Goal: Transaction & Acquisition: Purchase product/service

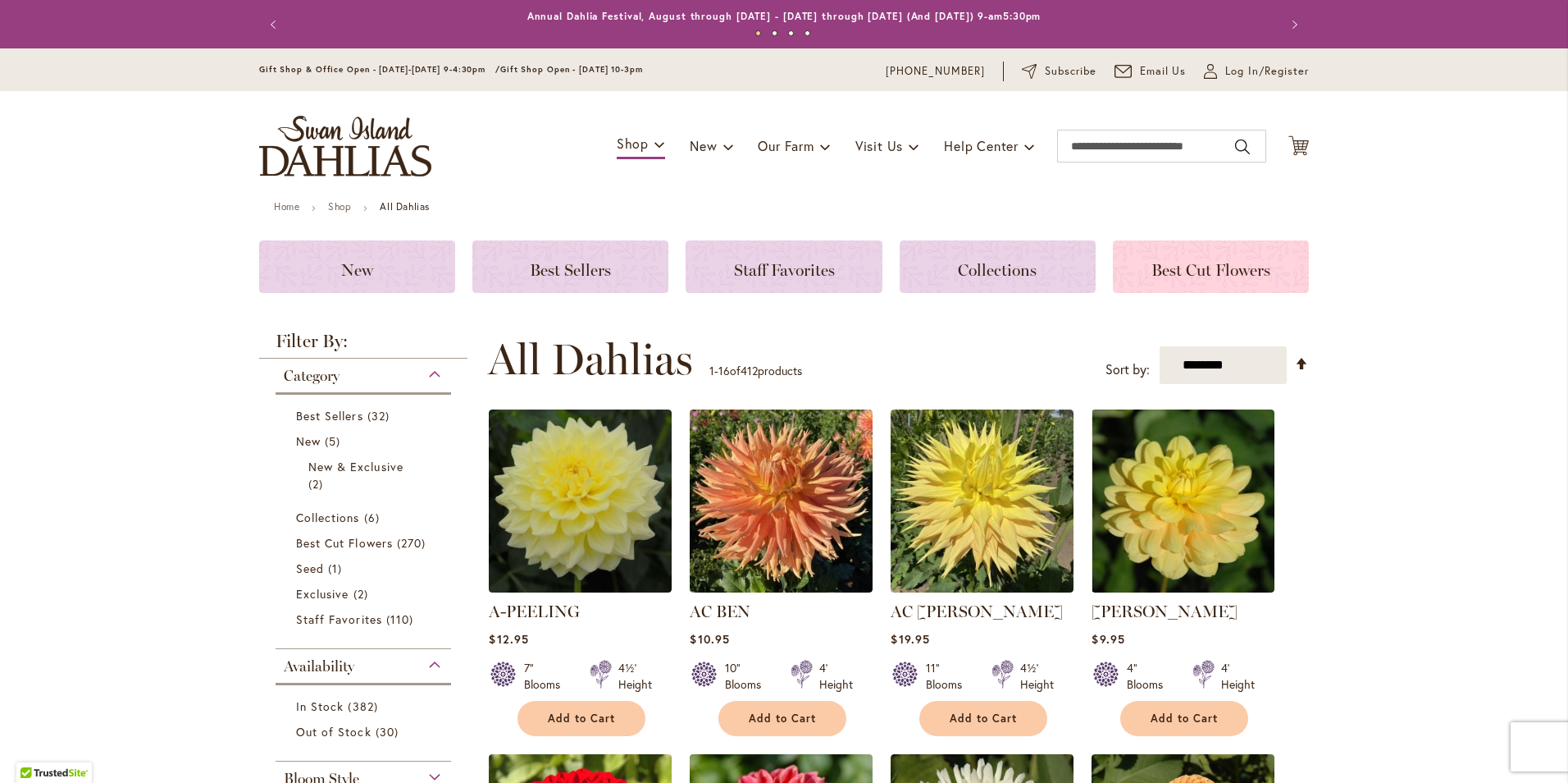
click at [1168, 271] on span "Best Cut Flowers" at bounding box center [1210, 270] width 119 height 20
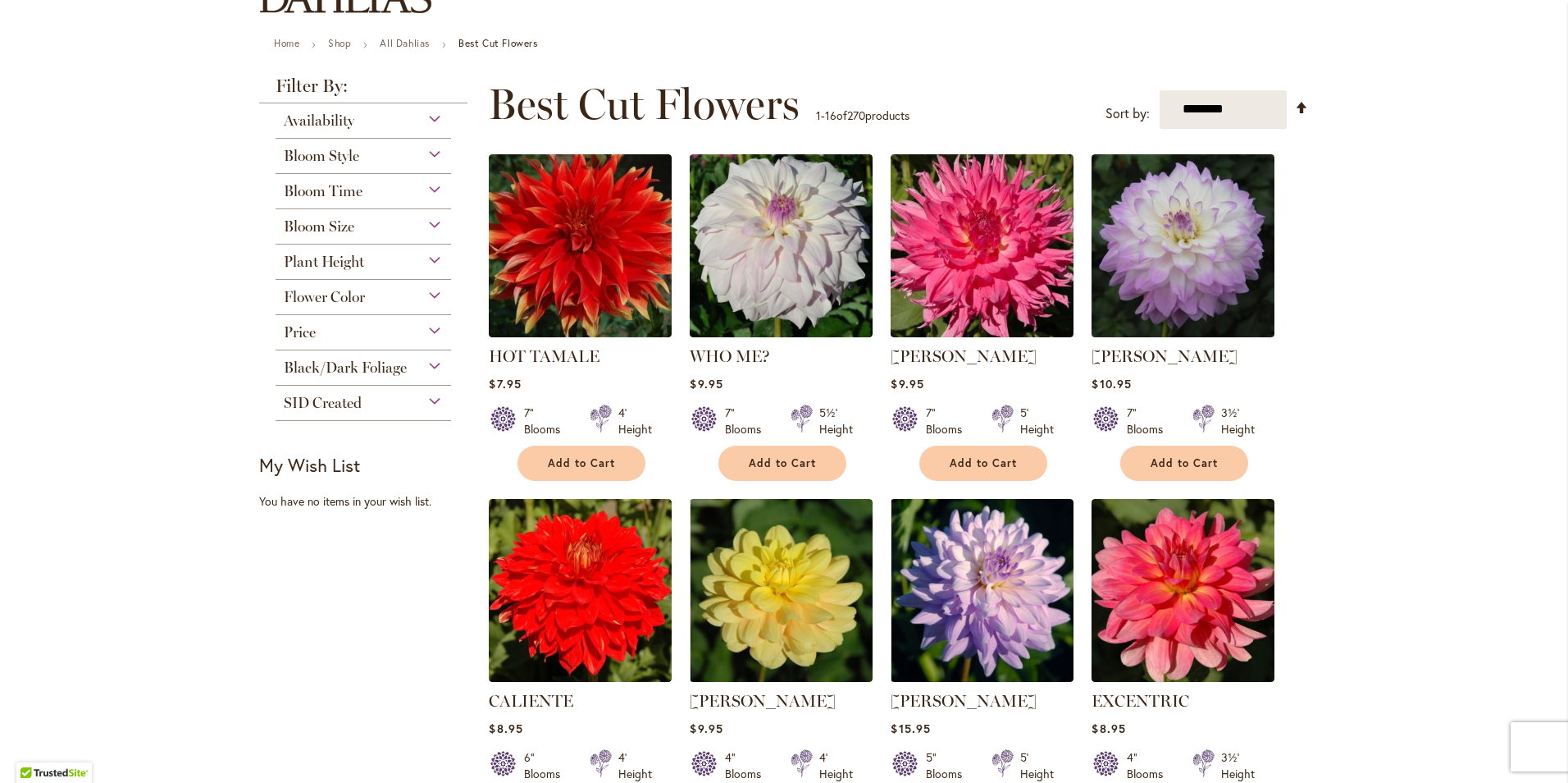
scroll to position [164, 0]
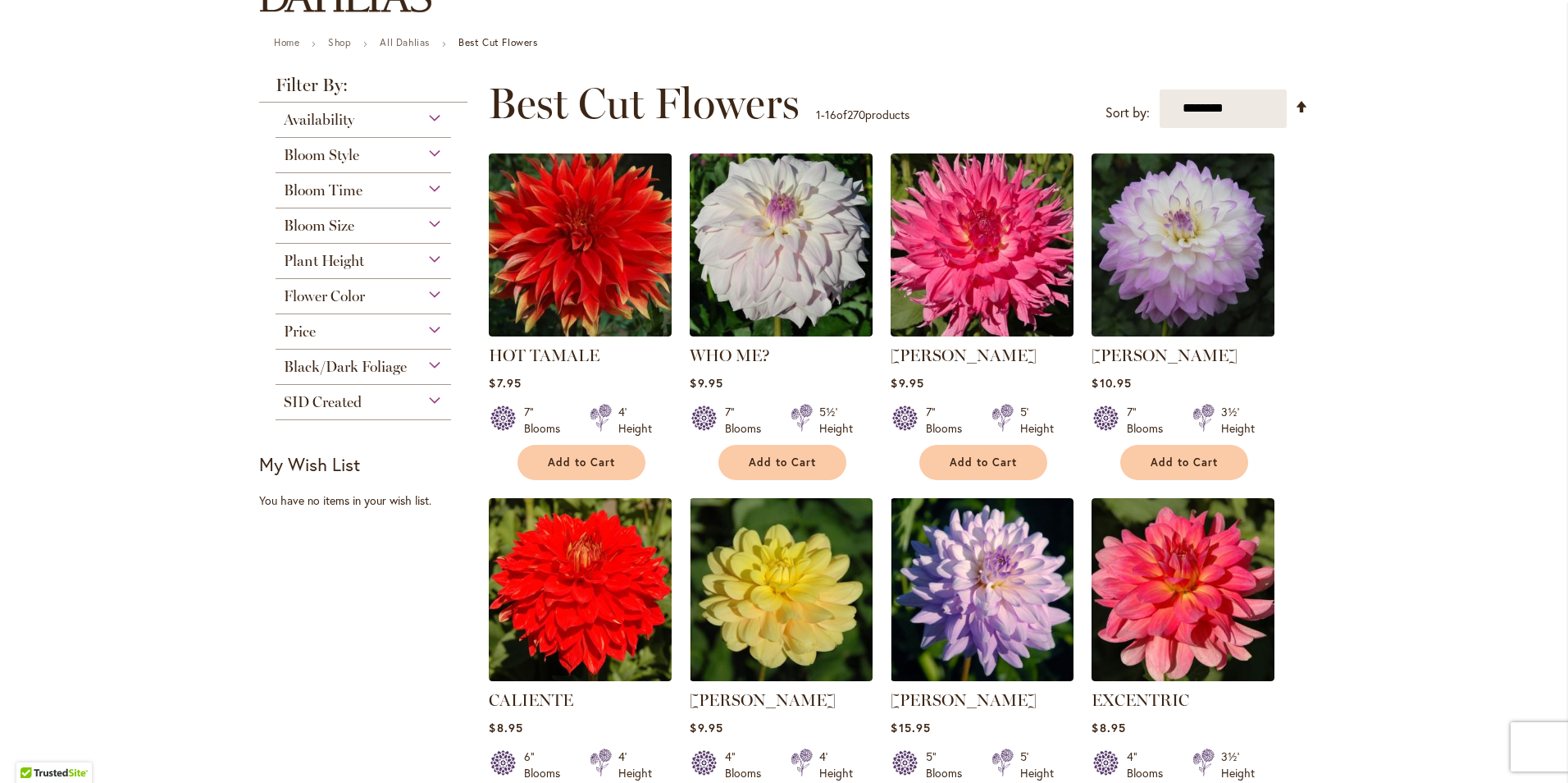
click at [428, 361] on div "Black/Dark Foliage" at bounding box center [364, 363] width 175 height 27
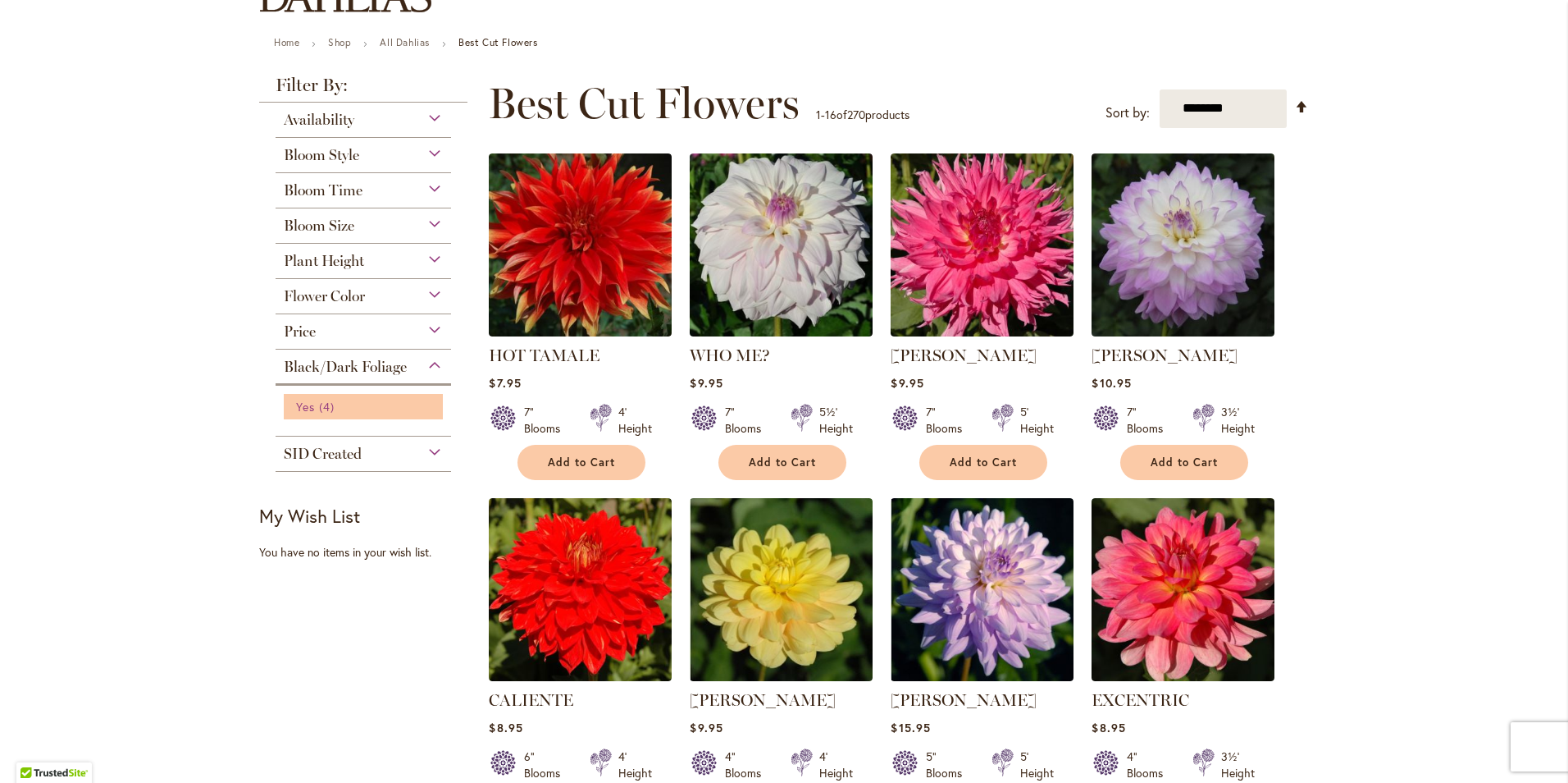
click at [306, 401] on span "Yes" at bounding box center [305, 406] width 19 height 16
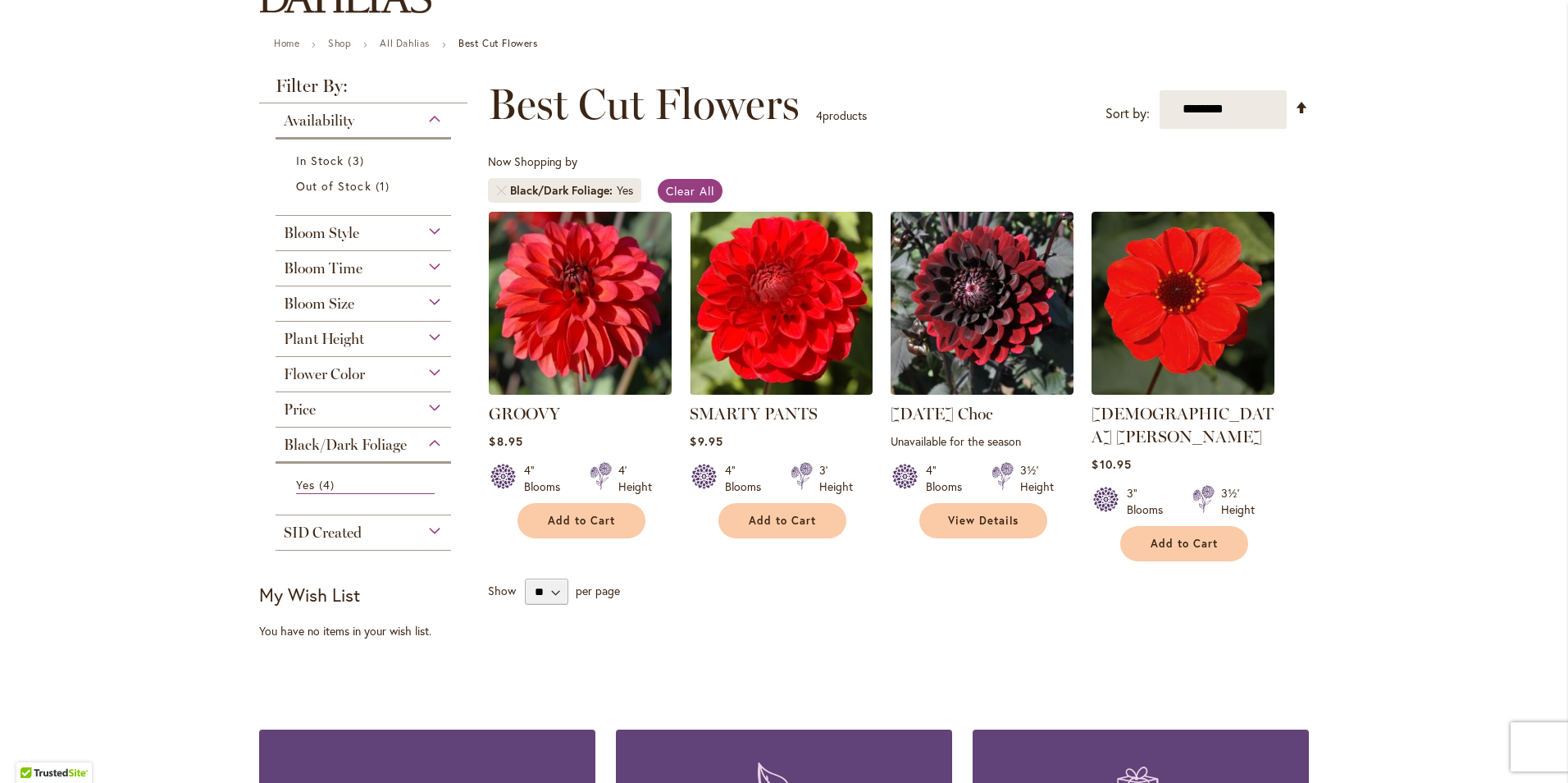
scroll to position [164, 0]
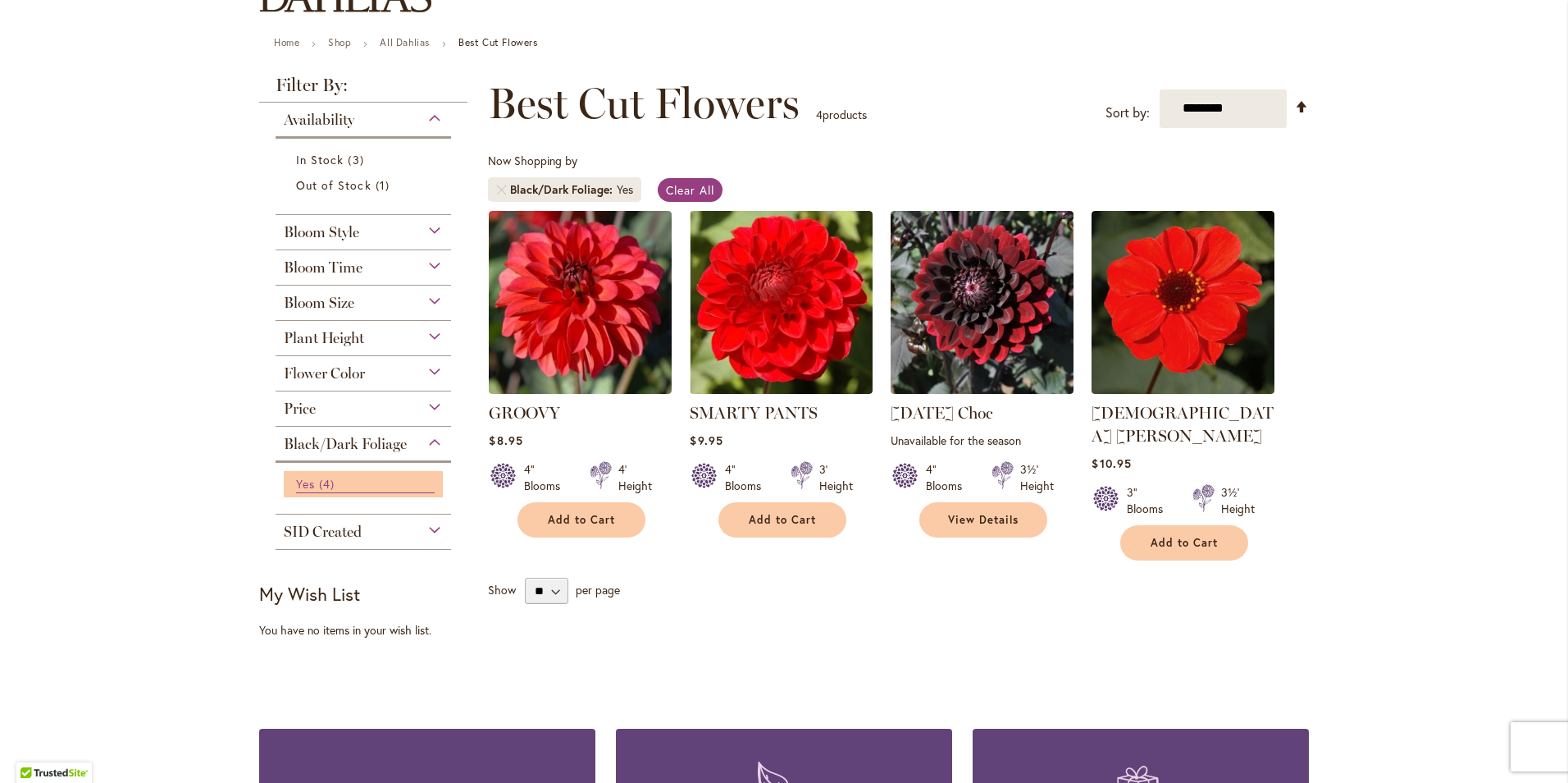
click at [319, 482] on span "4 items" at bounding box center [329, 483] width 20 height 17
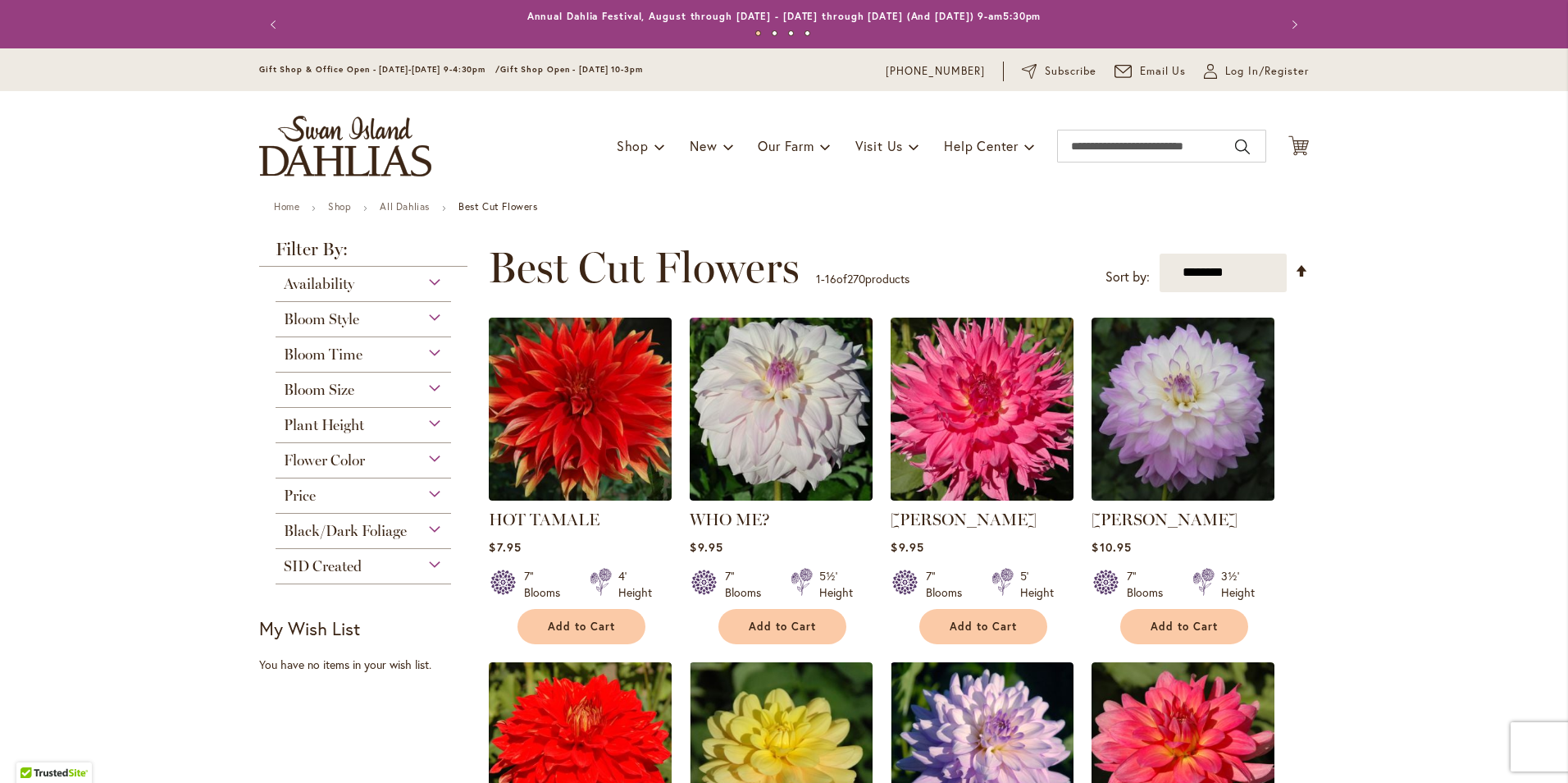
click at [434, 384] on div "Bloom Size" at bounding box center [364, 386] width 175 height 27
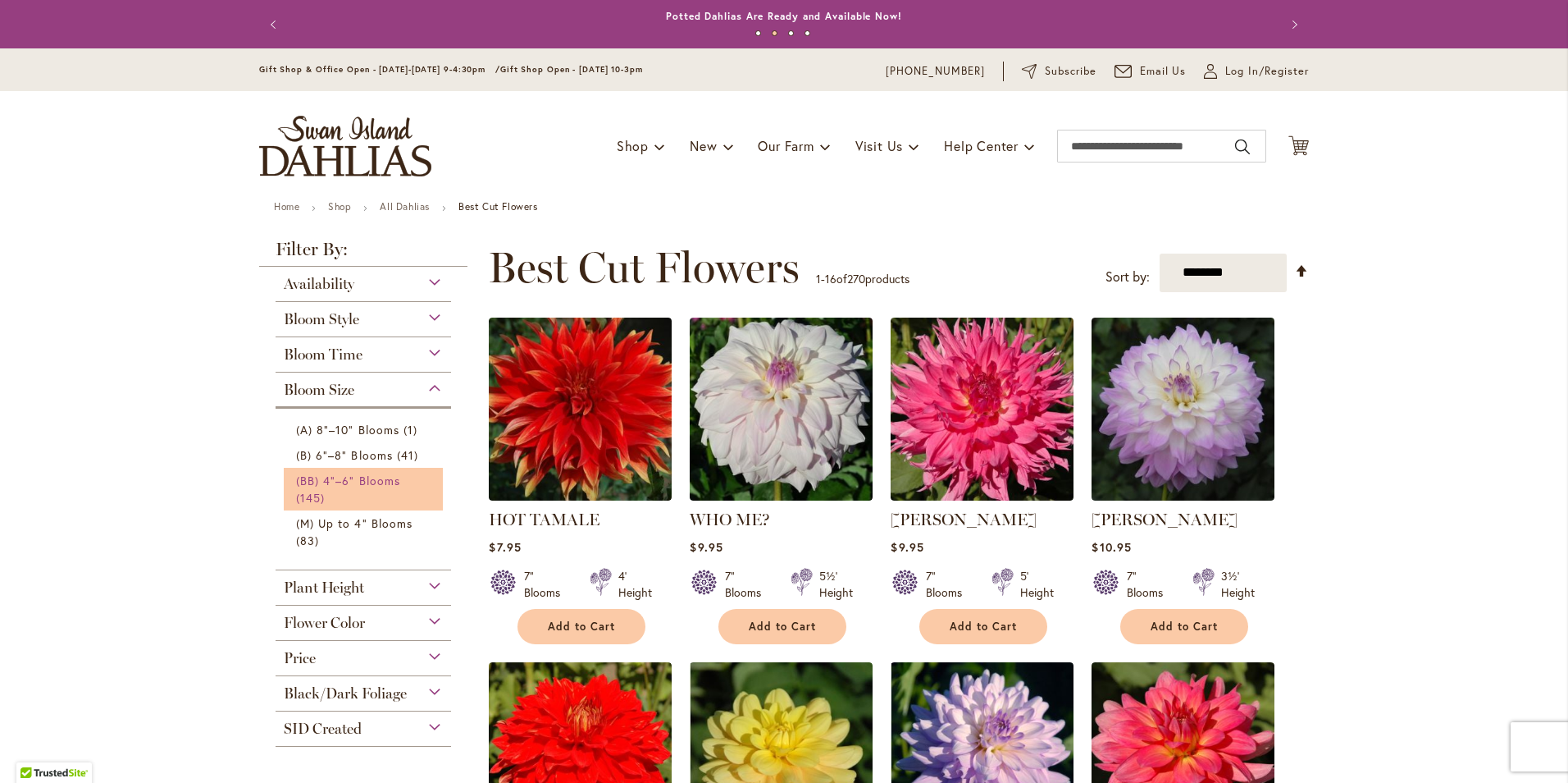
click at [314, 472] on span "(BB) 4"–6" Blooms" at bounding box center [348, 480] width 104 height 16
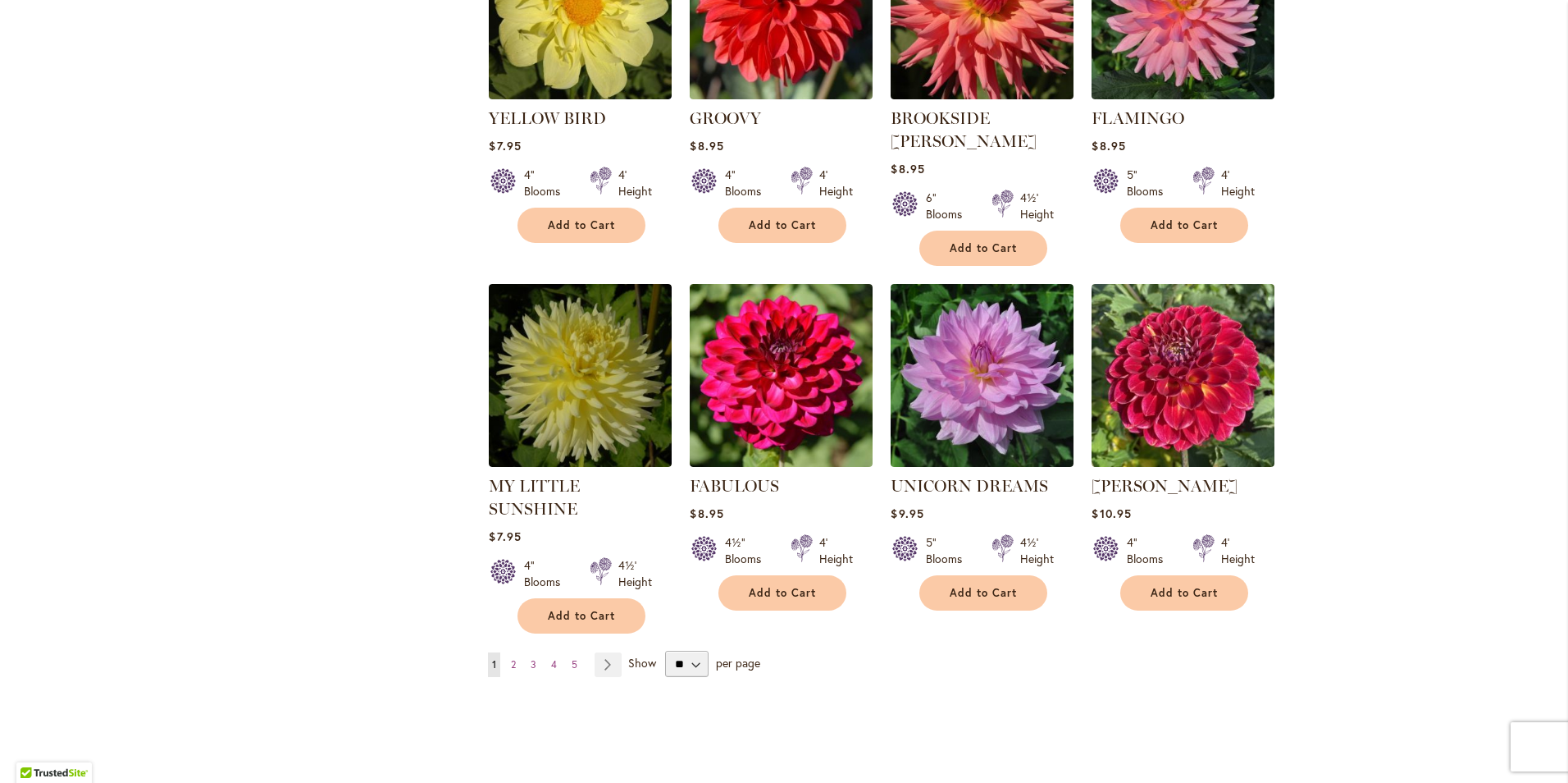
scroll to position [1149, 0]
click at [511, 658] on span "2" at bounding box center [512, 664] width 5 height 12
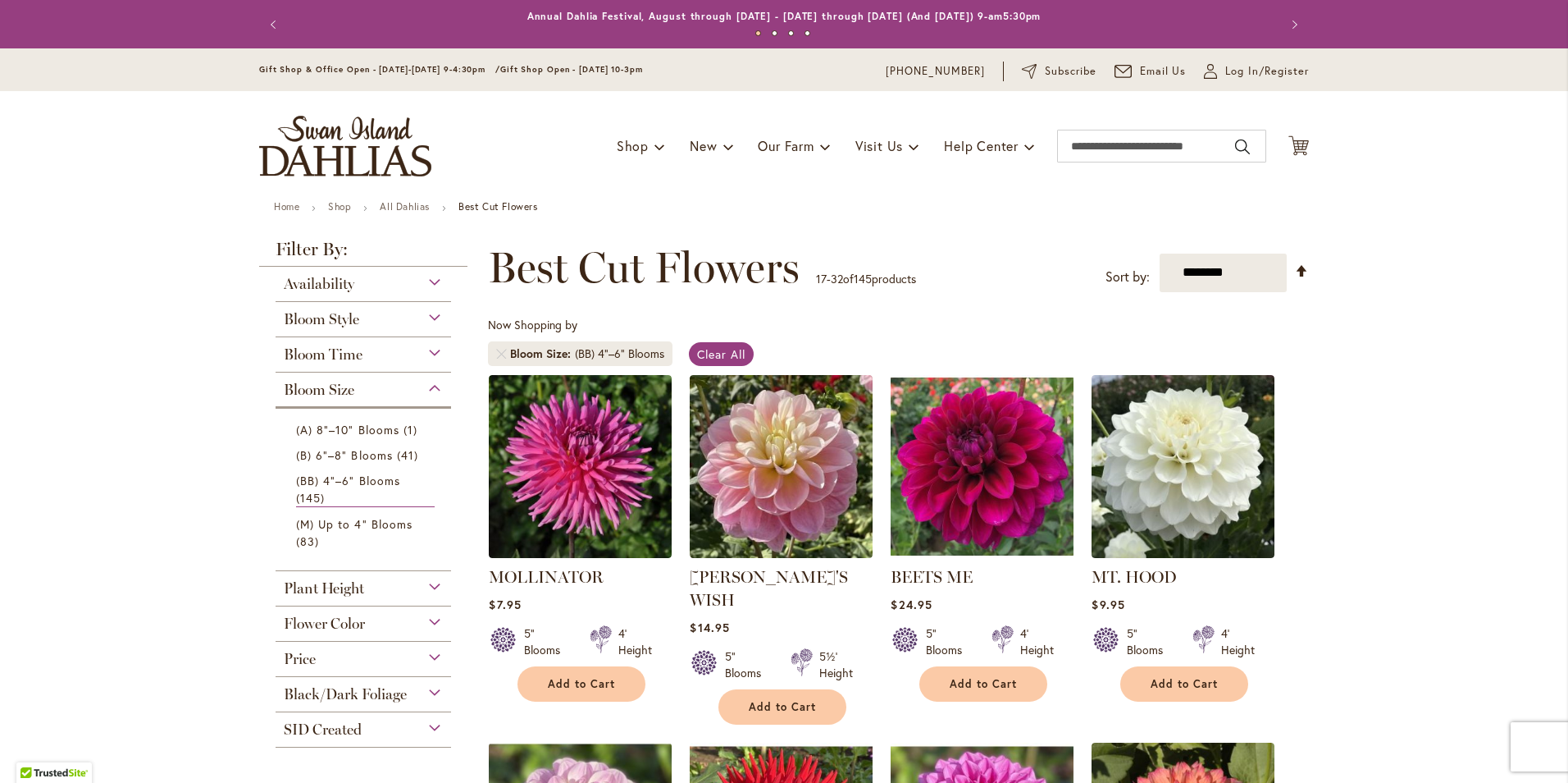
click at [713, 100] on div "Toggle Nav Shop Dahlia Tubers Collections Fresh Cut Dahlias Gardening Supplies …" at bounding box center [784, 146] width 1083 height 110
click at [1113, 135] on input "Search" at bounding box center [1162, 145] width 209 height 33
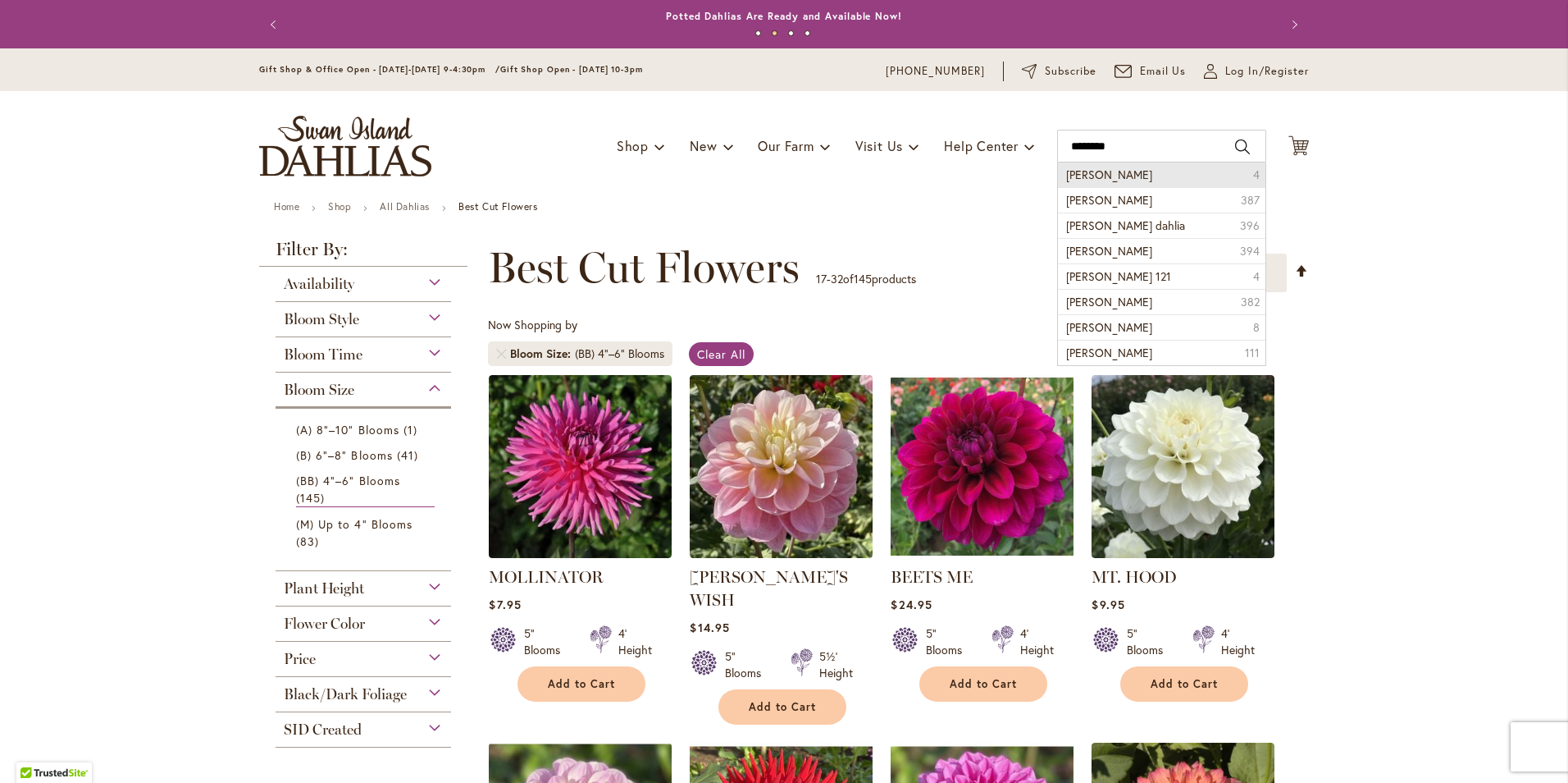
click at [1150, 177] on li "nicholas 4" at bounding box center [1162, 175] width 208 height 25
type input "********"
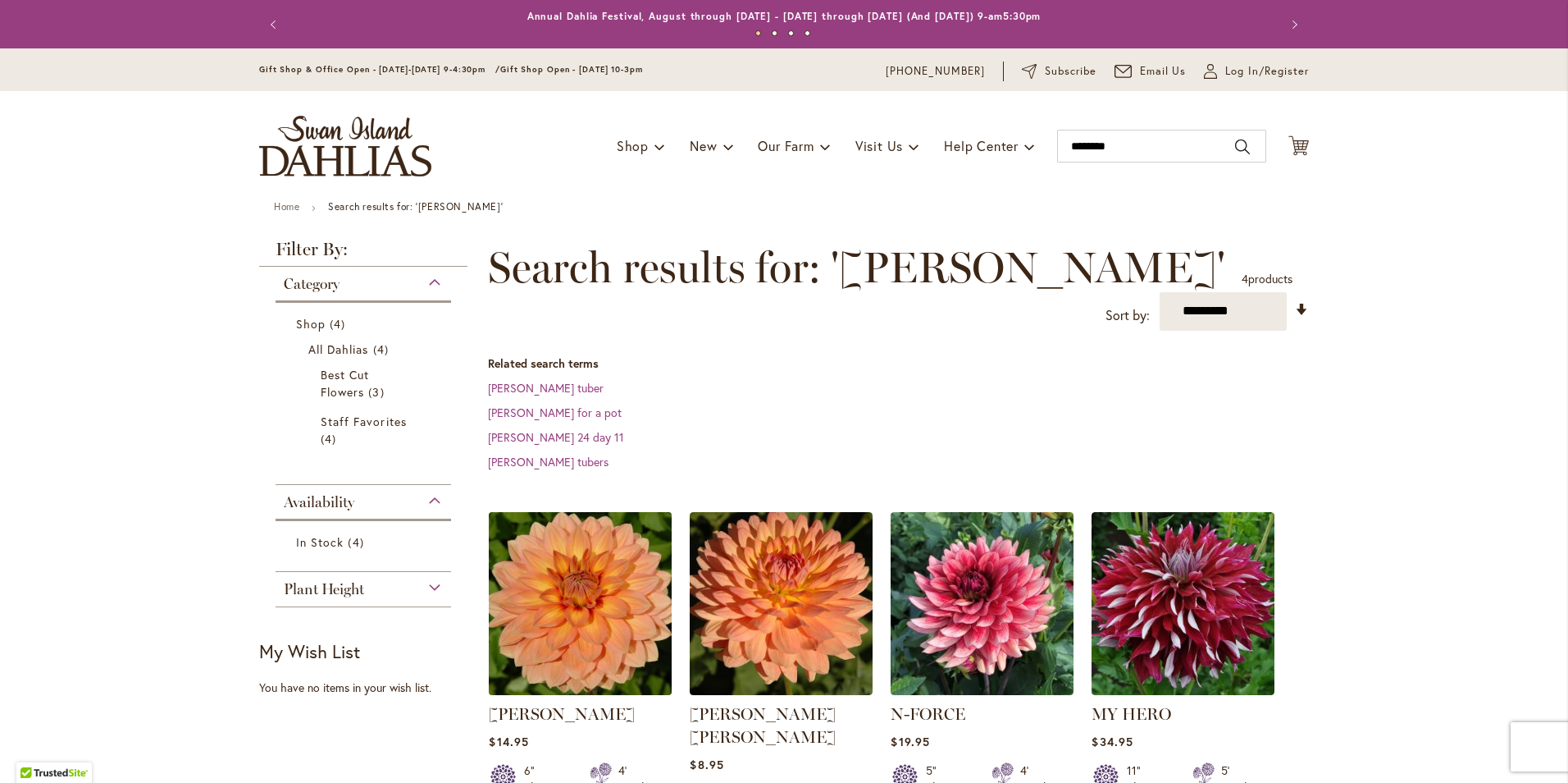
click at [570, 586] on img at bounding box center [580, 603] width 192 height 192
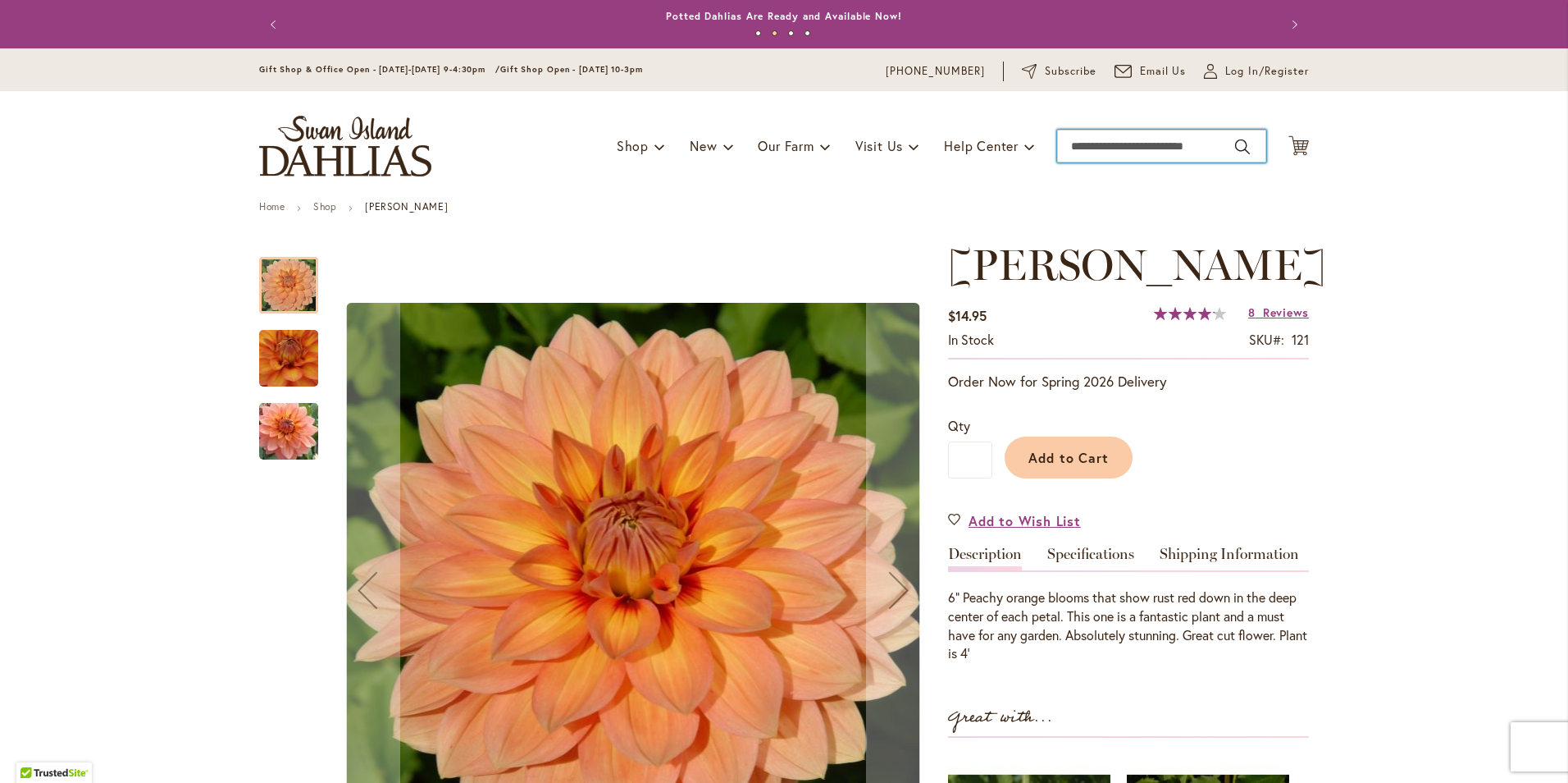
click at [1116, 153] on input "Search" at bounding box center [1162, 145] width 209 height 33
type input "**********"
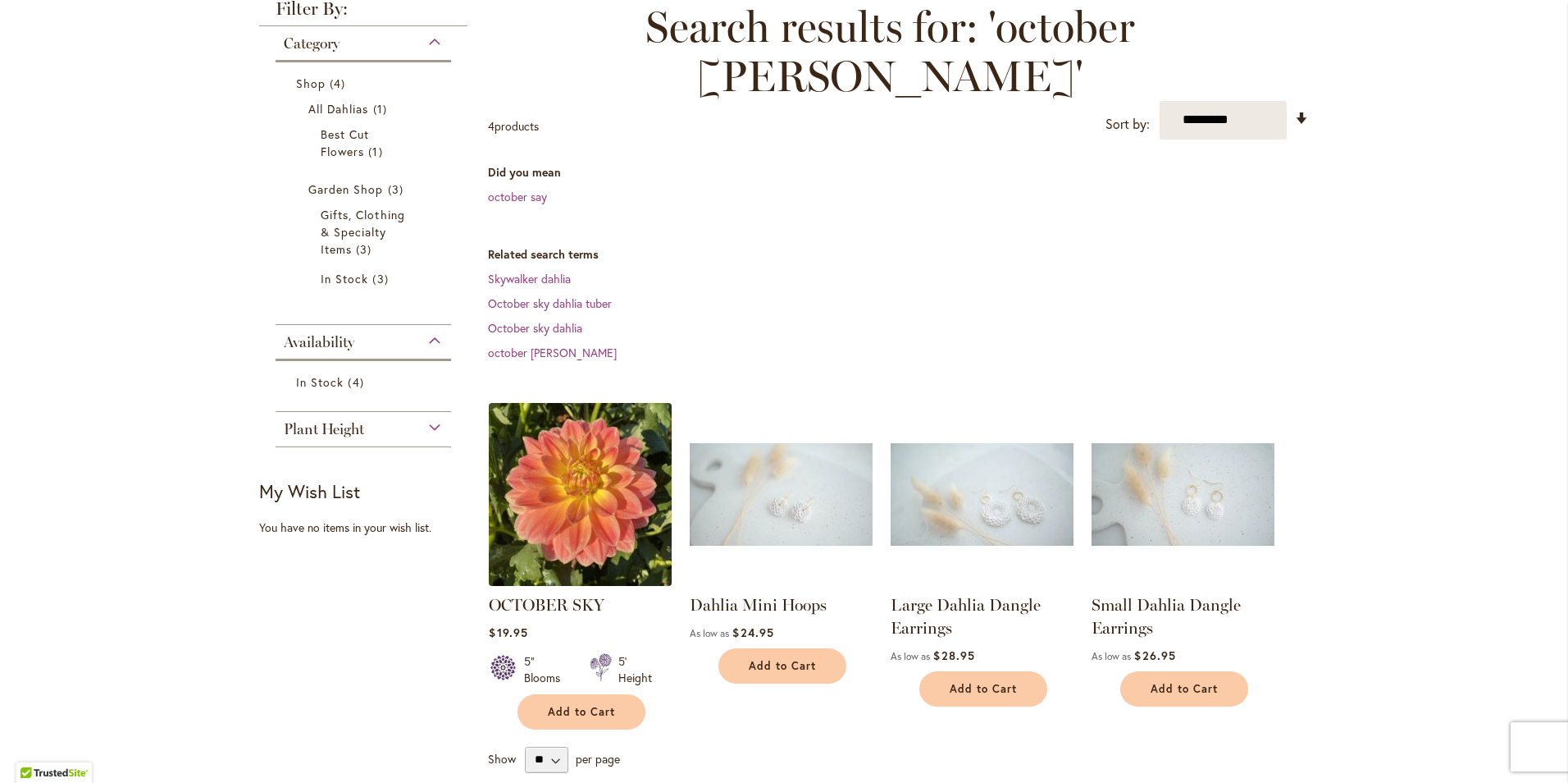
scroll to position [247, 0]
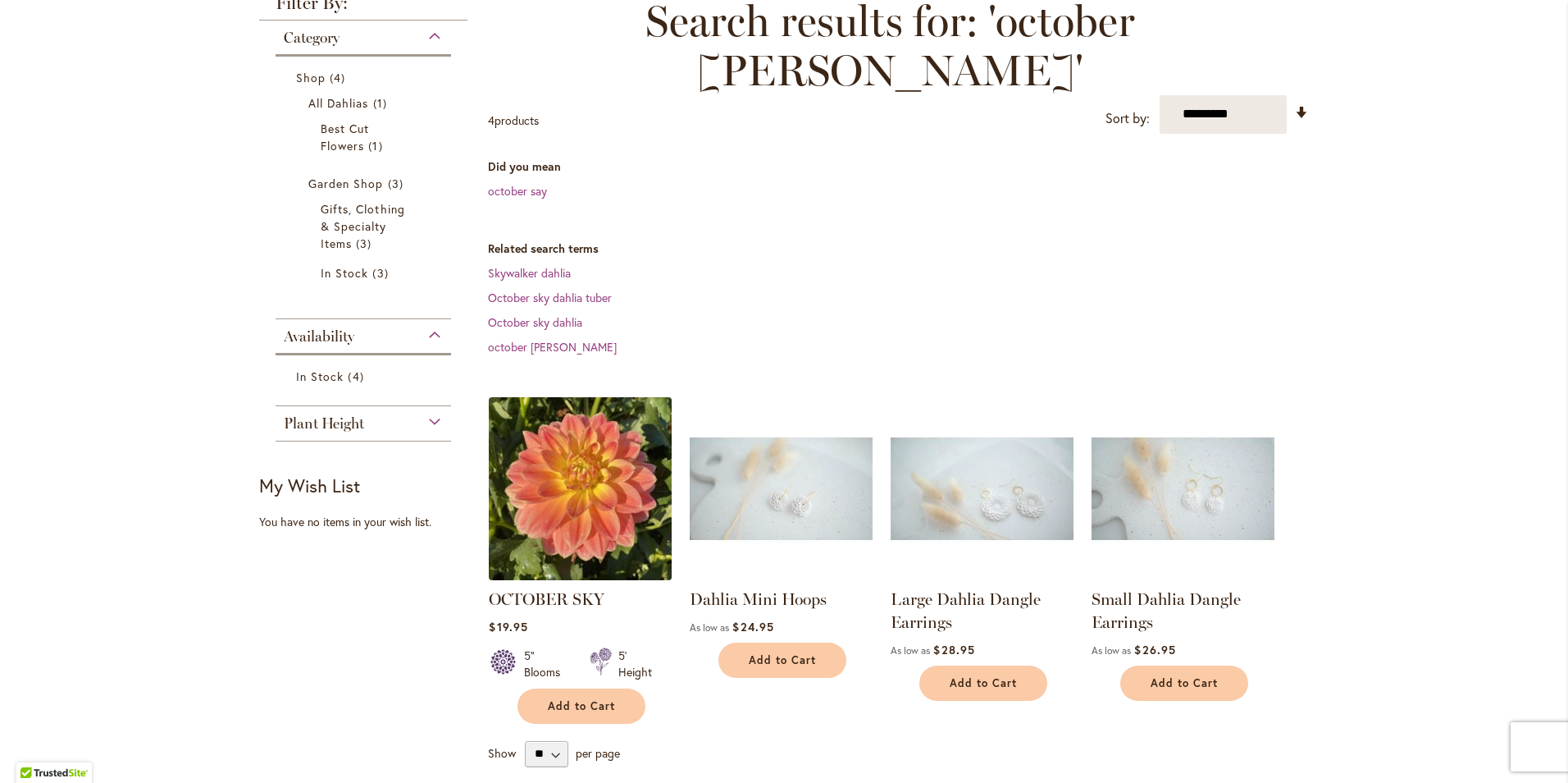
click at [566, 482] on img at bounding box center [580, 488] width 192 height 192
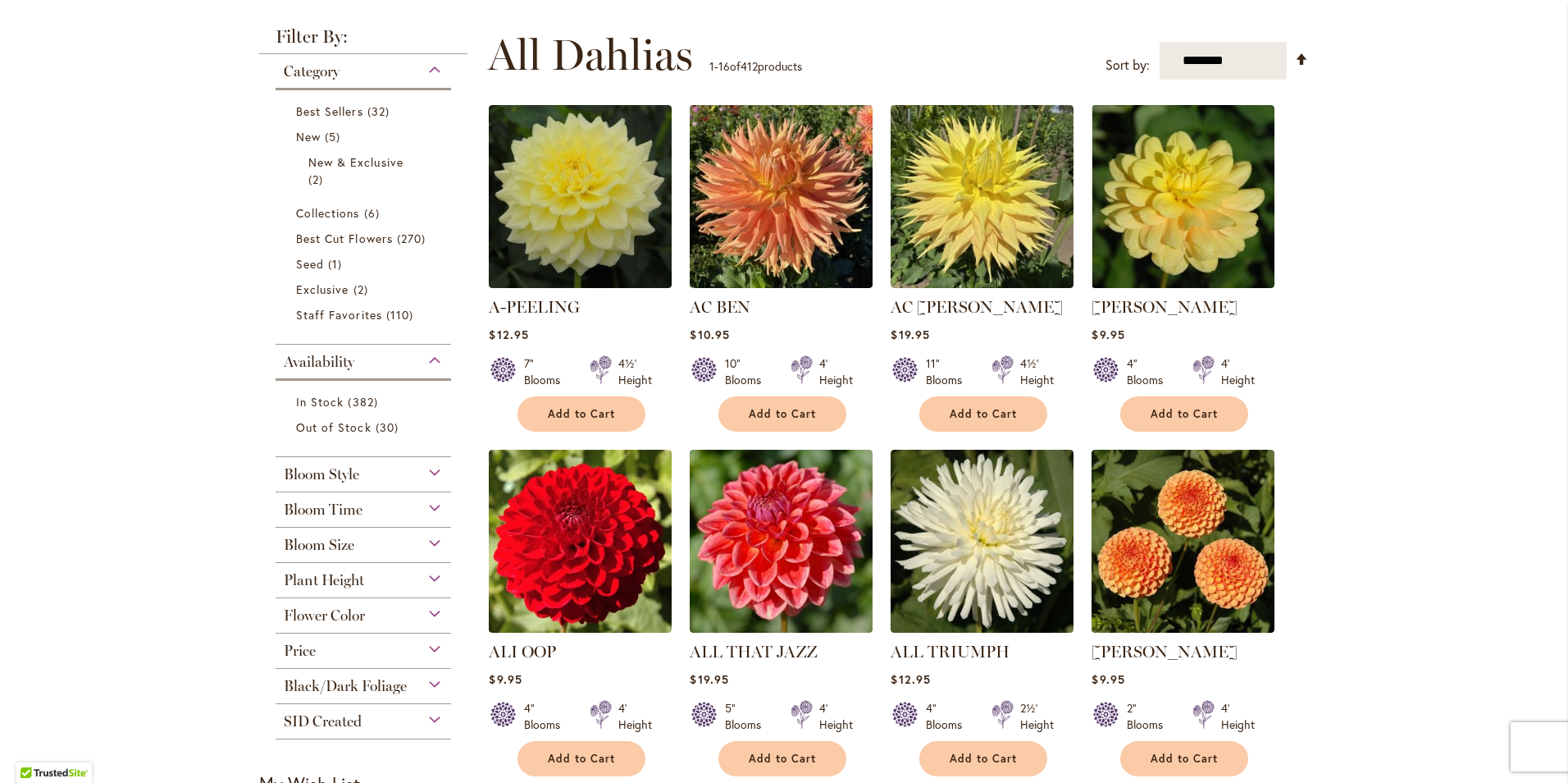
scroll to position [410, 0]
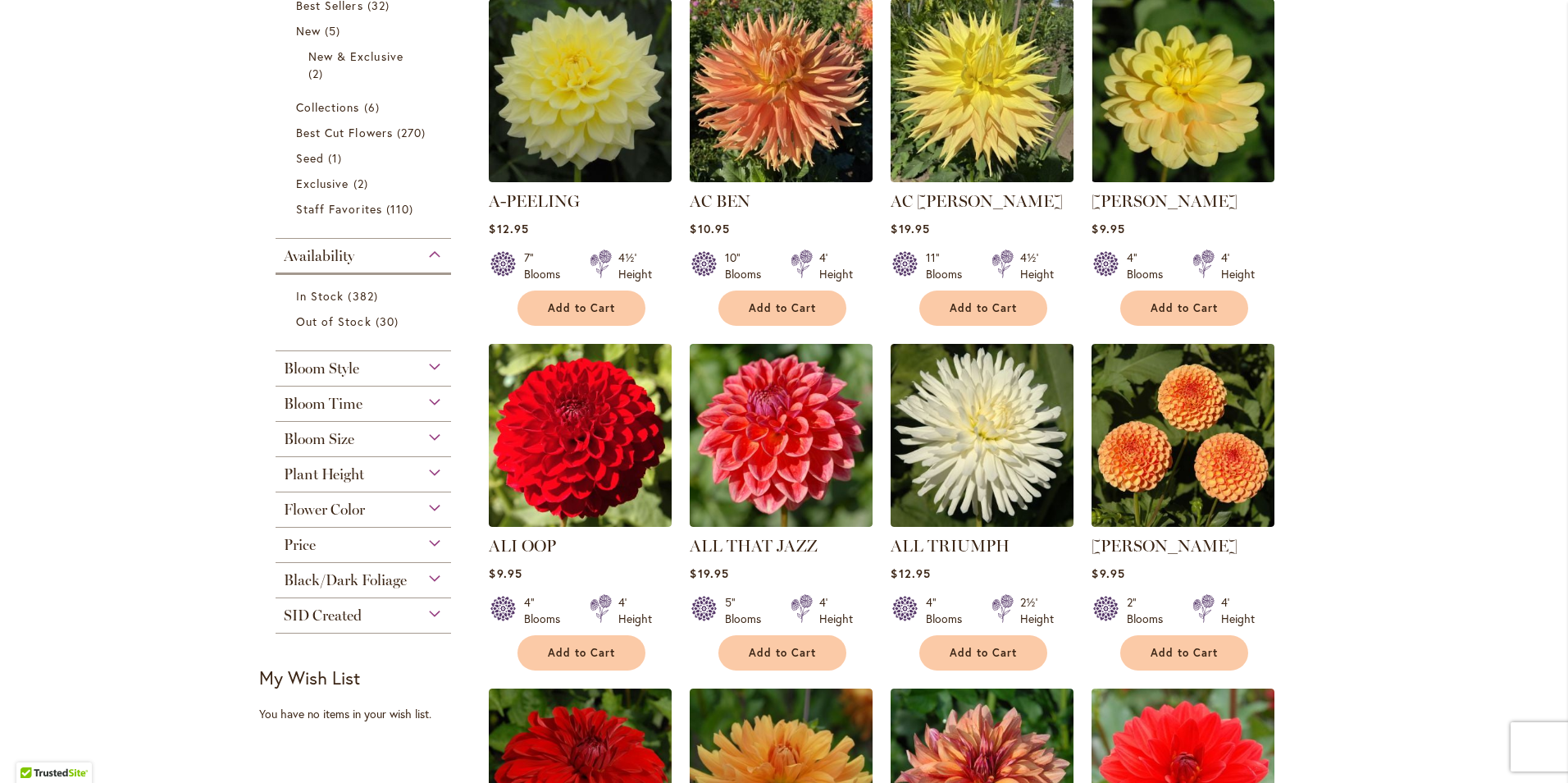
click at [314, 439] on span "Bloom Size" at bounding box center [319, 439] width 71 height 18
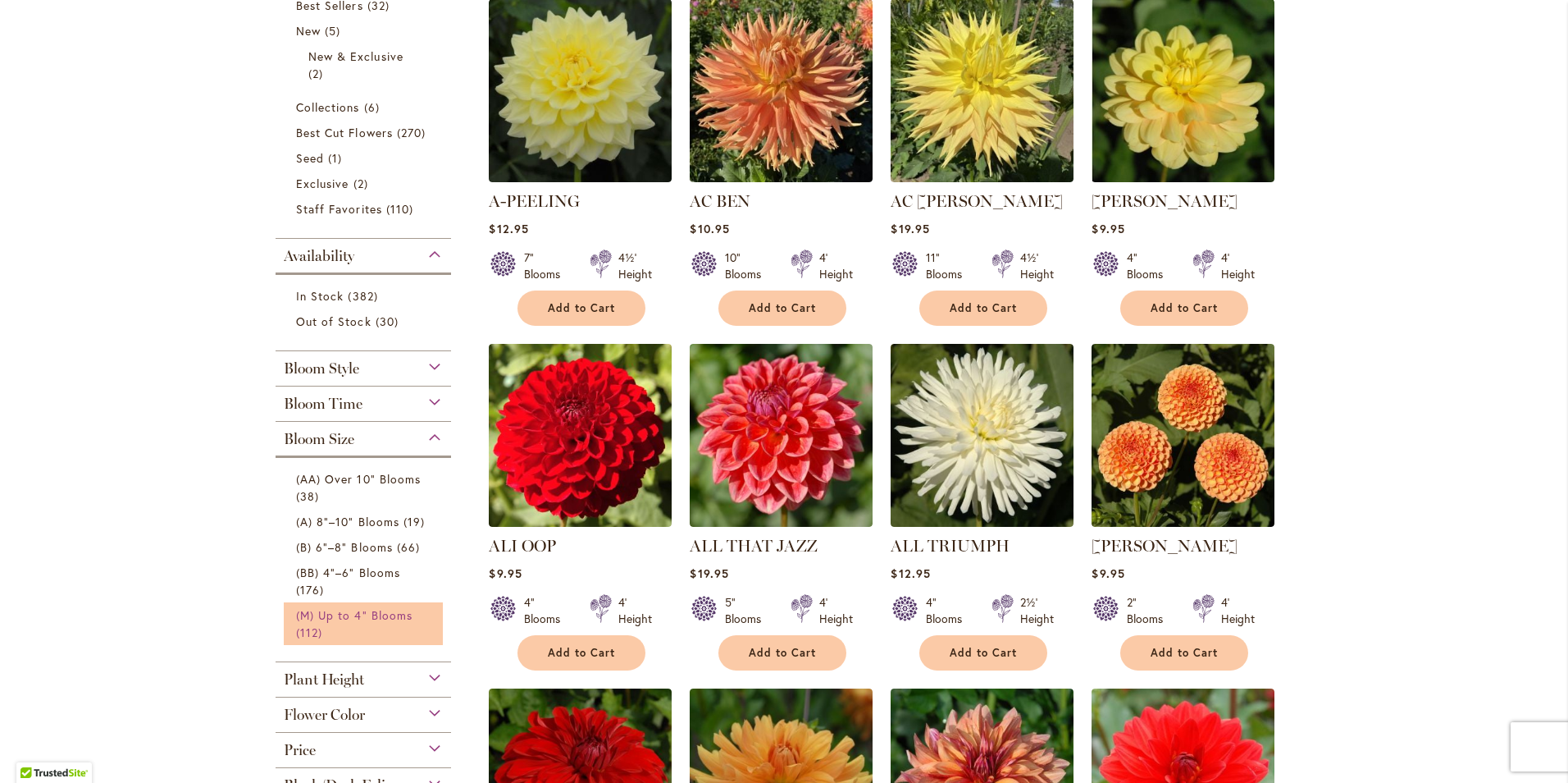
click at [330, 609] on span "(M) Up to 4" Blooms" at bounding box center [354, 615] width 116 height 16
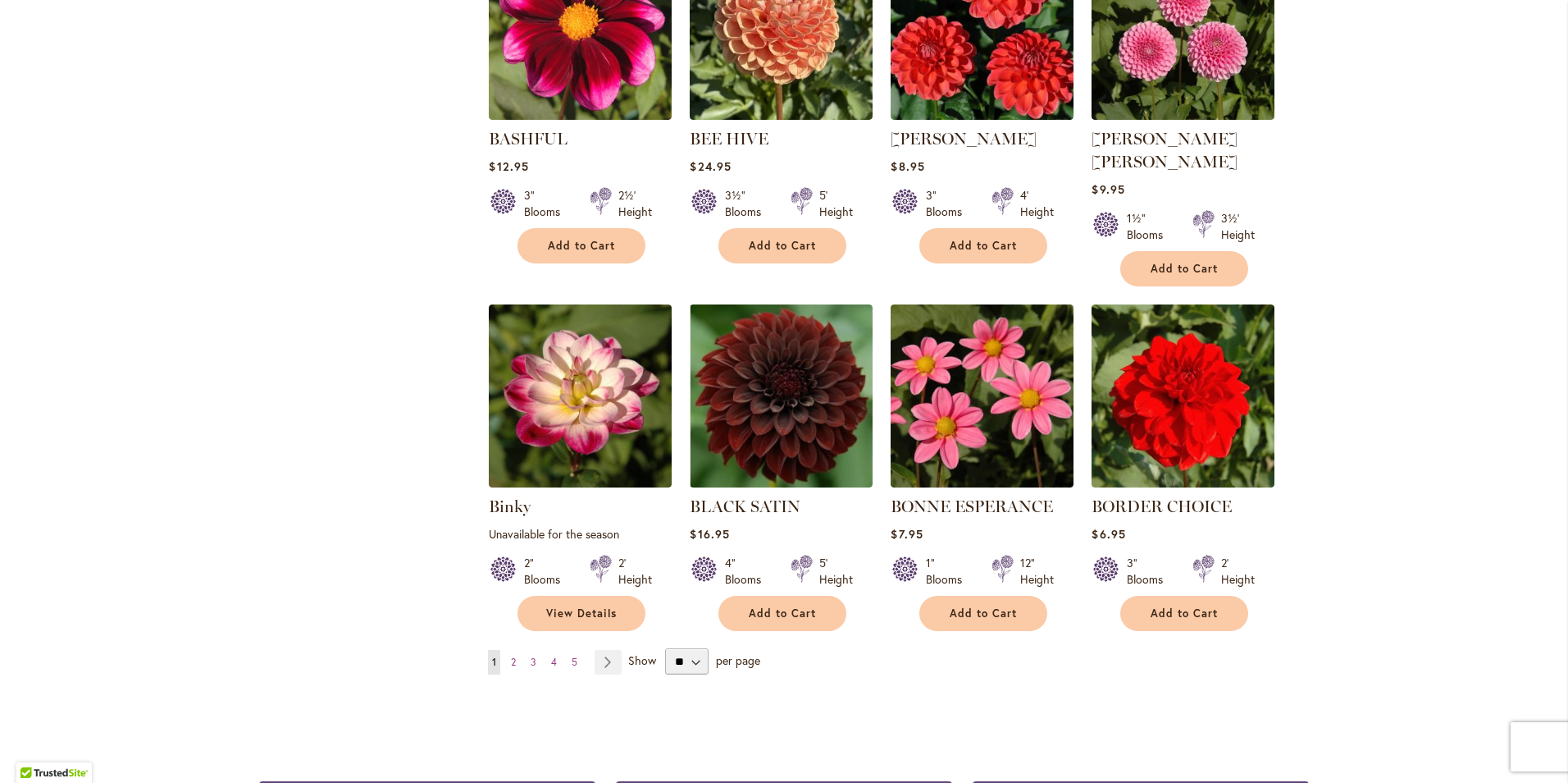
scroll to position [1149, 0]
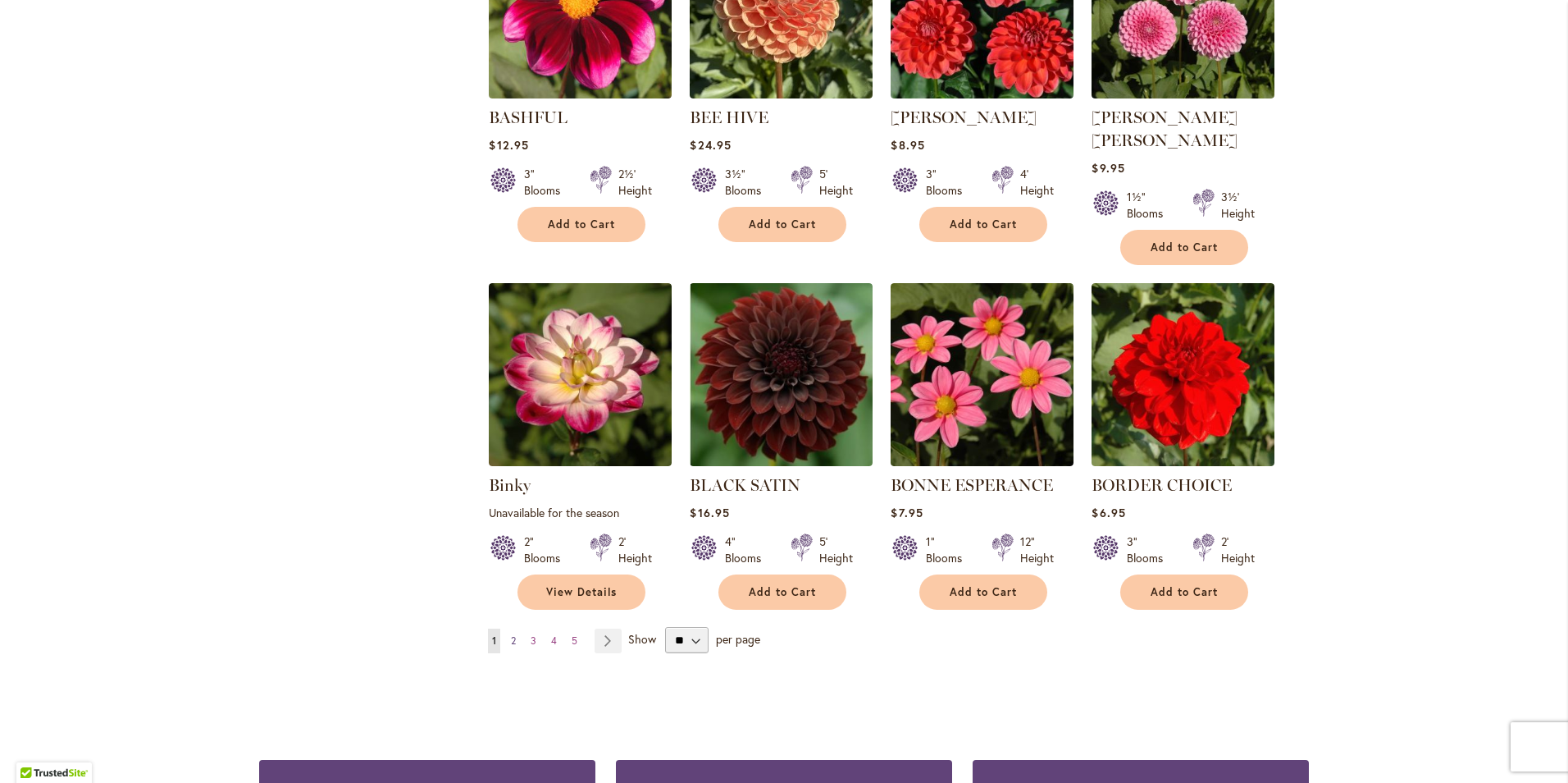
click at [511, 634] on span "2" at bounding box center [512, 640] width 5 height 12
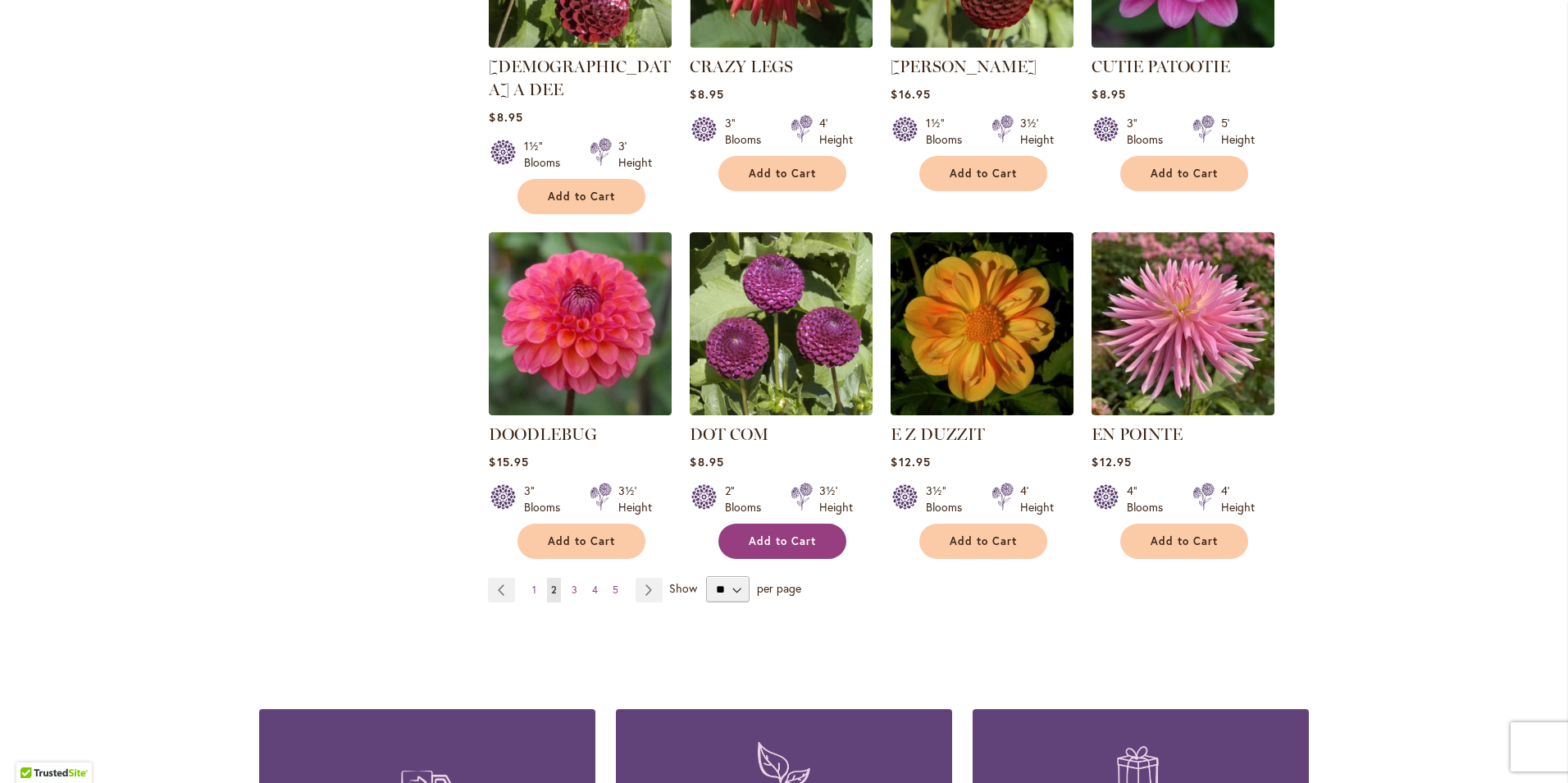
scroll to position [1231, 0]
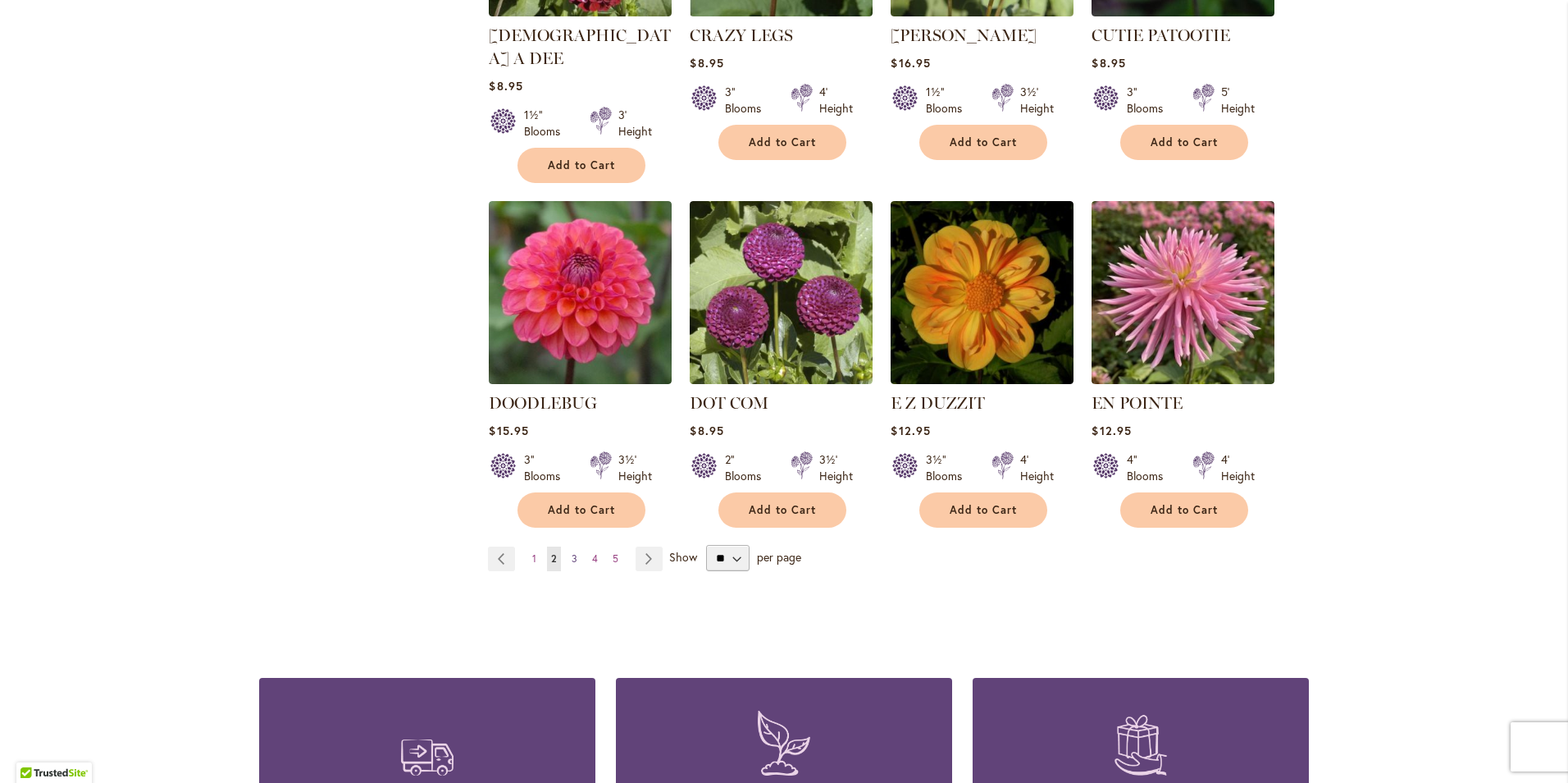
click at [572, 552] on span "3" at bounding box center [575, 558] width 6 height 12
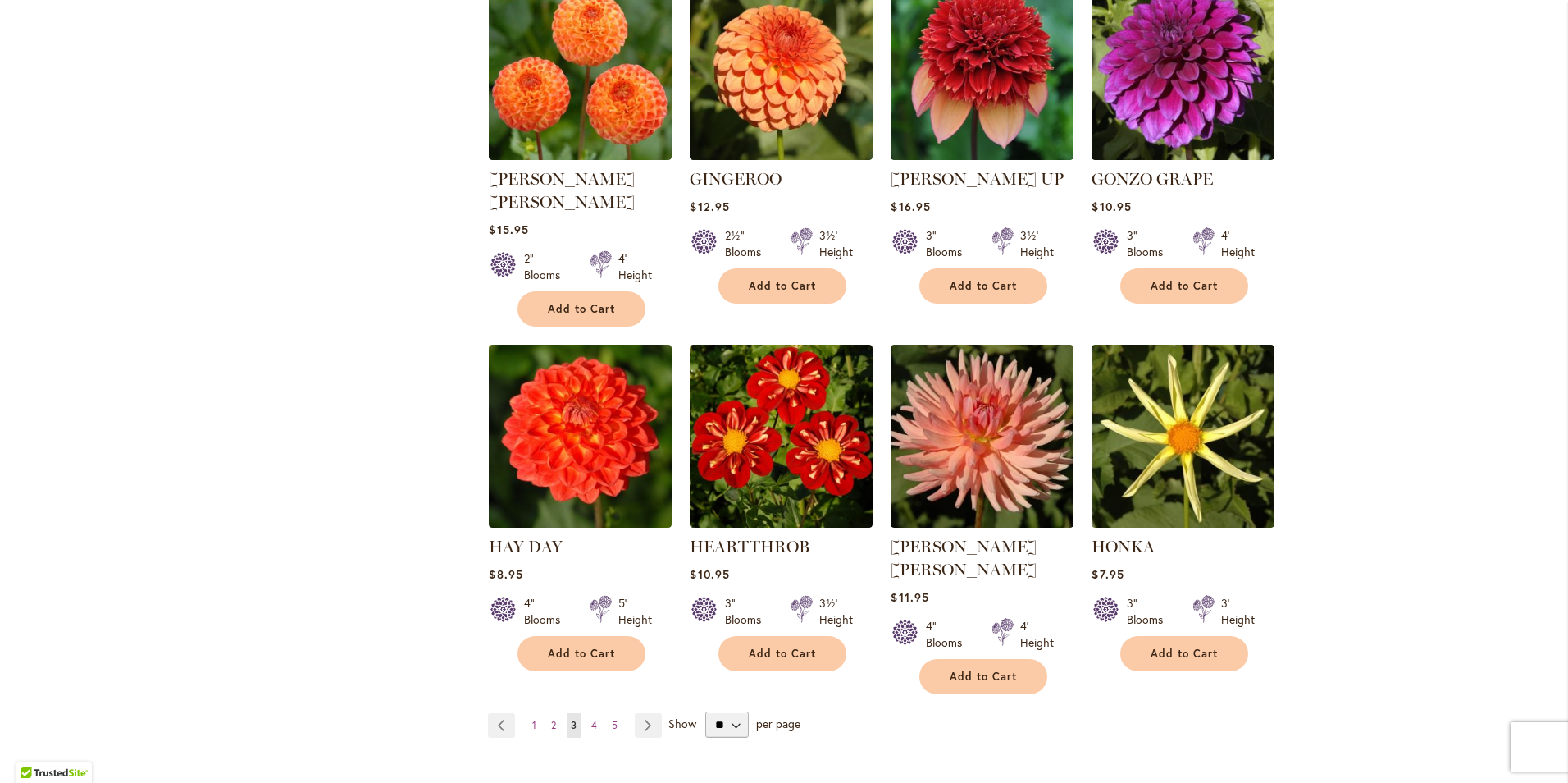
scroll to position [1149, 0]
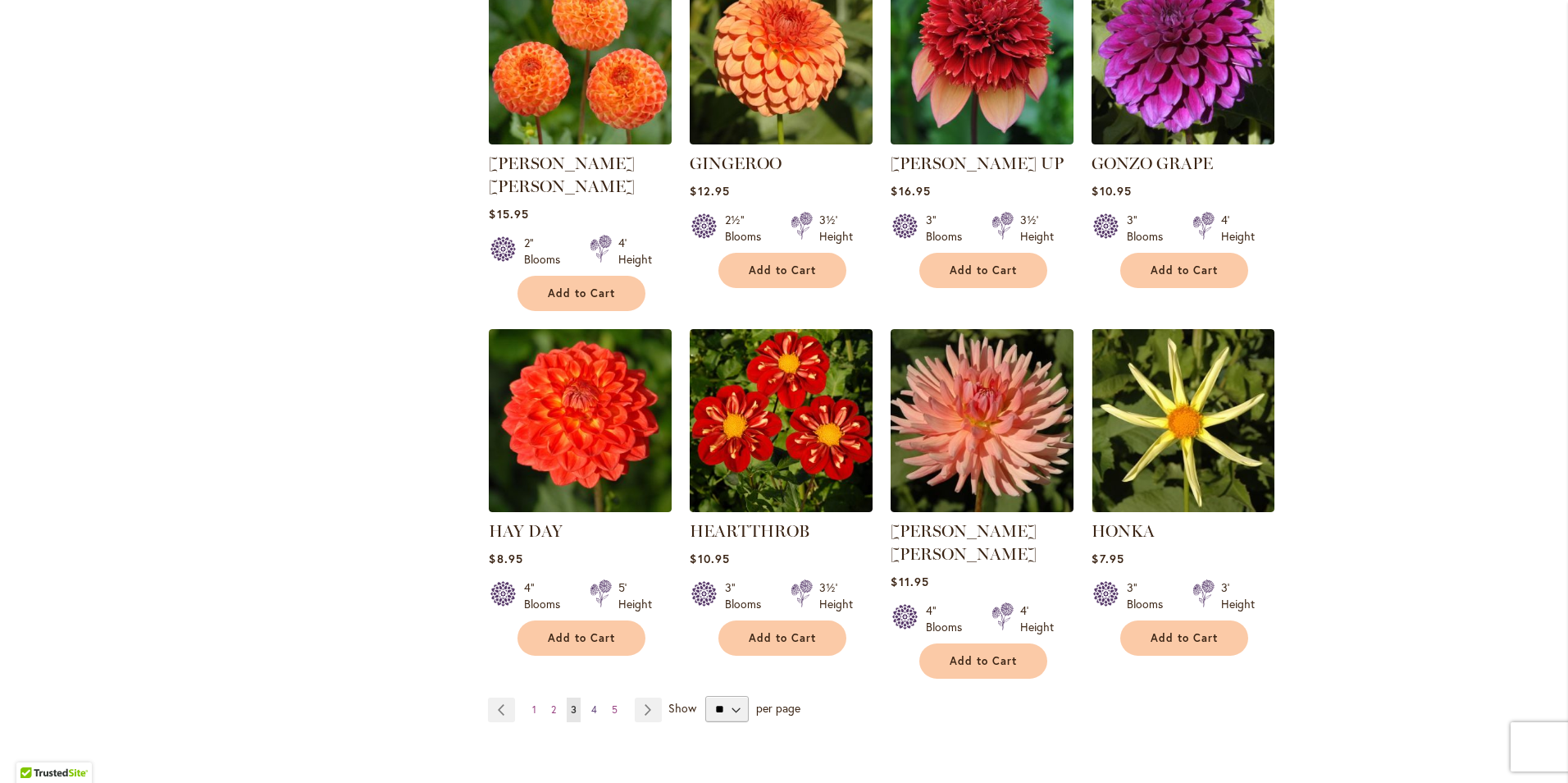
click at [591, 703] on span "4" at bounding box center [594, 709] width 6 height 12
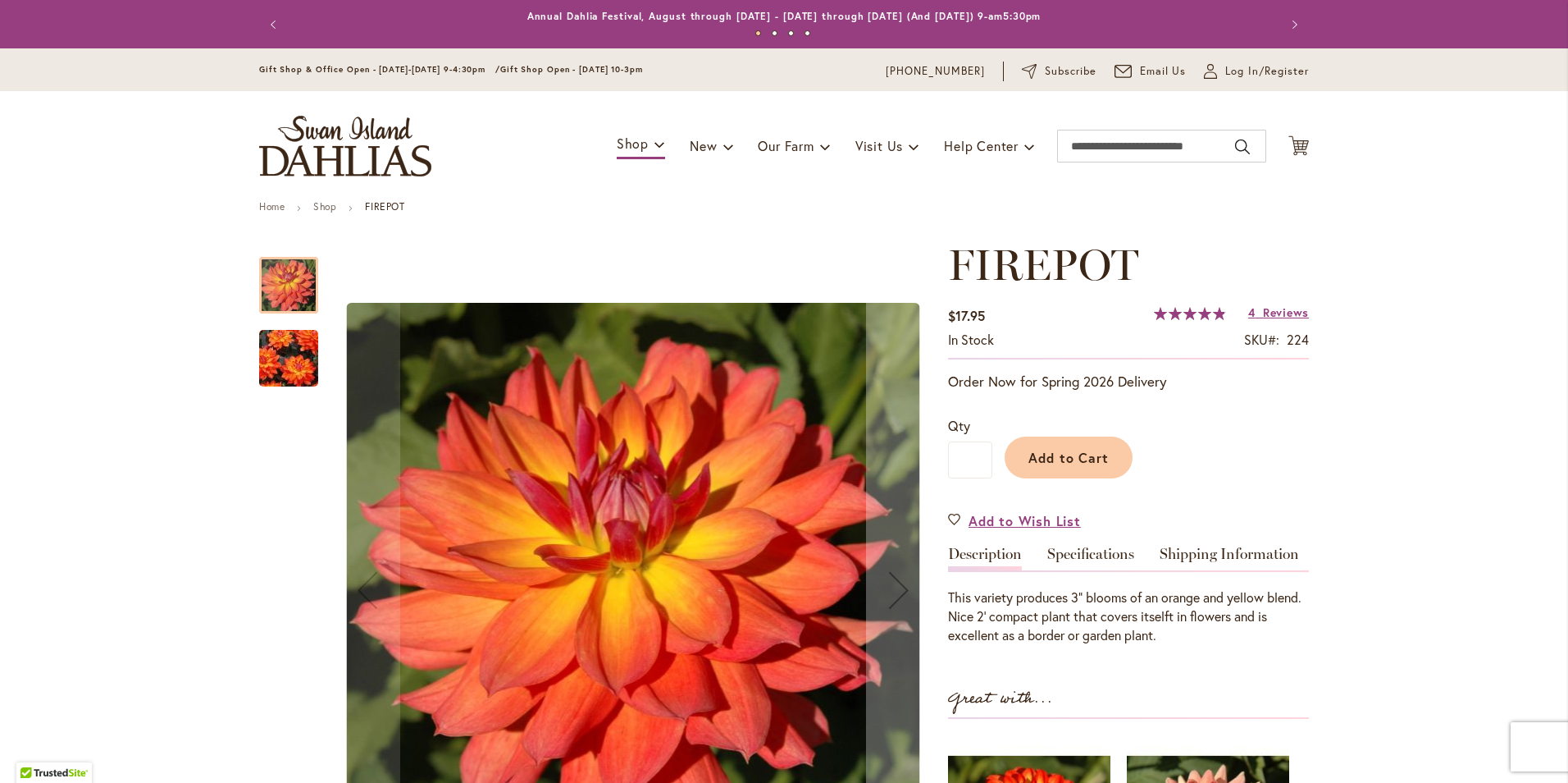
click at [282, 357] on img "FIREPOT" at bounding box center [289, 358] width 118 height 92
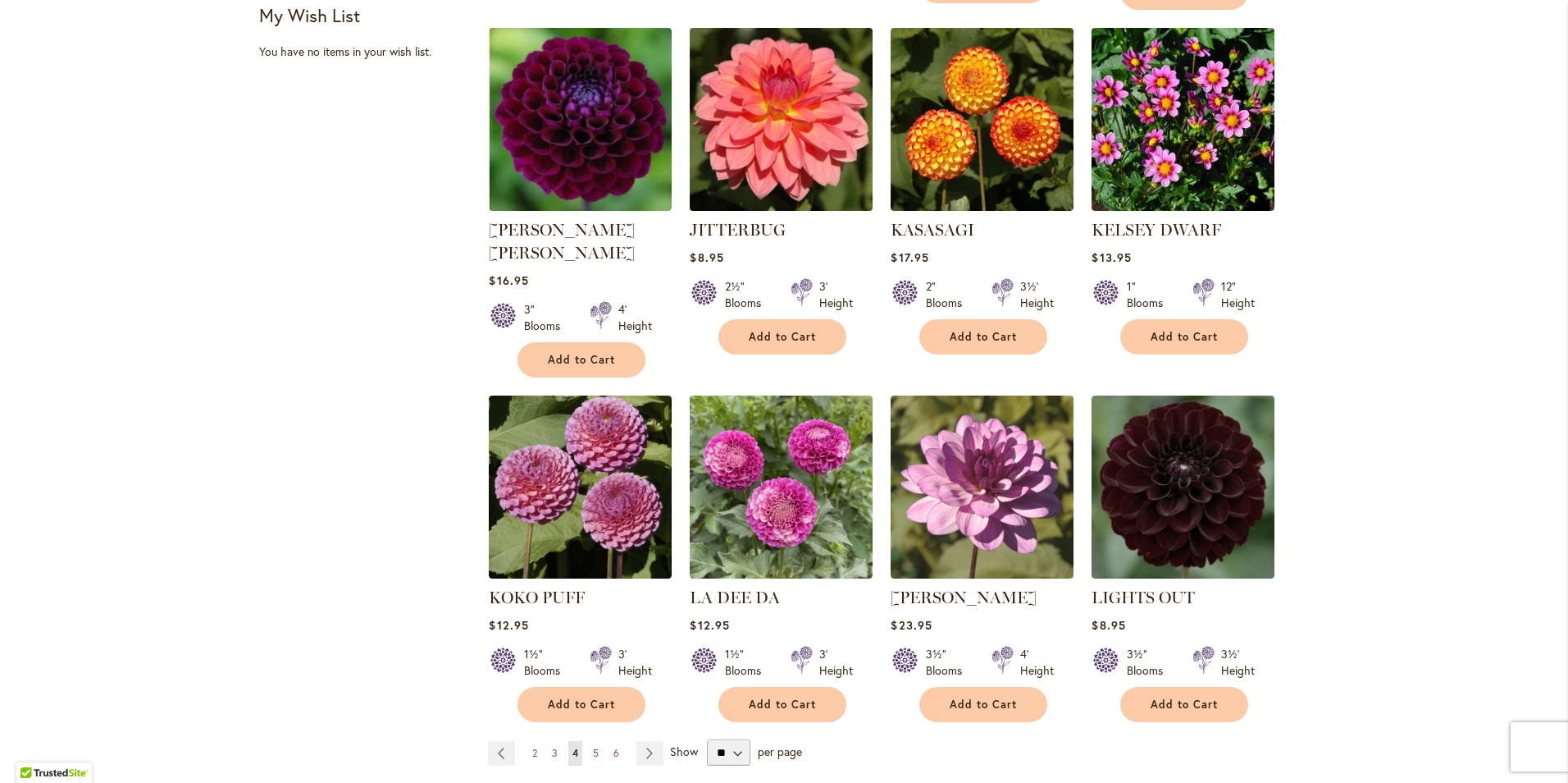
scroll to position [1067, 0]
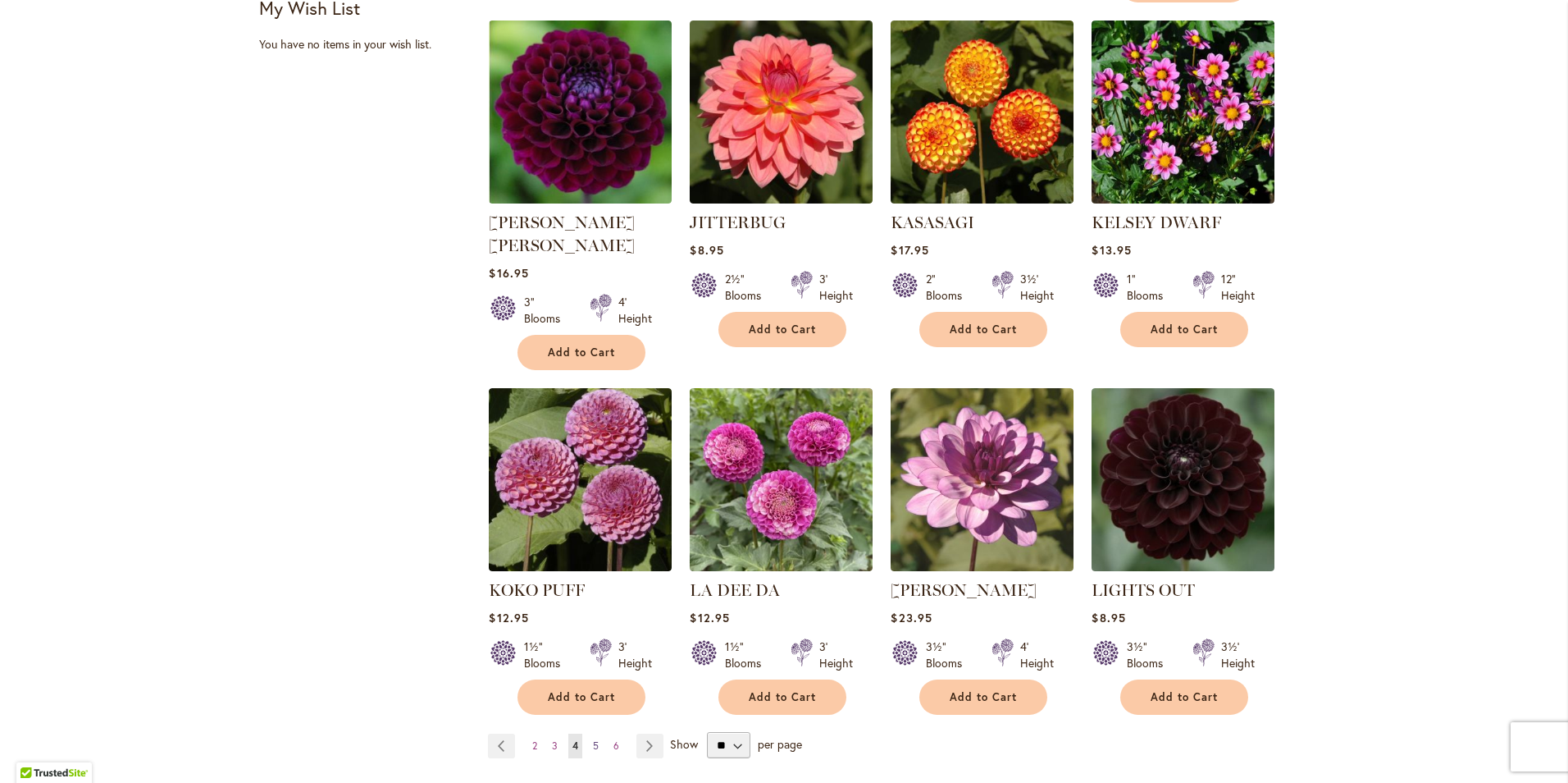
click at [593, 740] on span "5" at bounding box center [596, 746] width 6 height 12
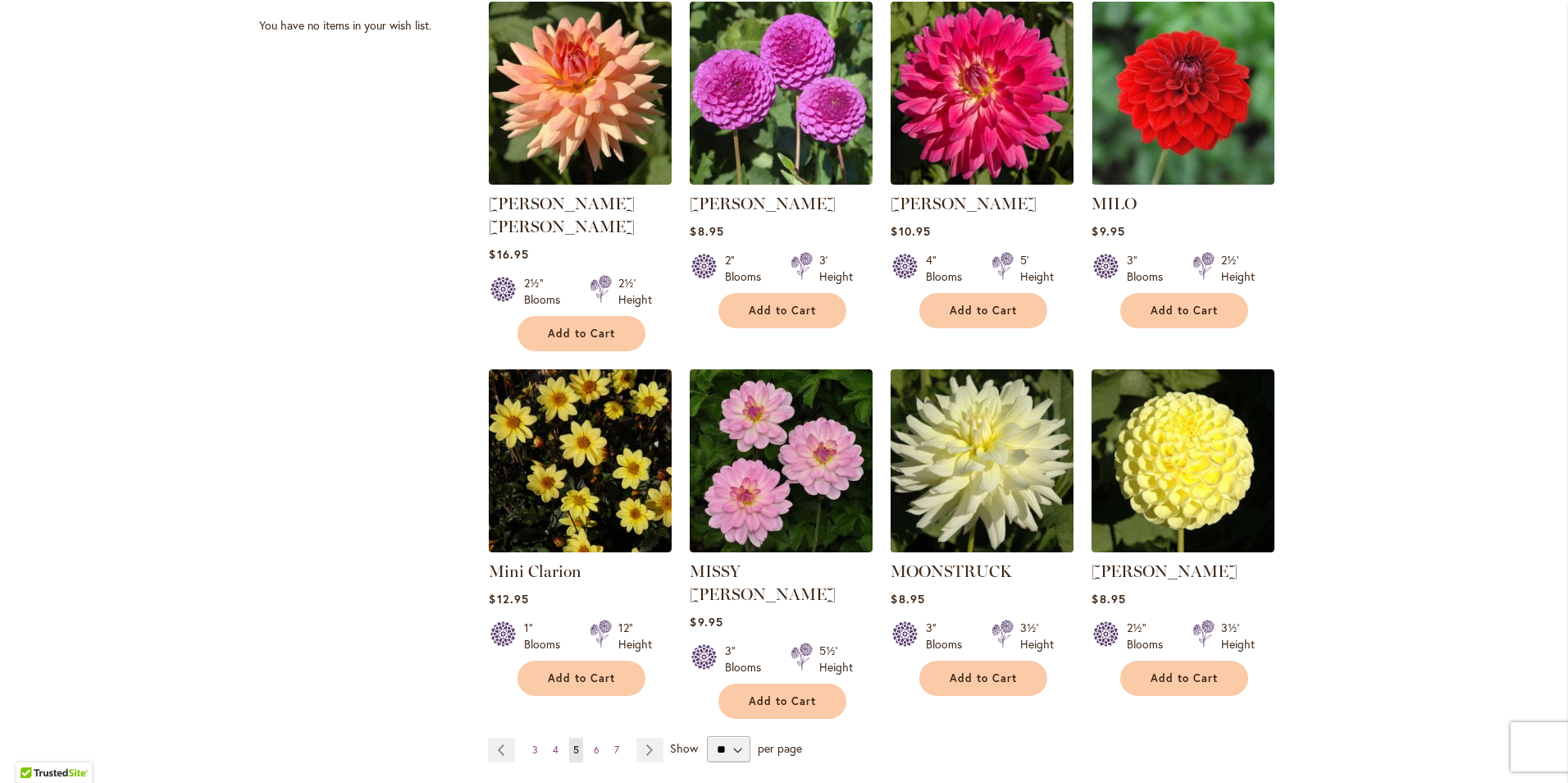
scroll to position [1149, 0]
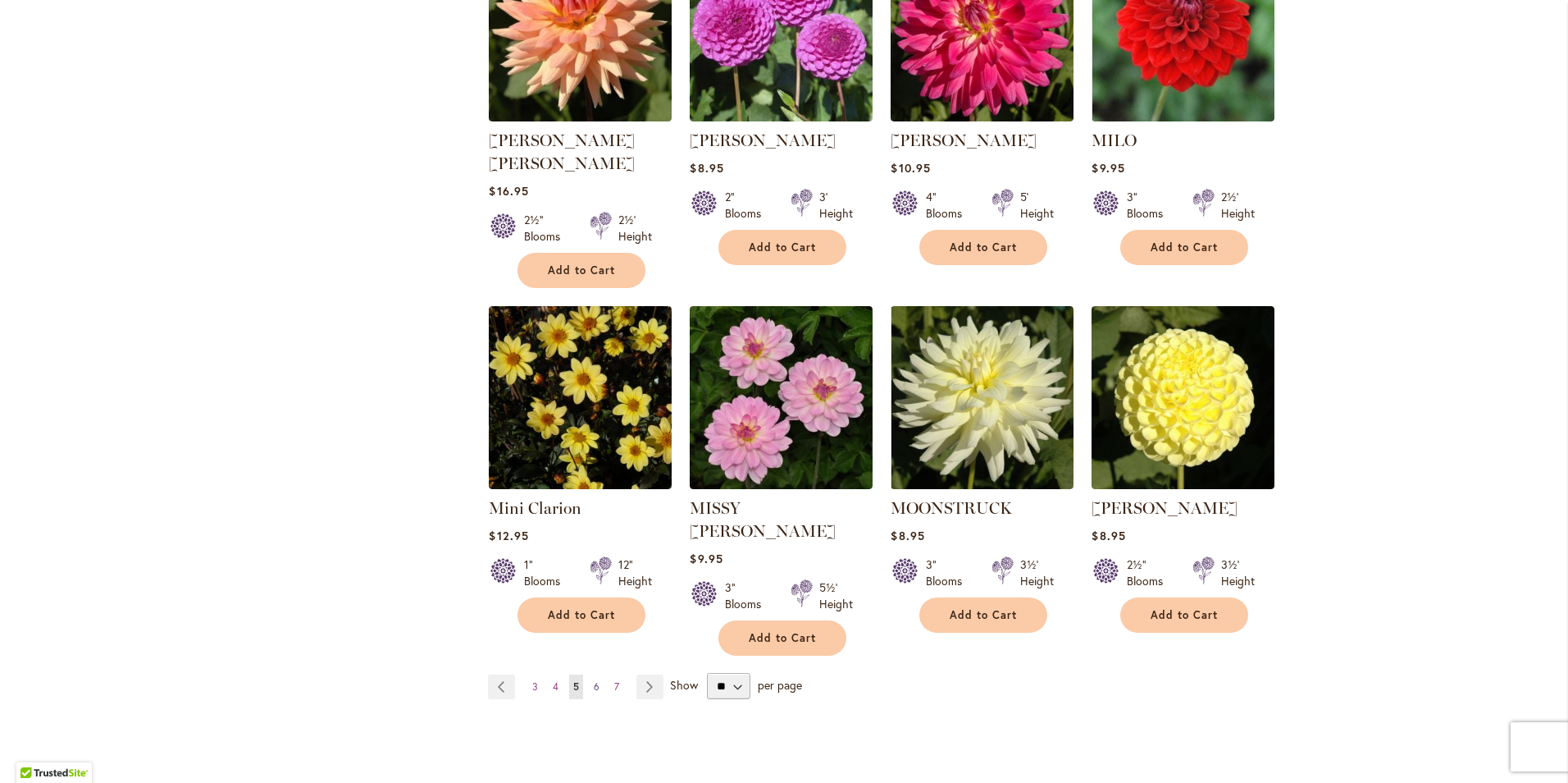
click at [594, 680] on span "6" at bounding box center [597, 686] width 6 height 12
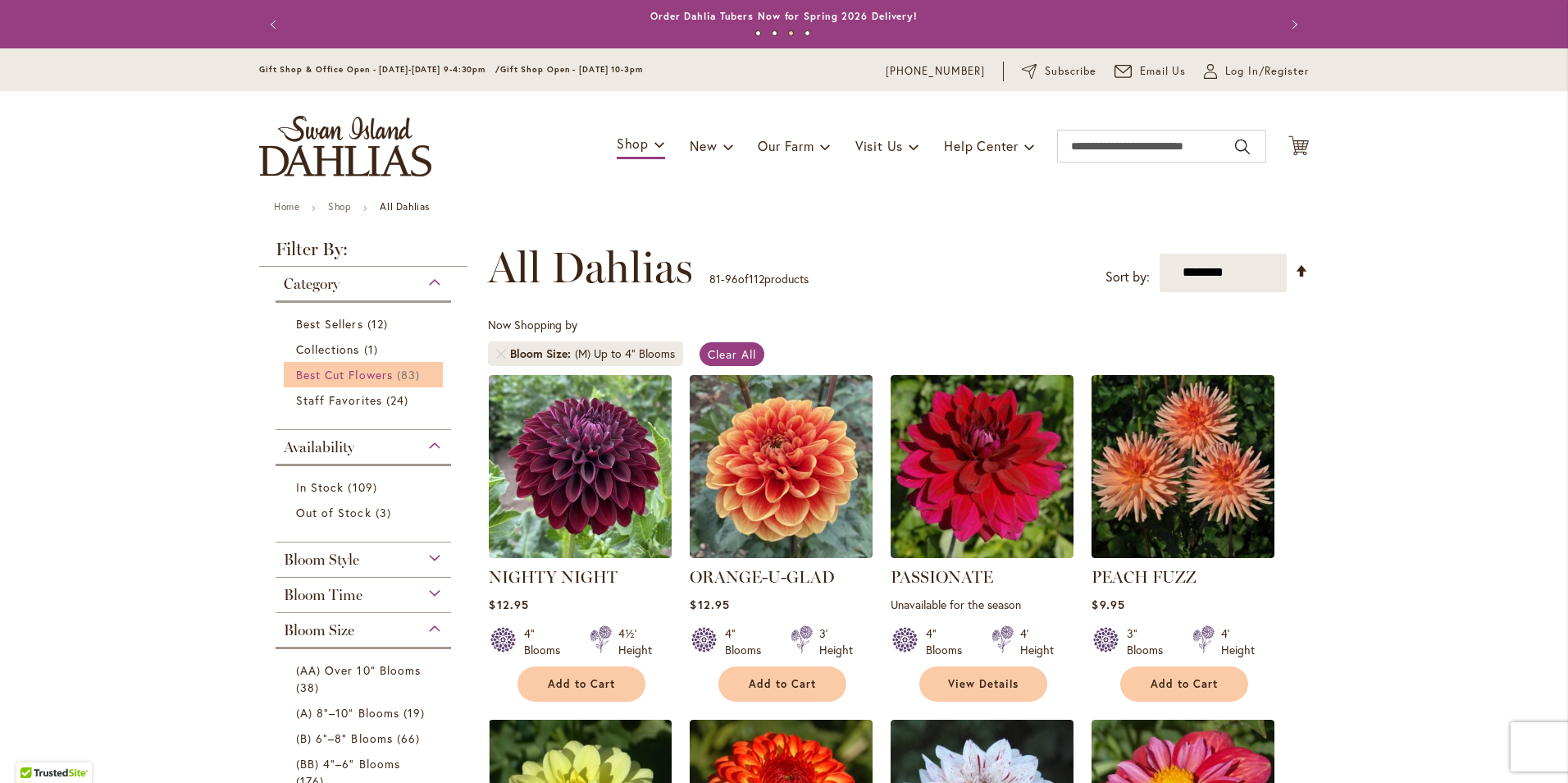
click at [334, 374] on span "Best Cut Flowers" at bounding box center [344, 375] width 97 height 16
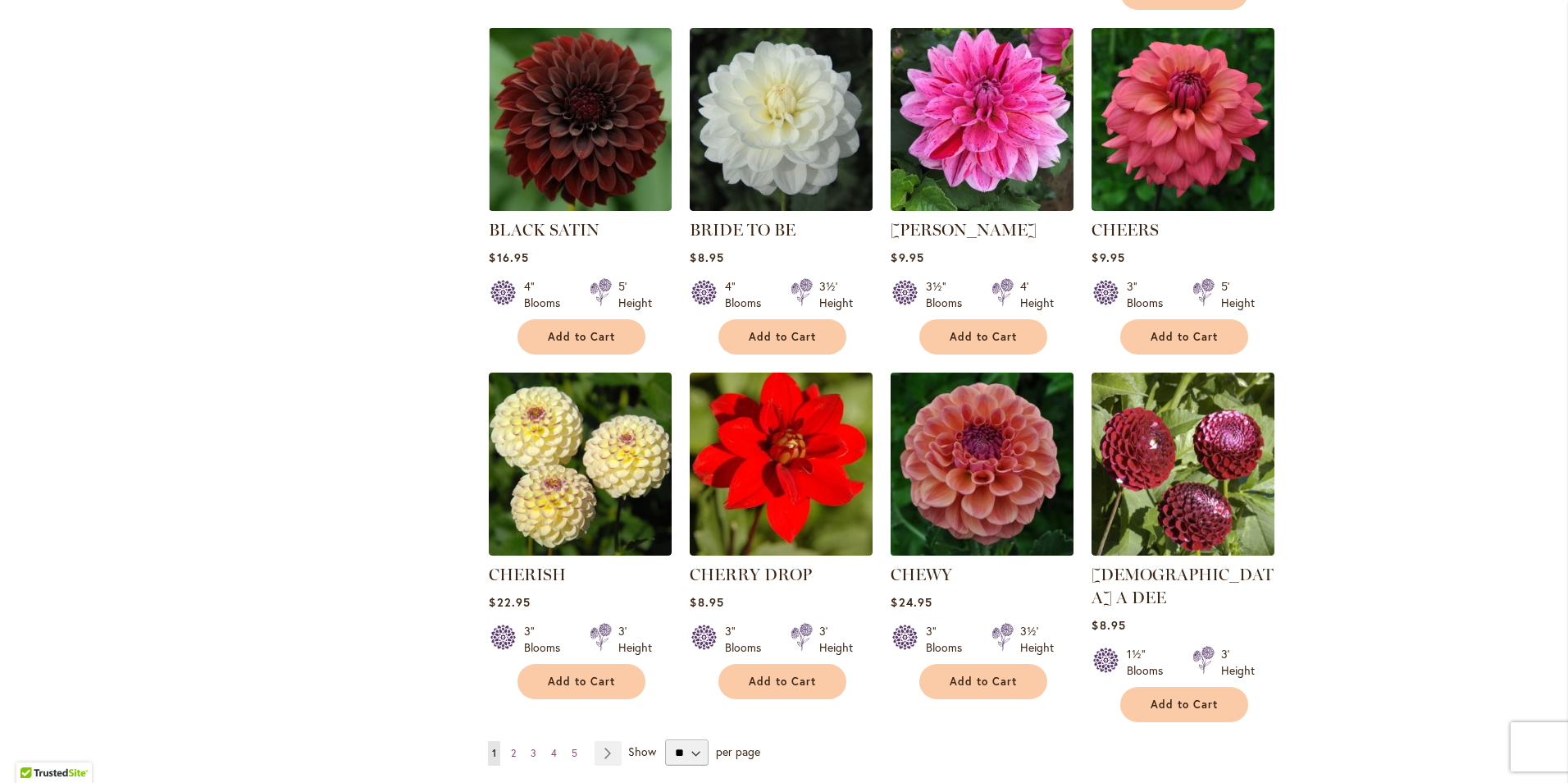
scroll to position [1067, 0]
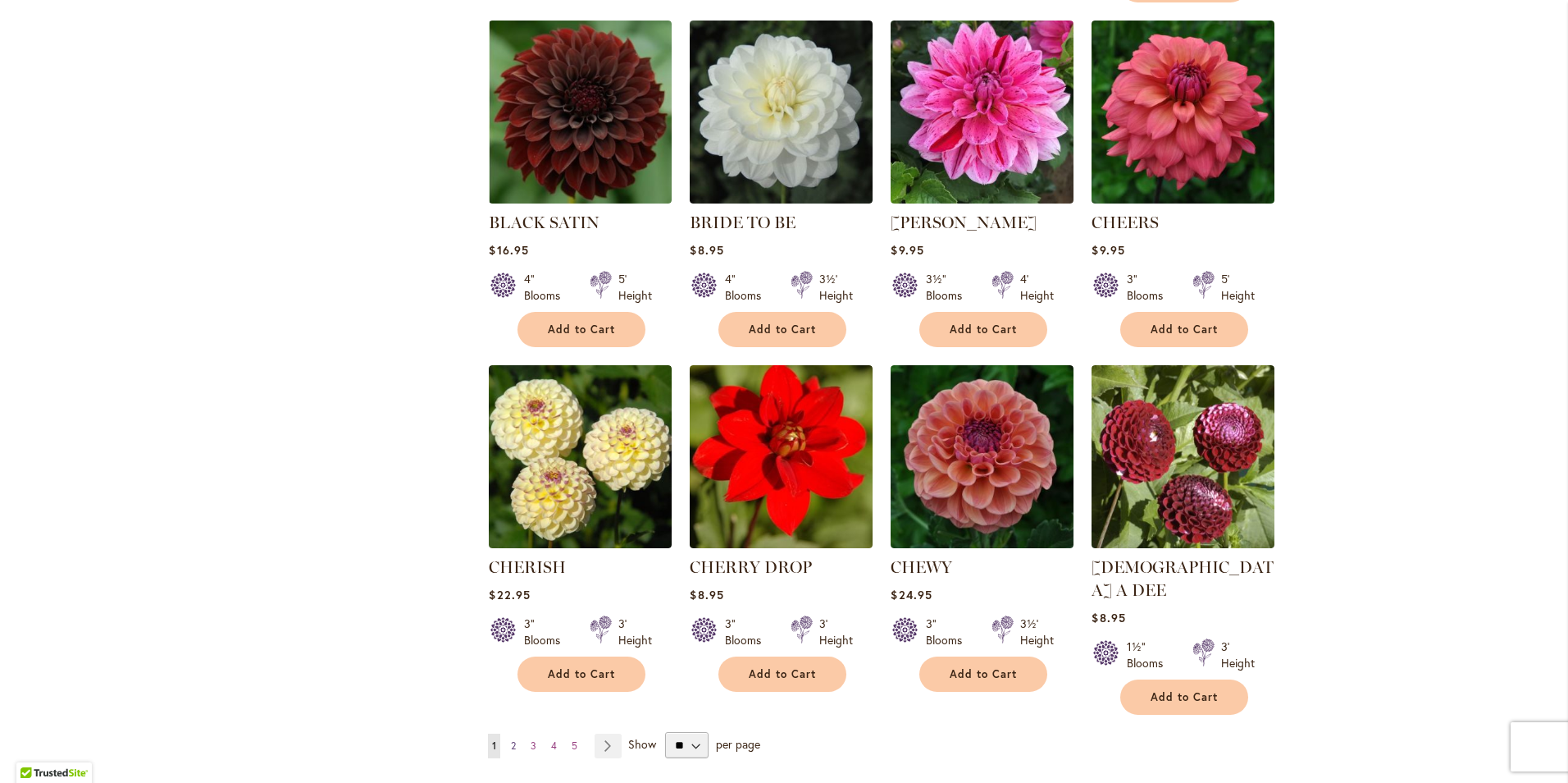
click at [511, 740] on span "2" at bounding box center [512, 746] width 5 height 12
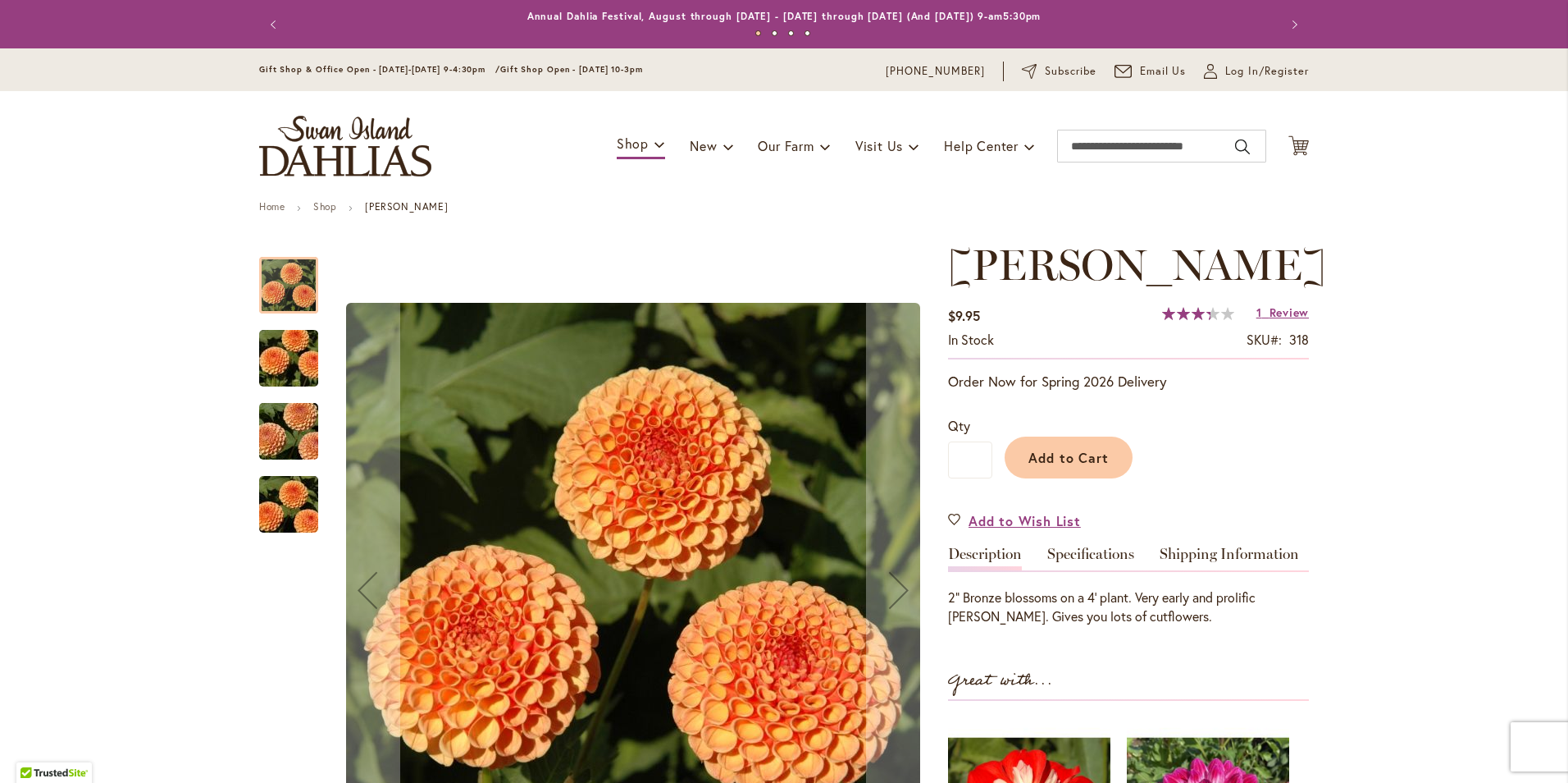
click at [267, 355] on img "AMBER QUEEN" at bounding box center [289, 359] width 118 height 79
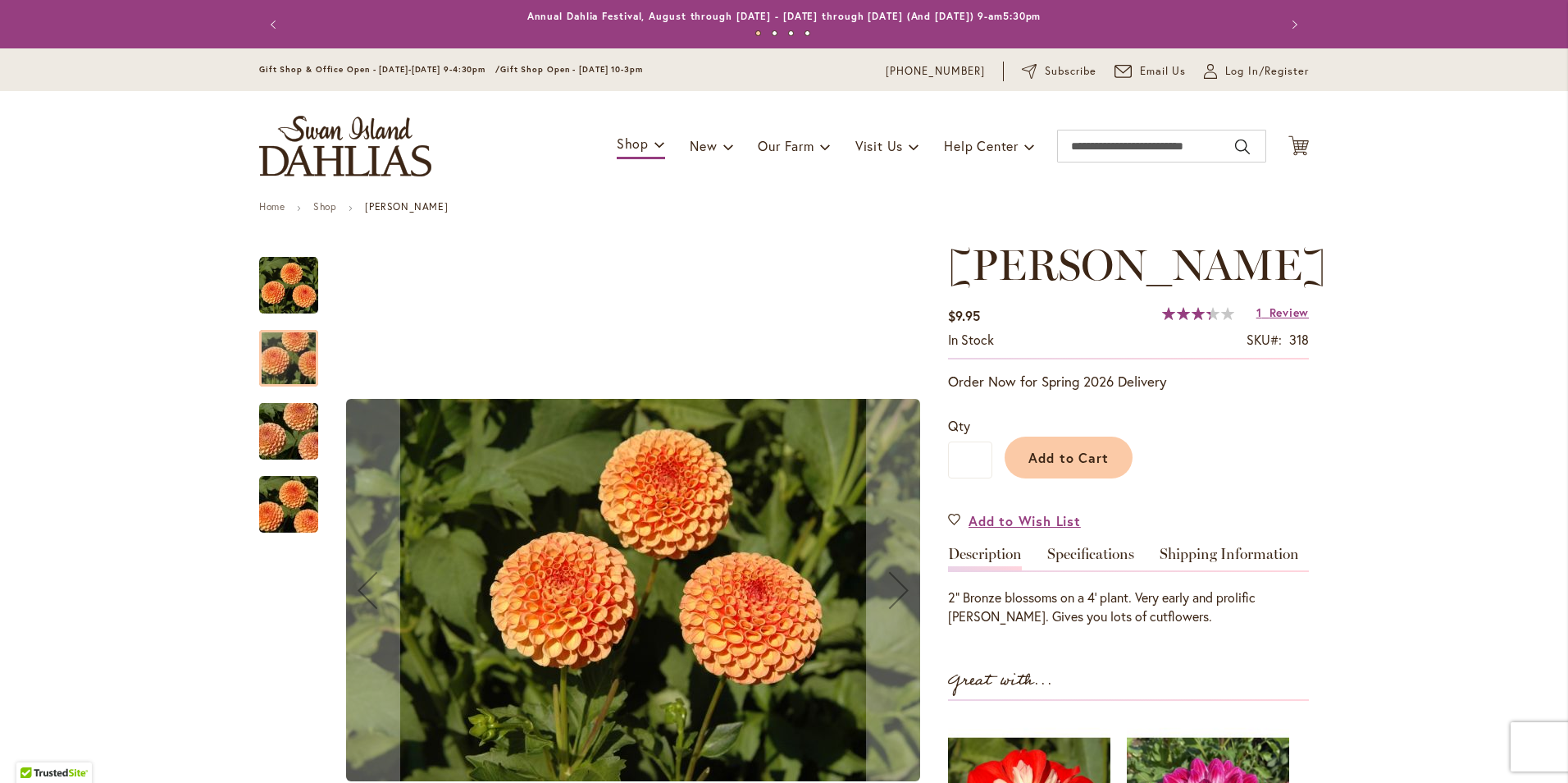
click at [286, 428] on img "AMBER QUEEN" at bounding box center [289, 432] width 118 height 79
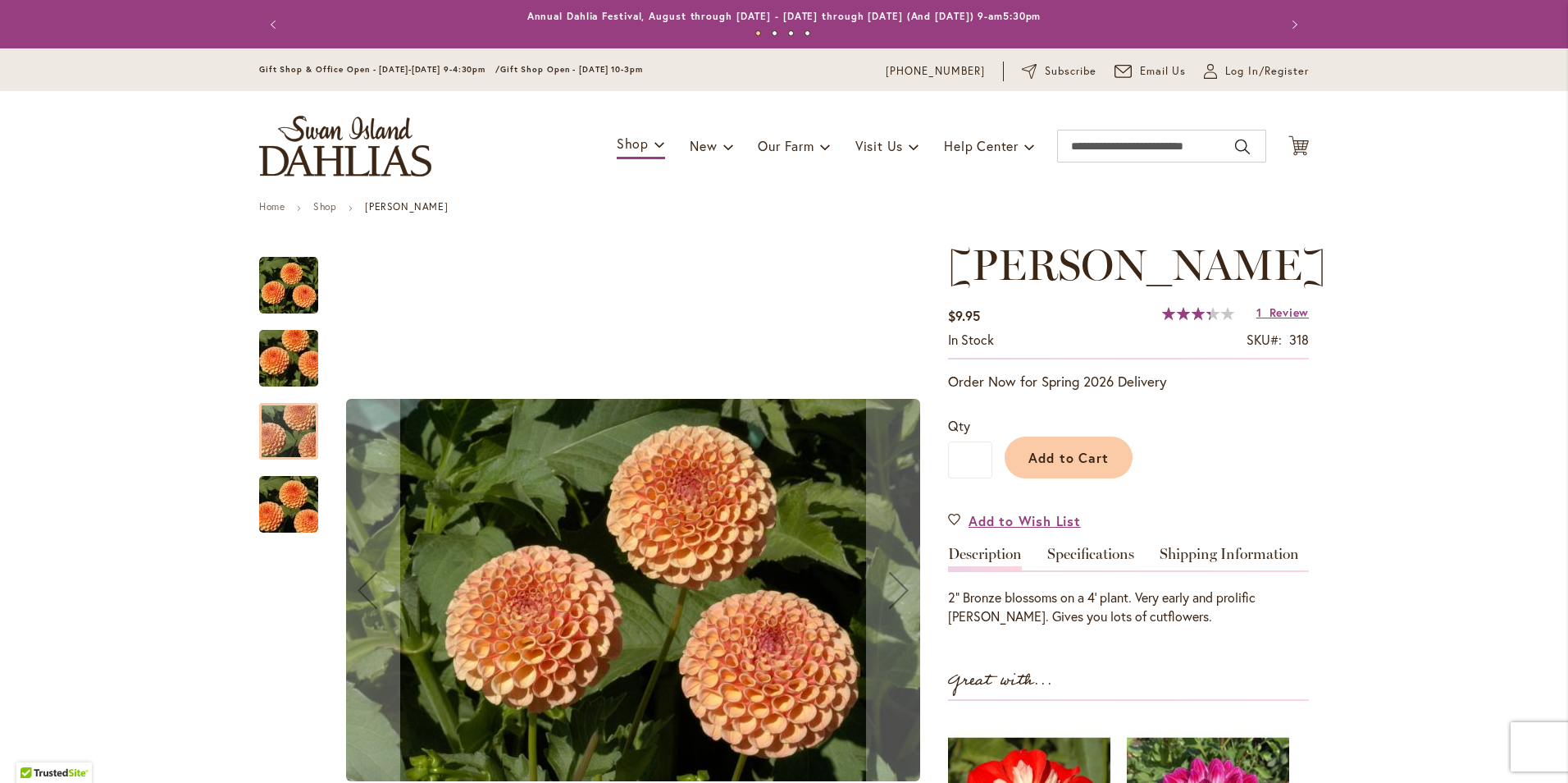
click at [291, 491] on img "AMBER QUEEN" at bounding box center [289, 505] width 118 height 79
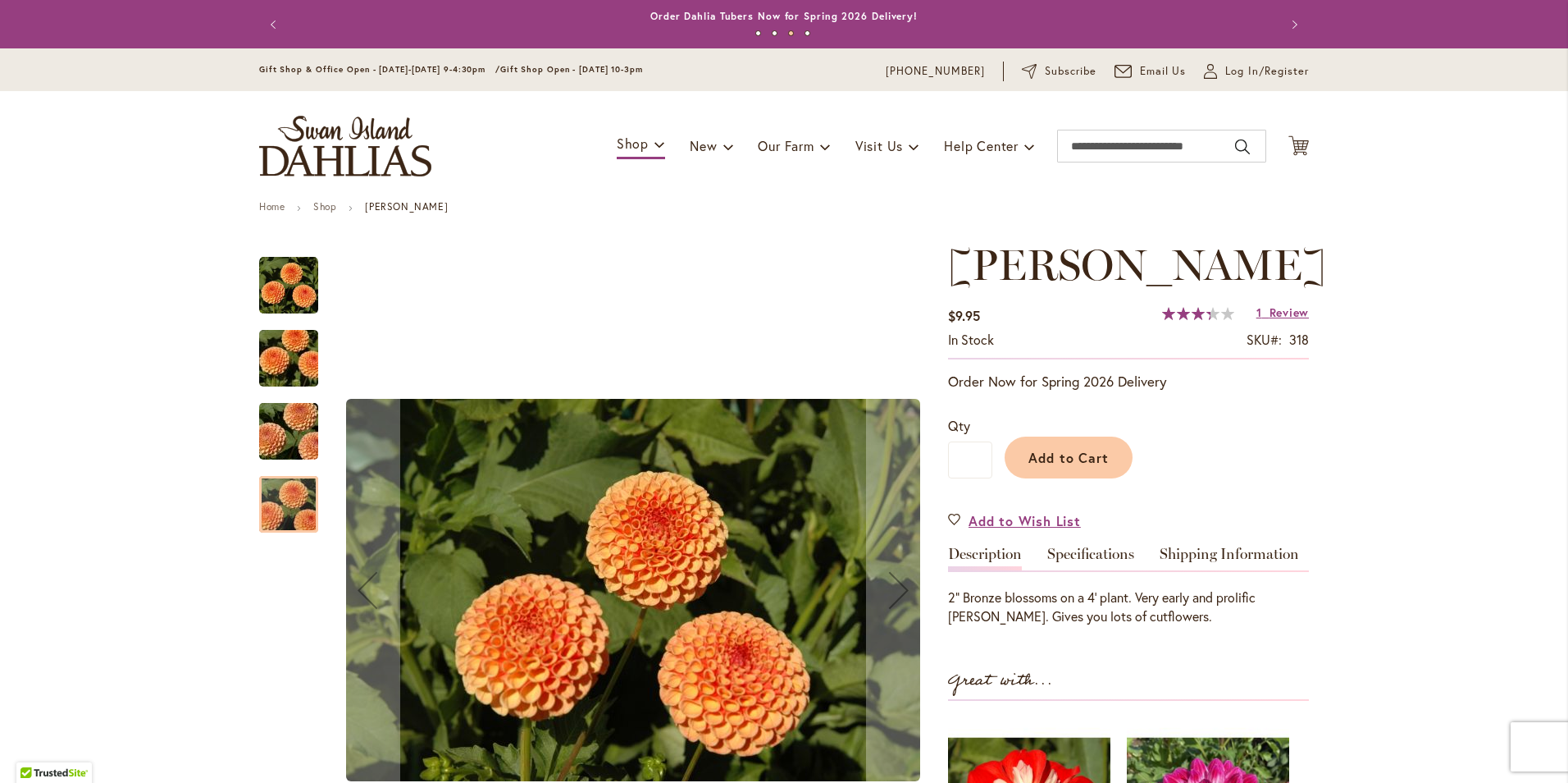
click at [266, 333] on img "AMBER QUEEN" at bounding box center [289, 359] width 118 height 79
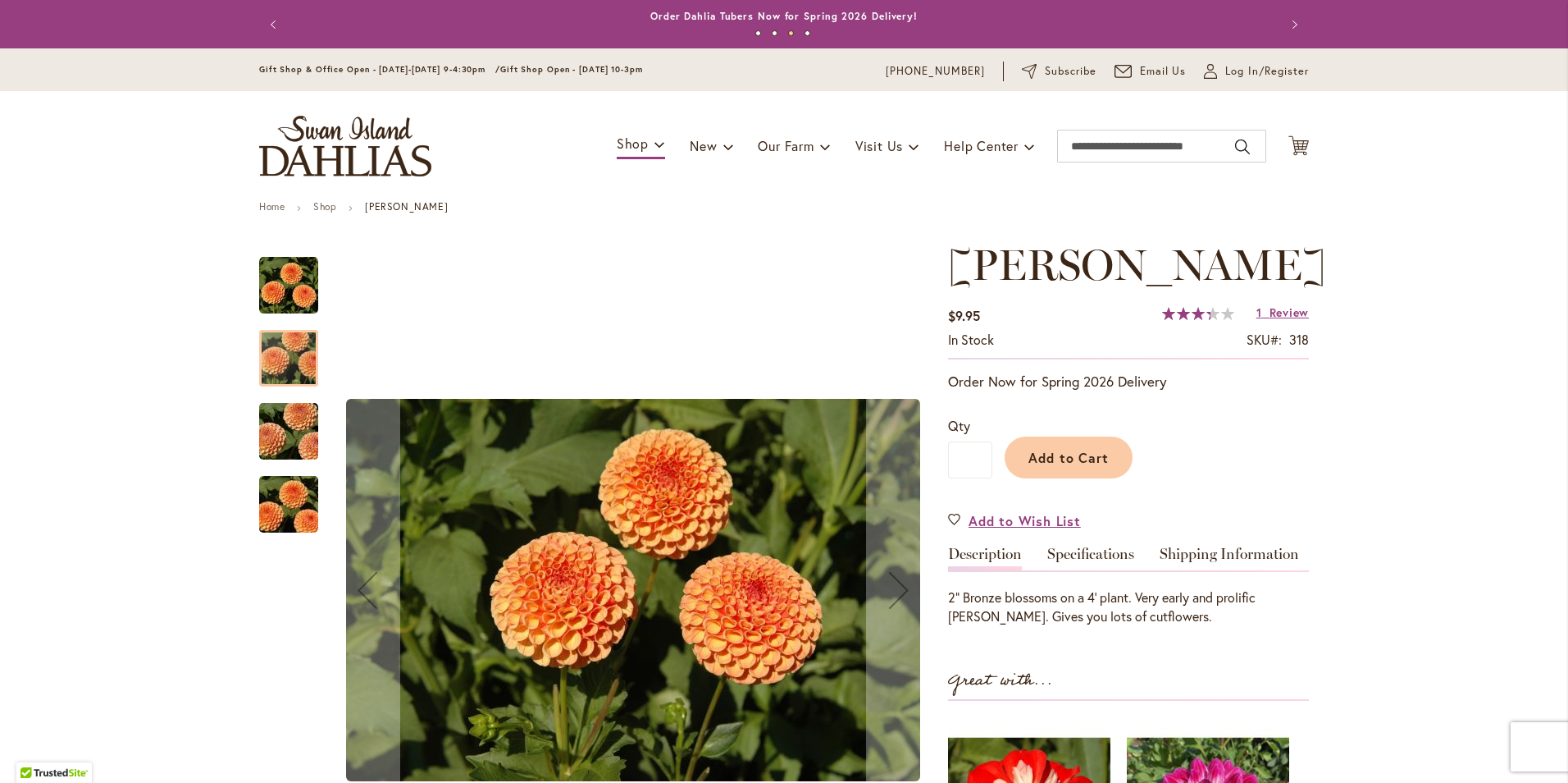
click at [285, 425] on img "AMBER QUEEN" at bounding box center [289, 432] width 118 height 79
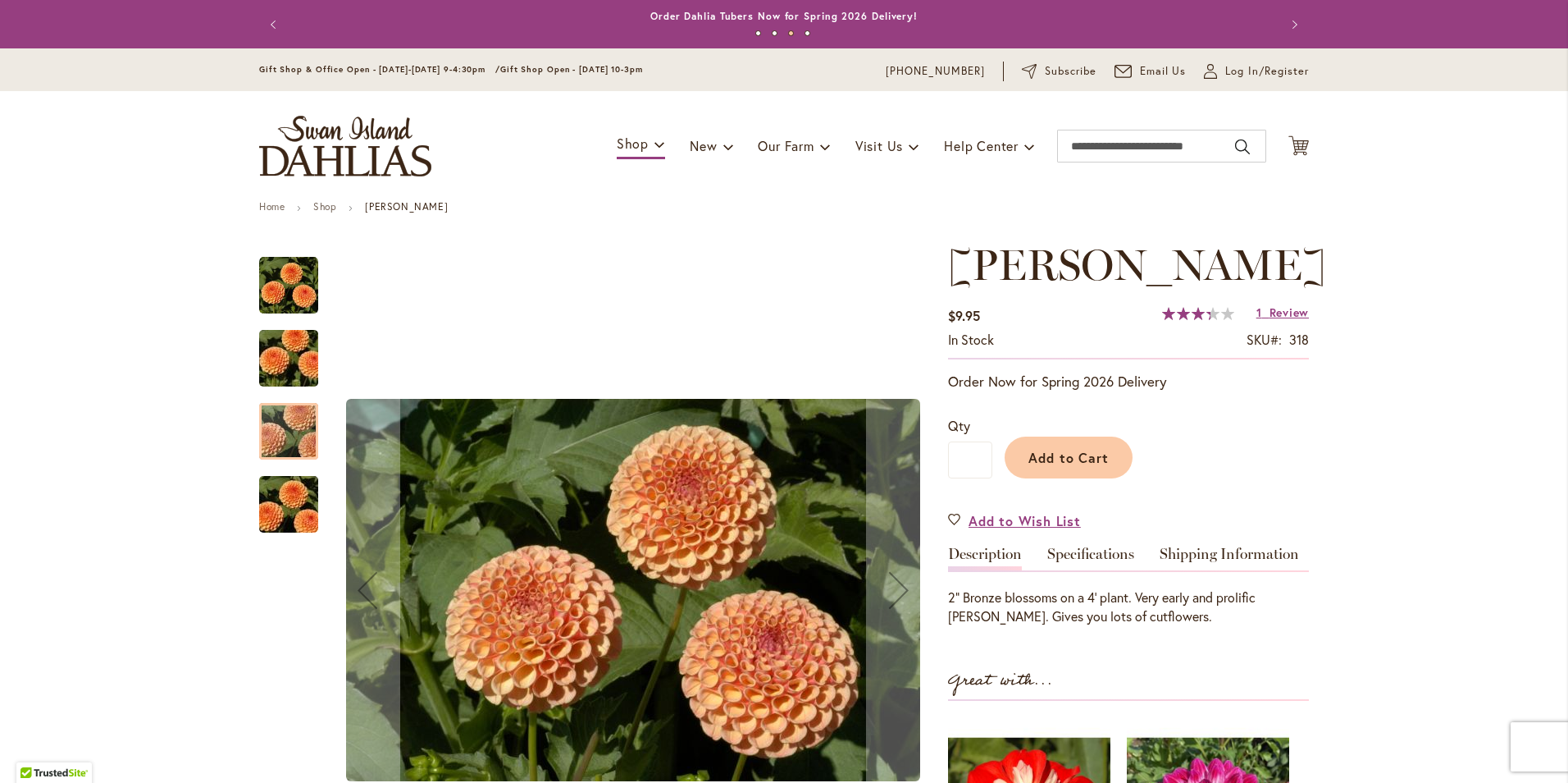
click at [279, 499] on img "AMBER QUEEN" at bounding box center [289, 505] width 118 height 79
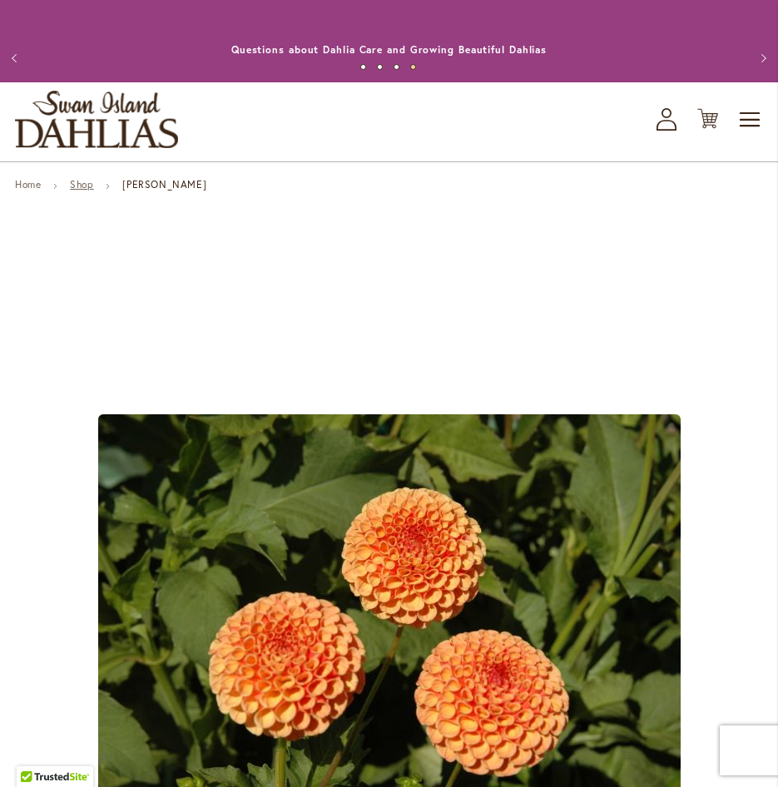
click at [89, 180] on link "Shop" at bounding box center [81, 184] width 23 height 12
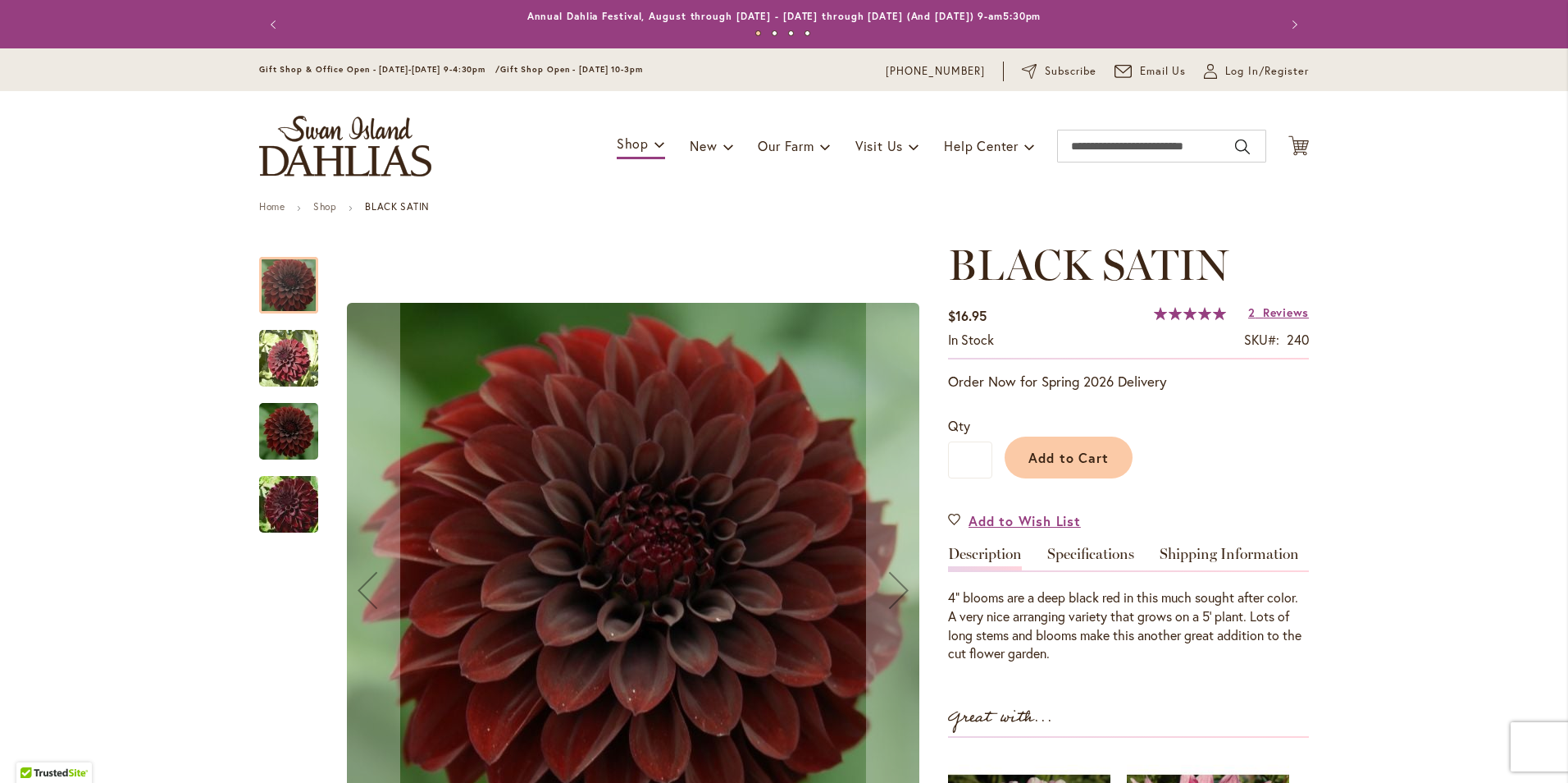
click at [293, 342] on img "BLACK SATIN" at bounding box center [289, 359] width 59 height 59
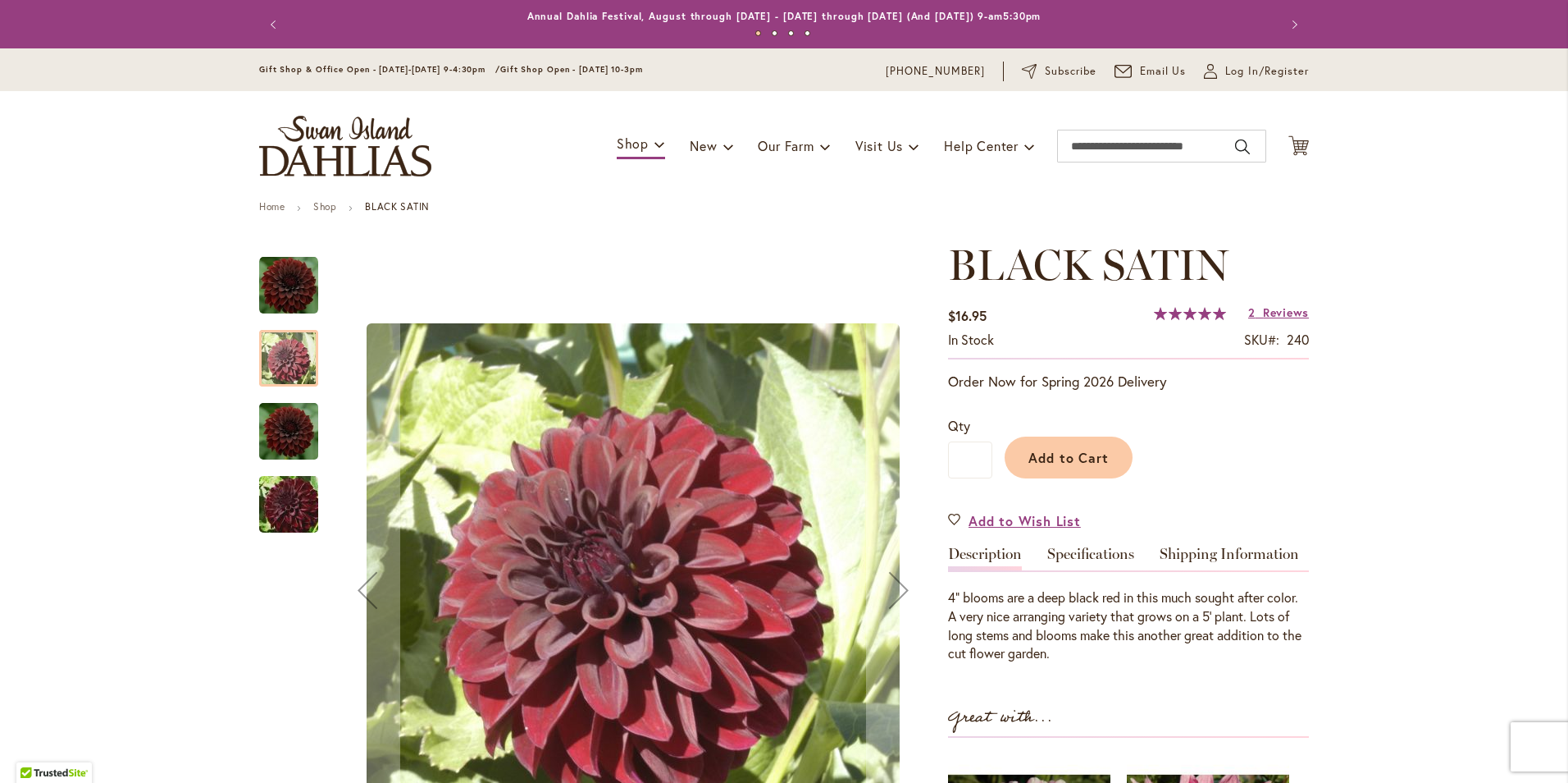
click at [278, 427] on img "BLACK SATIN" at bounding box center [289, 431] width 59 height 66
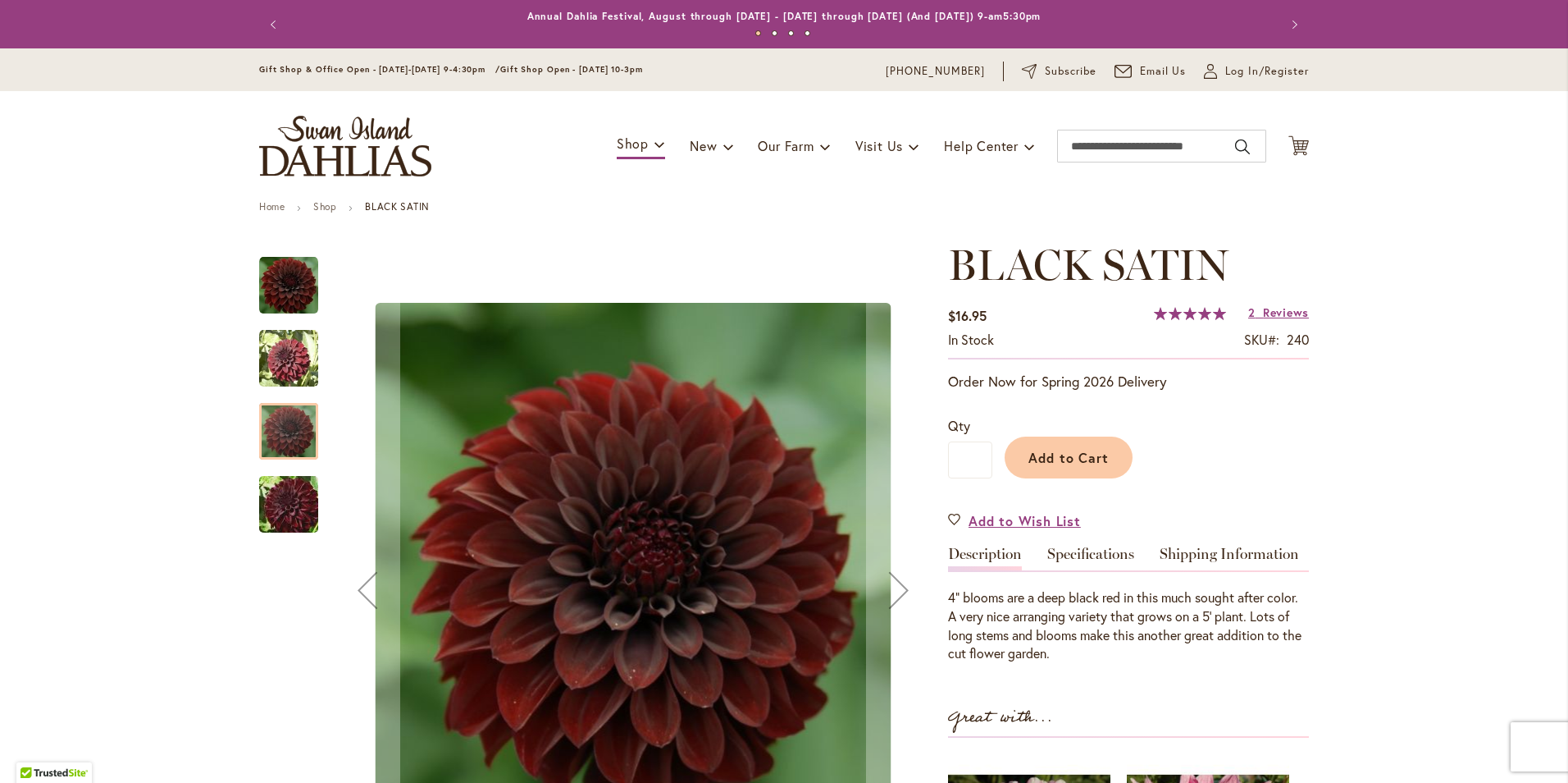
click at [277, 492] on img "BLACK SATIN" at bounding box center [289, 505] width 118 height 79
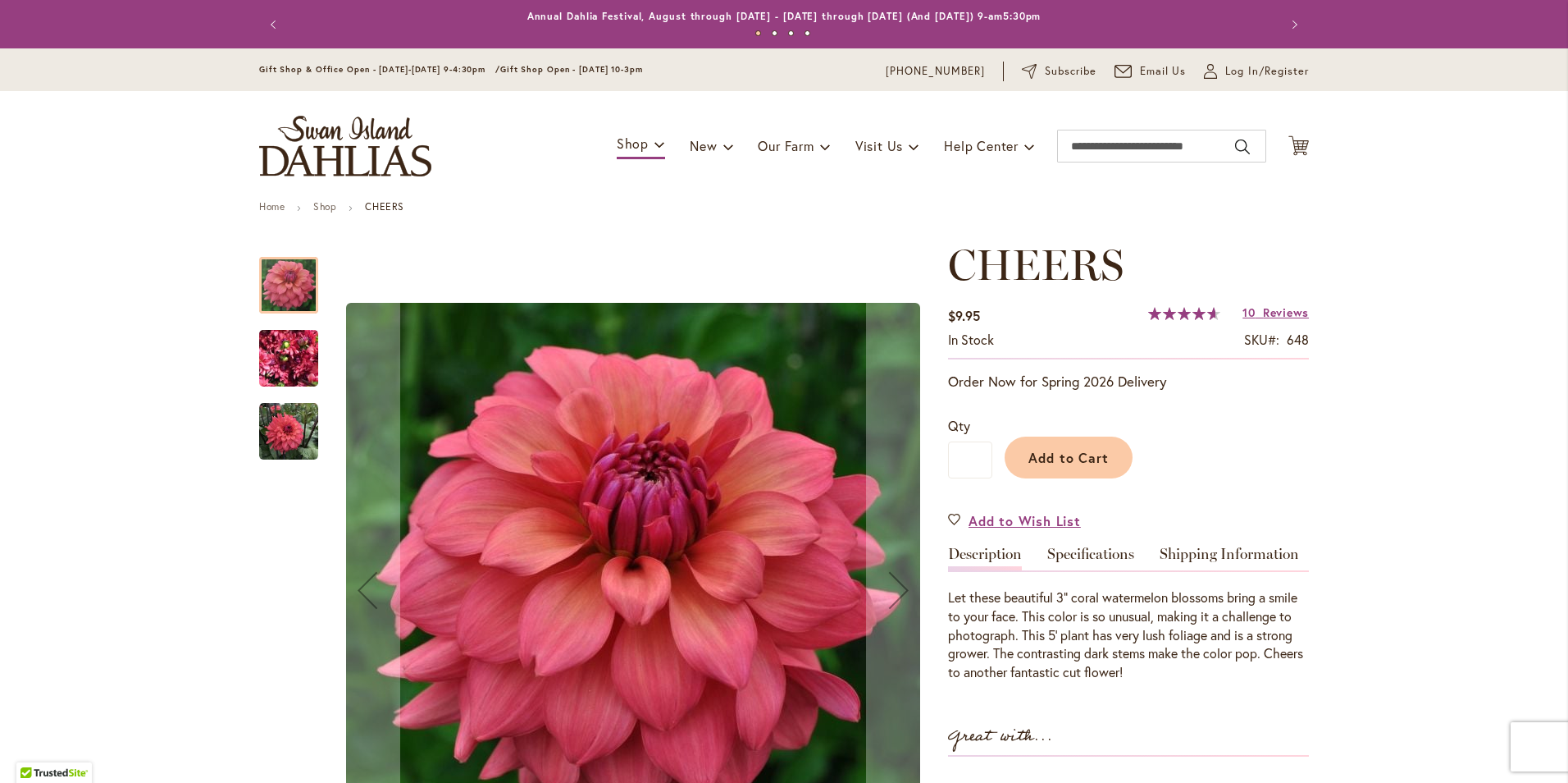
click at [291, 371] on img "CHEERS" at bounding box center [289, 359] width 59 height 79
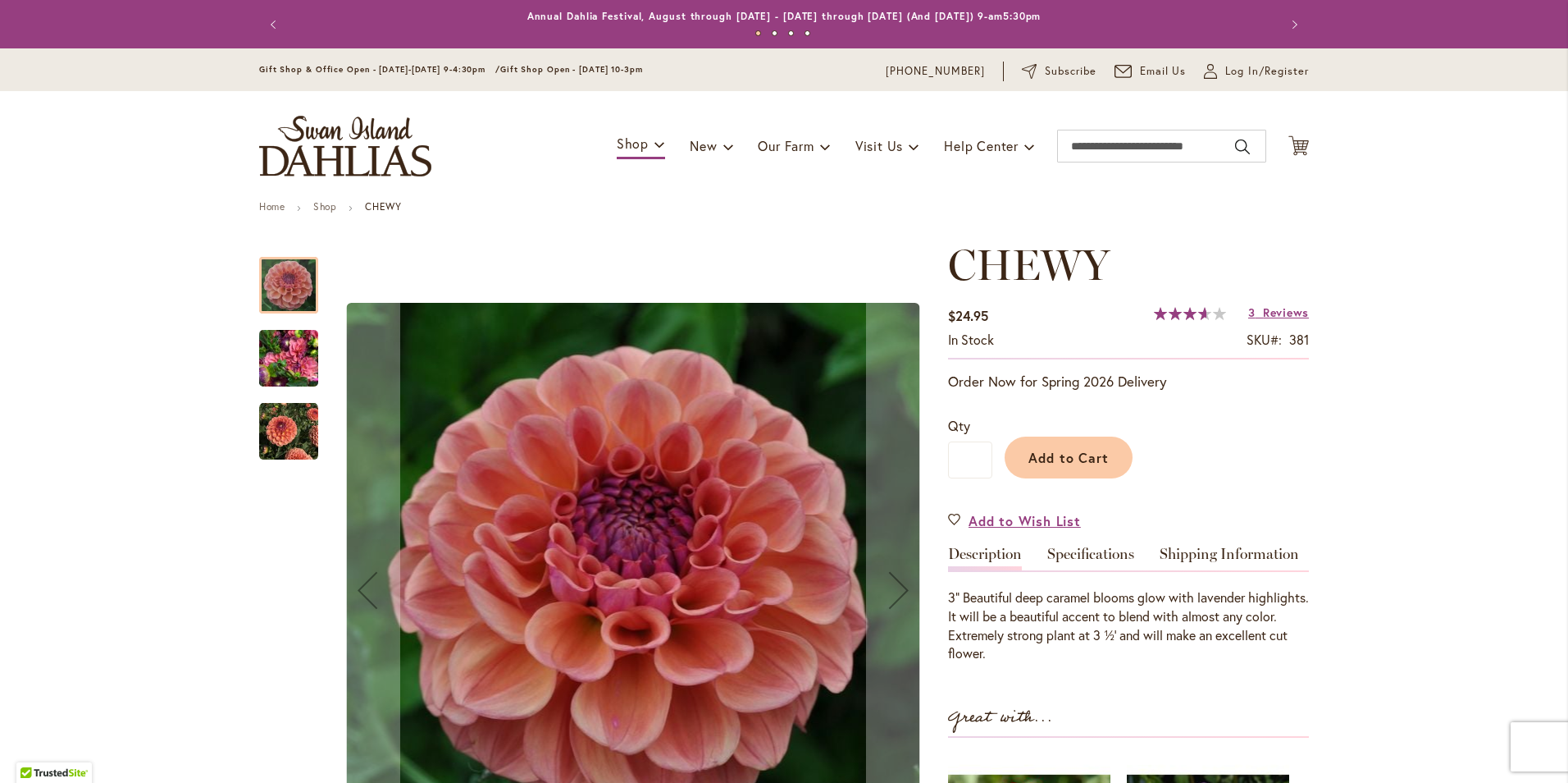
click at [276, 447] on img "CHEWY" at bounding box center [289, 432] width 59 height 59
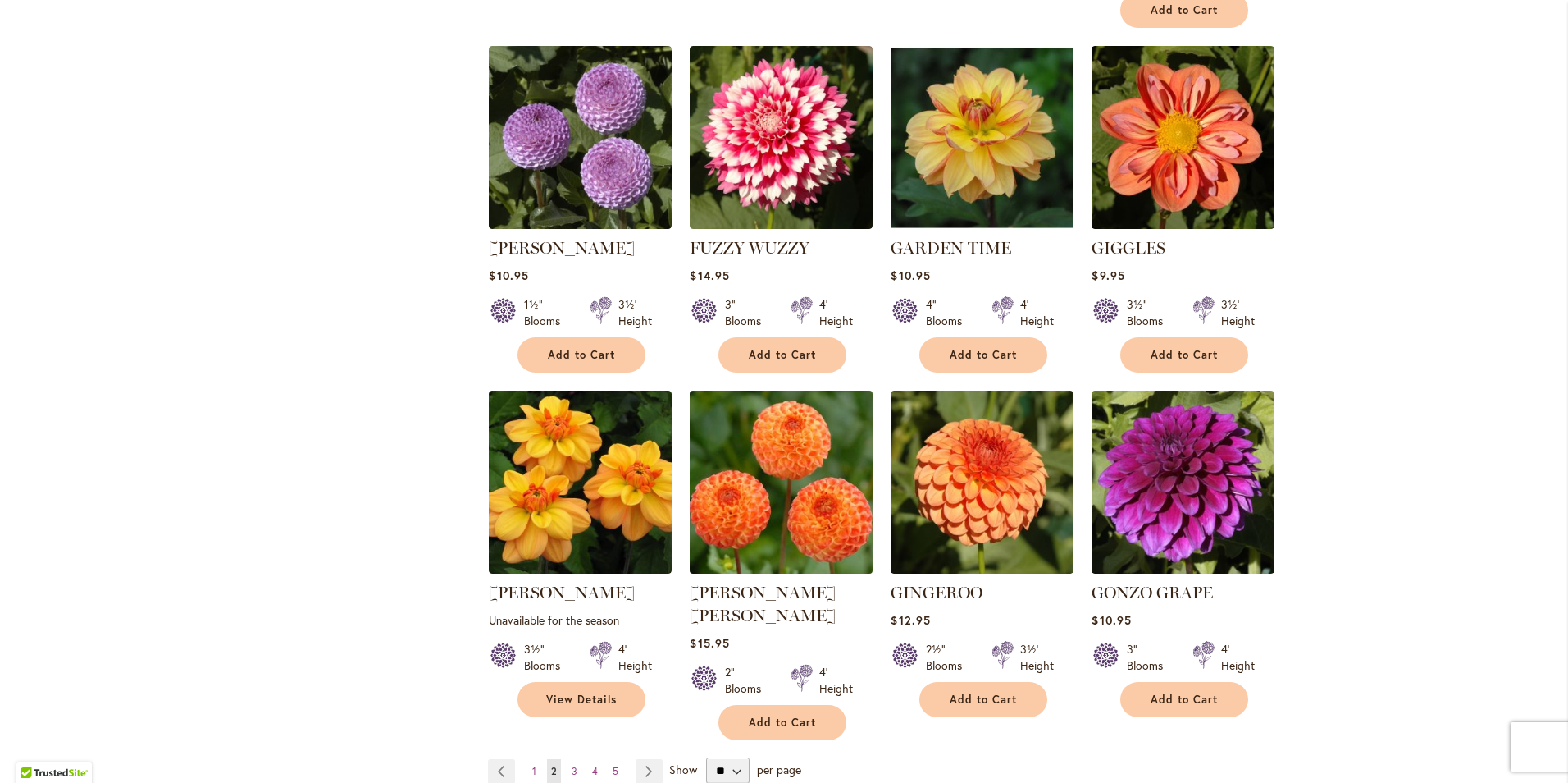
scroll to position [1067, 0]
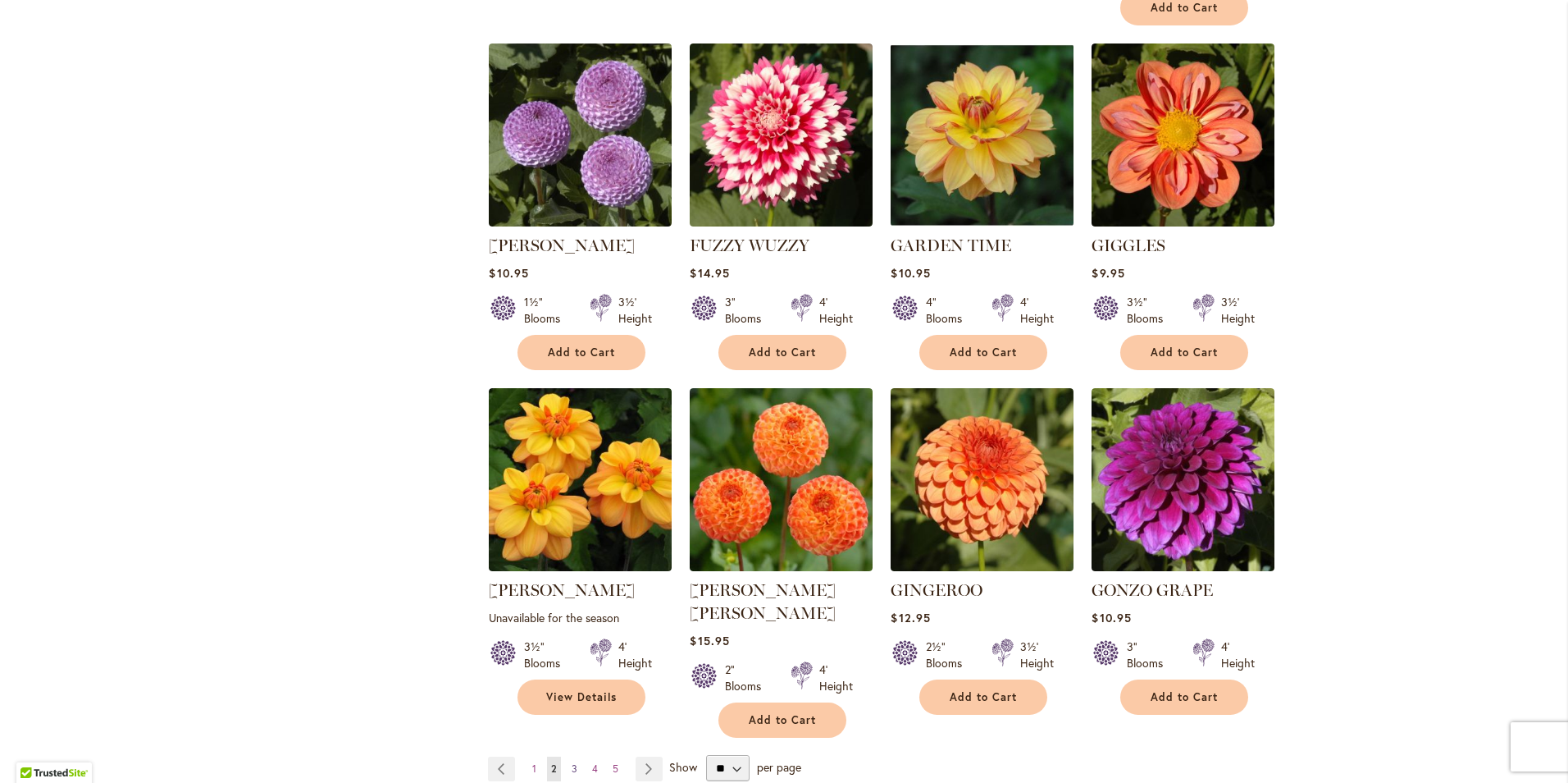
click at [572, 762] on span "3" at bounding box center [575, 768] width 6 height 12
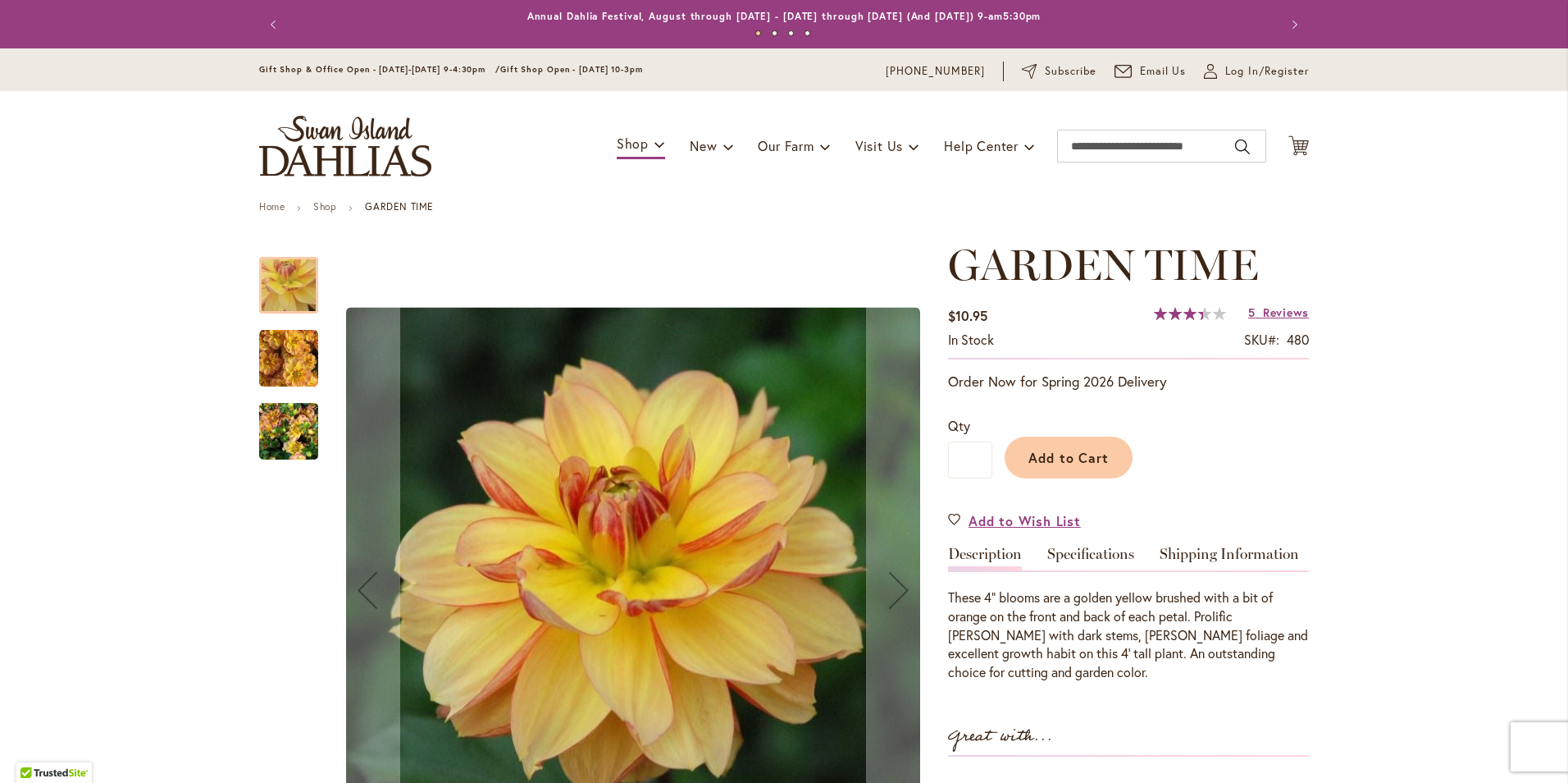
click at [296, 376] on img "GARDEN TIME" at bounding box center [289, 359] width 59 height 59
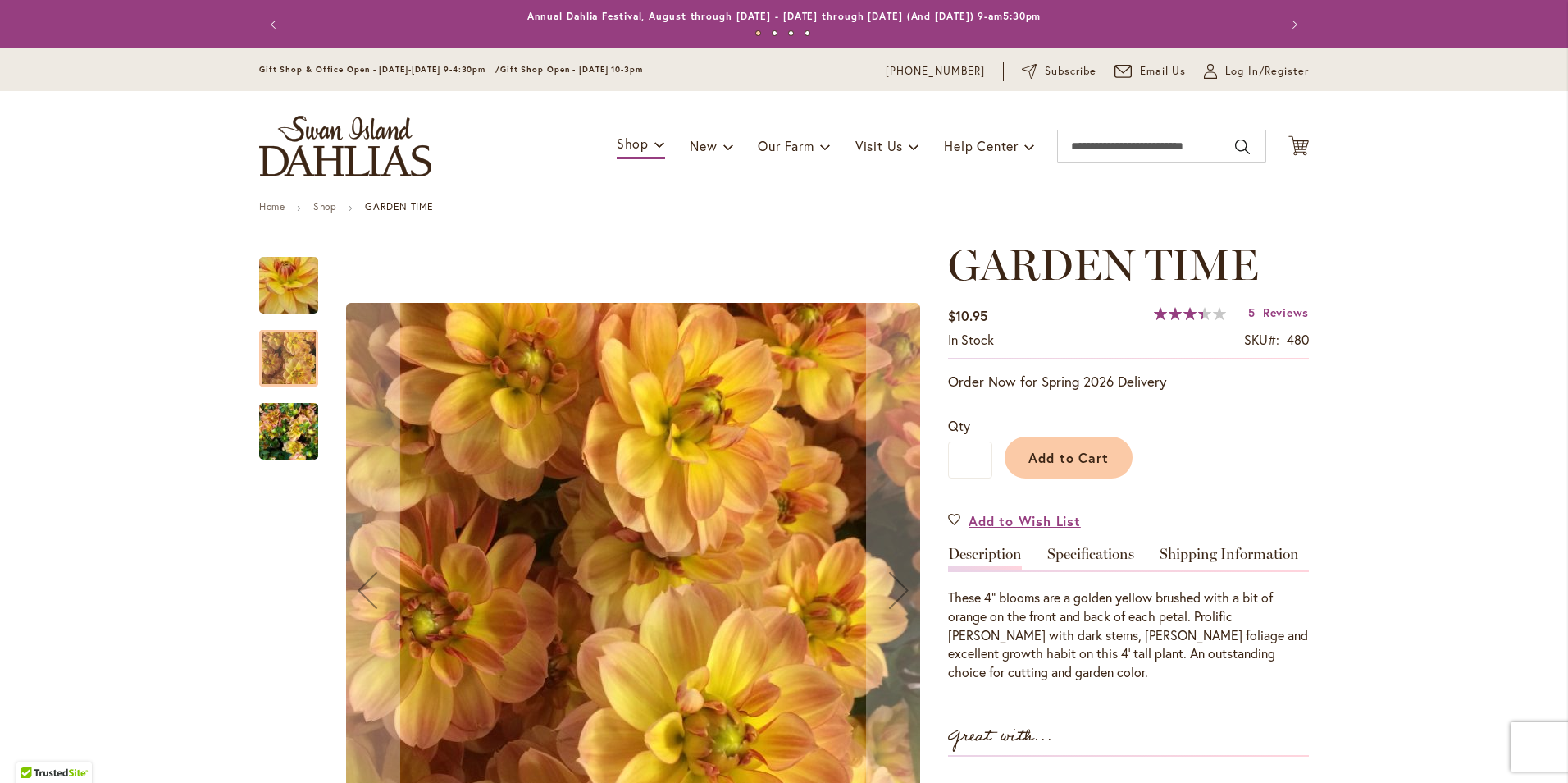
click at [286, 435] on img "GARDEN TIME" at bounding box center [289, 432] width 59 height 79
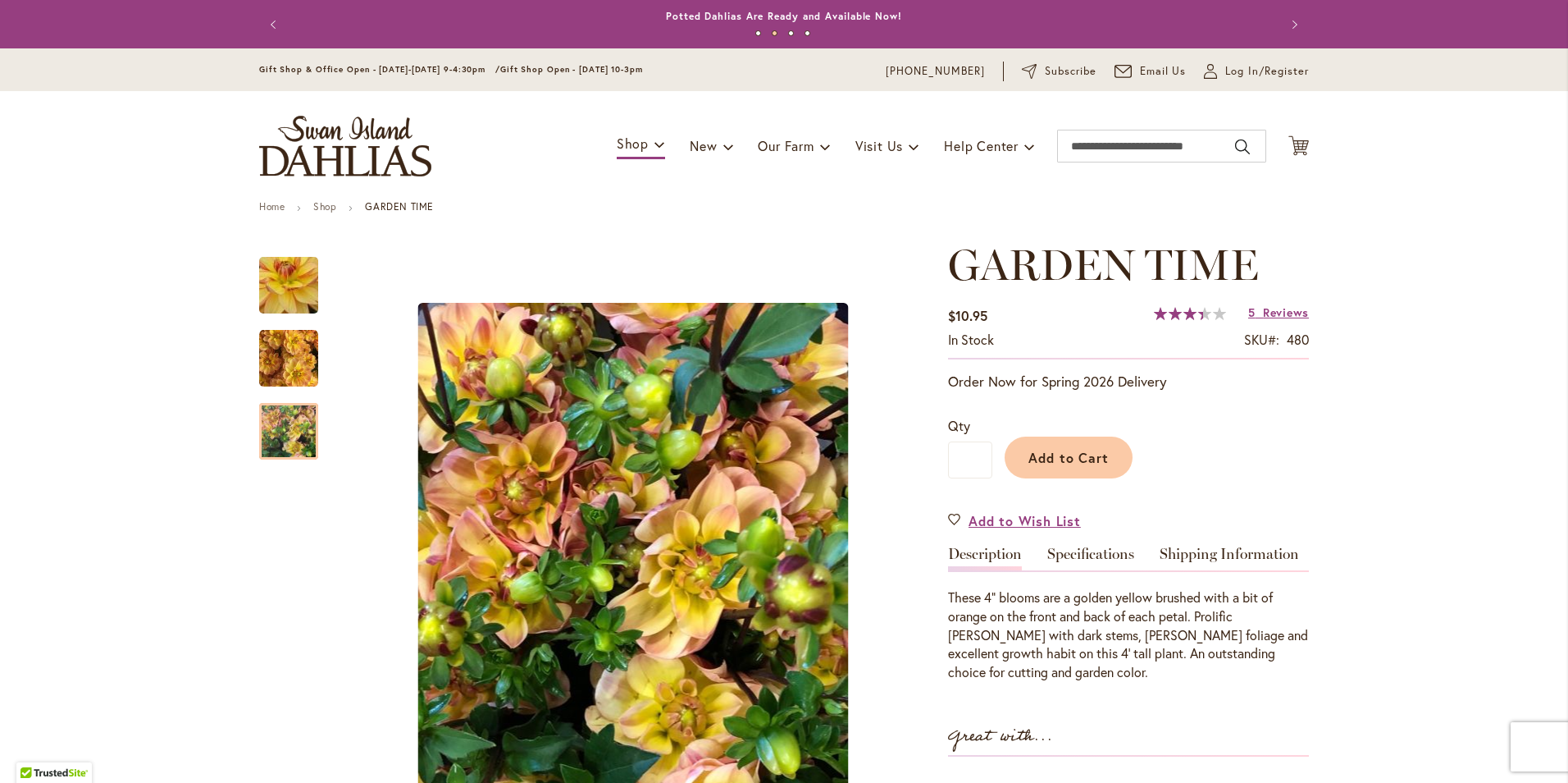
click at [154, 166] on header "Skip to Content Gift Shop & Office Open - Monday-Friday 9-4:30pm / Gift Shop Op…" at bounding box center [784, 124] width 1568 height 153
click at [291, 356] on img "GARDEN TIME" at bounding box center [289, 359] width 59 height 59
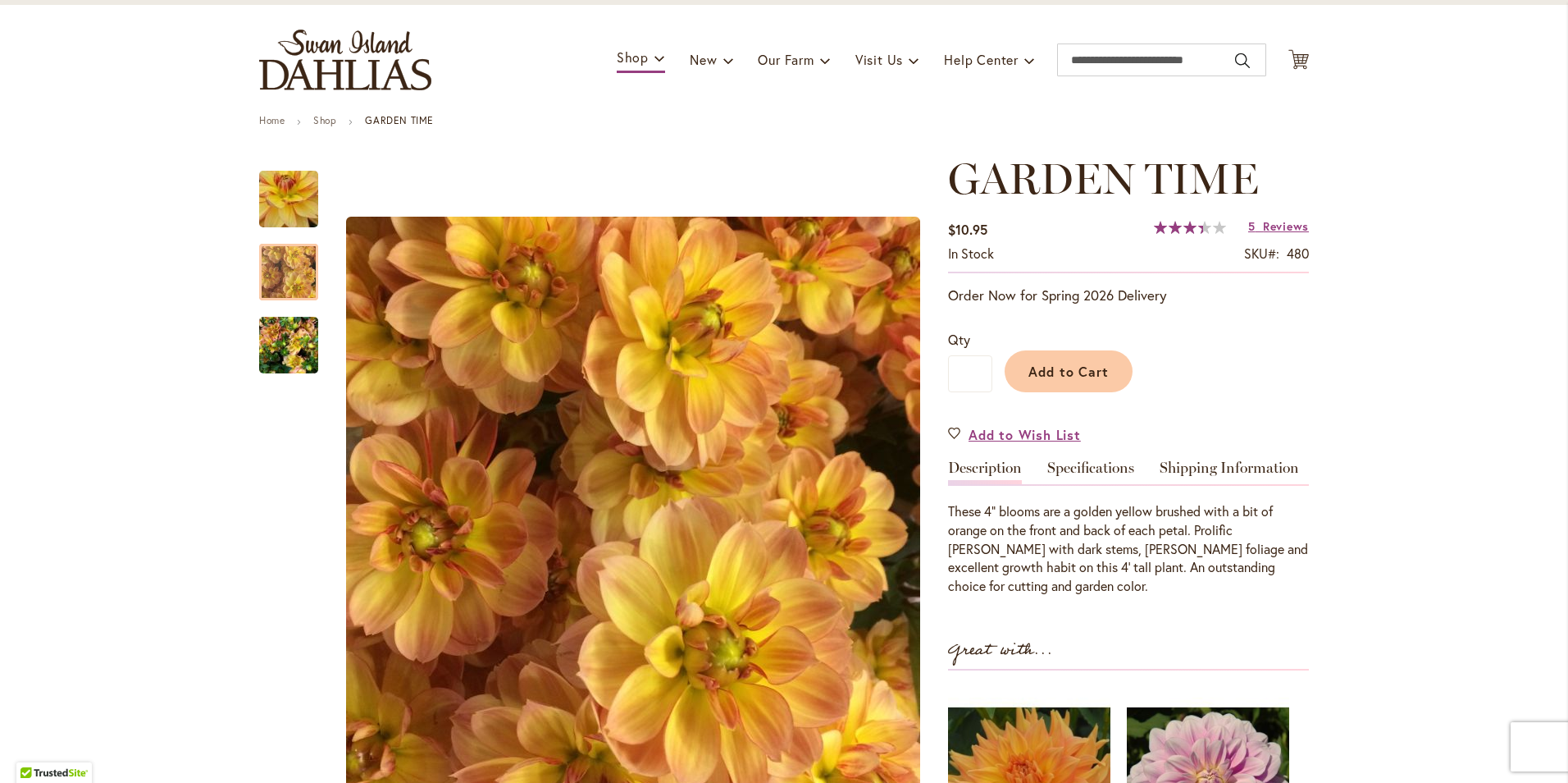
scroll to position [247, 0]
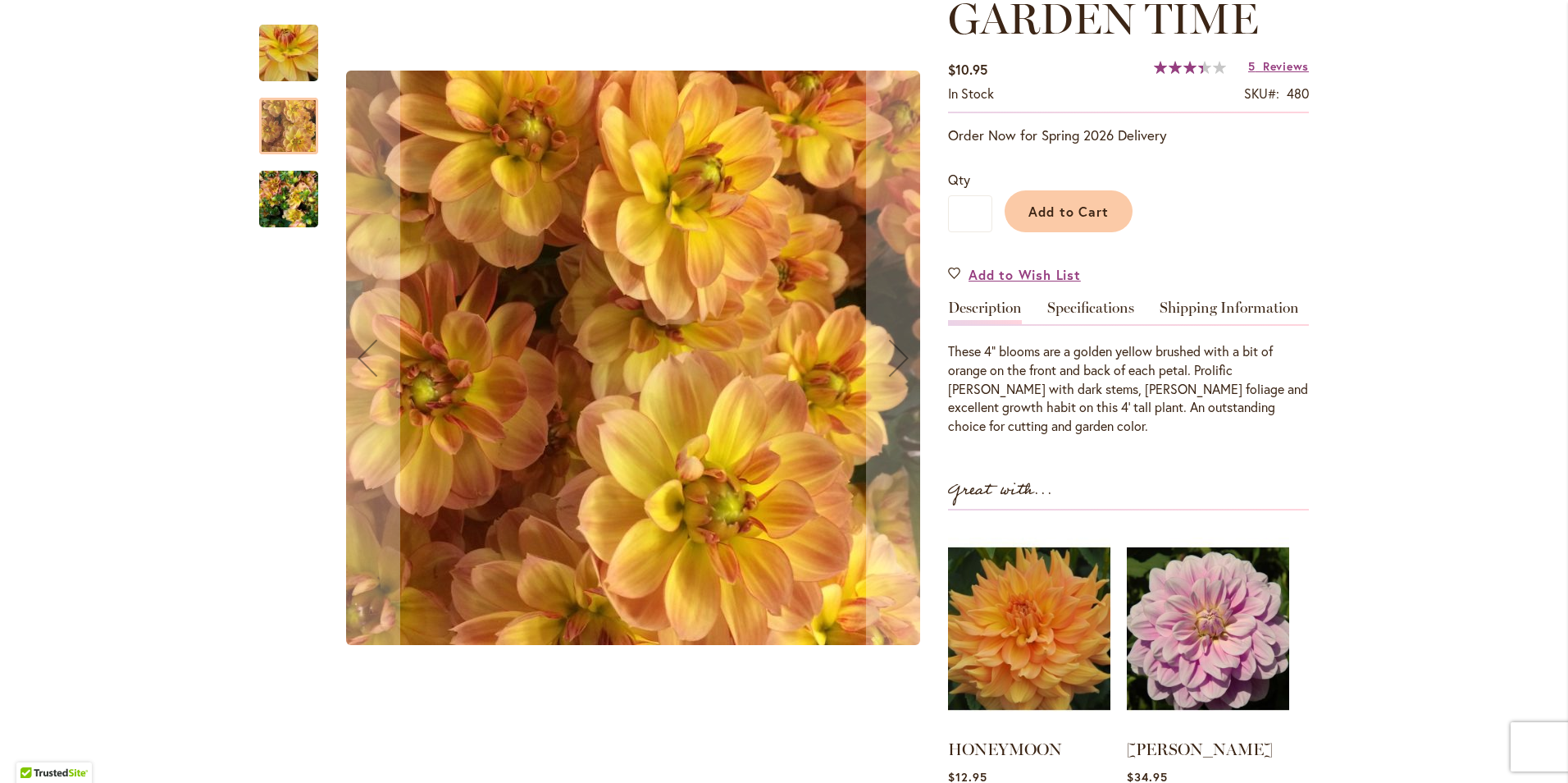
click at [291, 200] on img "GARDEN TIME" at bounding box center [289, 199] width 59 height 79
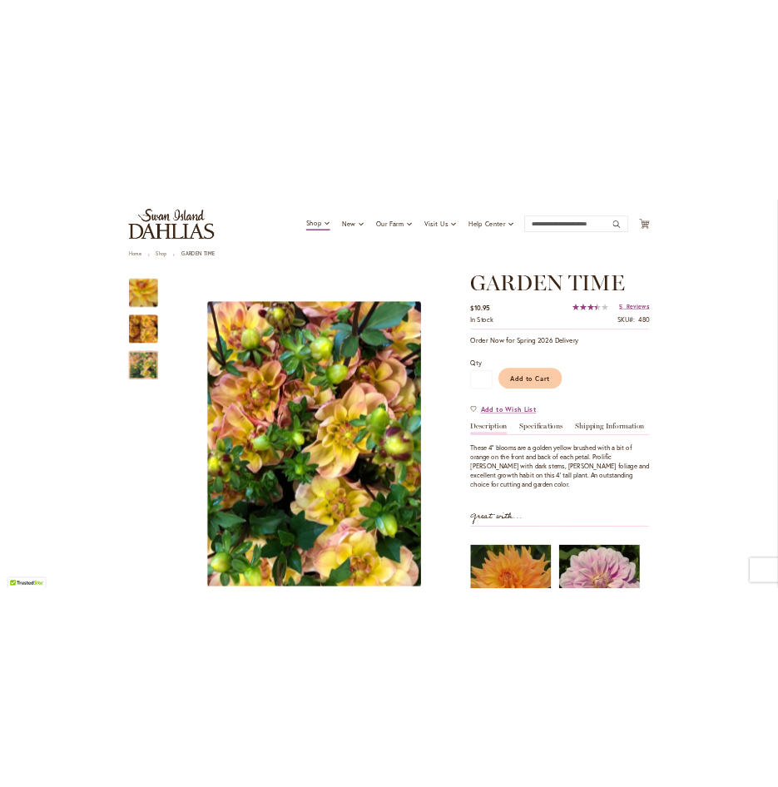
scroll to position [83, 0]
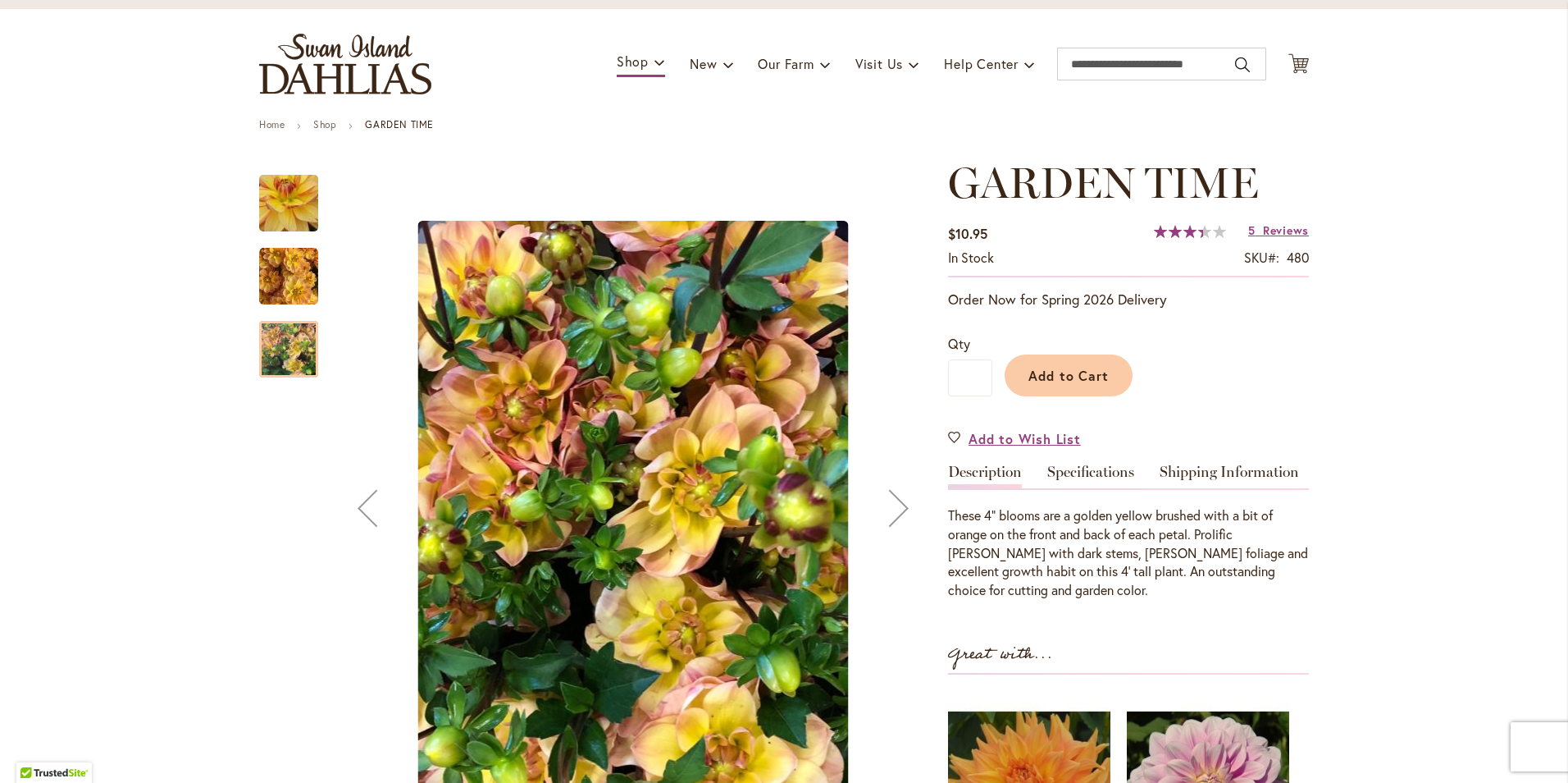
click at [284, 208] on img "GARDEN TIME" at bounding box center [289, 203] width 115 height 113
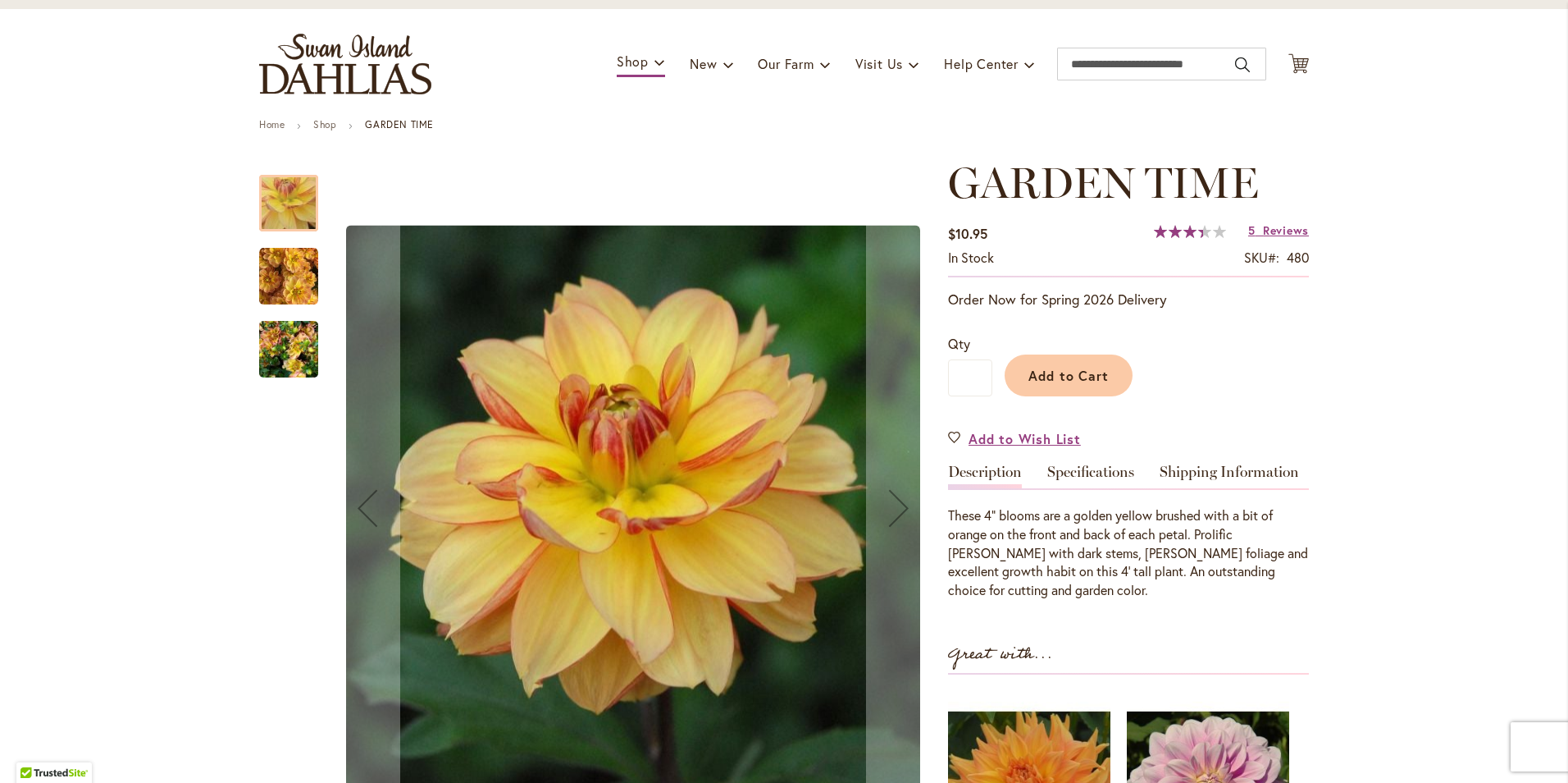
click at [276, 269] on img "GARDEN TIME" at bounding box center [289, 277] width 59 height 59
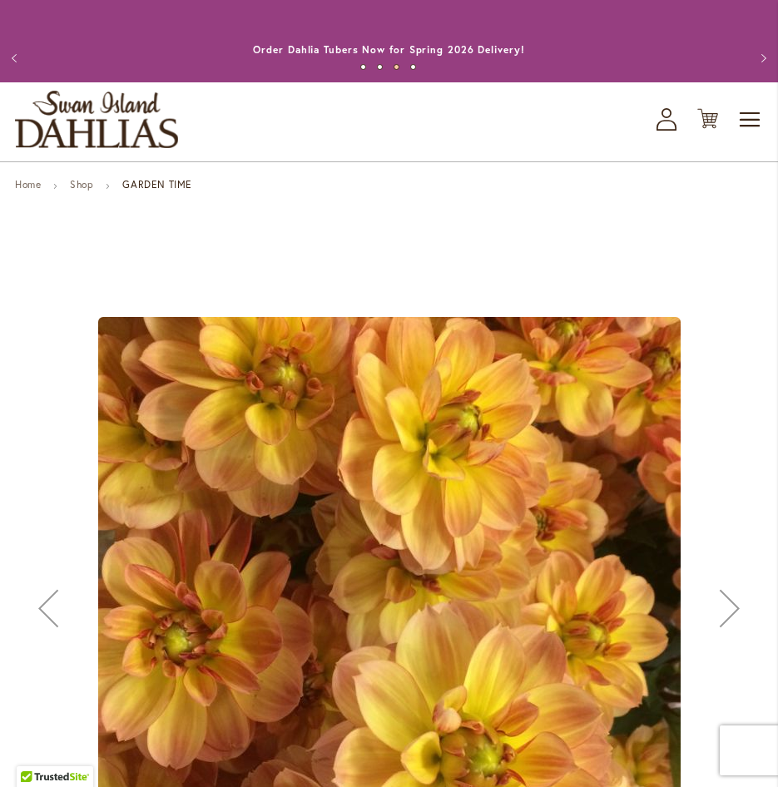
scroll to position [250, 0]
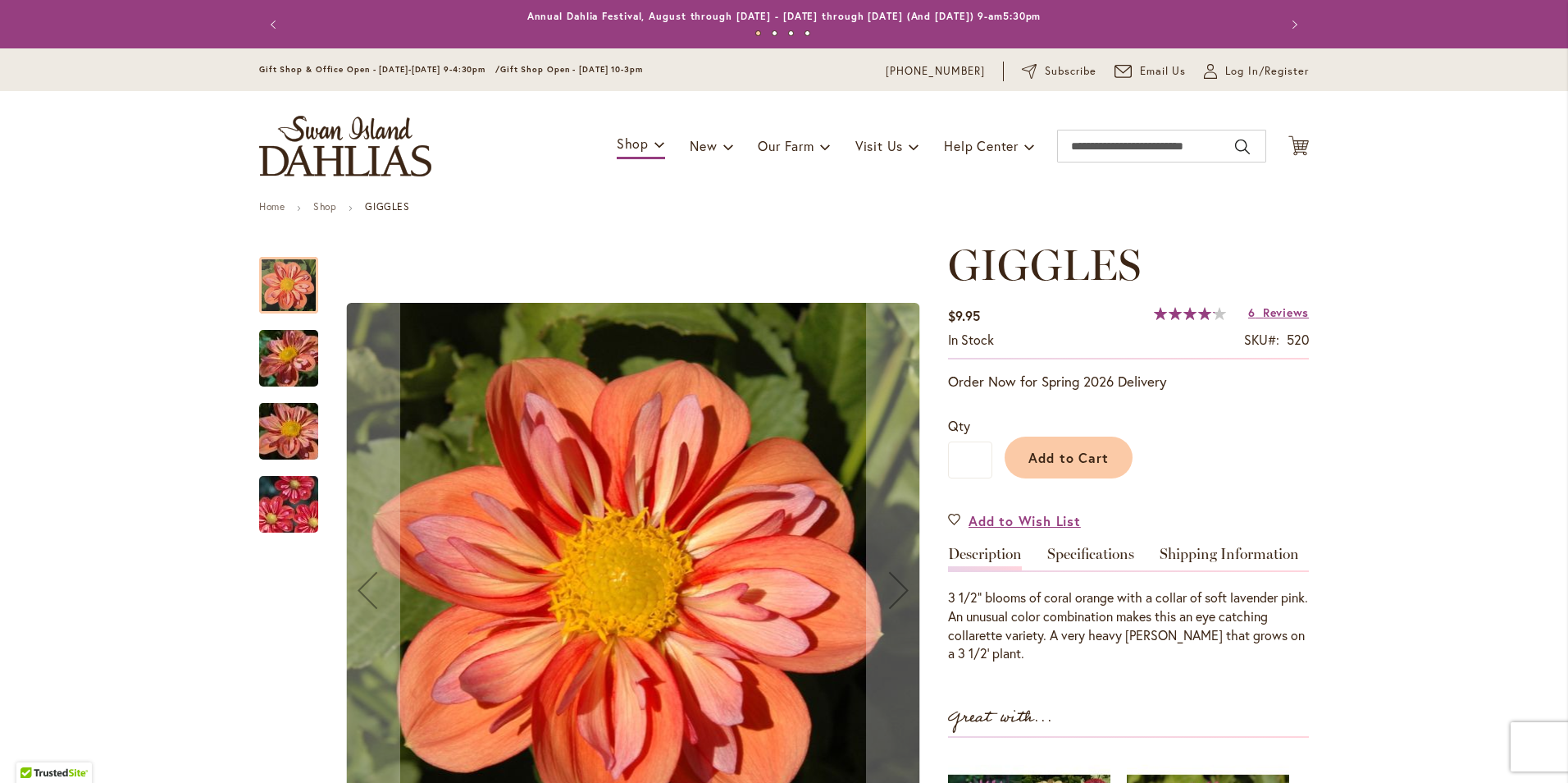
click at [284, 355] on img "GIGGLES" at bounding box center [289, 359] width 118 height 89
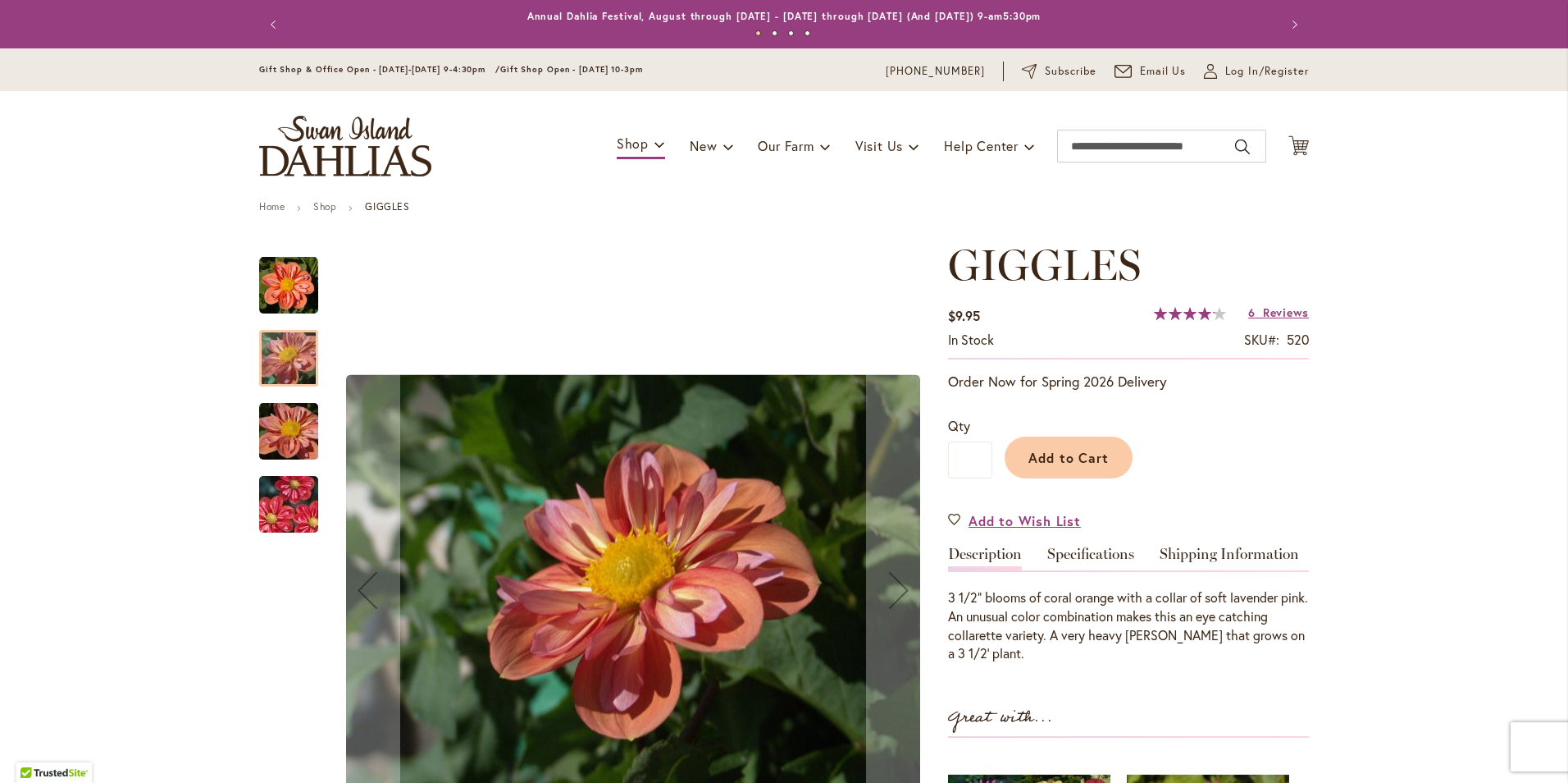
click at [288, 448] on img "GIGGLES" at bounding box center [289, 432] width 118 height 89
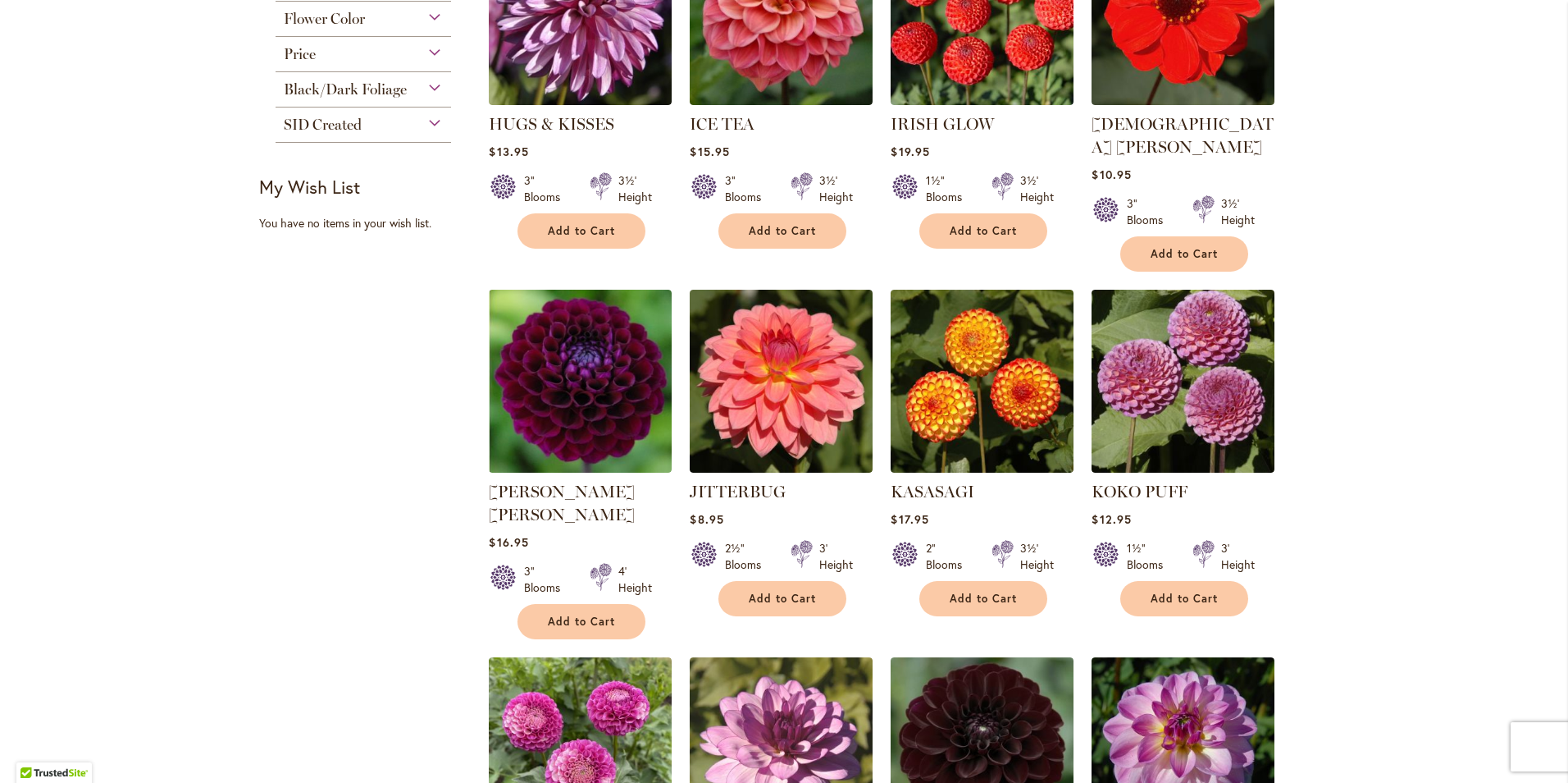
scroll to position [1067, 0]
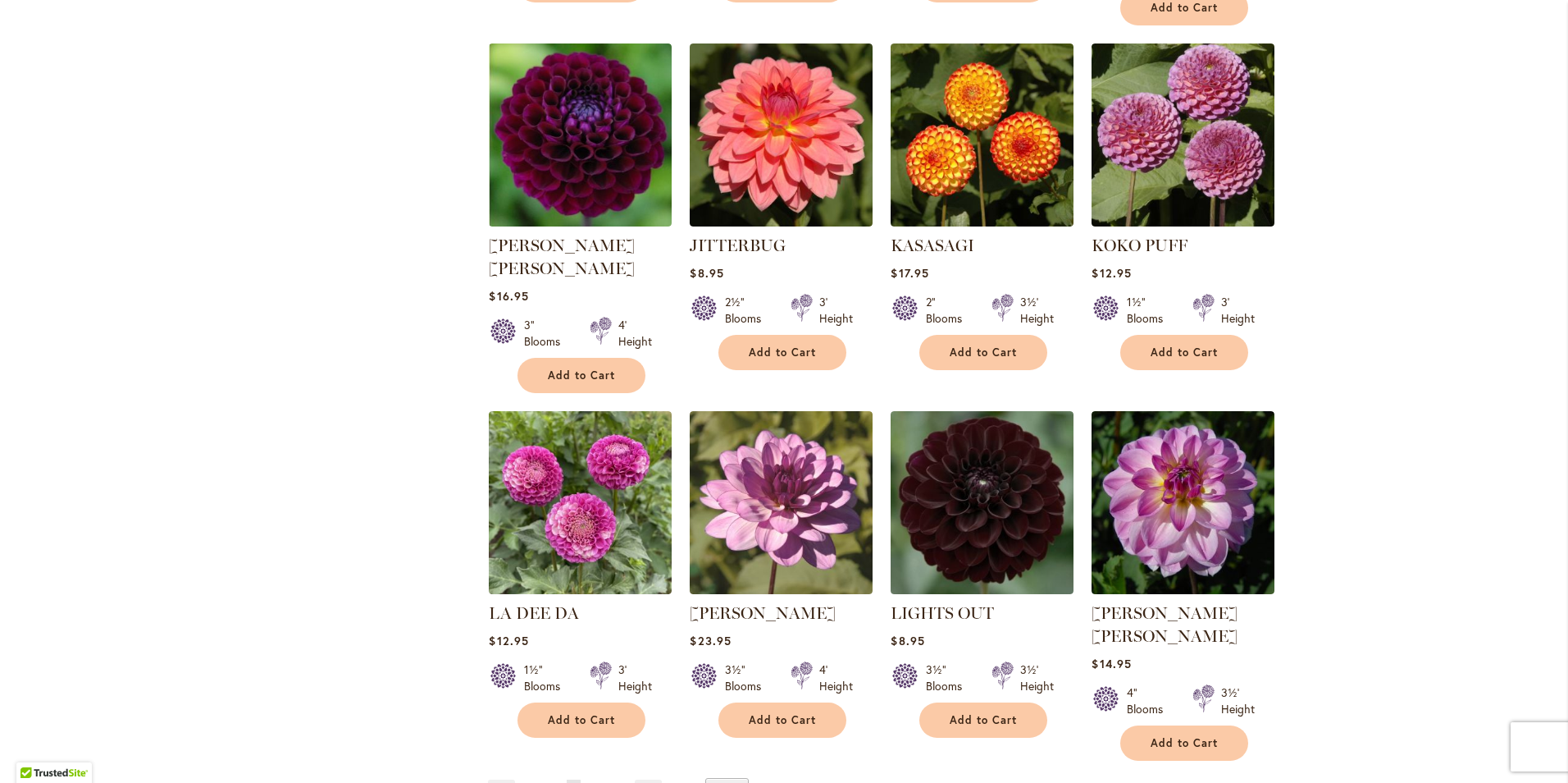
click at [592, 780] on link "Page 4" at bounding box center [594, 792] width 14 height 25
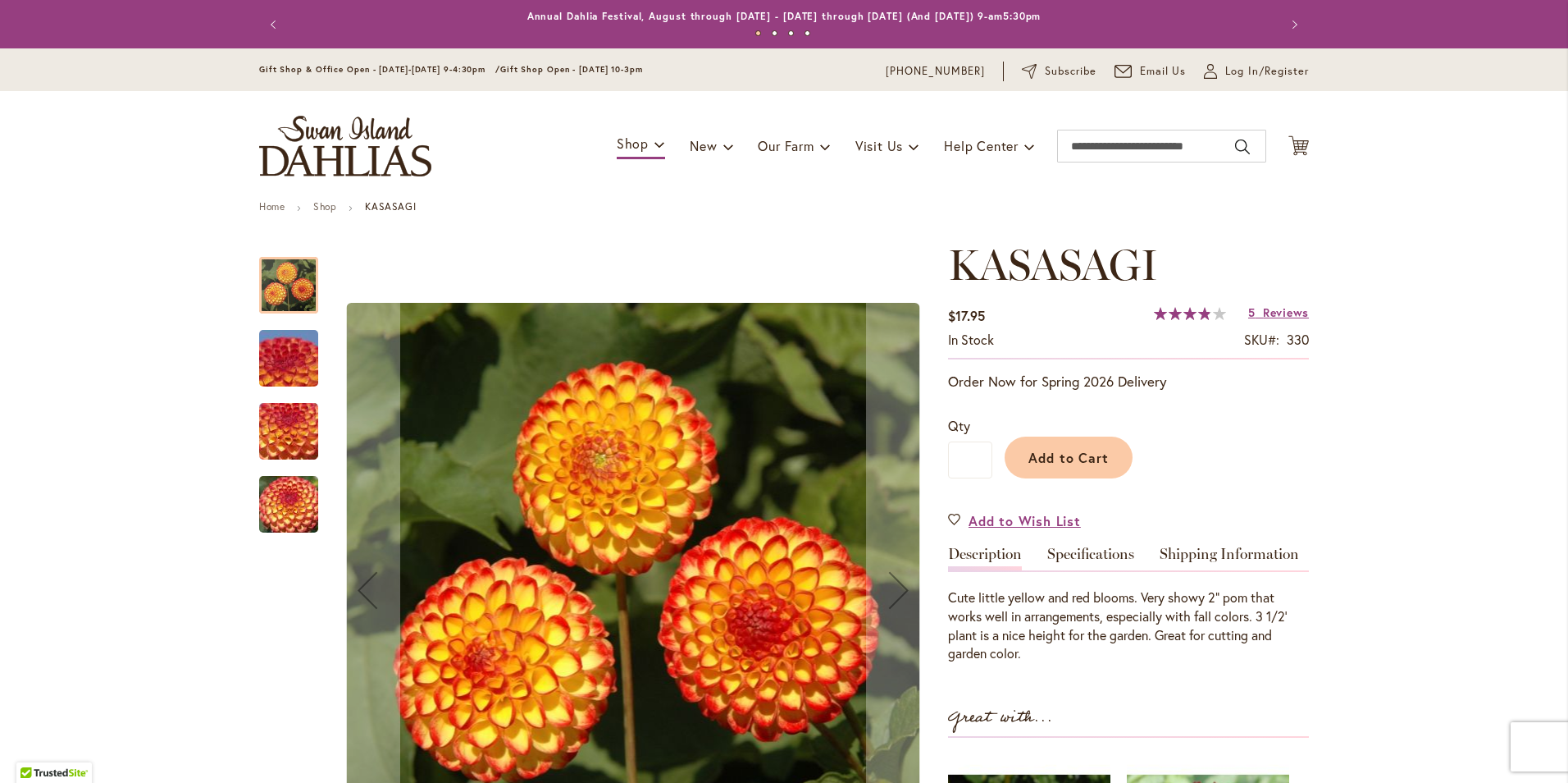
click at [280, 362] on img "KASASAGI" at bounding box center [289, 359] width 118 height 89
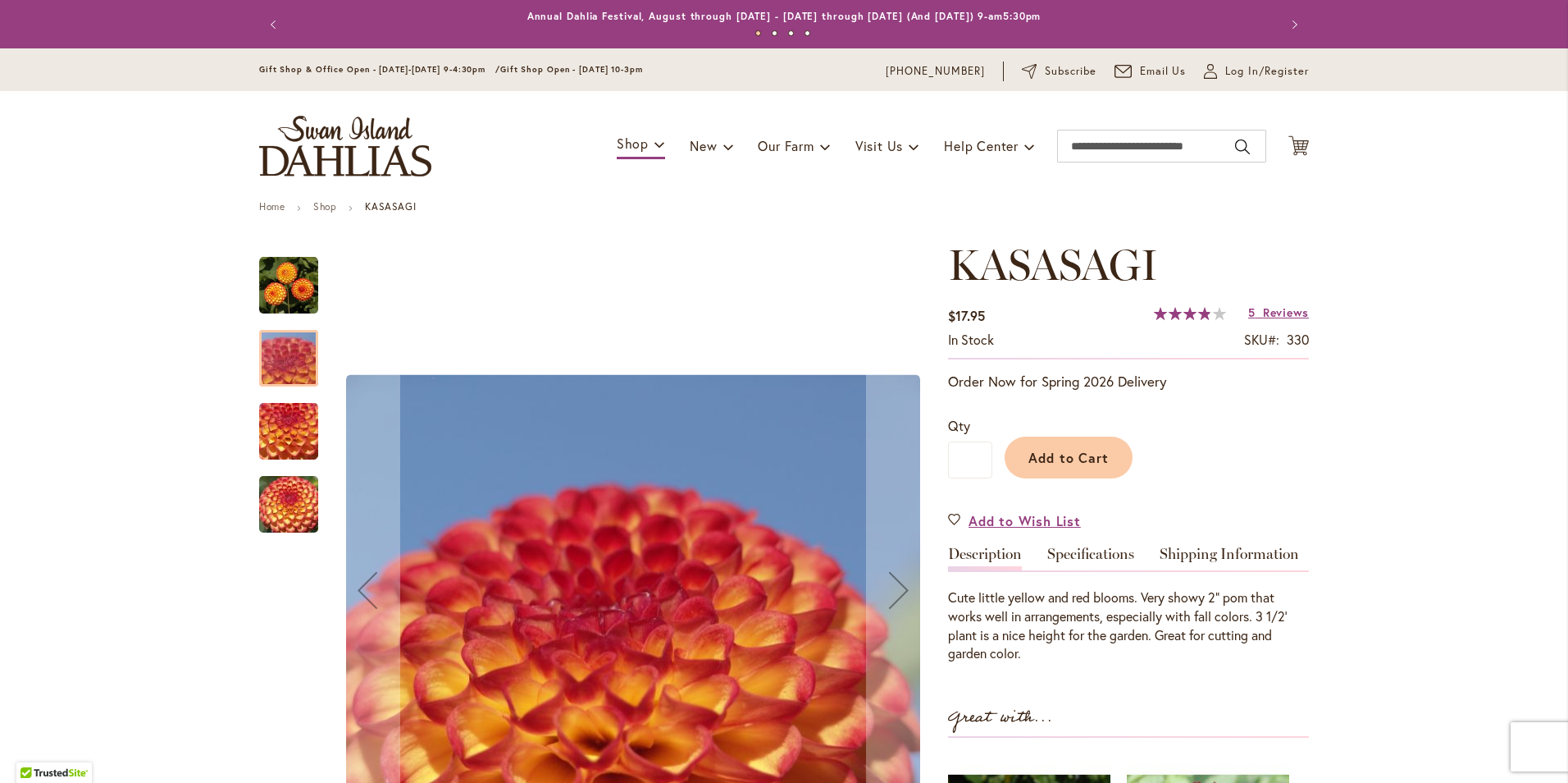
click at [283, 432] on img "KASASAGI" at bounding box center [289, 432] width 118 height 89
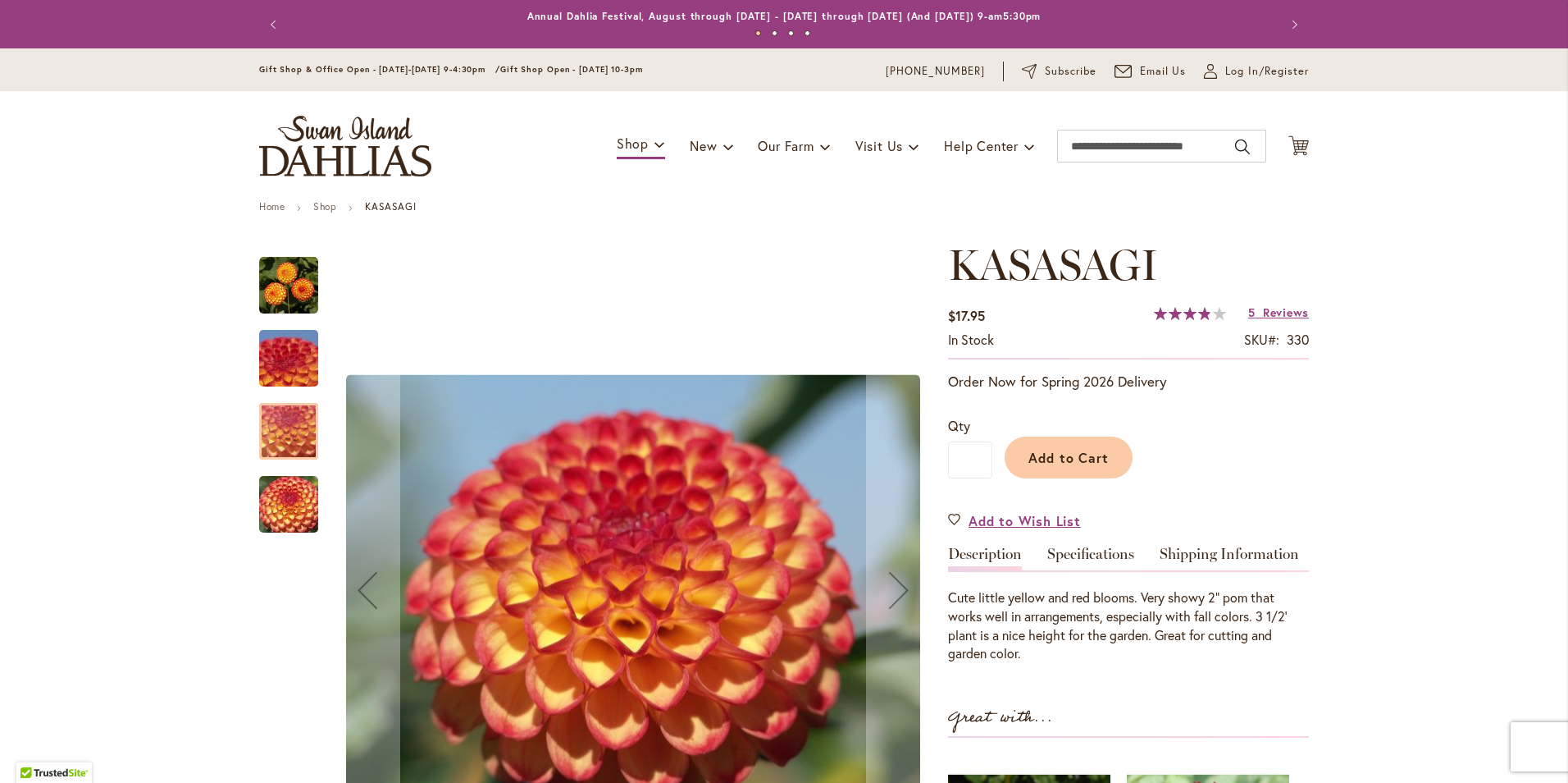
click at [284, 503] on img "KASASAGI" at bounding box center [289, 505] width 118 height 89
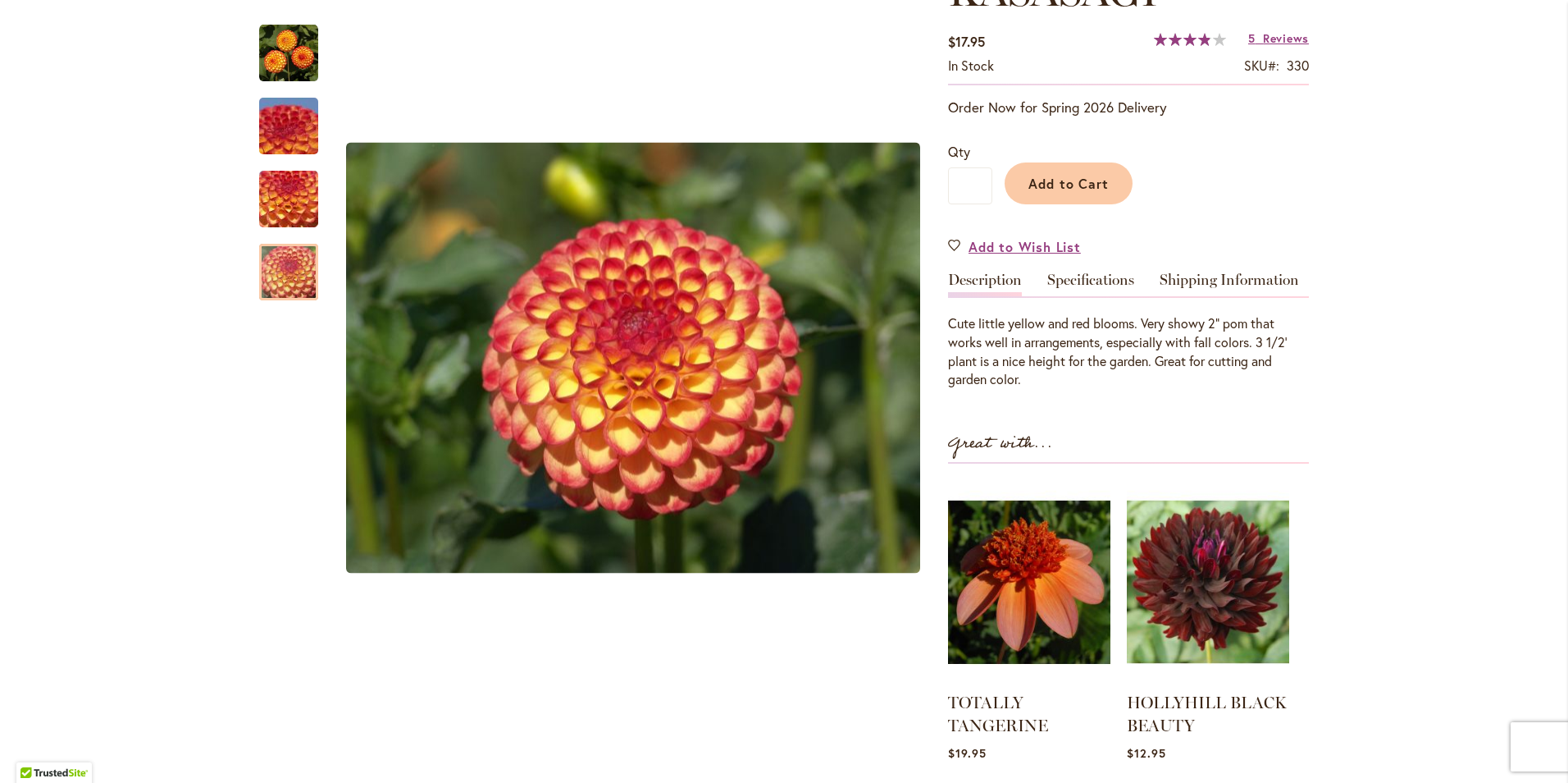
scroll to position [328, 0]
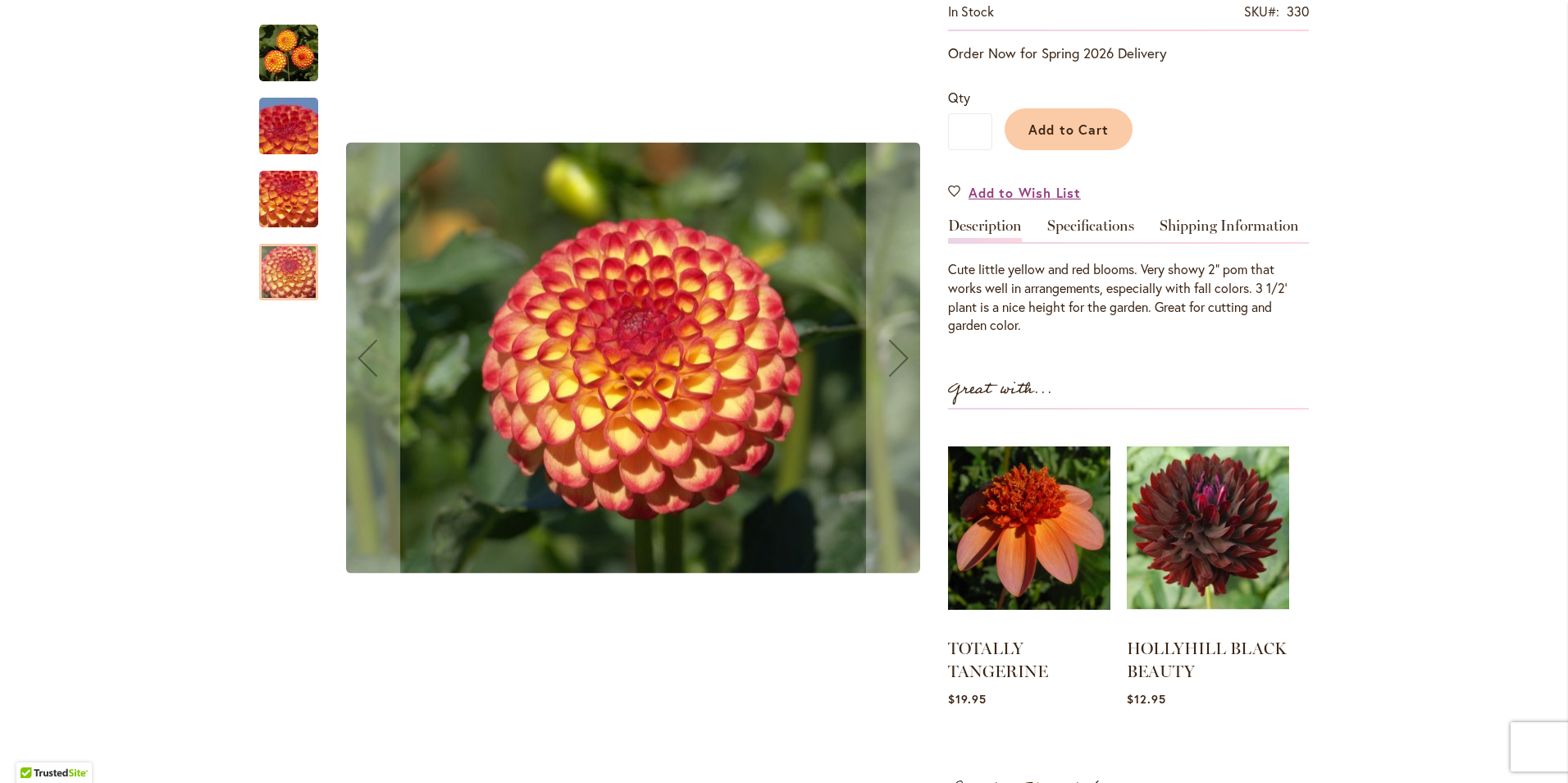
click at [284, 109] on img "KASASAGI" at bounding box center [289, 126] width 118 height 89
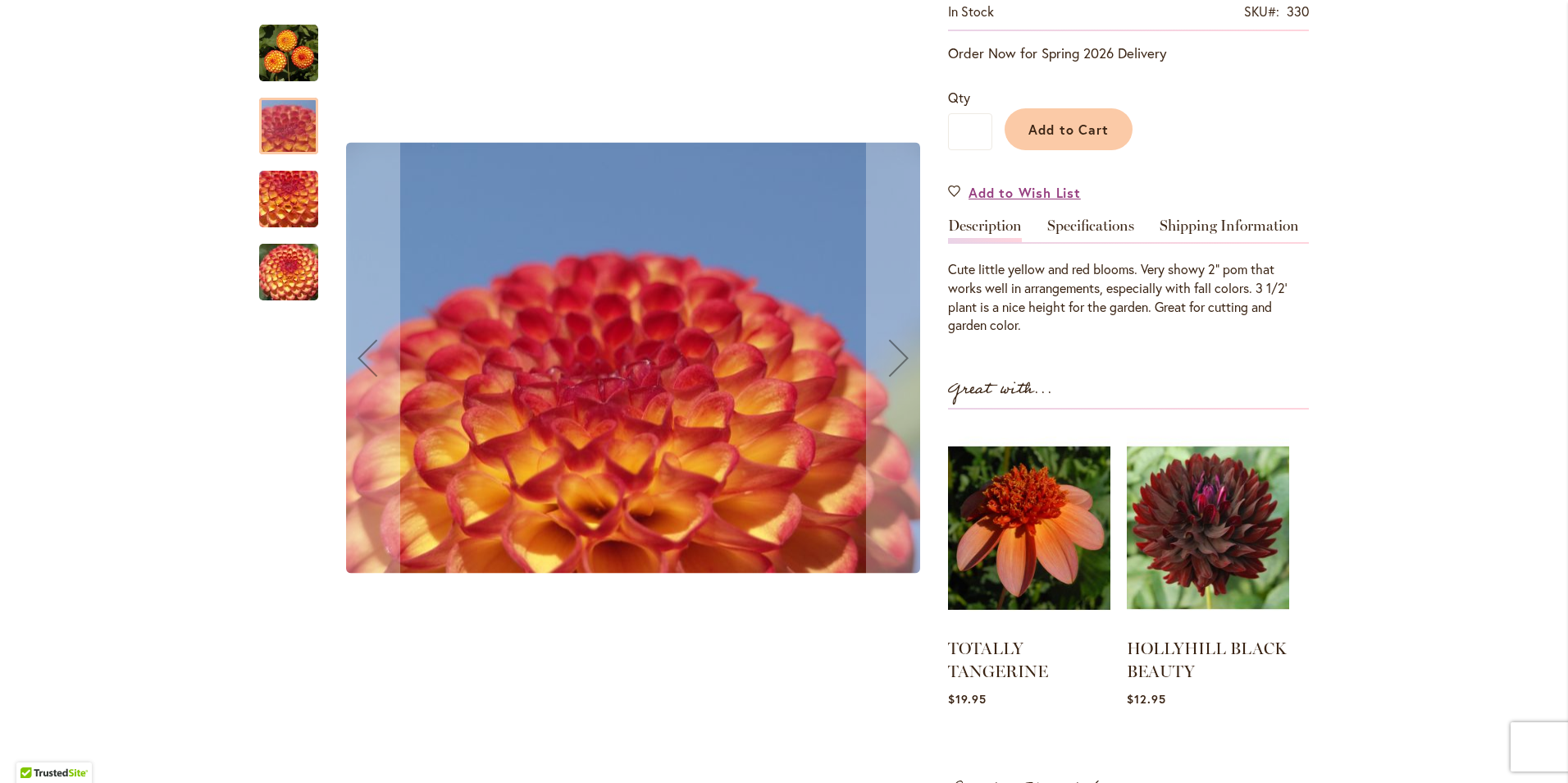
click at [286, 51] on img "KASASAGI" at bounding box center [289, 53] width 59 height 59
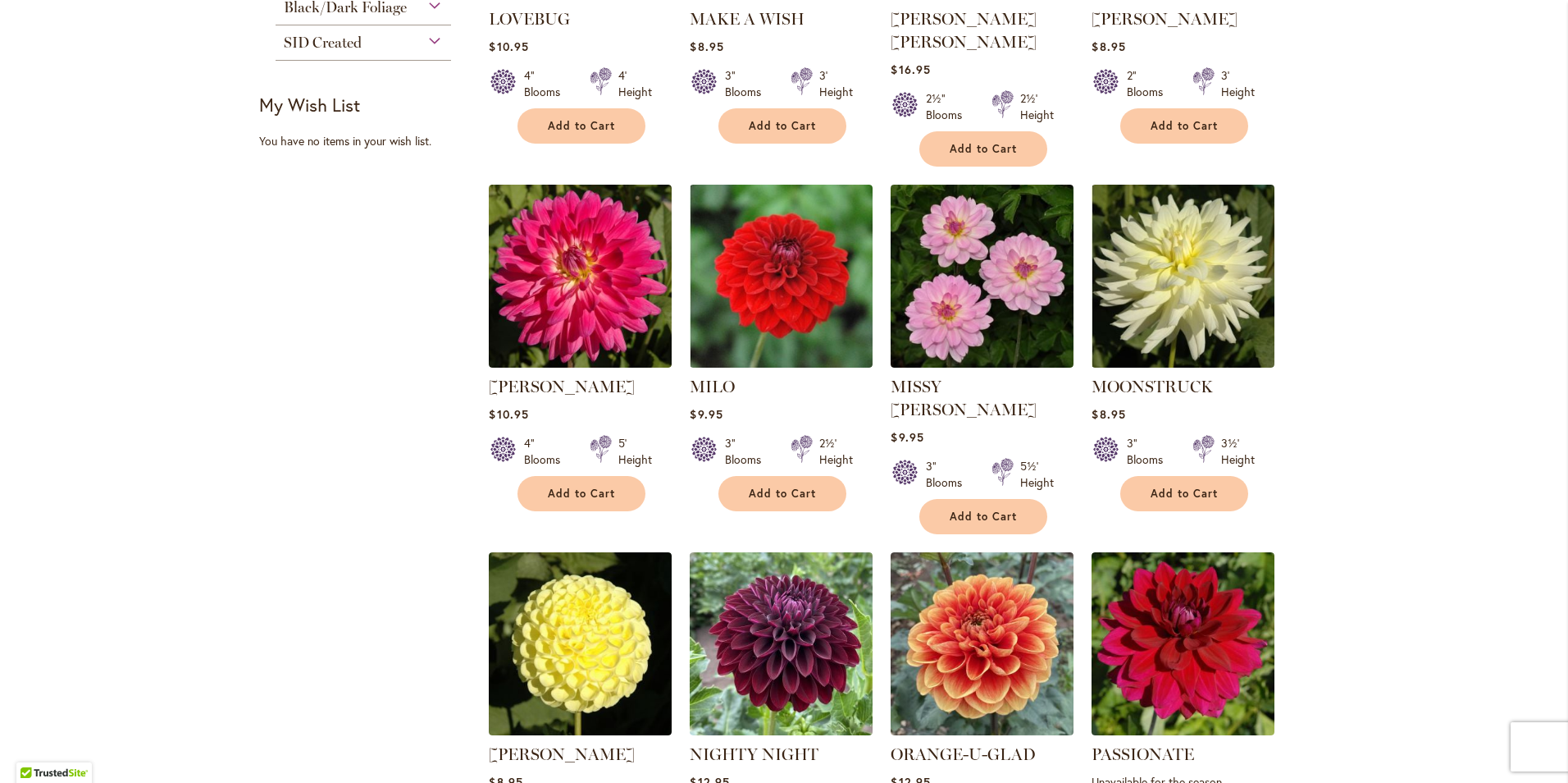
scroll to position [1067, 0]
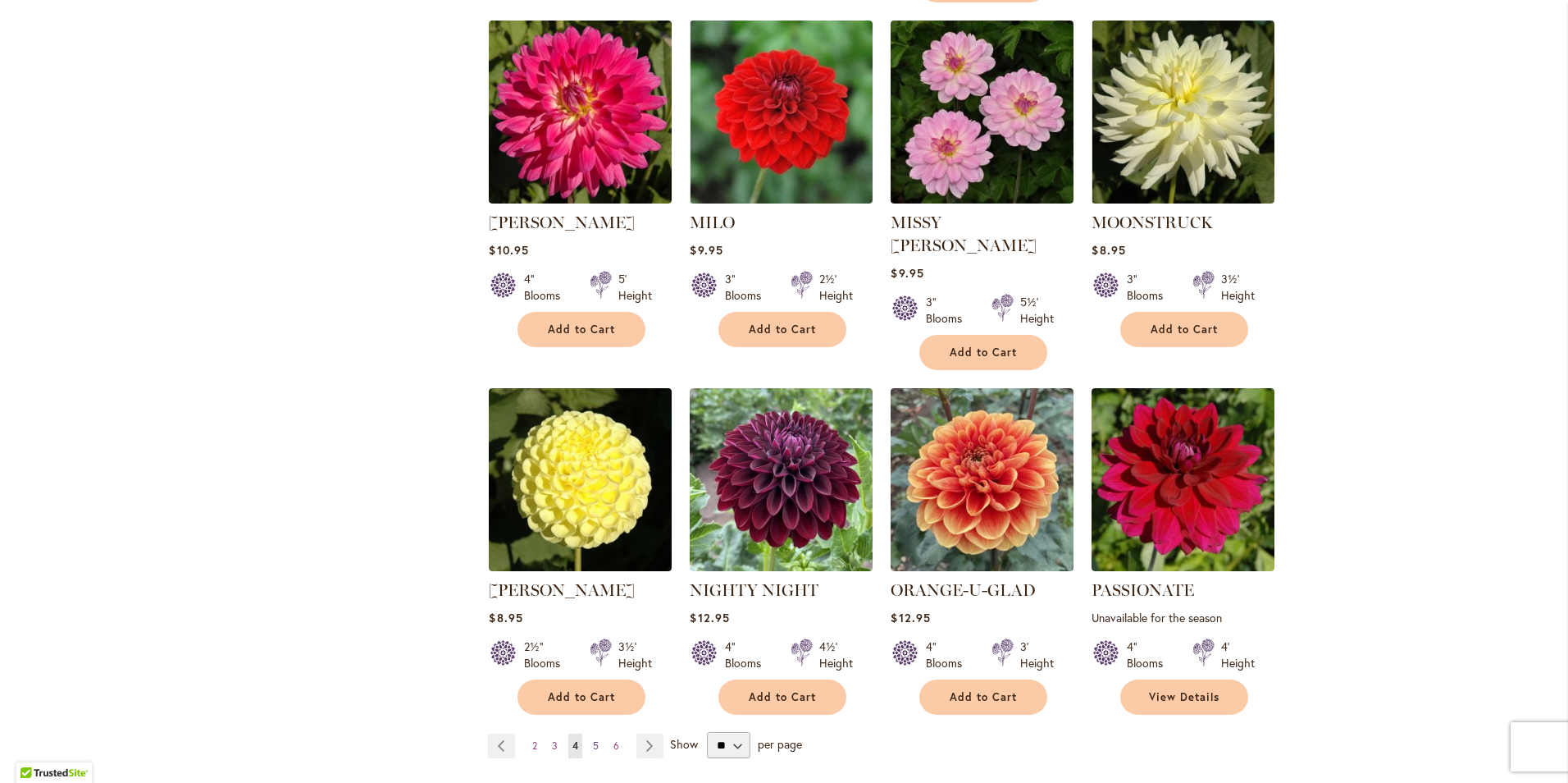
click at [594, 734] on link "Page 5" at bounding box center [596, 746] width 14 height 25
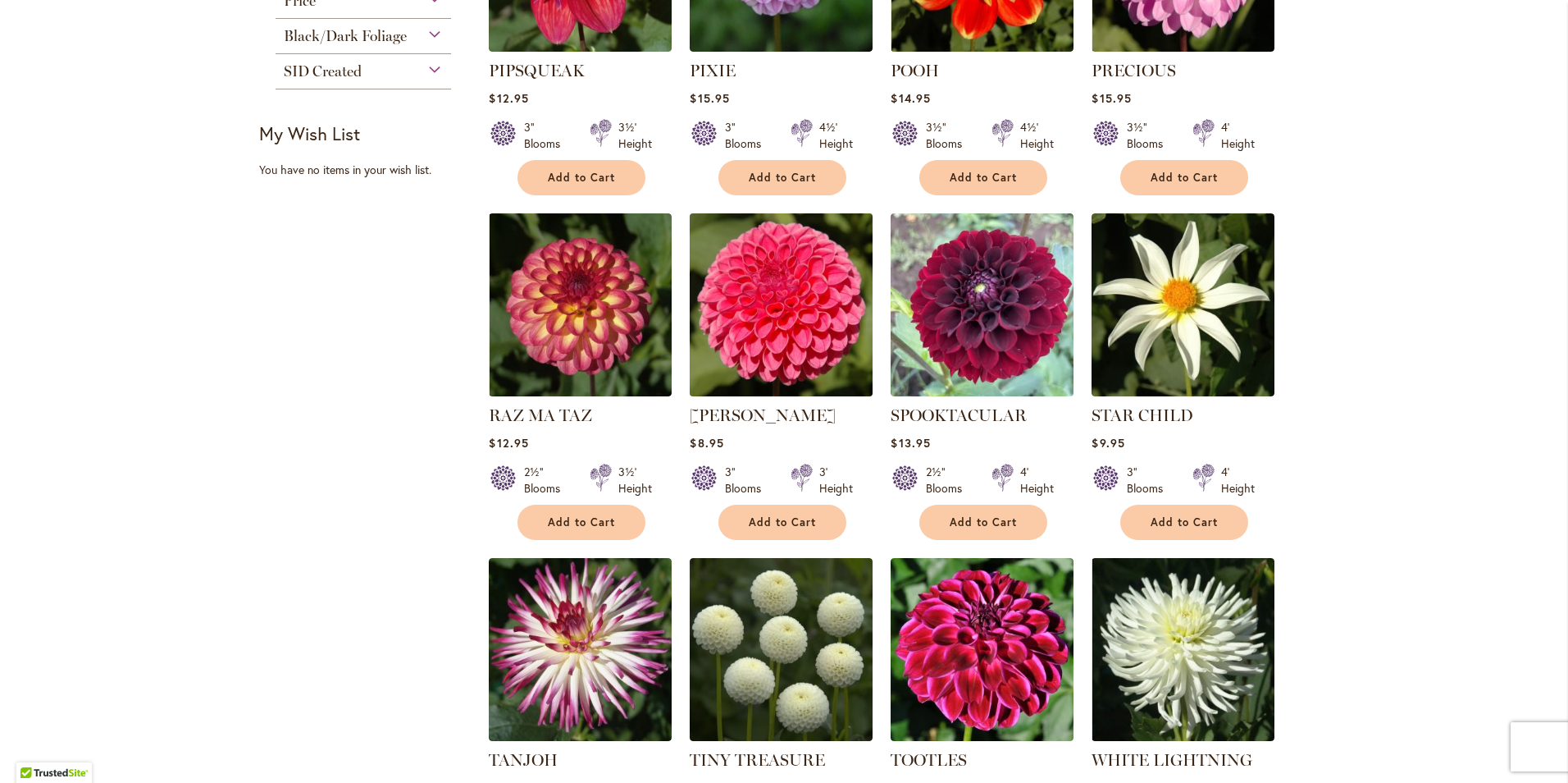
scroll to position [1067, 0]
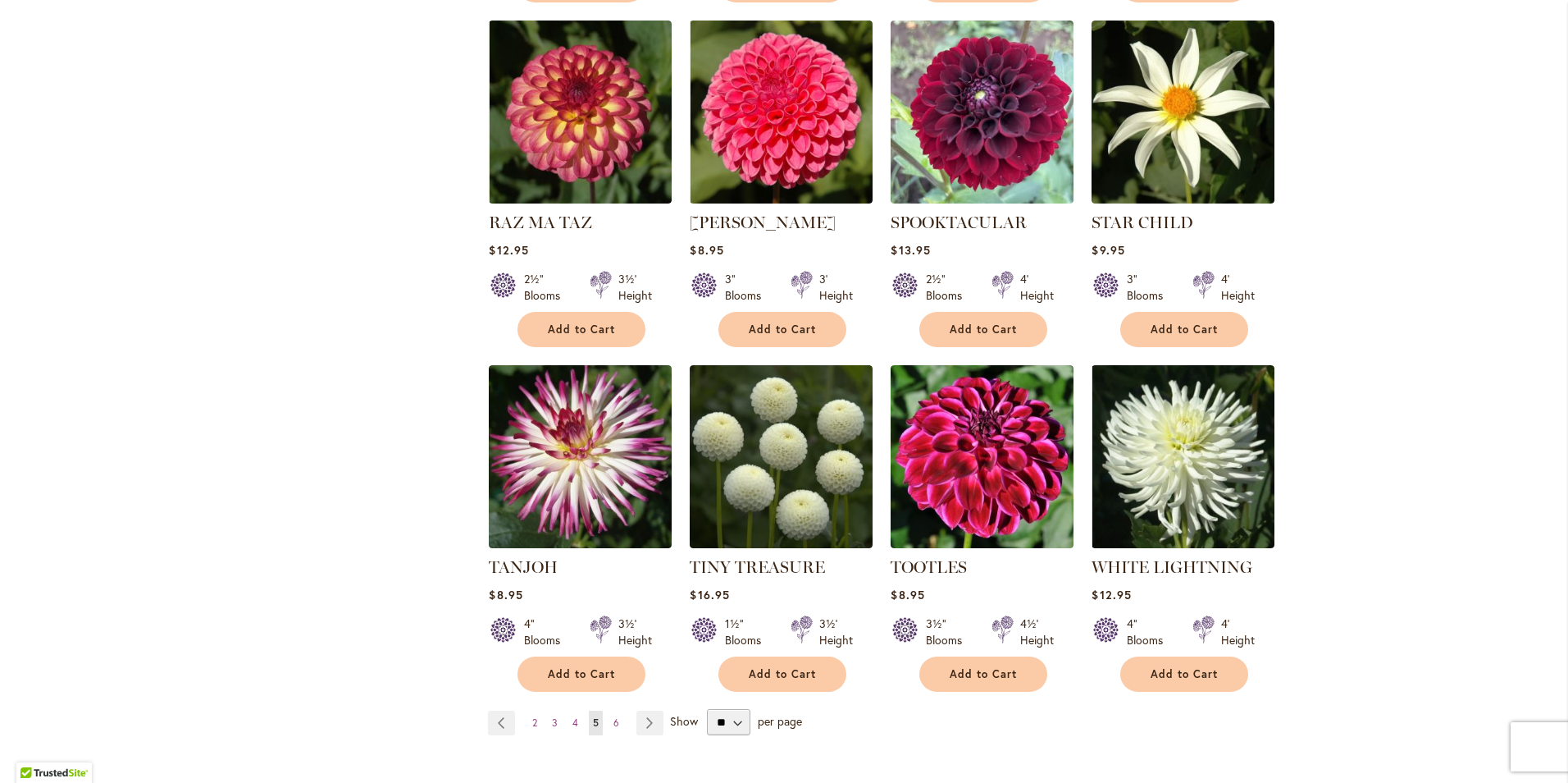
click at [619, 711] on ul "Page Previous Page 2 Page 3 Page 4 You're currently reading page 5 Page 6 Page …" at bounding box center [579, 723] width 182 height 25
click at [616, 711] on link "Page 6" at bounding box center [616, 723] width 14 height 25
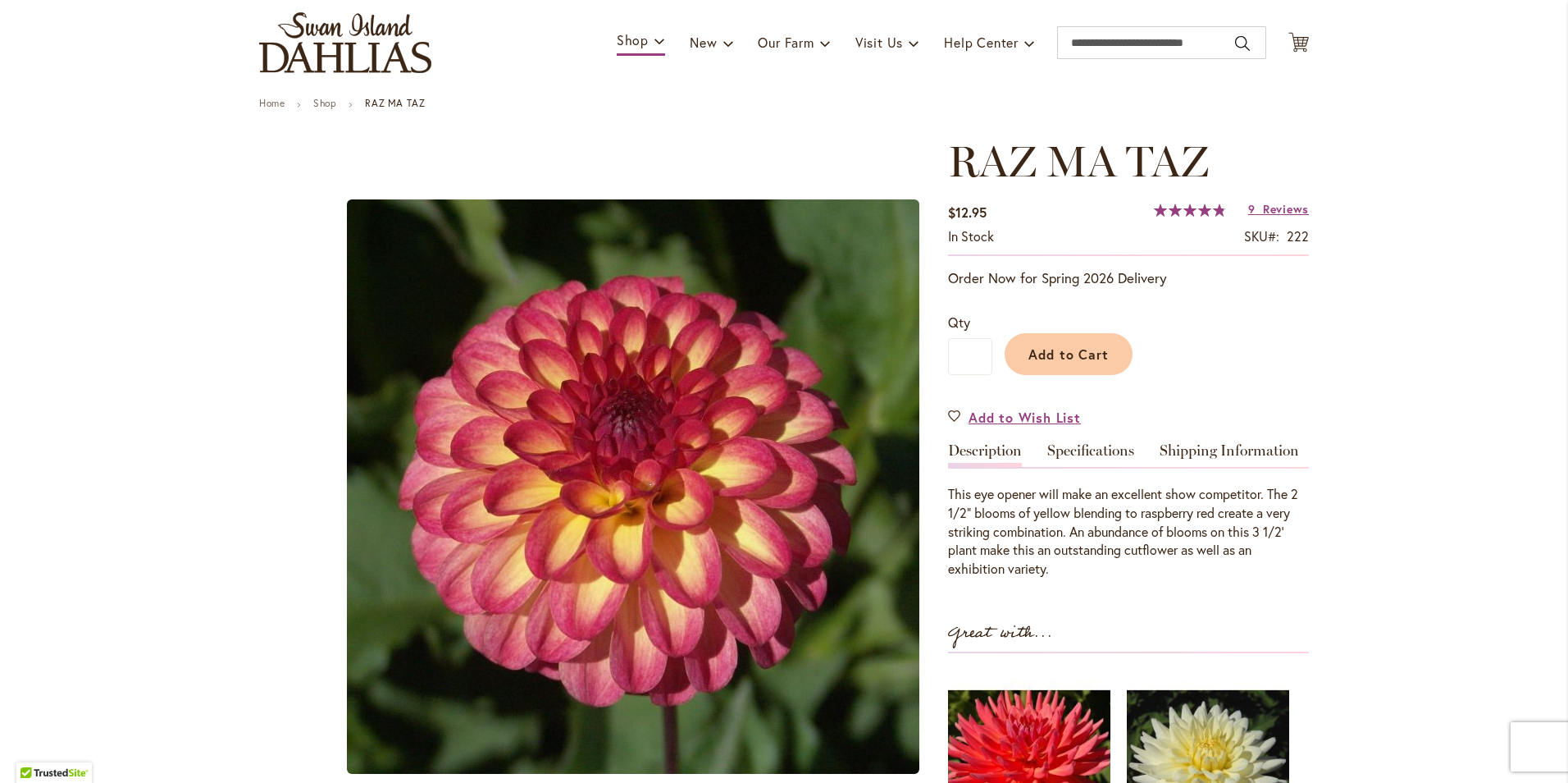
scroll to position [164, 0]
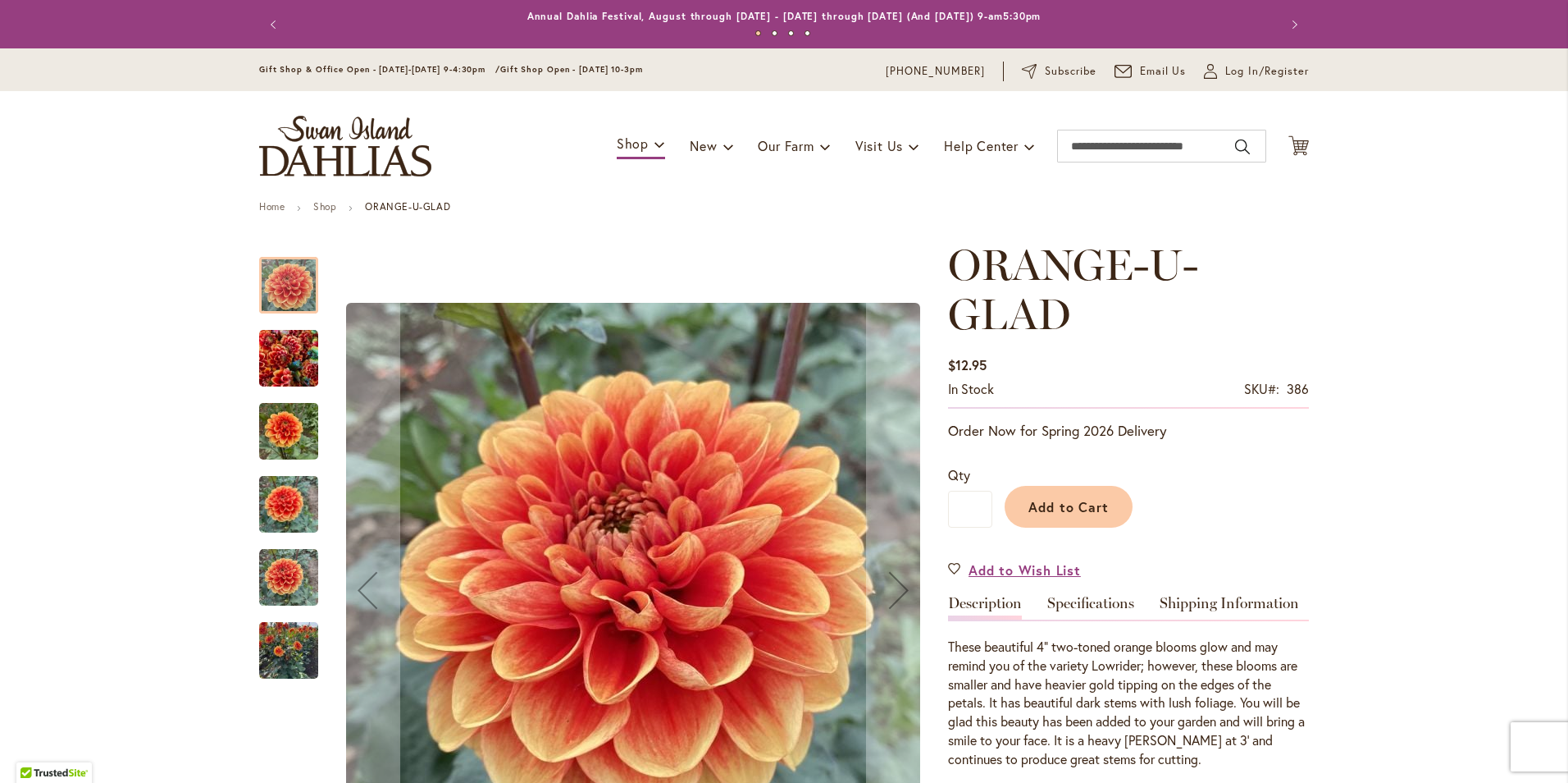
click at [301, 382] on img "Orange-U-Glad" at bounding box center [289, 359] width 59 height 79
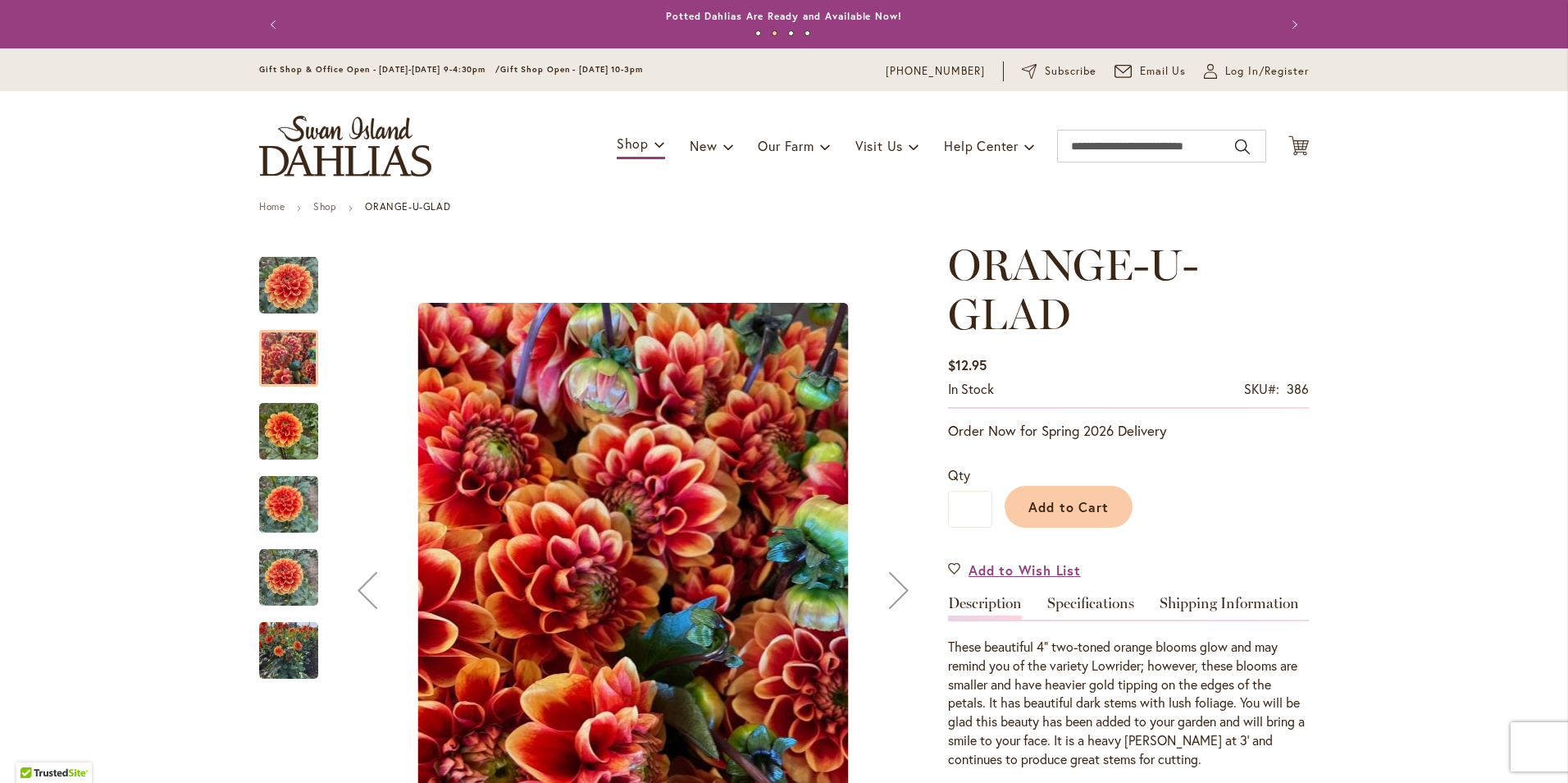
click at [286, 439] on img "Orange-U-Glad" at bounding box center [289, 432] width 59 height 79
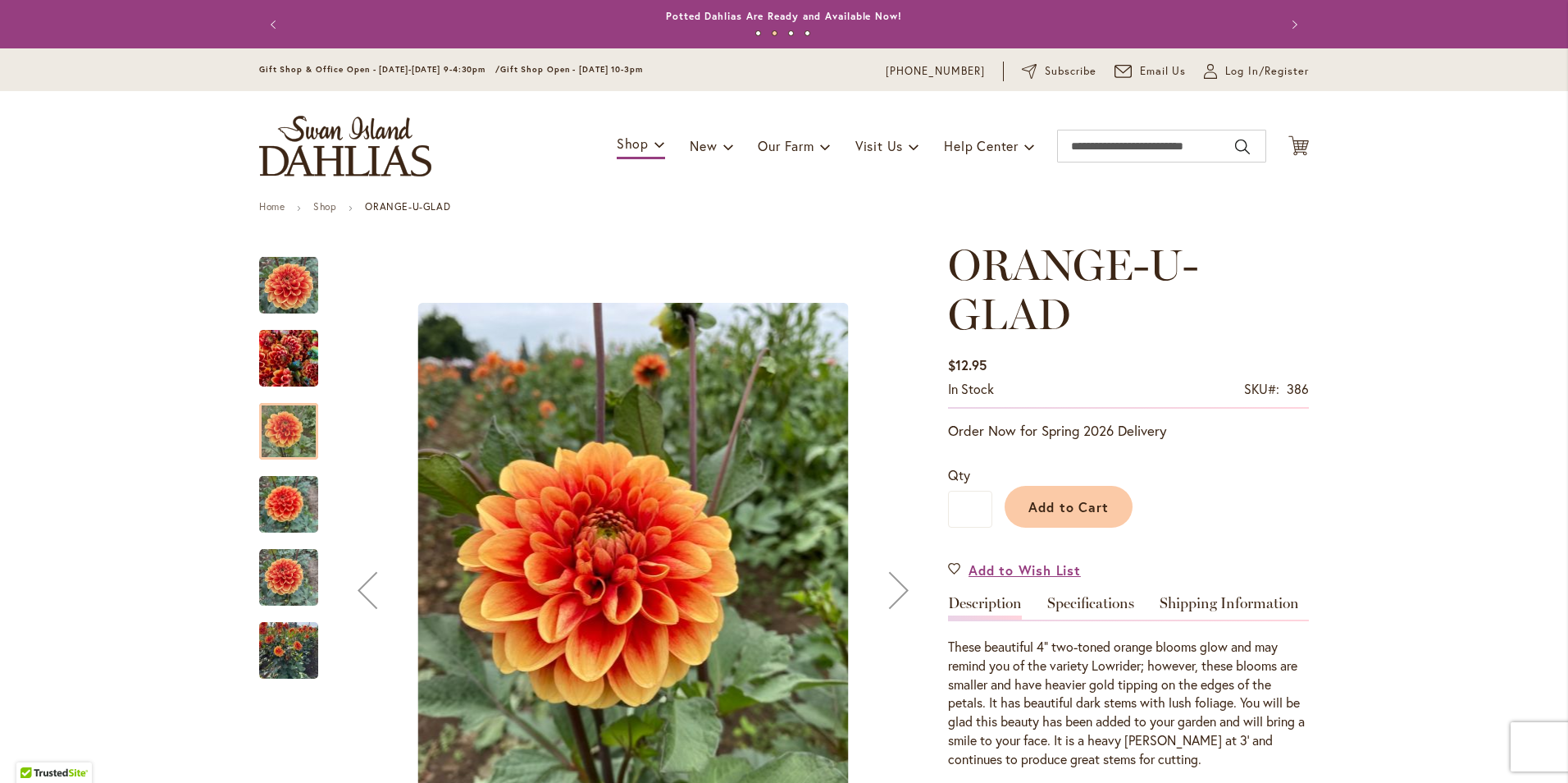
click at [284, 493] on img "Orange-U-Glad" at bounding box center [289, 505] width 59 height 79
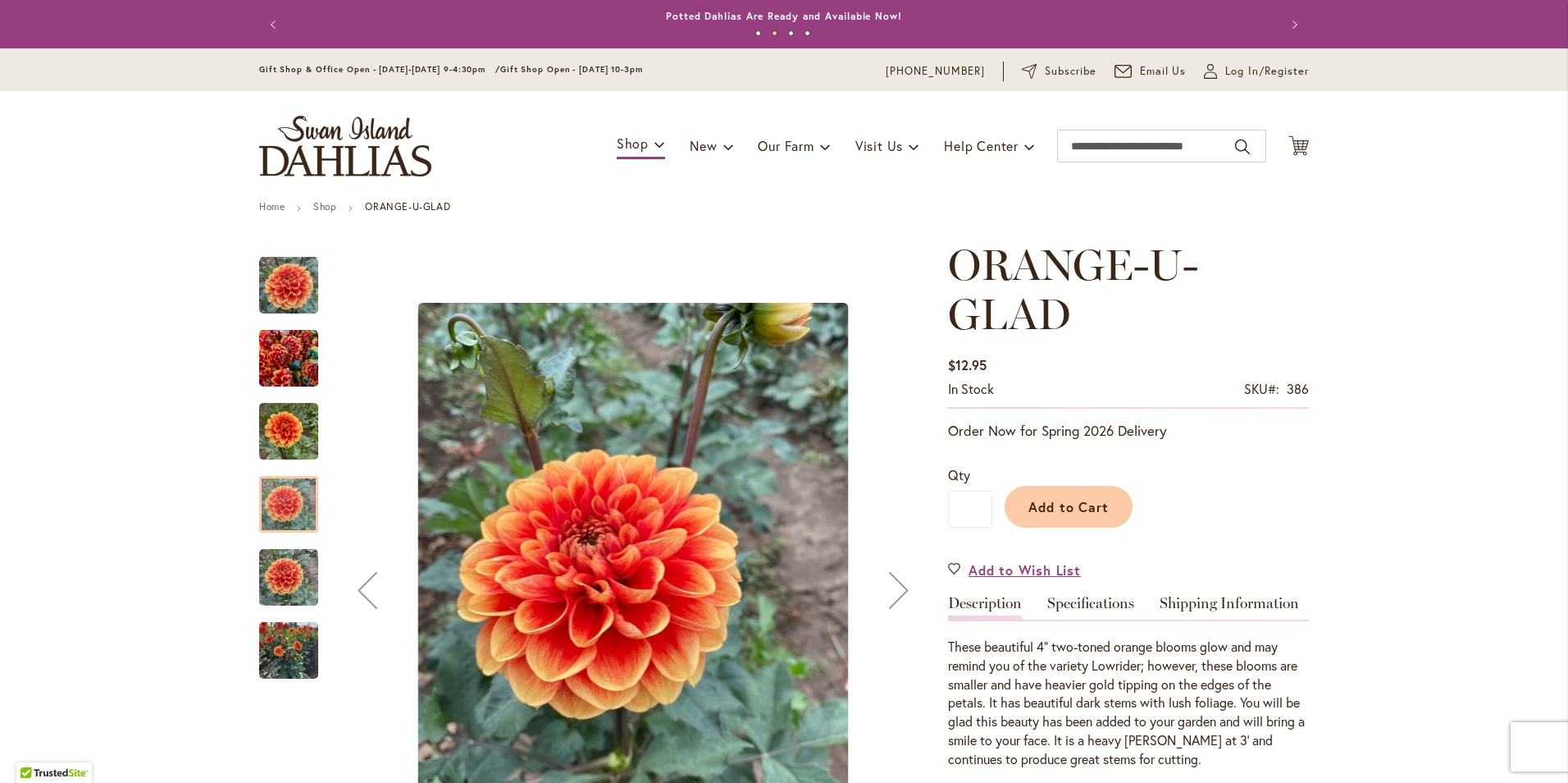
click at [277, 570] on img "Orange-U-Glad" at bounding box center [289, 578] width 59 height 59
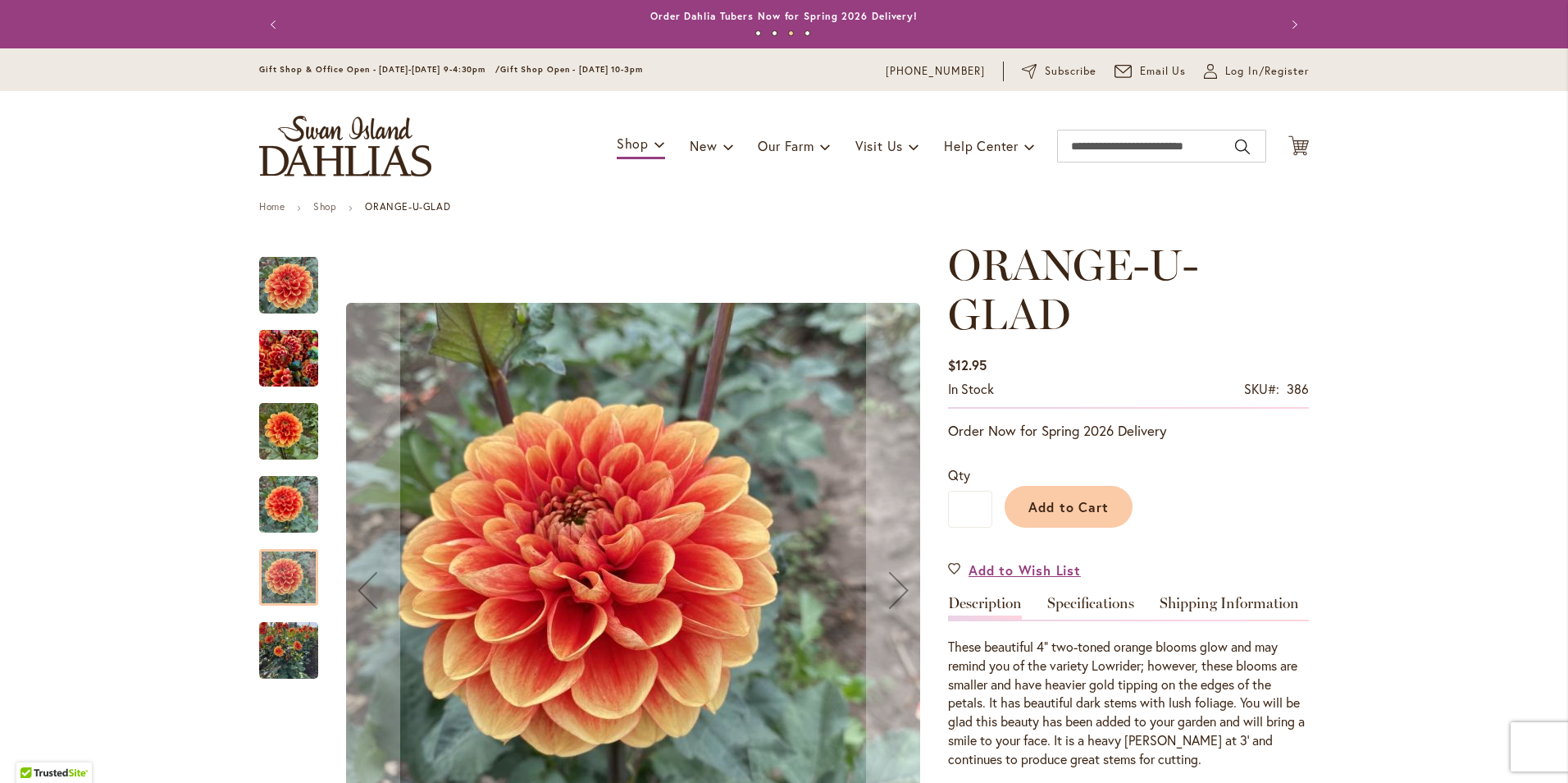
click at [290, 490] on img "Orange-U-Glad" at bounding box center [289, 505] width 59 height 79
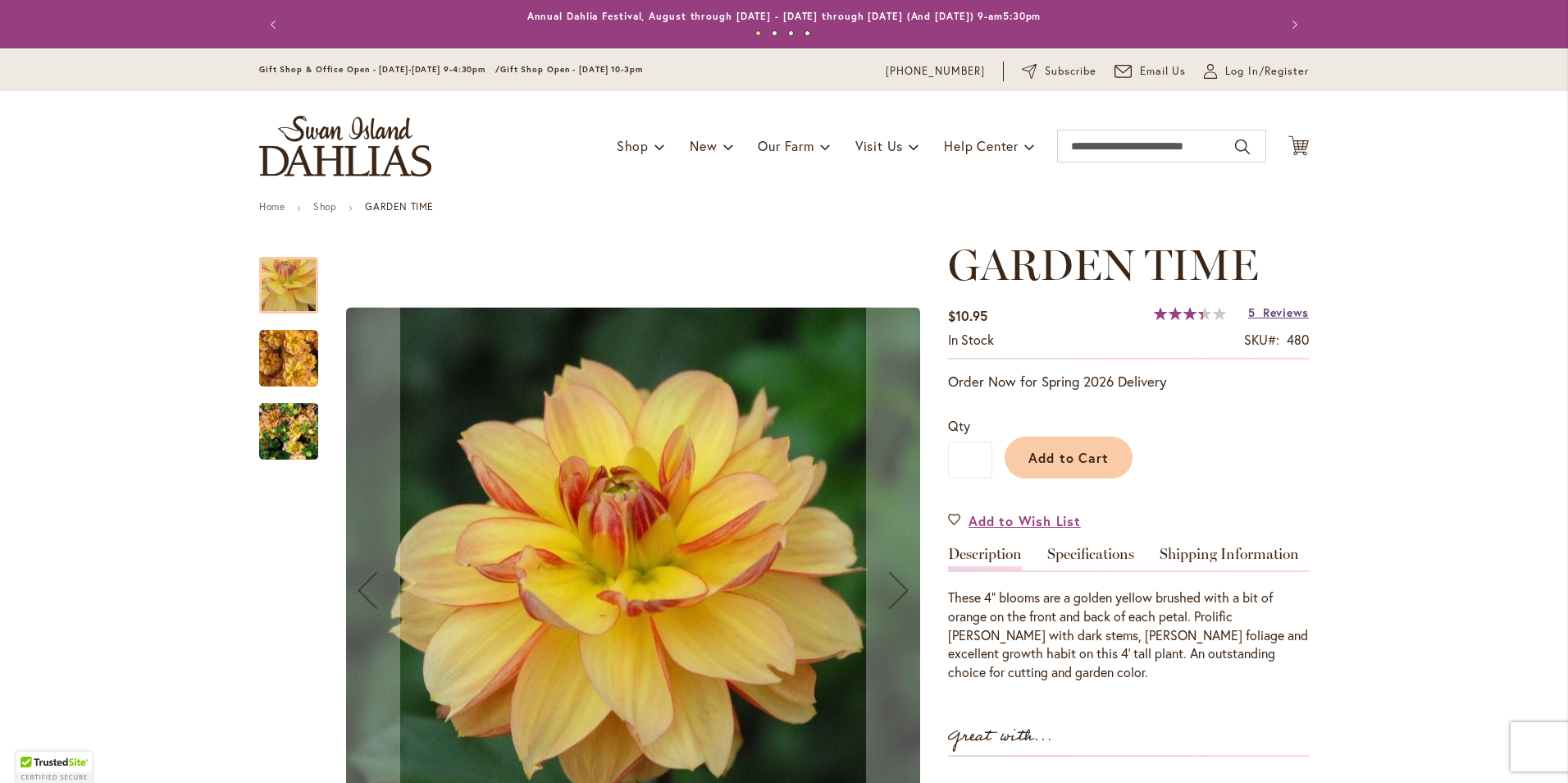
click at [1263, 311] on span "Reviews" at bounding box center [1286, 313] width 46 height 16
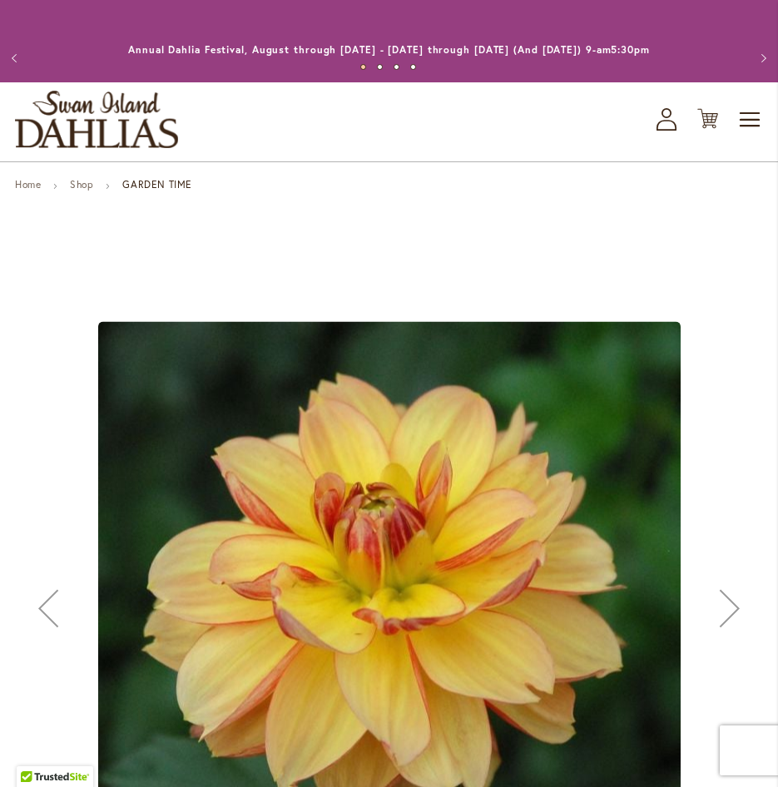
scroll to position [250, 0]
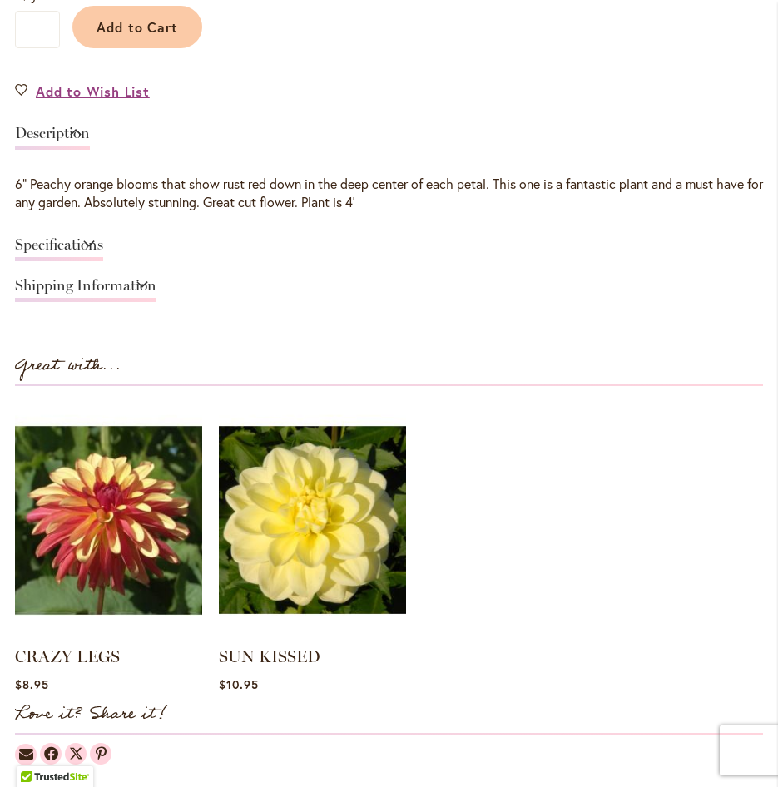
scroll to position [1296, 0]
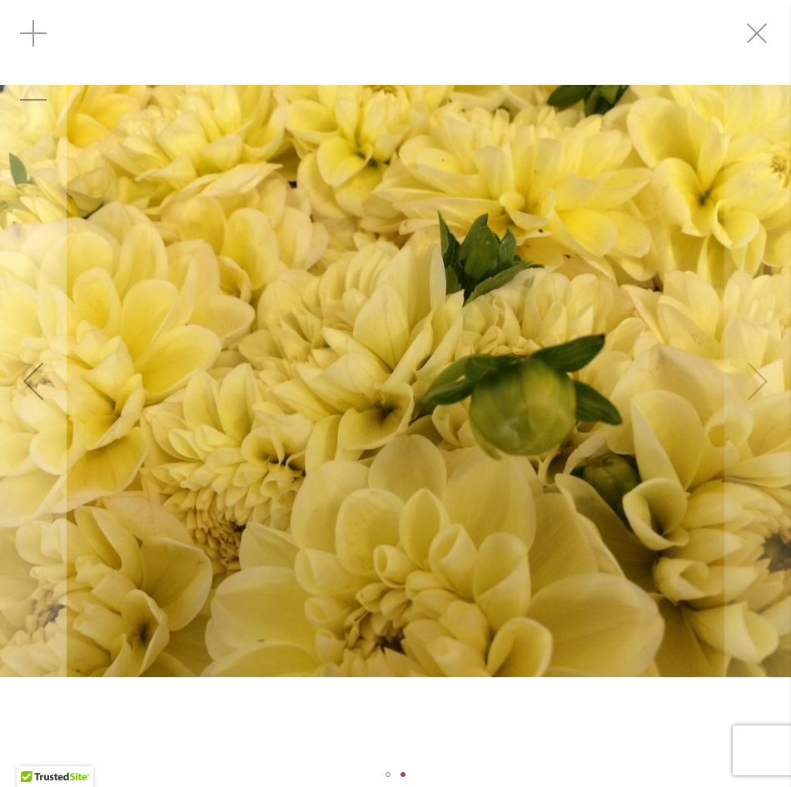
click at [756, 379] on img "SUN KISSED" at bounding box center [395, 381] width 791 height 593
click at [340, 702] on div "SUN KISSED" at bounding box center [395, 381] width 791 height 762
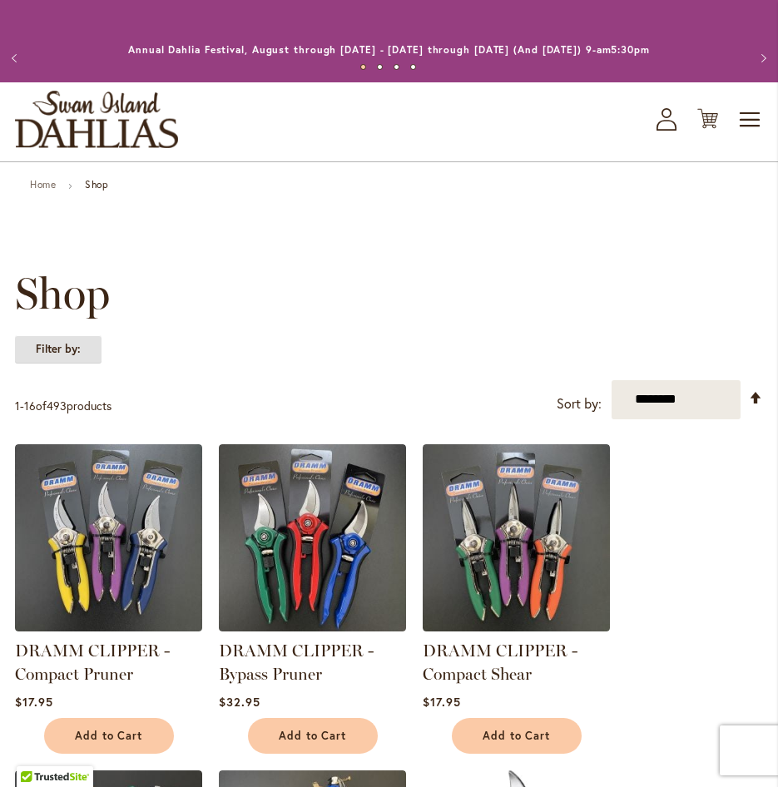
click at [67, 341] on strong "Filter by:" at bounding box center [58, 349] width 87 height 28
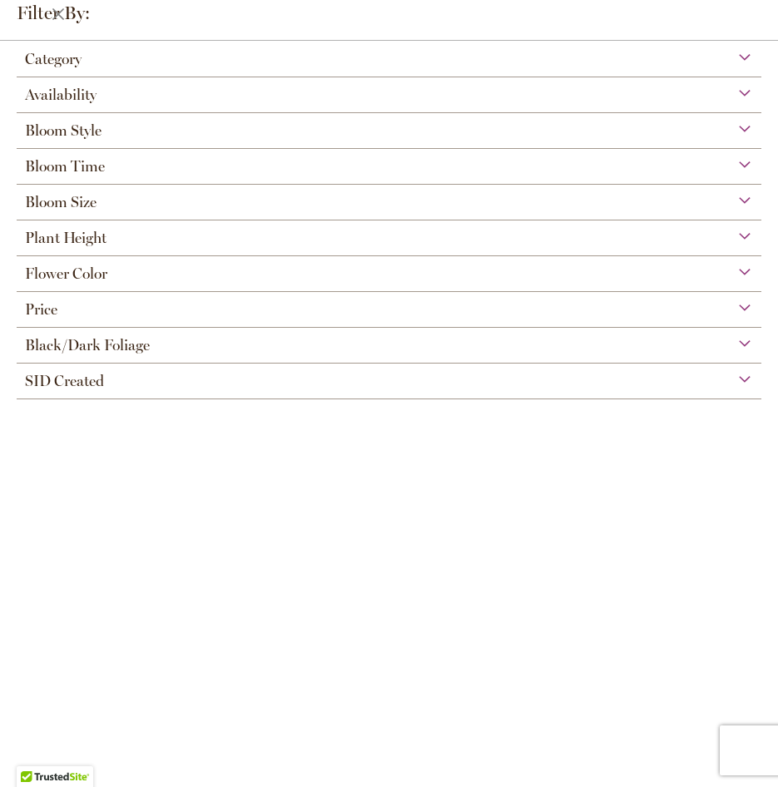
click at [139, 48] on div "Category" at bounding box center [389, 55] width 745 height 27
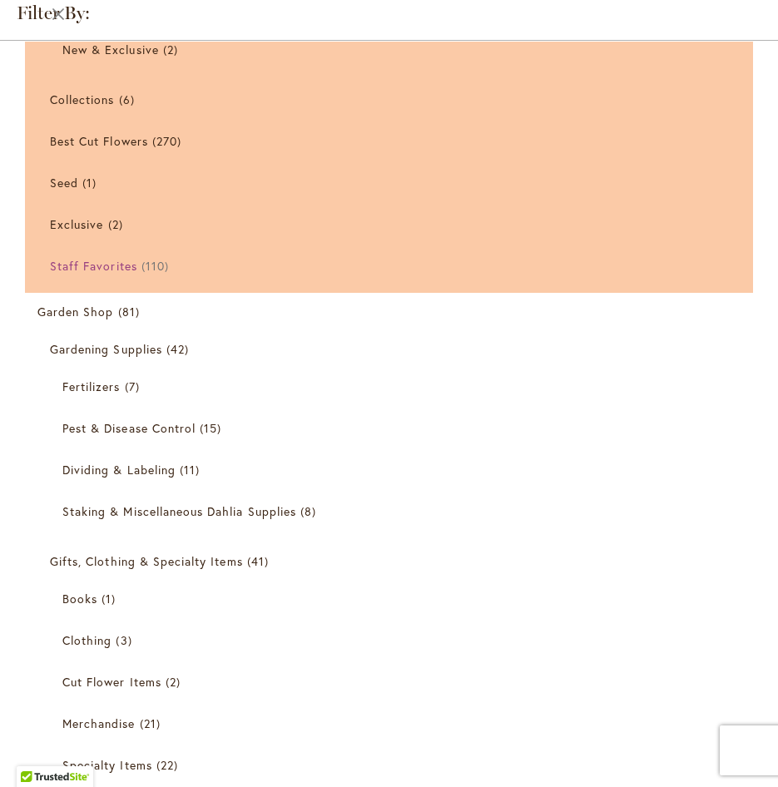
scroll to position [83, 0]
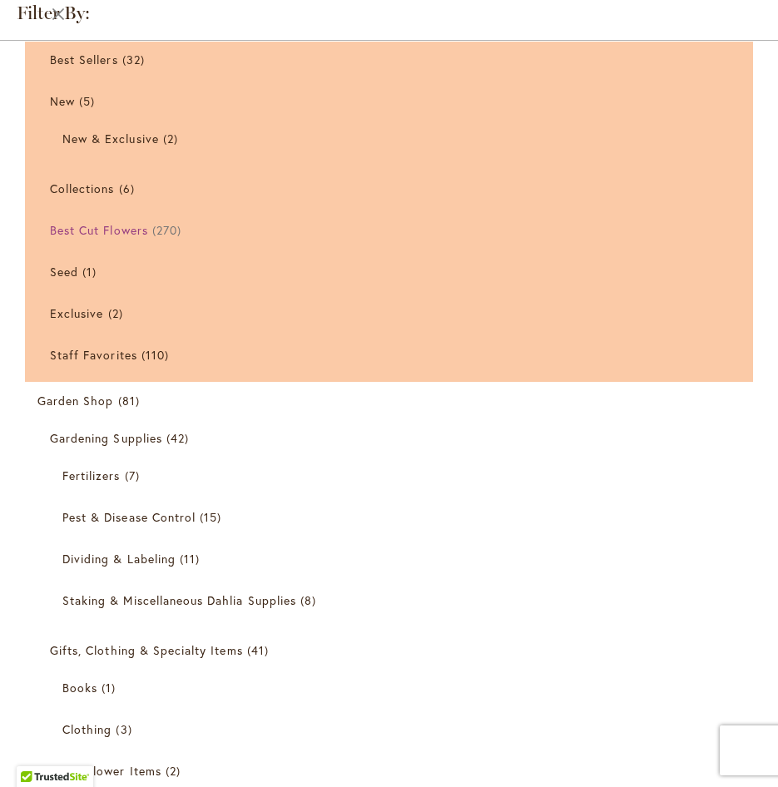
click at [65, 226] on span "Best Cut Flowers" at bounding box center [99, 230] width 98 height 16
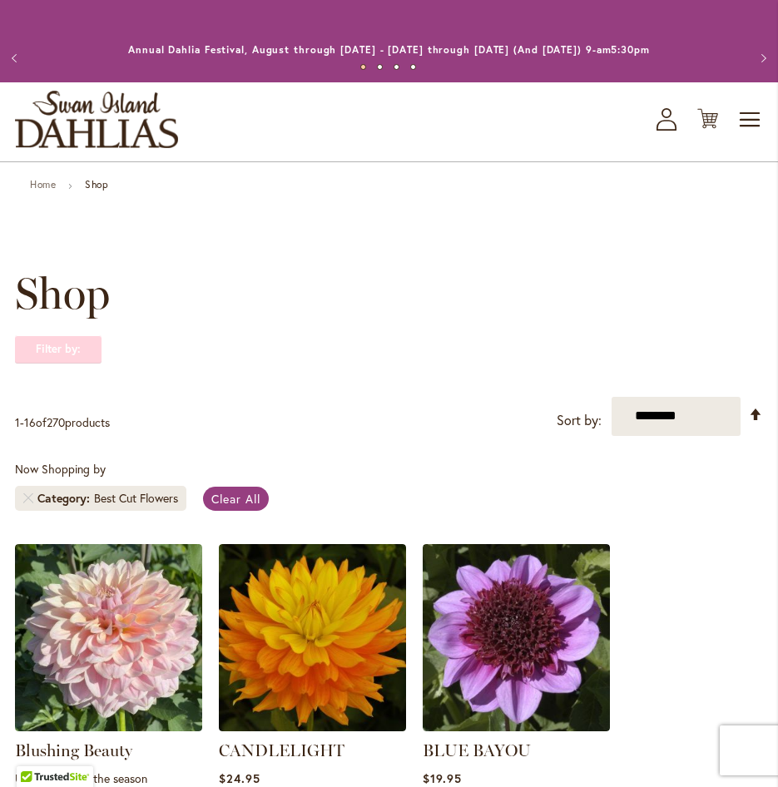
click at [70, 350] on strong "Filter by:" at bounding box center [58, 349] width 87 height 28
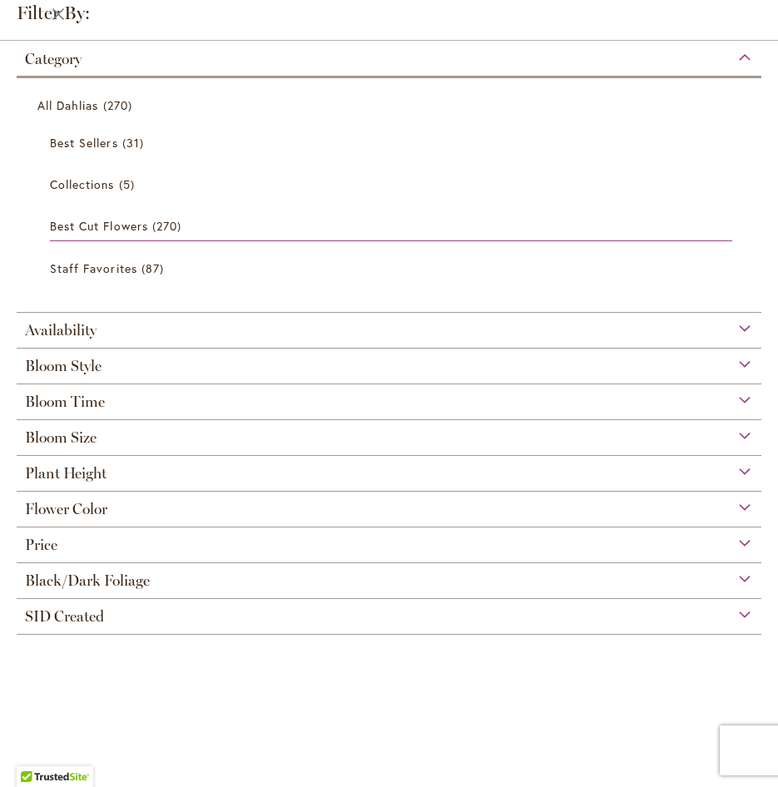
click at [77, 513] on span "Flower Color" at bounding box center [66, 509] width 82 height 18
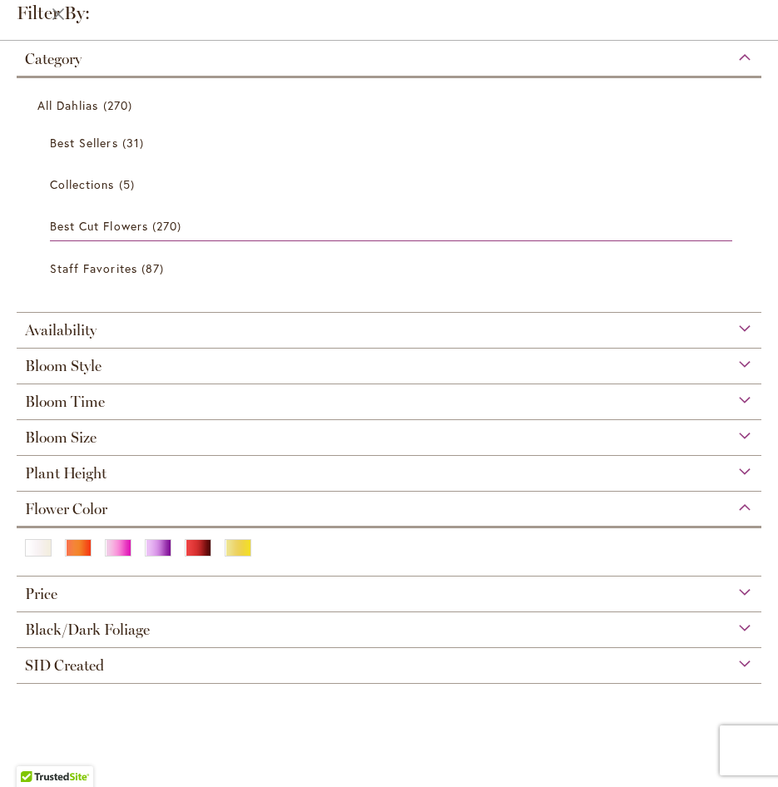
click at [73, 431] on span "Bloom Size" at bounding box center [61, 438] width 72 height 18
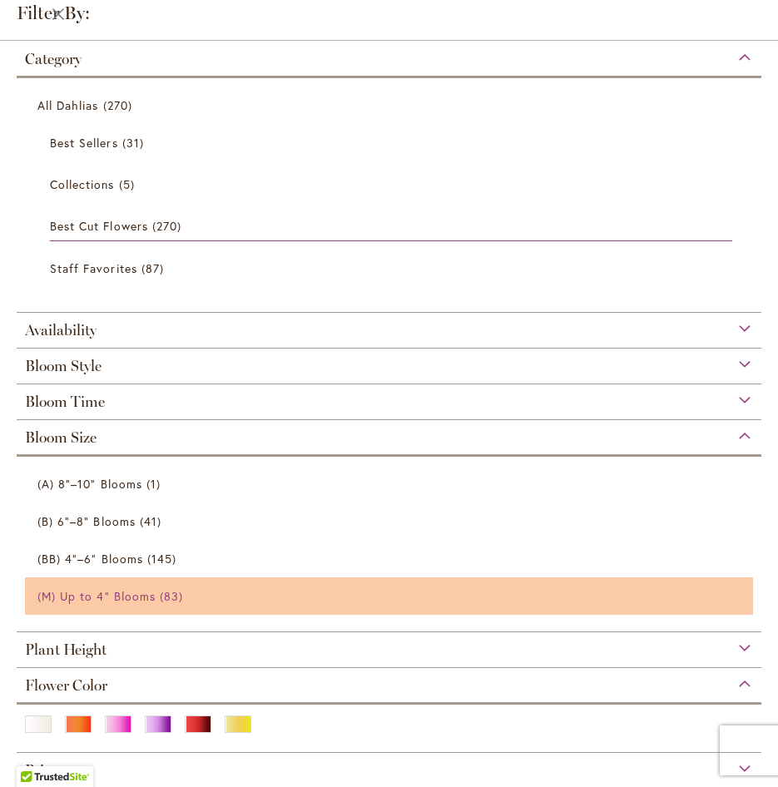
click at [117, 602] on span "(M) Up to 4" Blooms" at bounding box center [96, 596] width 118 height 16
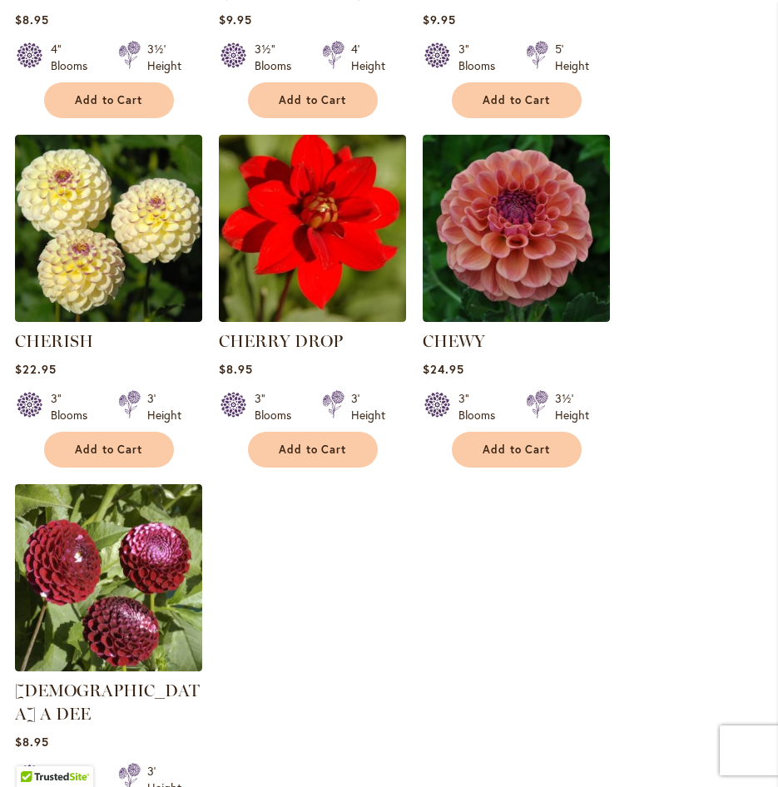
scroll to position [1997, 0]
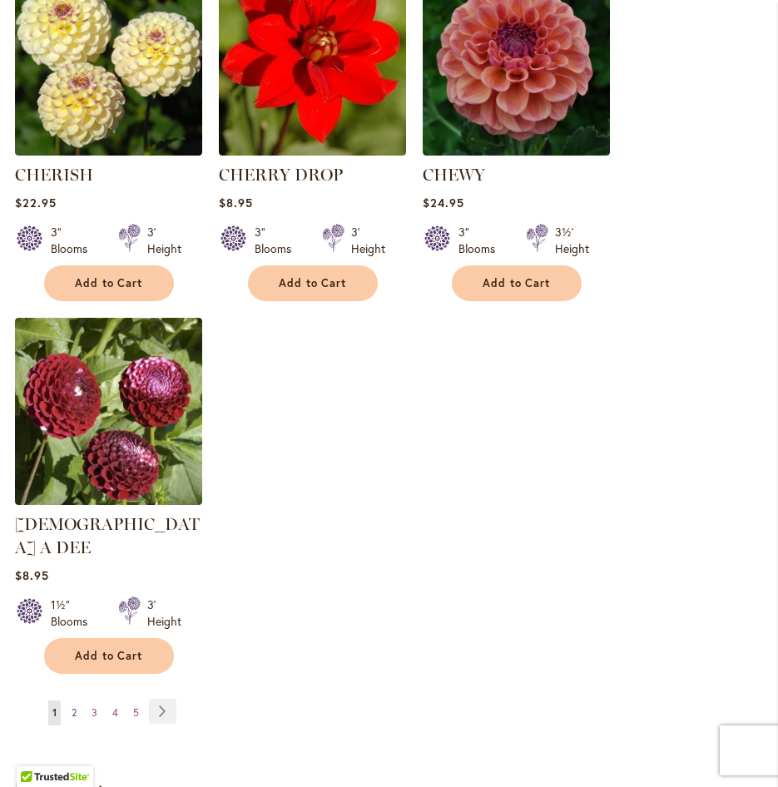
click at [75, 707] on span "2" at bounding box center [74, 713] width 5 height 12
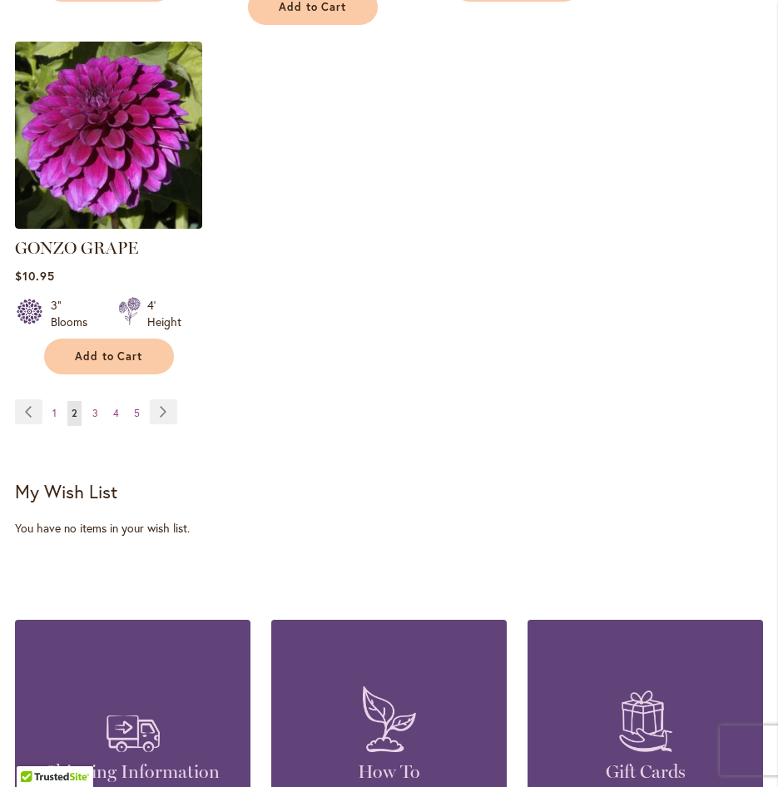
scroll to position [2330, 0]
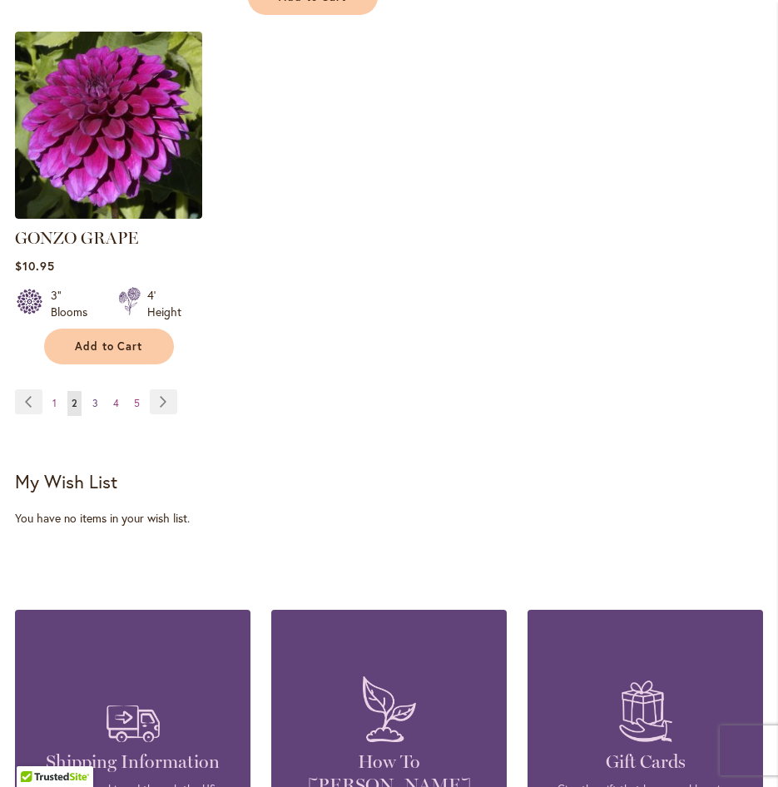
click at [92, 397] on span "3" at bounding box center [95, 403] width 6 height 12
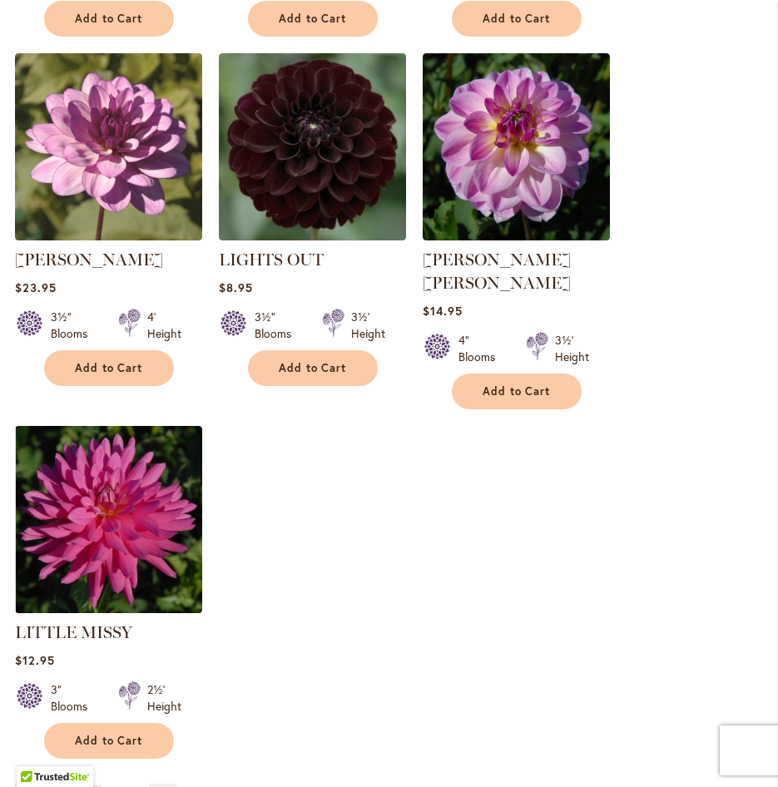
scroll to position [2081, 0]
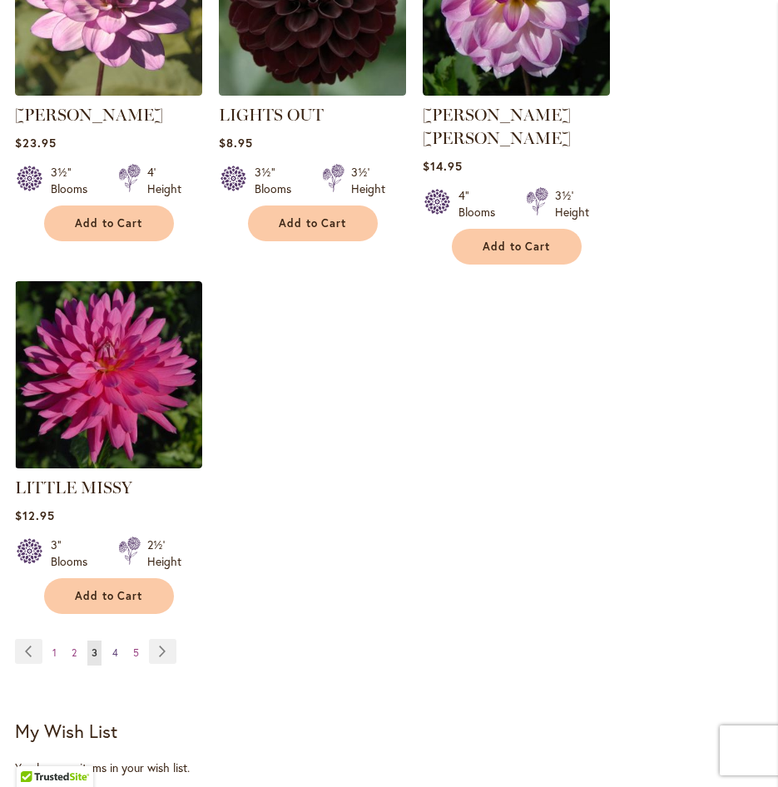
click at [111, 641] on link "Page 4" at bounding box center [115, 653] width 14 height 25
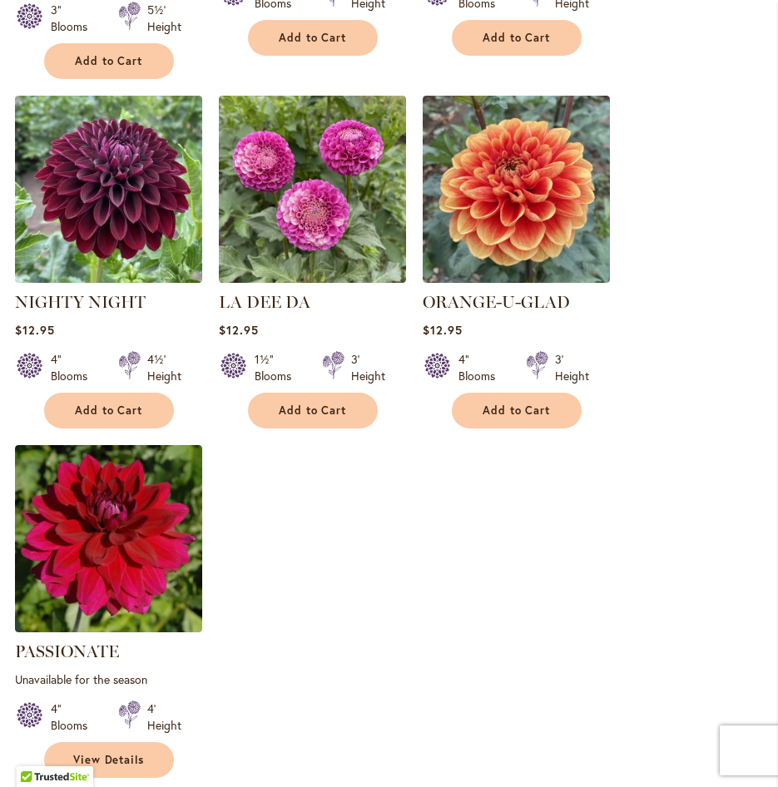
scroll to position [1997, 0]
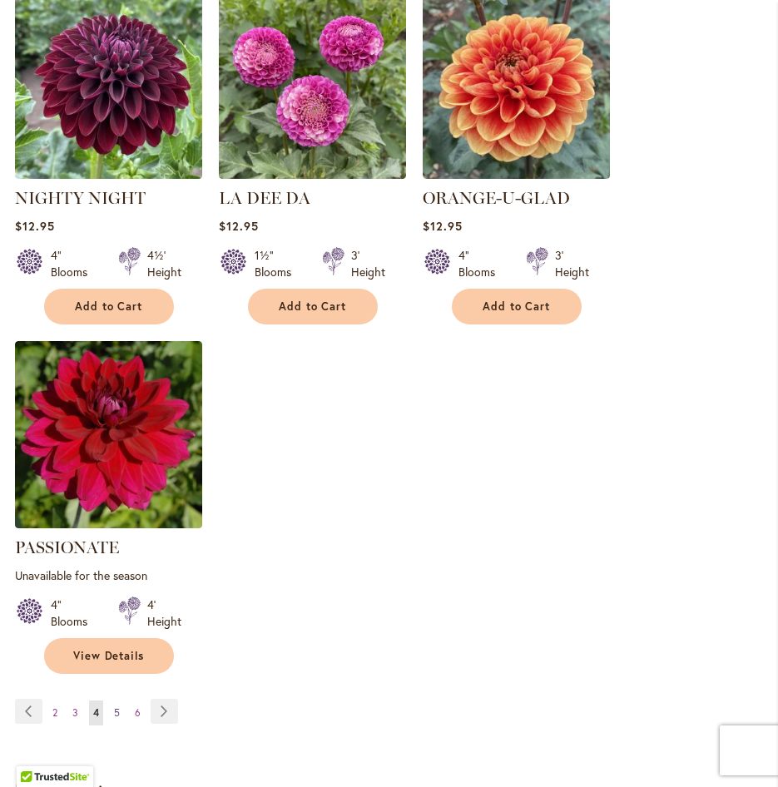
click at [120, 701] on link "Page 5" at bounding box center [117, 713] width 14 height 25
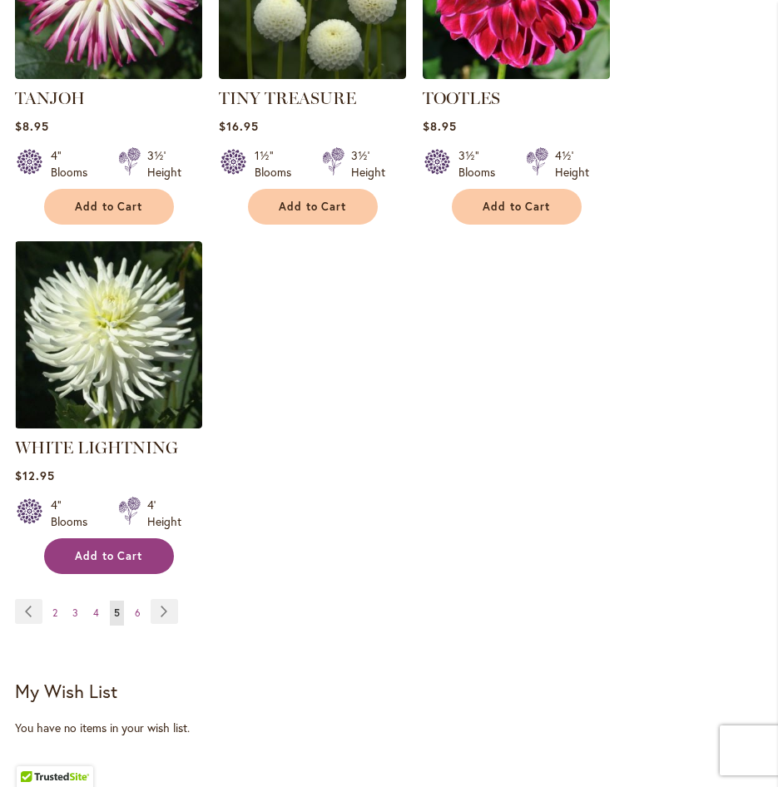
scroll to position [2081, 0]
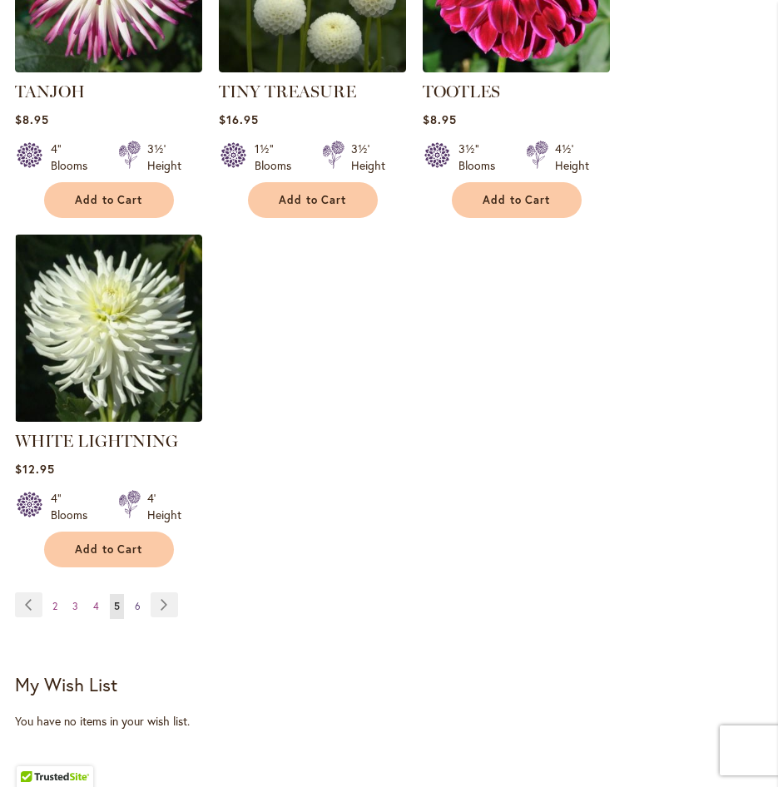
click at [138, 600] on span "6" at bounding box center [138, 606] width 6 height 12
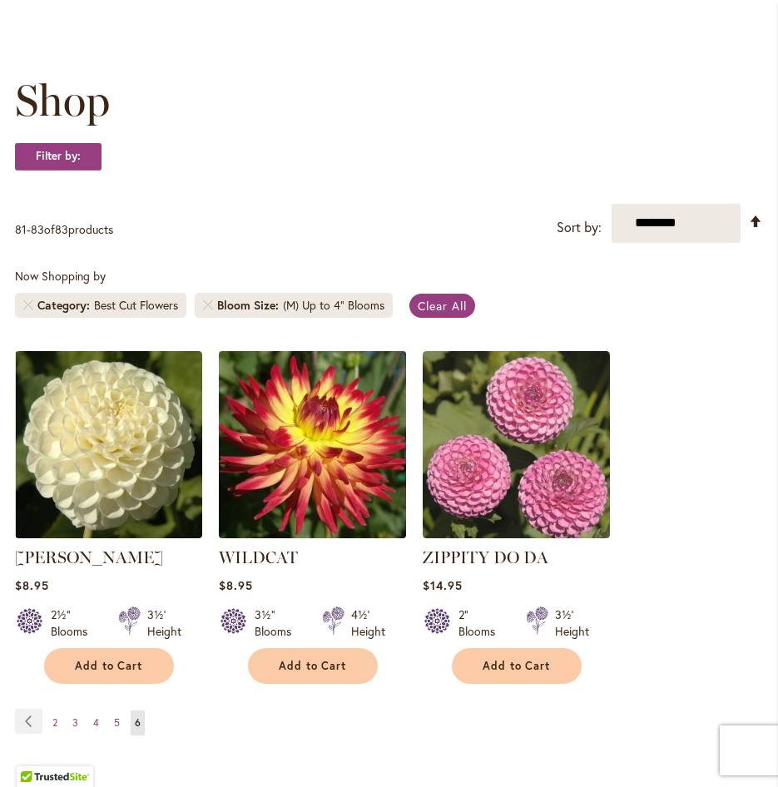
scroll to position [250, 0]
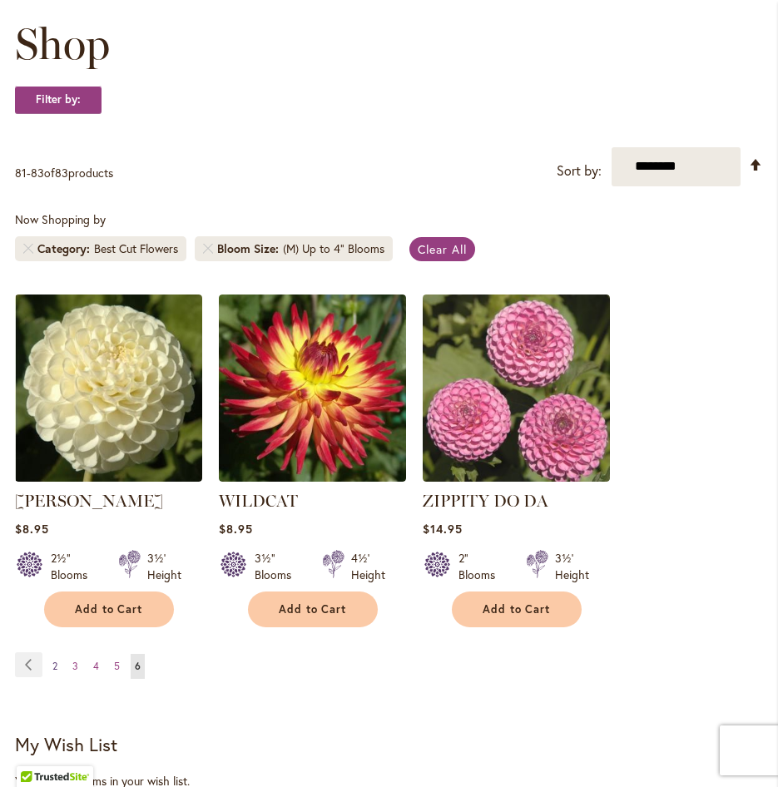
click at [57, 660] on span "2" at bounding box center [54, 666] width 5 height 12
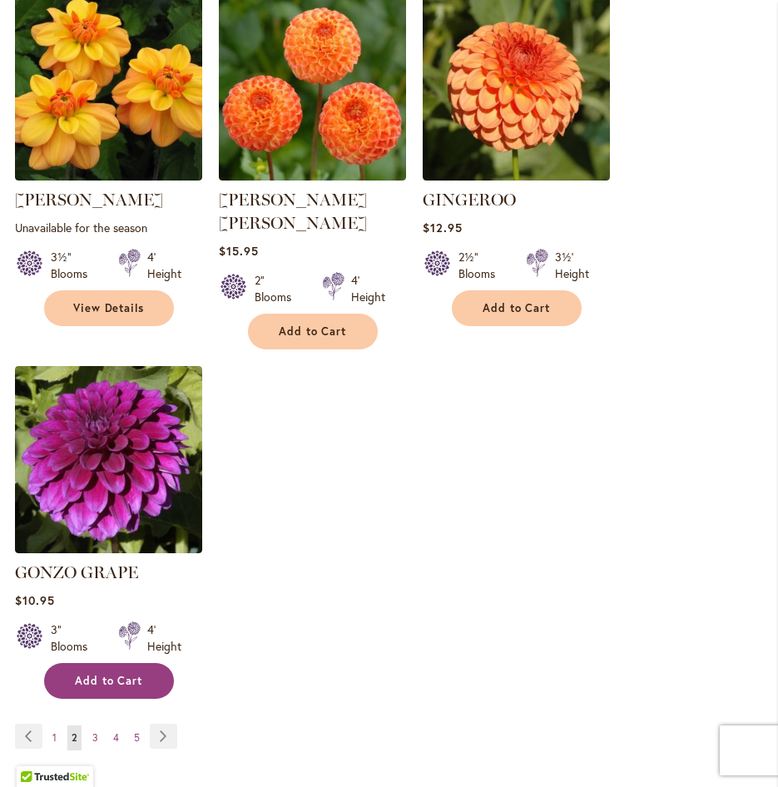
scroll to position [1997, 0]
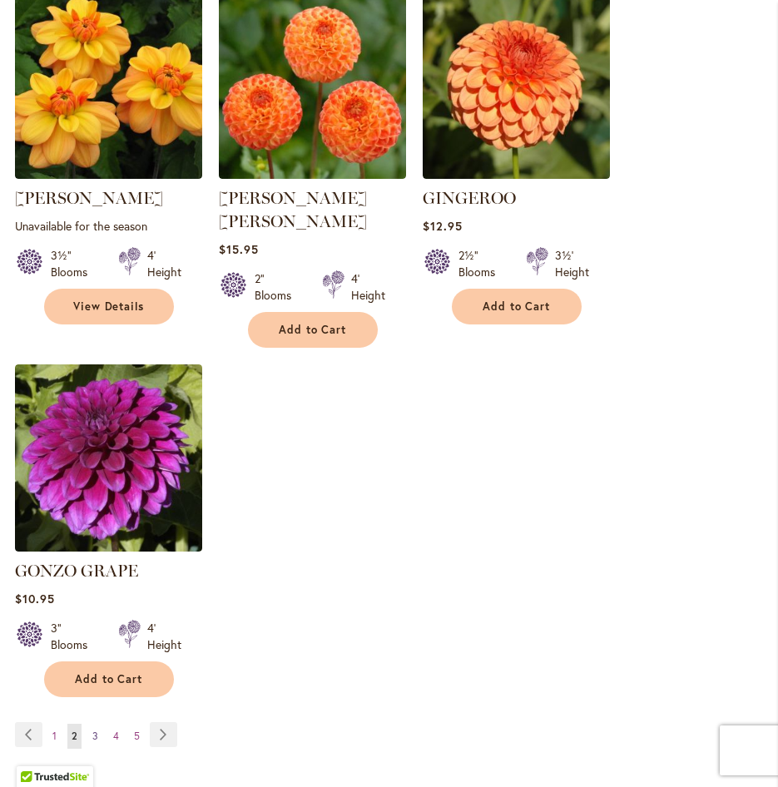
click at [93, 730] on span "3" at bounding box center [95, 736] width 6 height 12
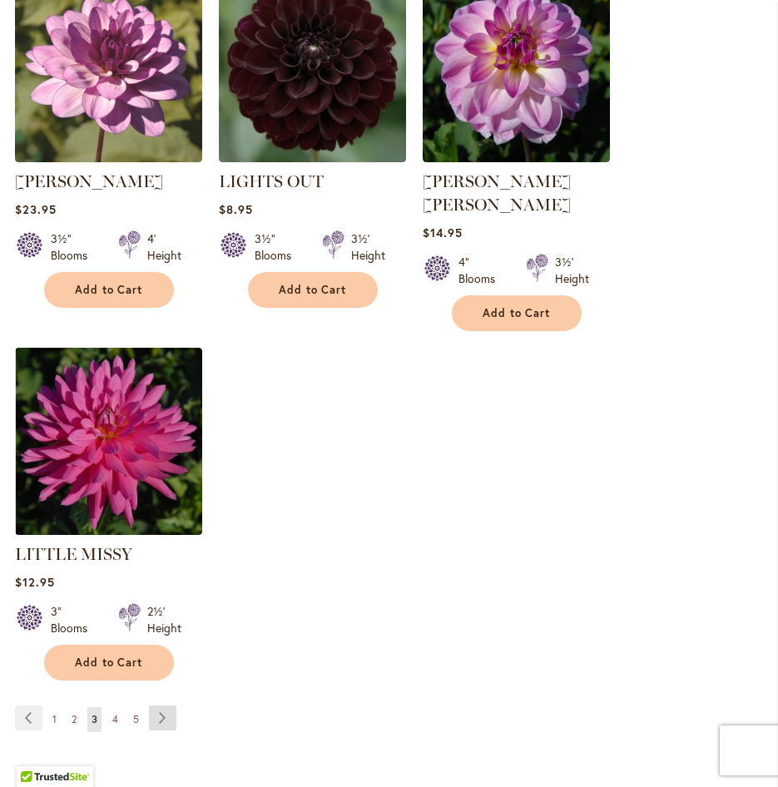
scroll to position [2164, 0]
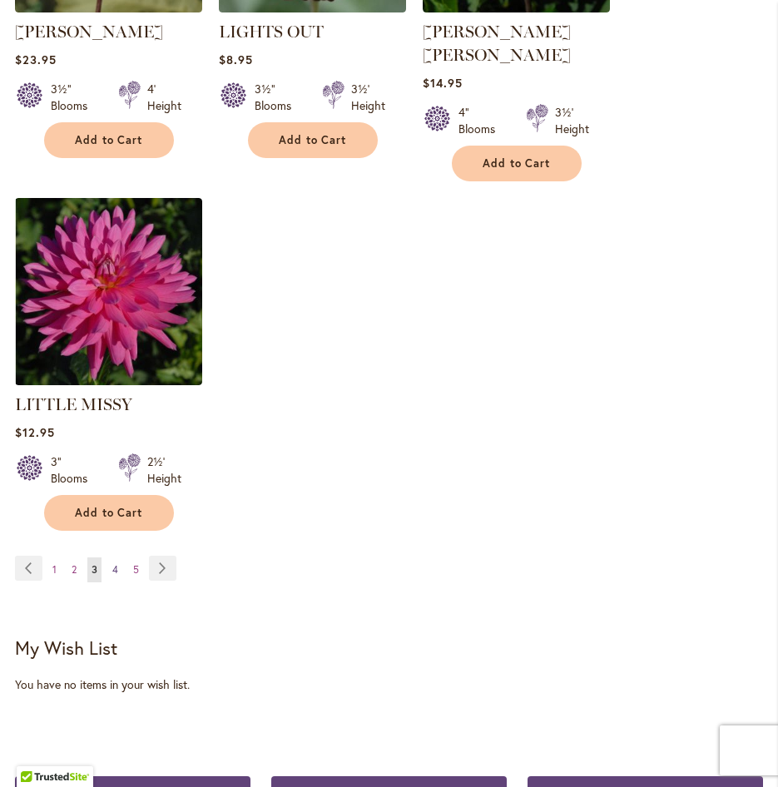
click at [117, 563] on span "4" at bounding box center [115, 569] width 6 height 12
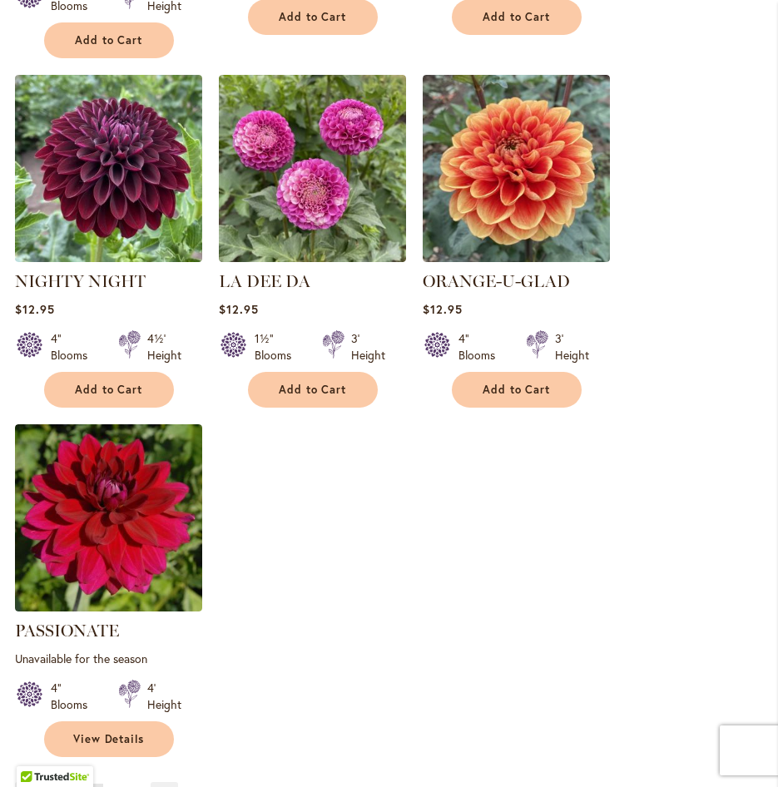
scroll to position [2081, 0]
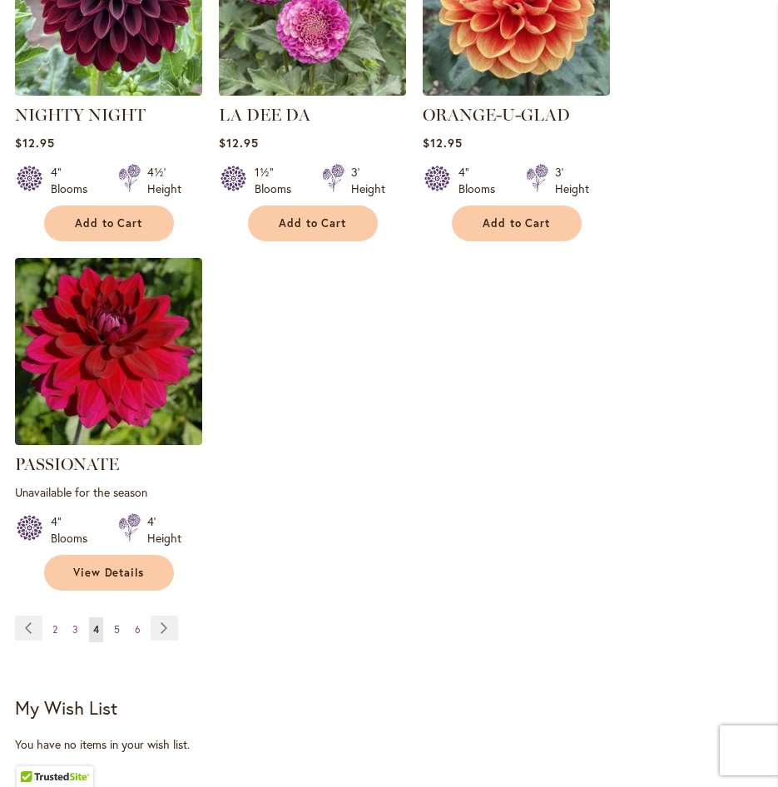
click at [118, 618] on link "Page 5" at bounding box center [117, 630] width 14 height 25
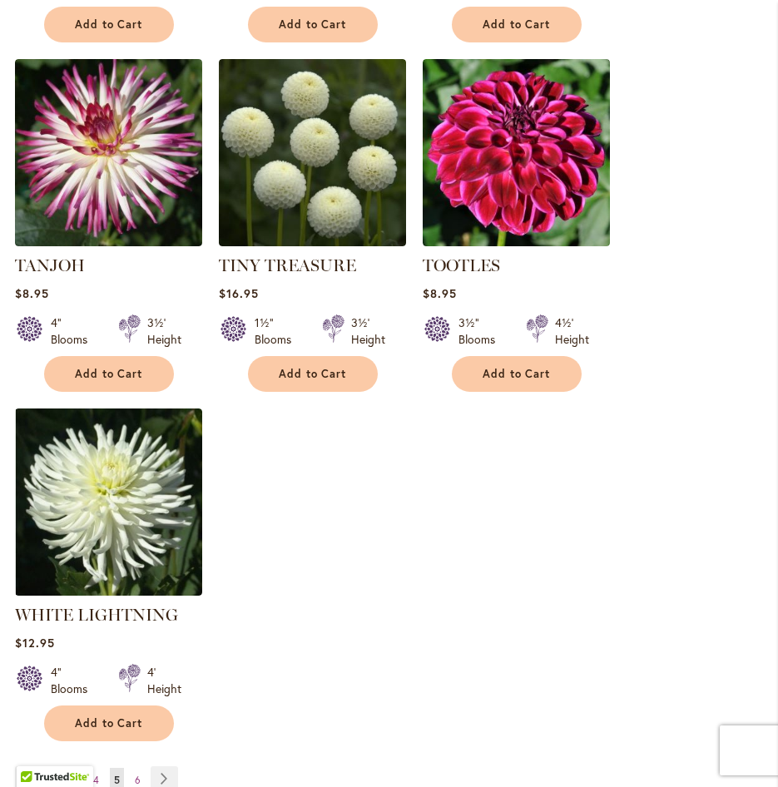
scroll to position [1914, 0]
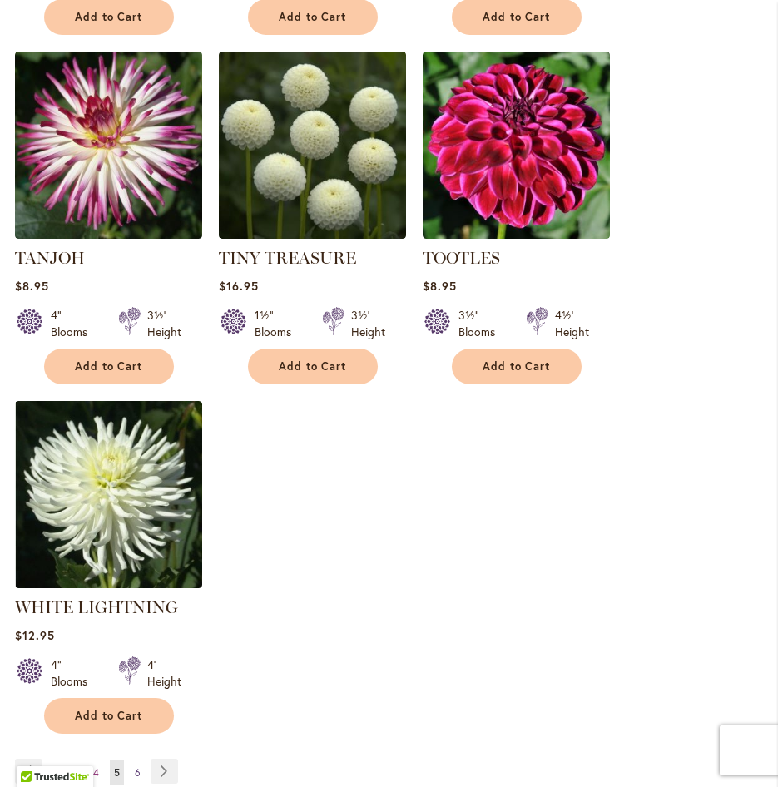
click at [133, 761] on link "Page 6" at bounding box center [138, 773] width 14 height 25
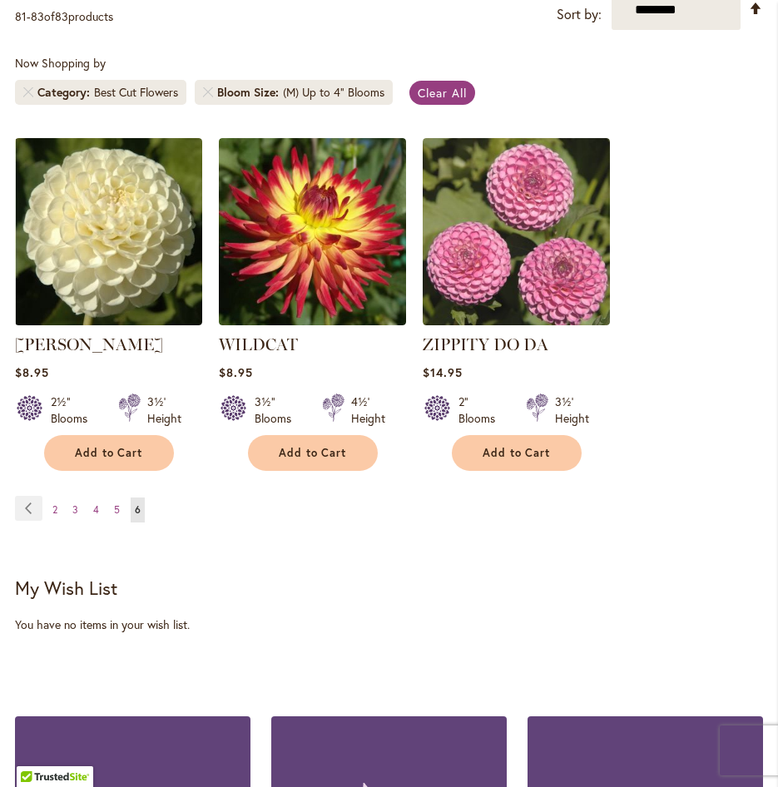
scroll to position [416, 0]
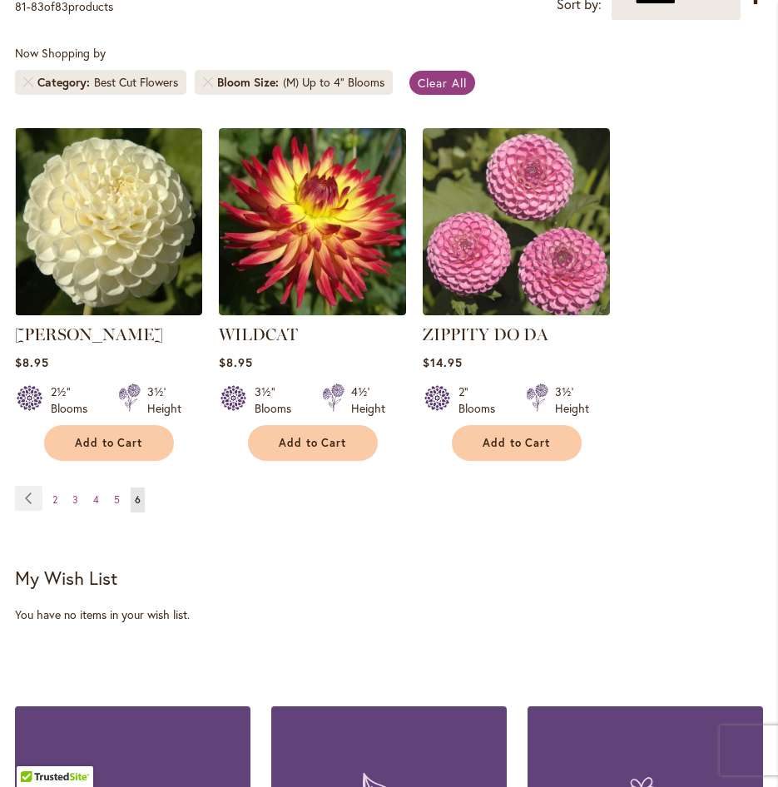
click at [53, 497] on span "2" at bounding box center [54, 500] width 5 height 12
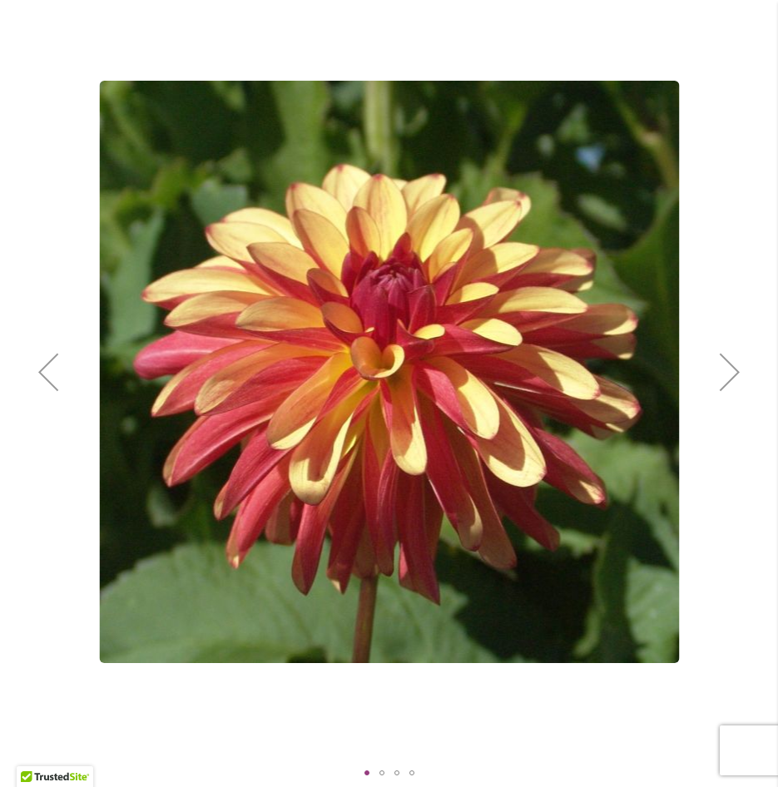
scroll to position [83, 0]
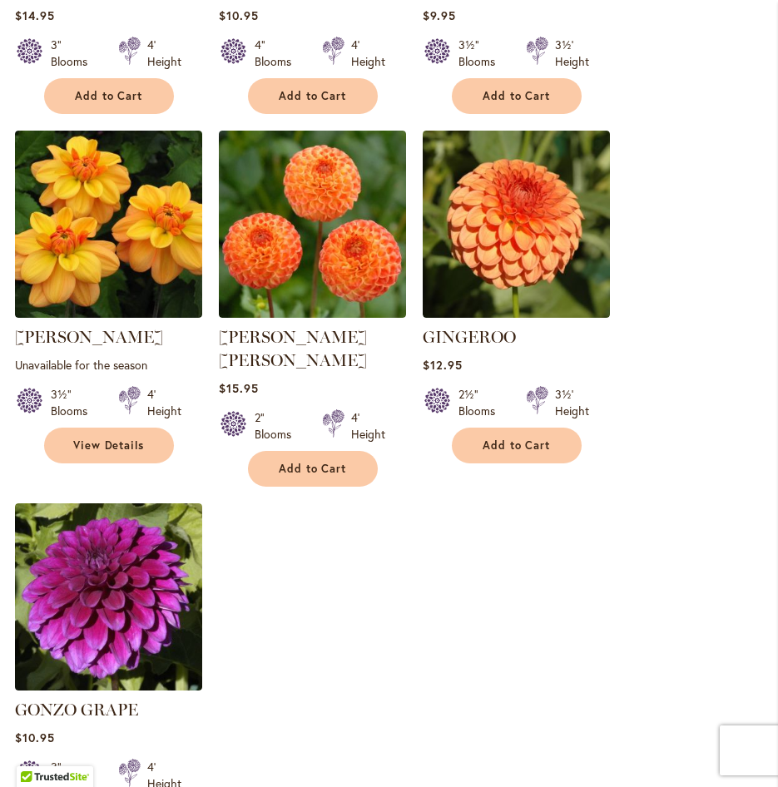
scroll to position [1937, 0]
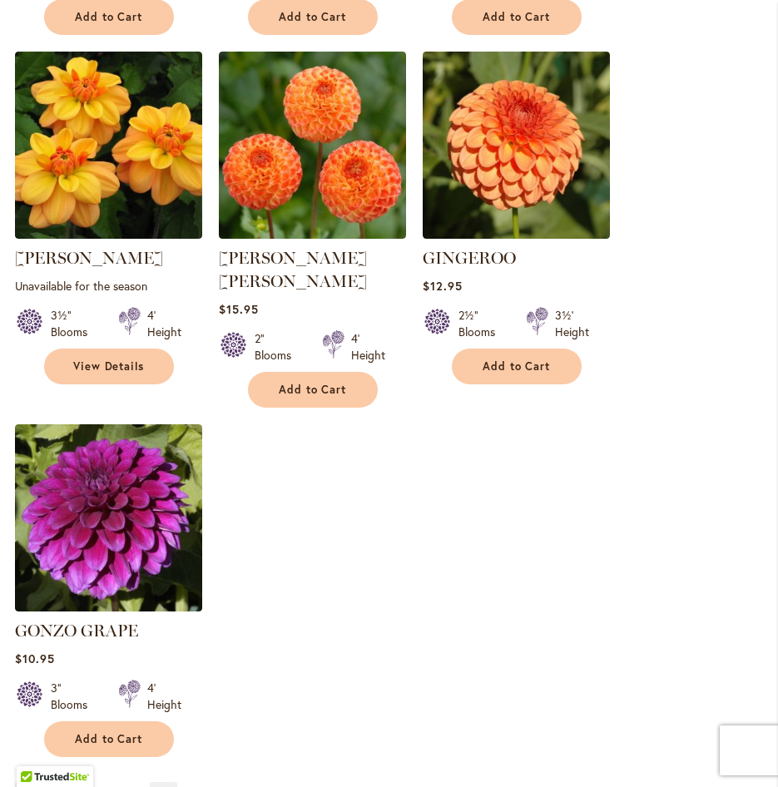
click at [56, 786] on span "1" at bounding box center [54, 796] width 4 height 12
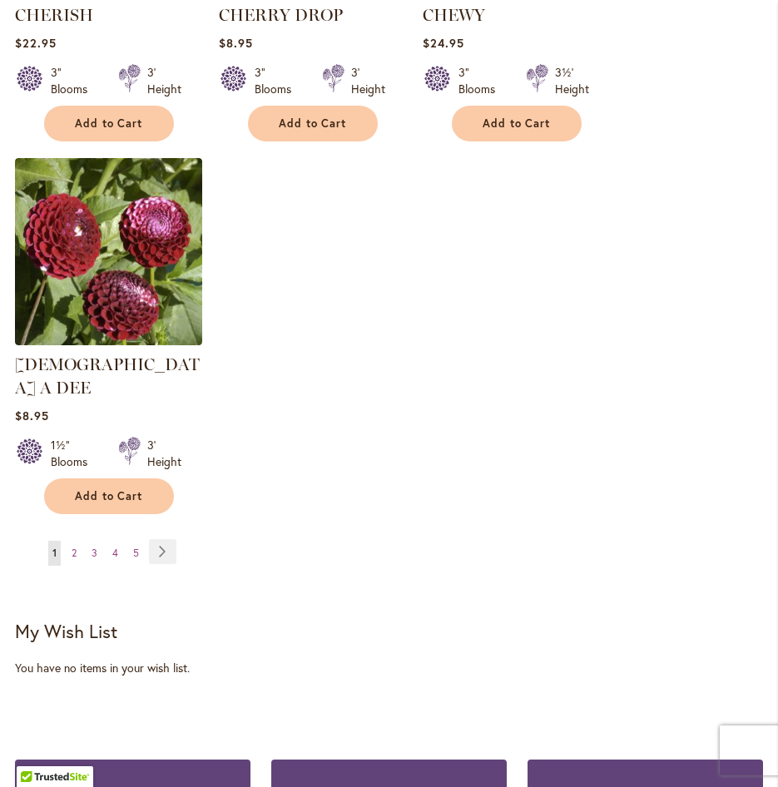
scroll to position [2164, 0]
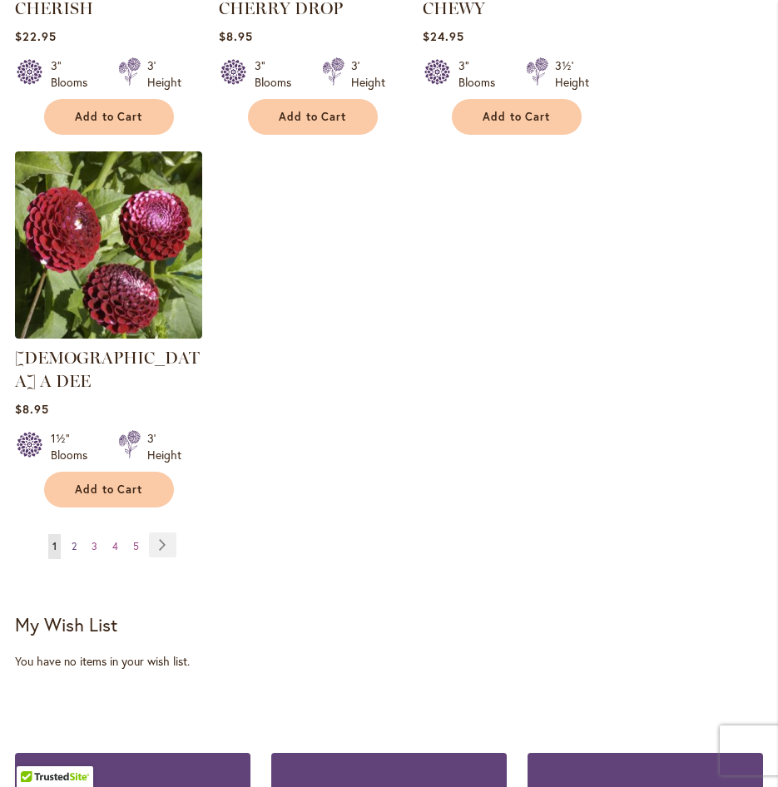
click at [71, 534] on link "Page 2" at bounding box center [73, 546] width 13 height 25
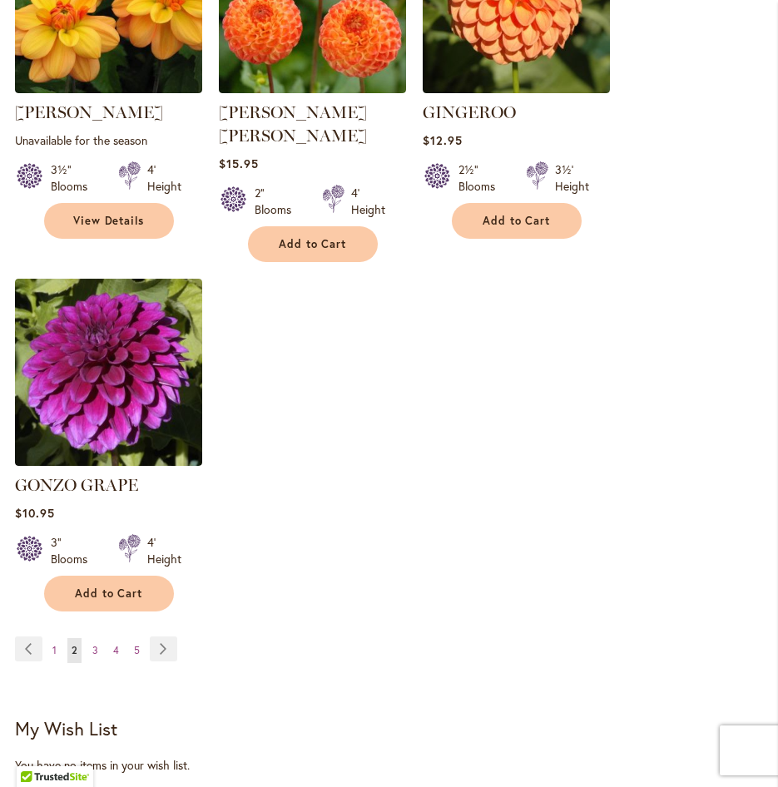
scroll to position [2164, 0]
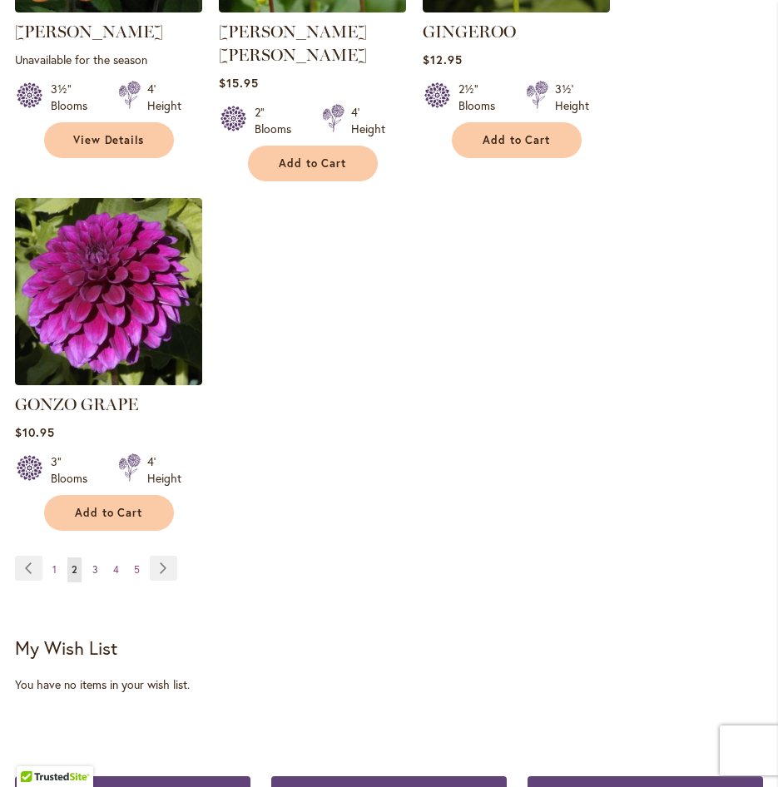
click at [88, 558] on link "Page 3" at bounding box center [95, 570] width 14 height 25
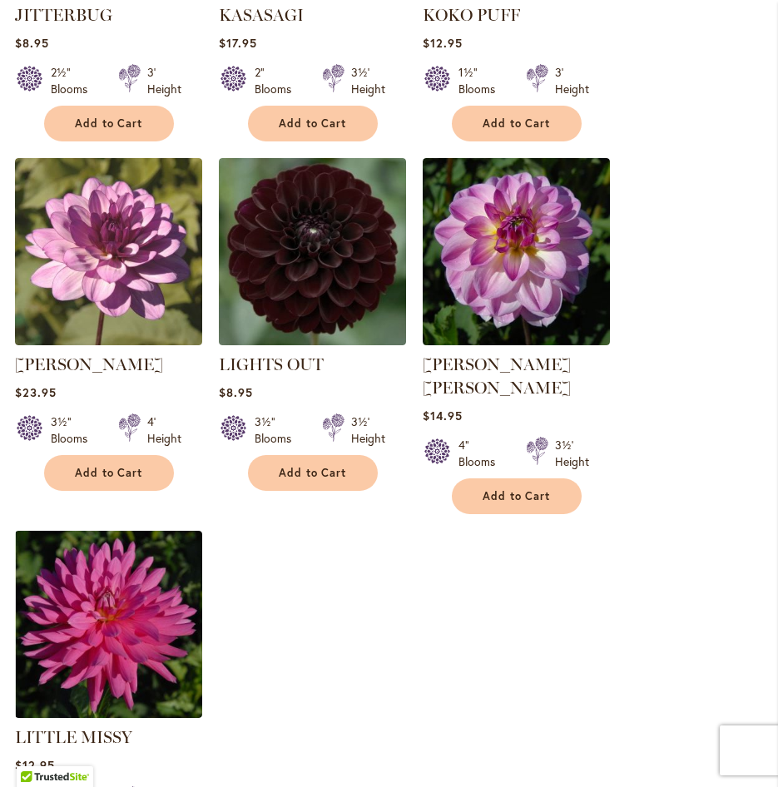
scroll to position [2081, 0]
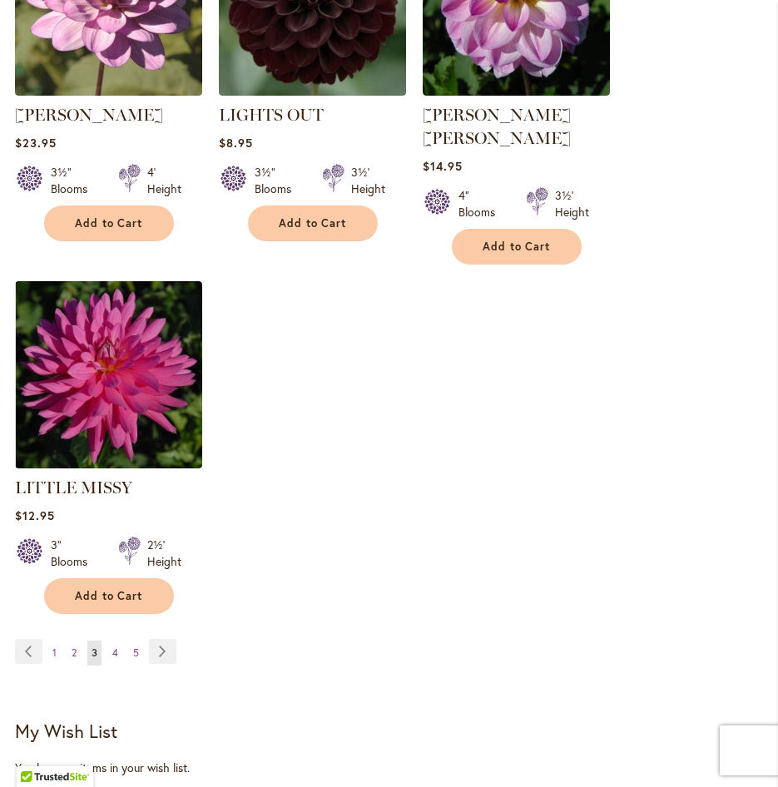
click at [116, 647] on span "4" at bounding box center [115, 653] width 6 height 12
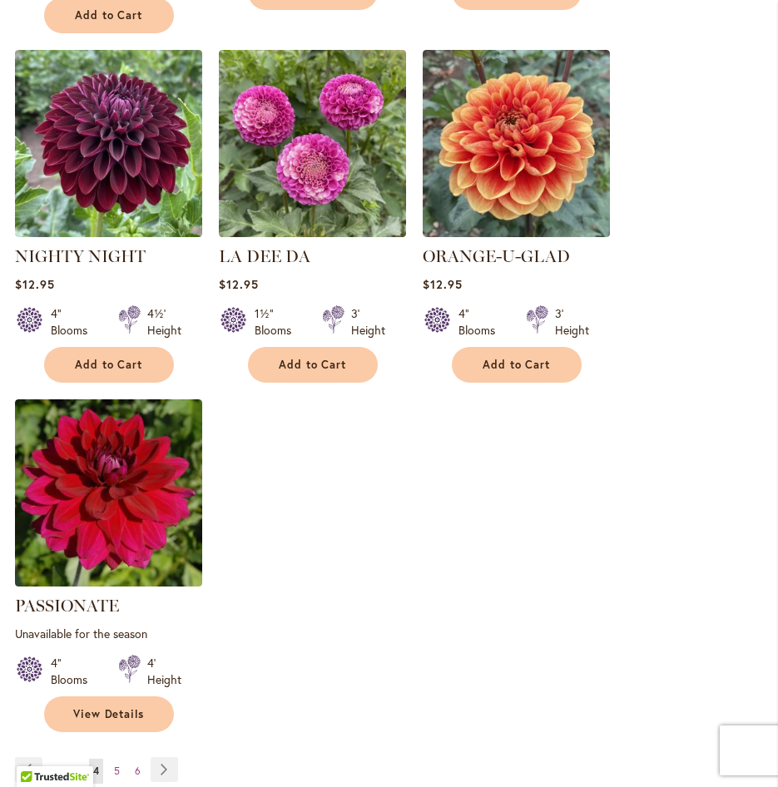
scroll to position [1997, 0]
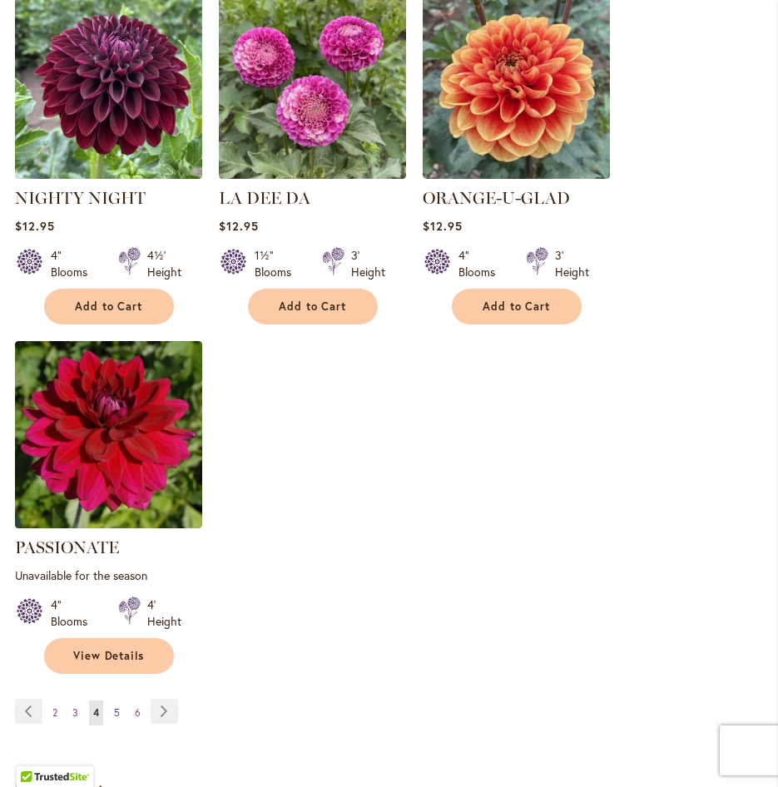
click at [118, 707] on span "5" at bounding box center [117, 713] width 6 height 12
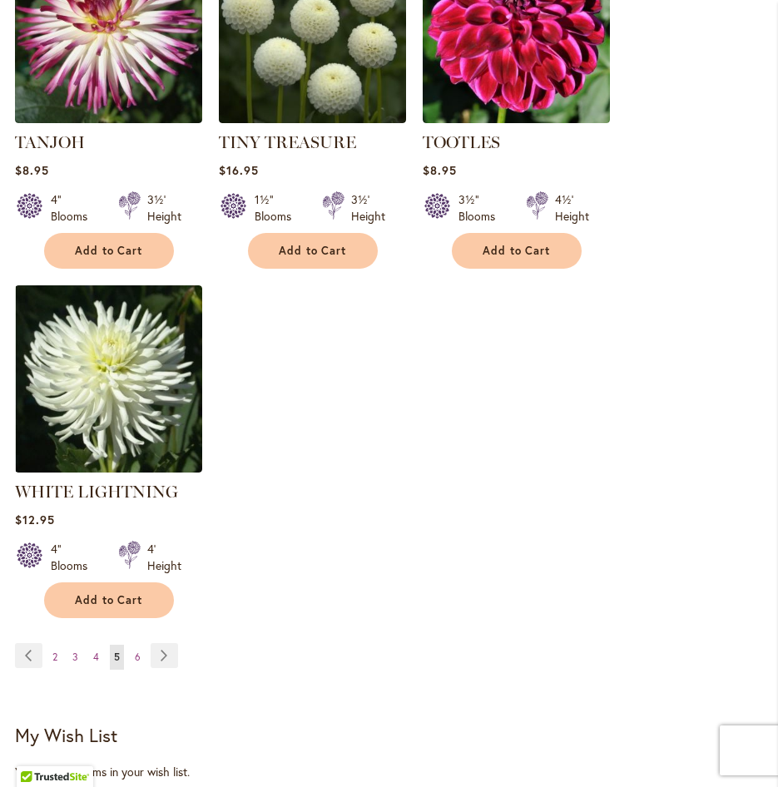
scroll to position [2164, 0]
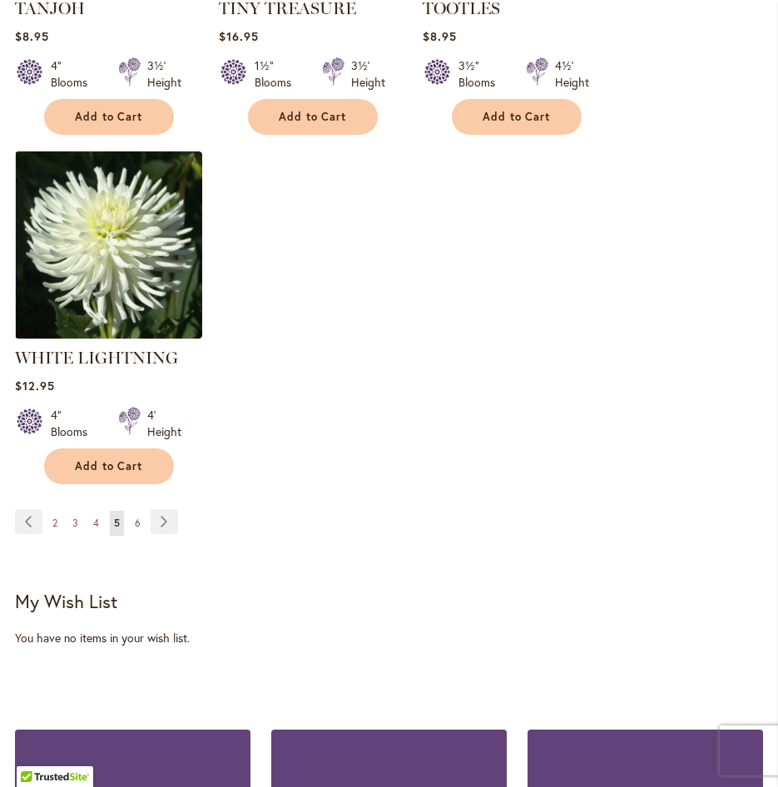
click at [140, 517] on span "6" at bounding box center [138, 523] width 6 height 12
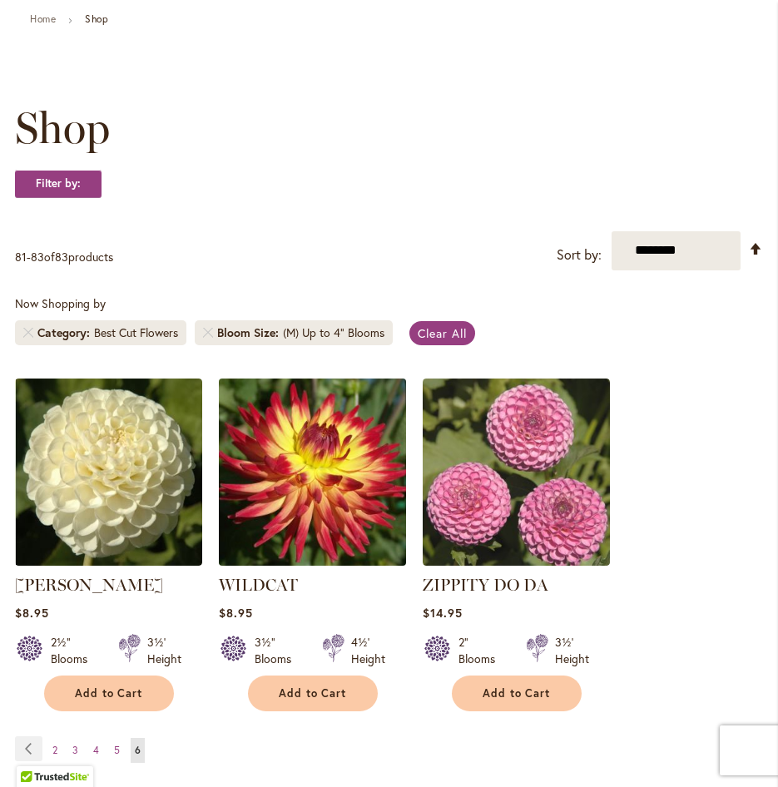
scroll to position [250, 0]
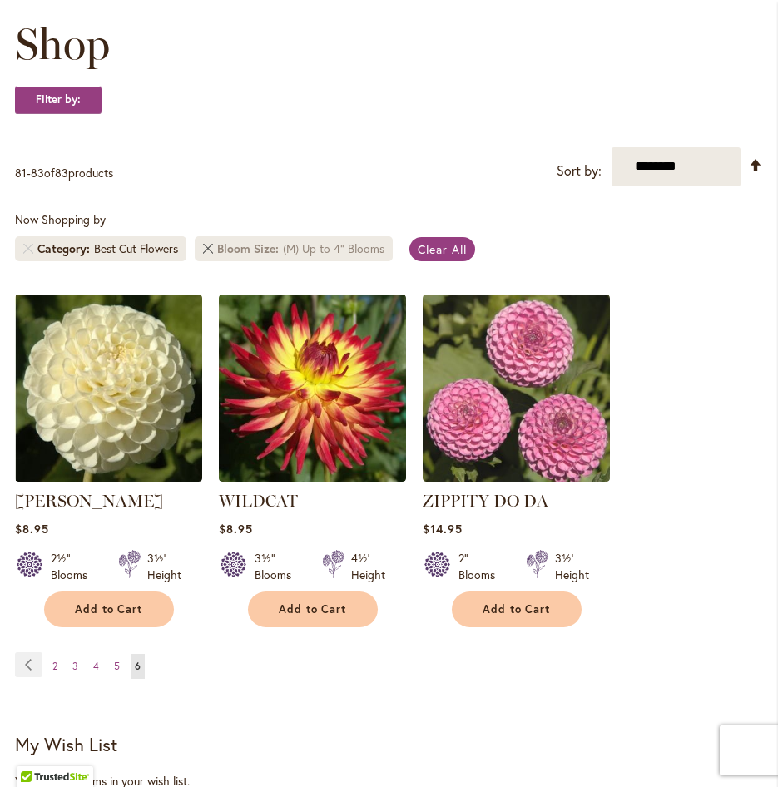
click at [210, 248] on link at bounding box center [208, 249] width 10 height 10
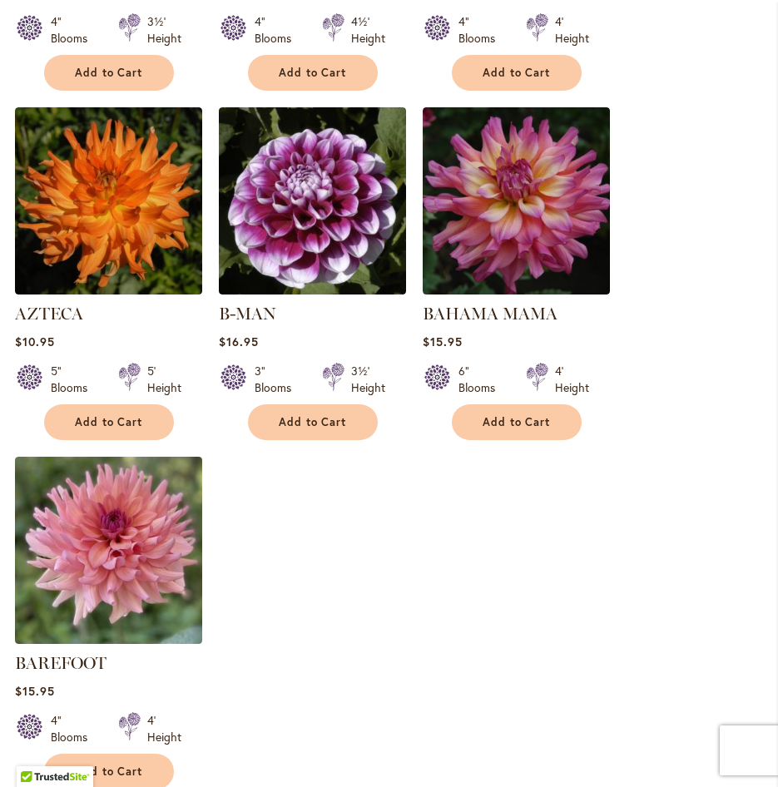
scroll to position [1997, 0]
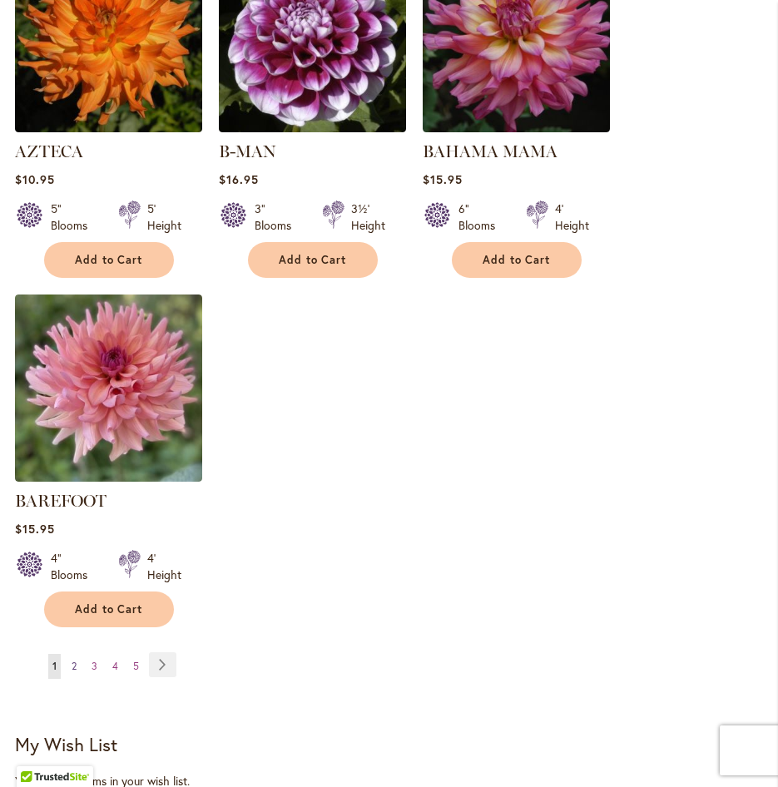
click at [72, 660] on span "2" at bounding box center [74, 666] width 5 height 12
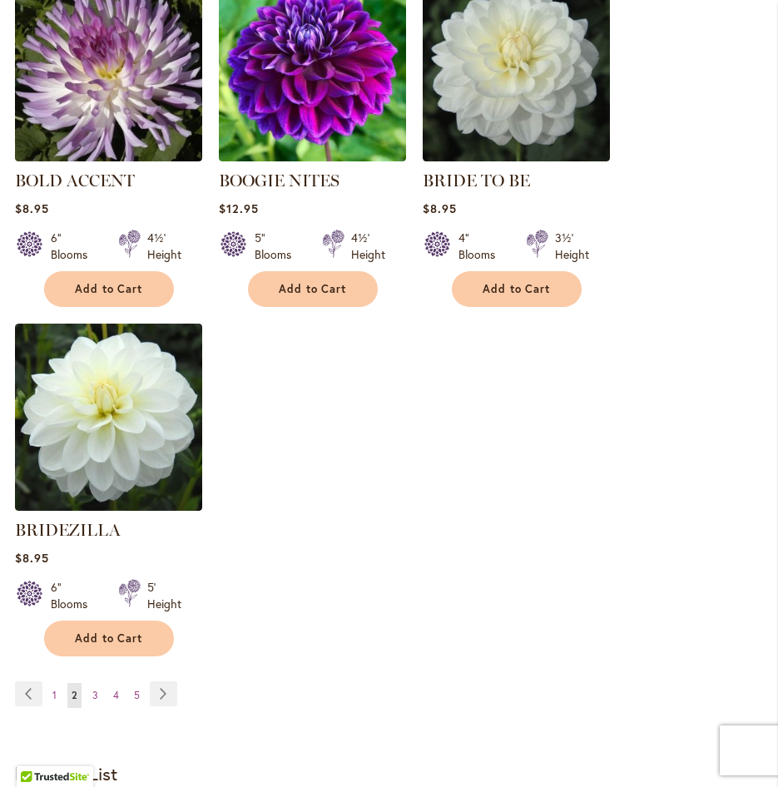
scroll to position [2021, 0]
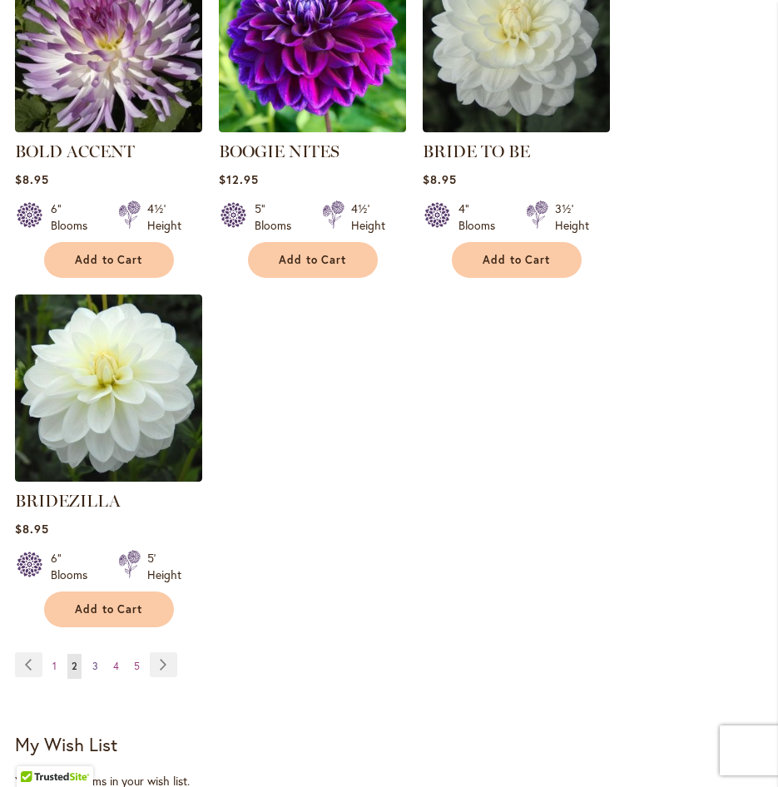
click at [97, 660] on span "3" at bounding box center [95, 666] width 6 height 12
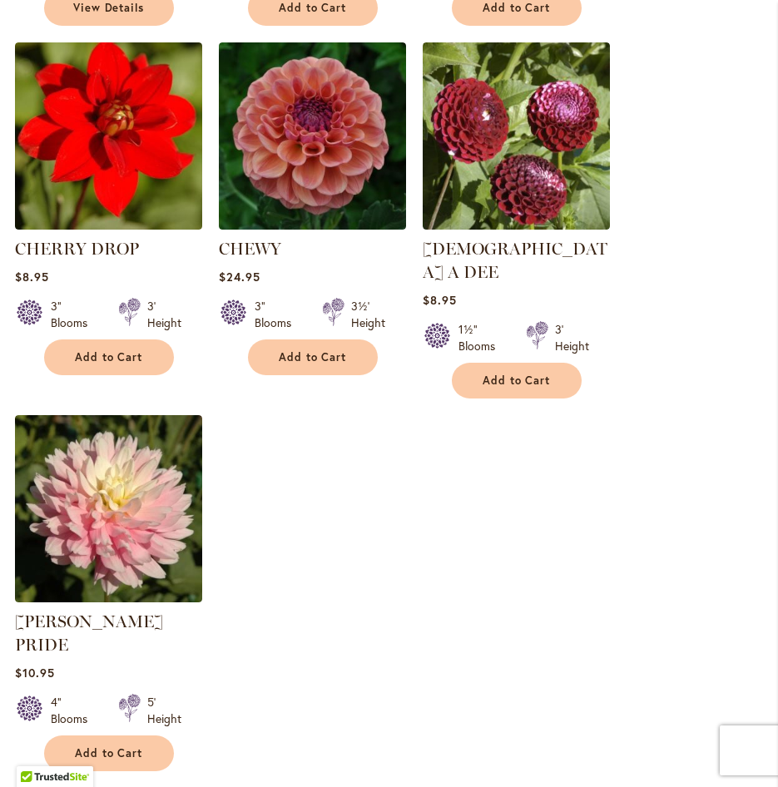
scroll to position [1997, 0]
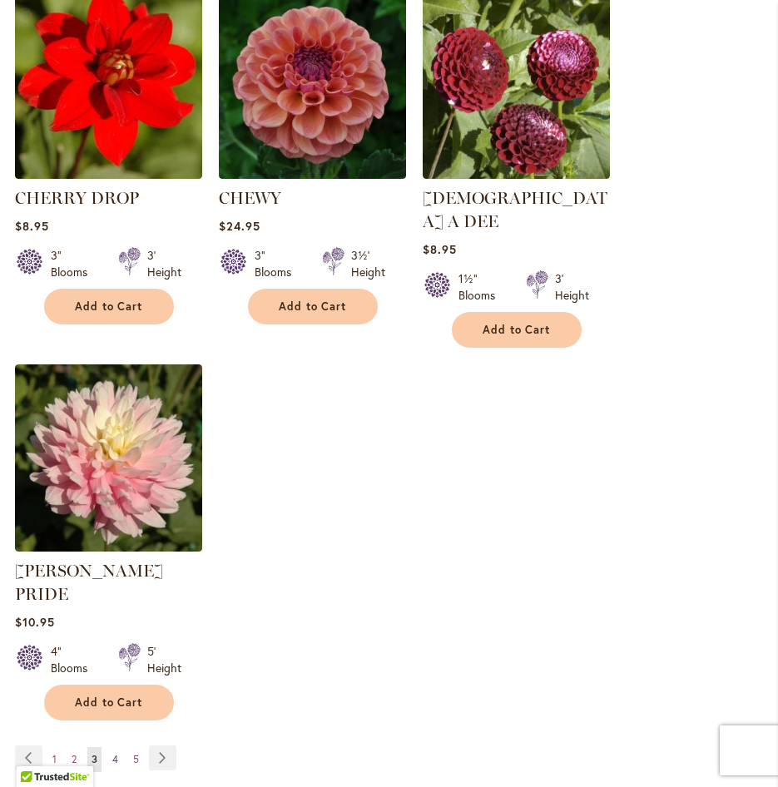
click at [117, 753] on span "4" at bounding box center [115, 759] width 6 height 12
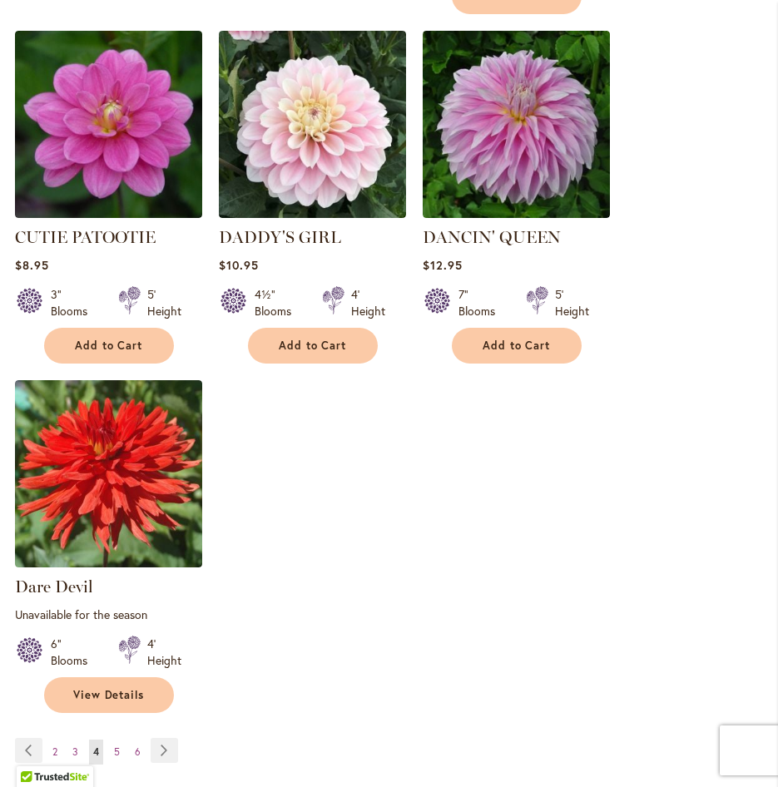
scroll to position [2081, 0]
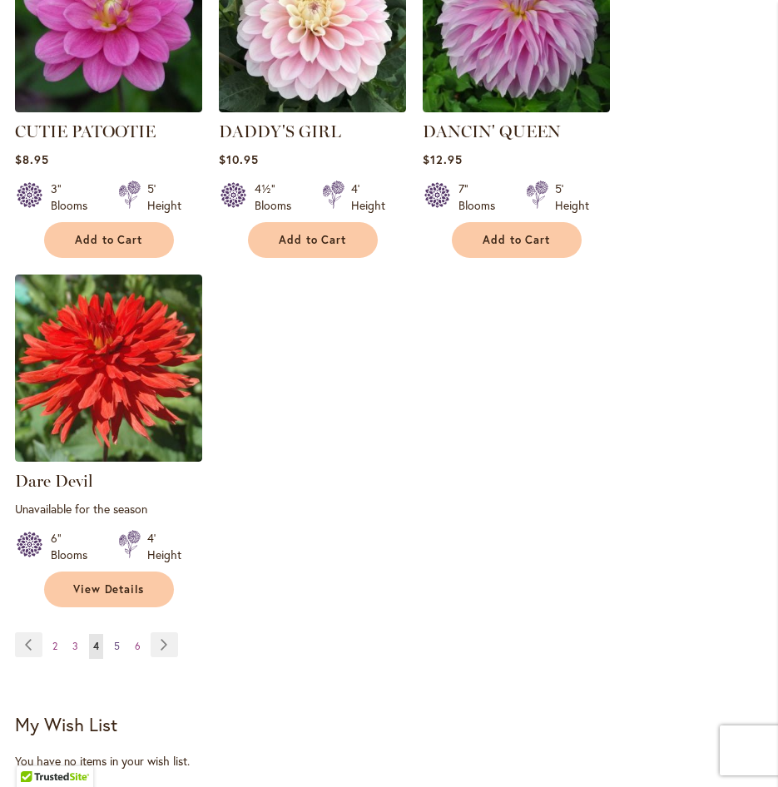
click at [117, 640] on span "5" at bounding box center [117, 646] width 6 height 12
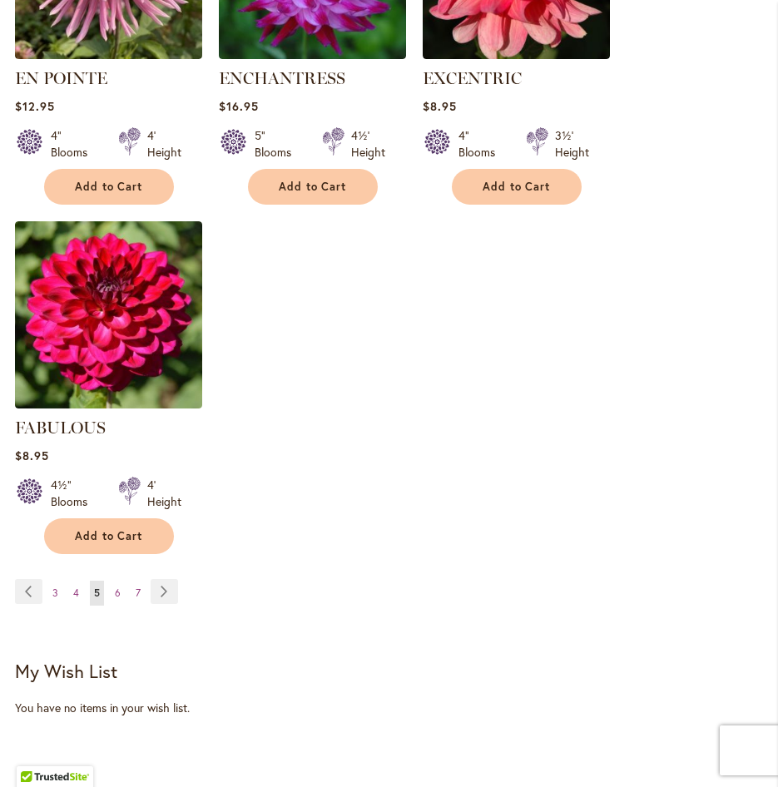
scroll to position [2104, 0]
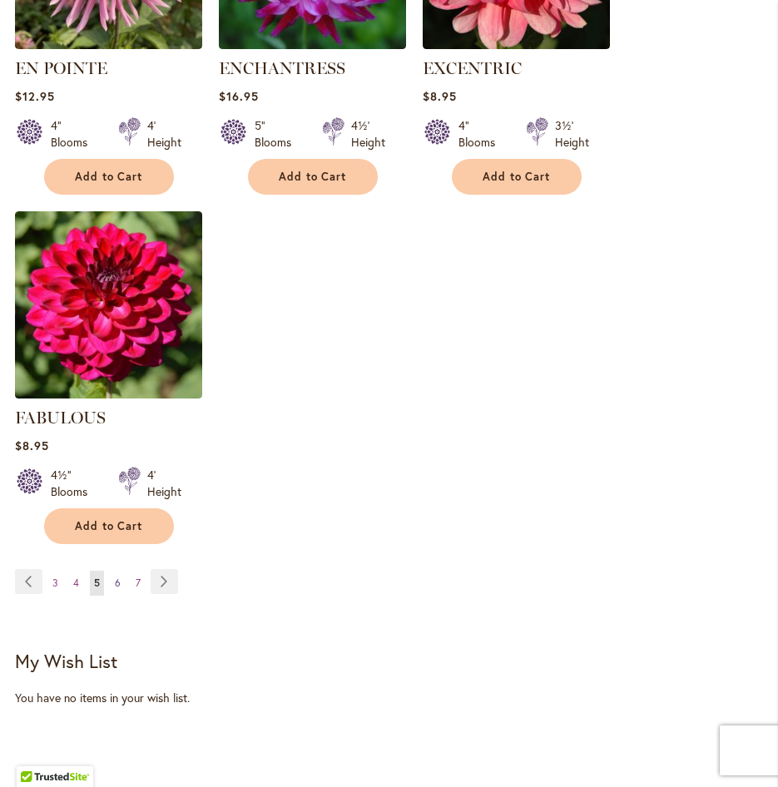
click at [115, 577] on span "6" at bounding box center [118, 583] width 6 height 12
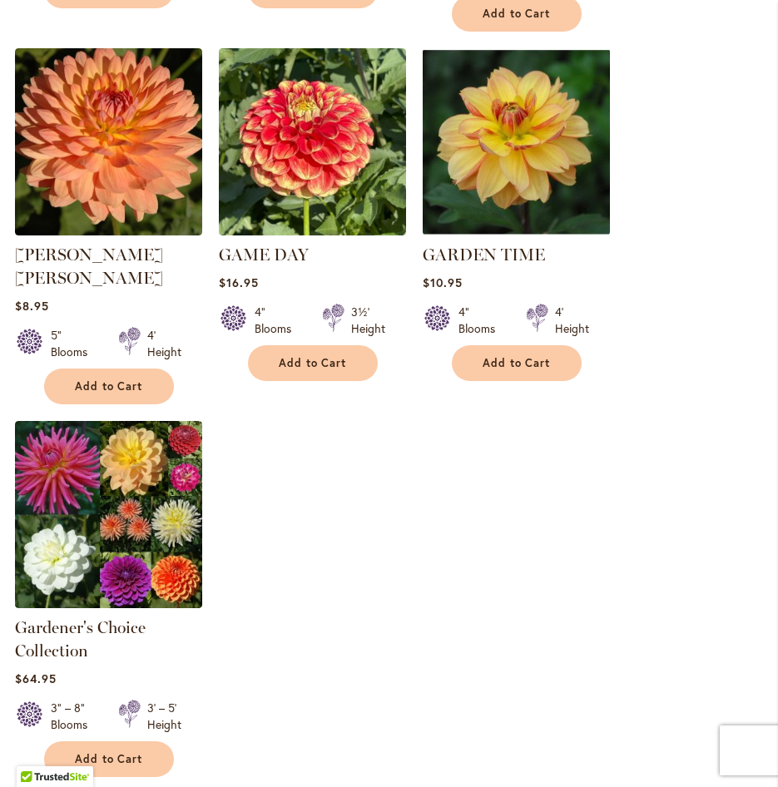
scroll to position [2164, 0]
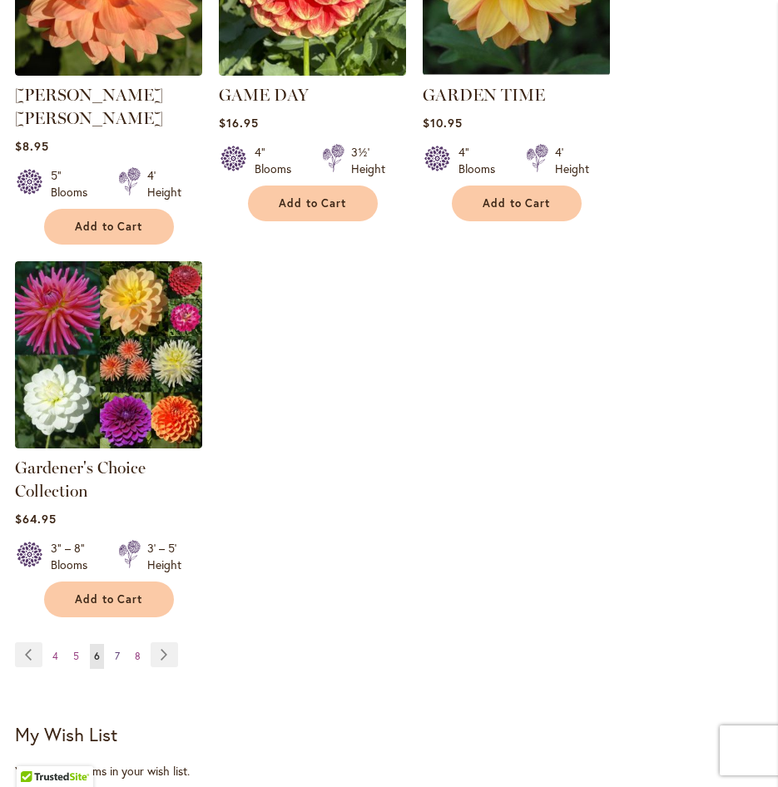
click at [117, 650] on span "7" at bounding box center [117, 656] width 5 height 12
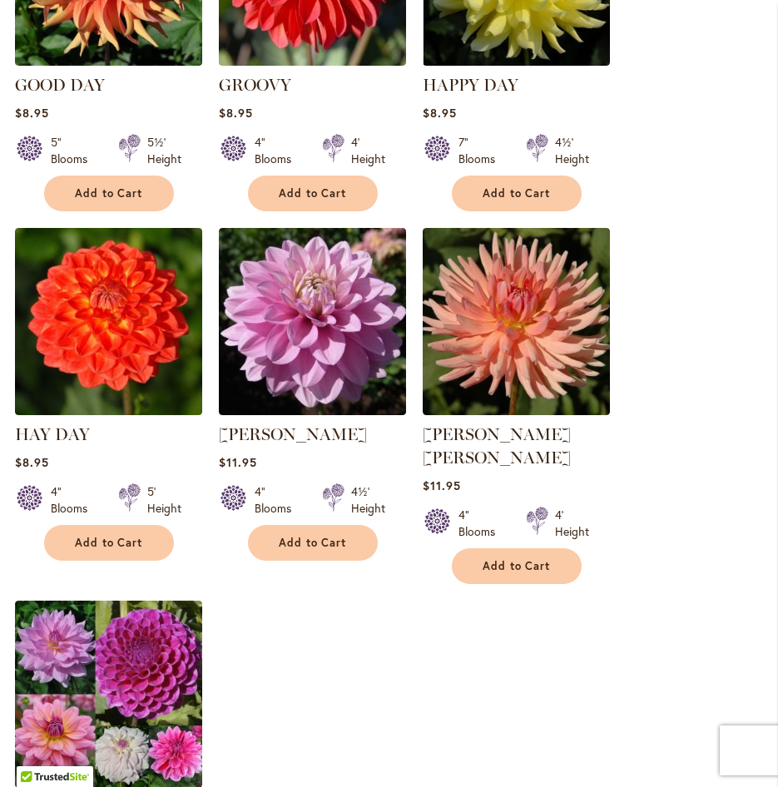
scroll to position [1997, 0]
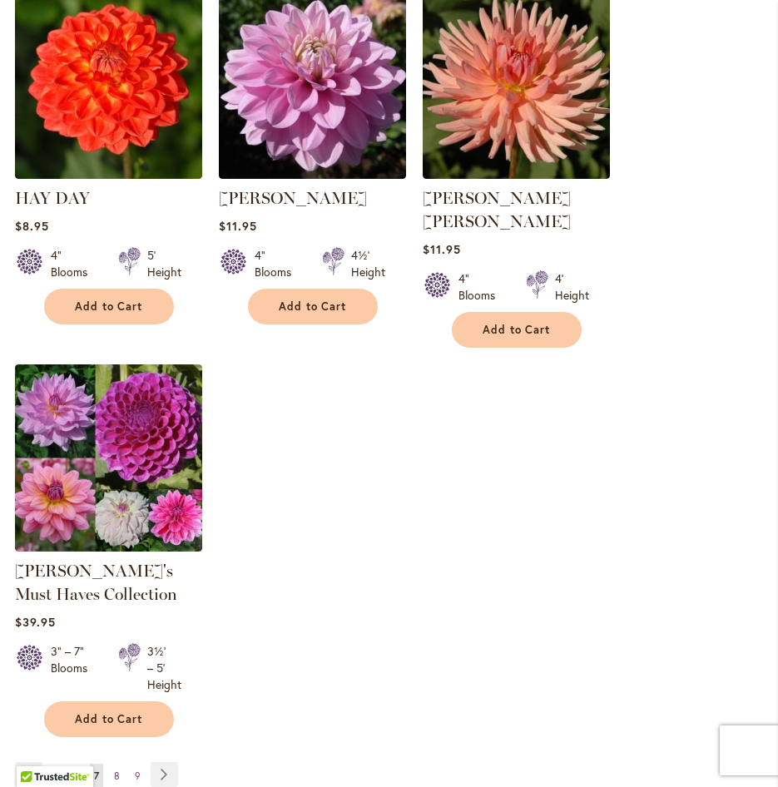
click at [122, 764] on link "Page 8" at bounding box center [117, 776] width 14 height 25
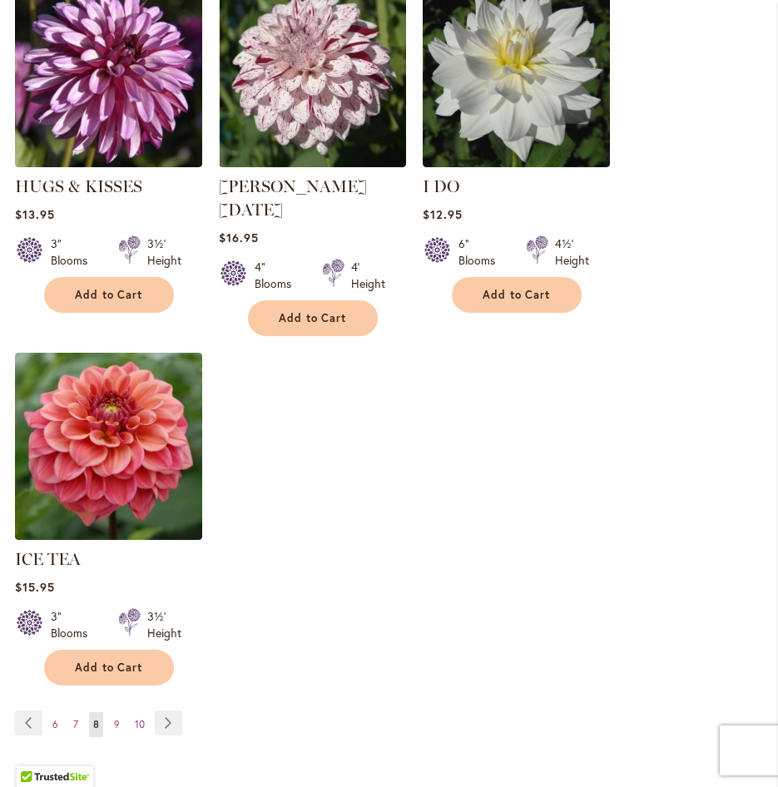
scroll to position [1997, 0]
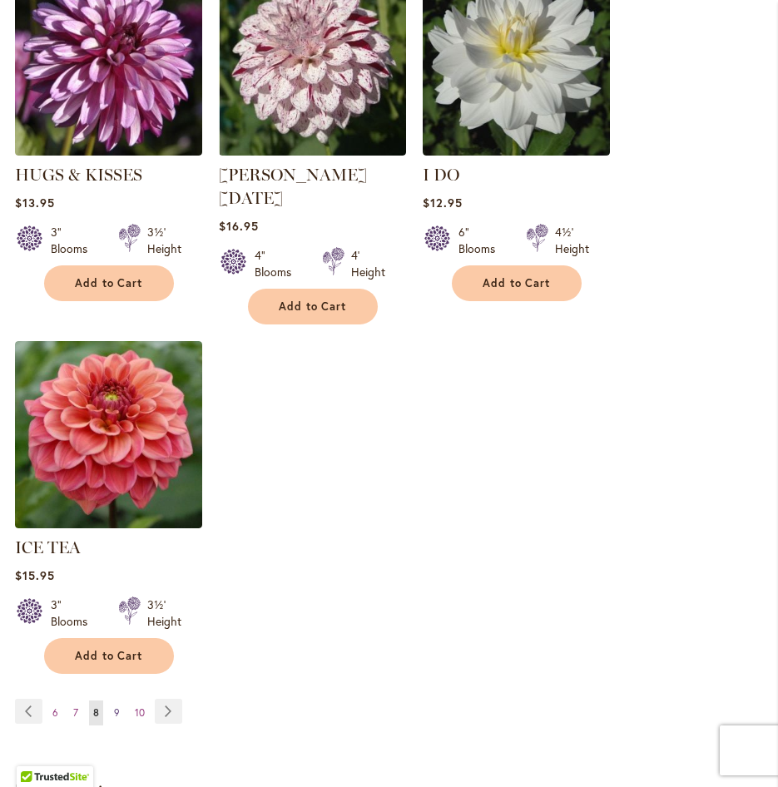
click at [115, 707] on span "9" at bounding box center [117, 713] width 6 height 12
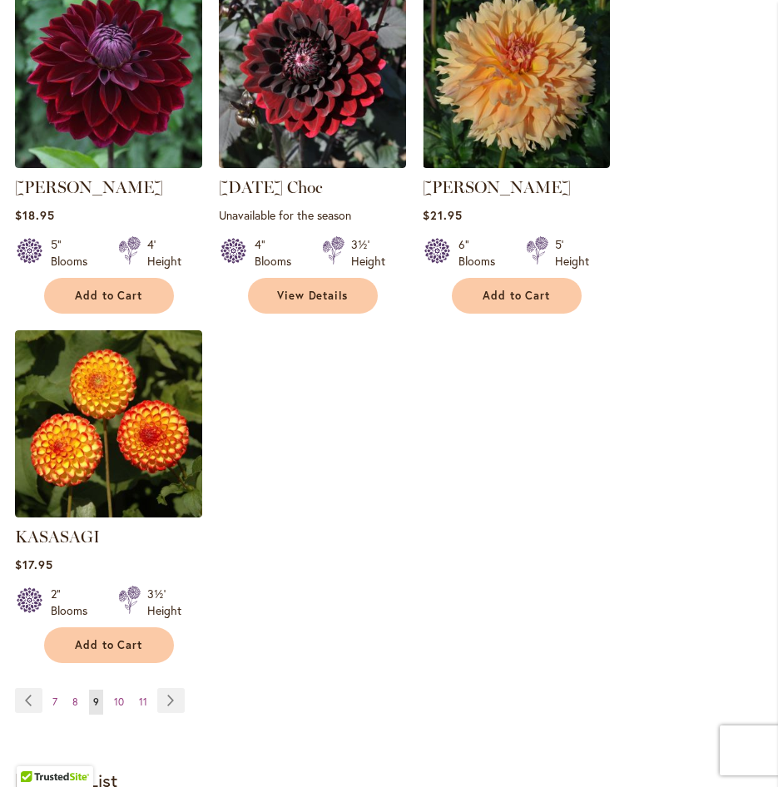
scroll to position [2081, 0]
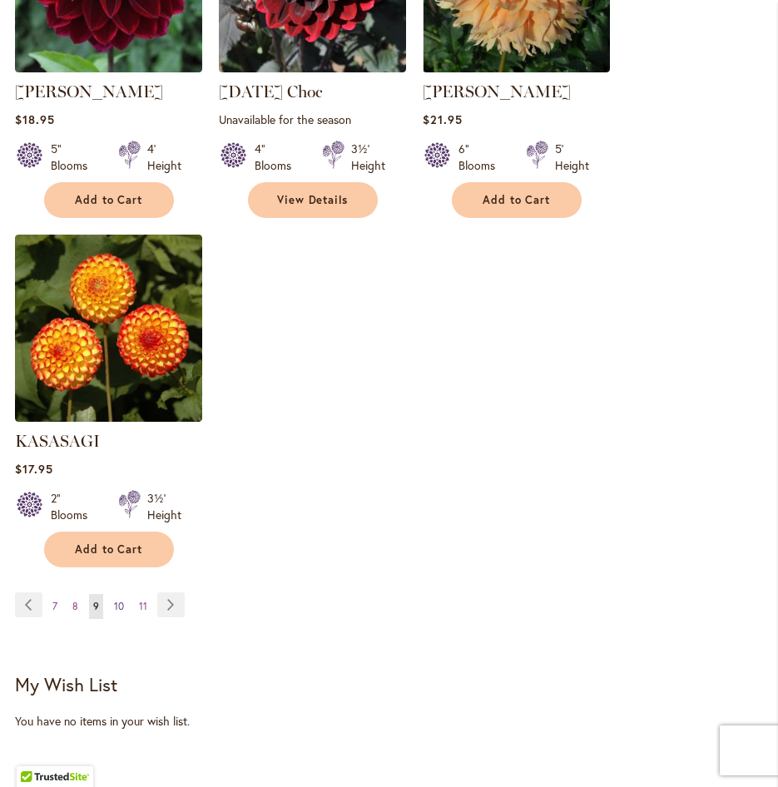
click at [112, 594] on link "Page 10" at bounding box center [119, 606] width 18 height 25
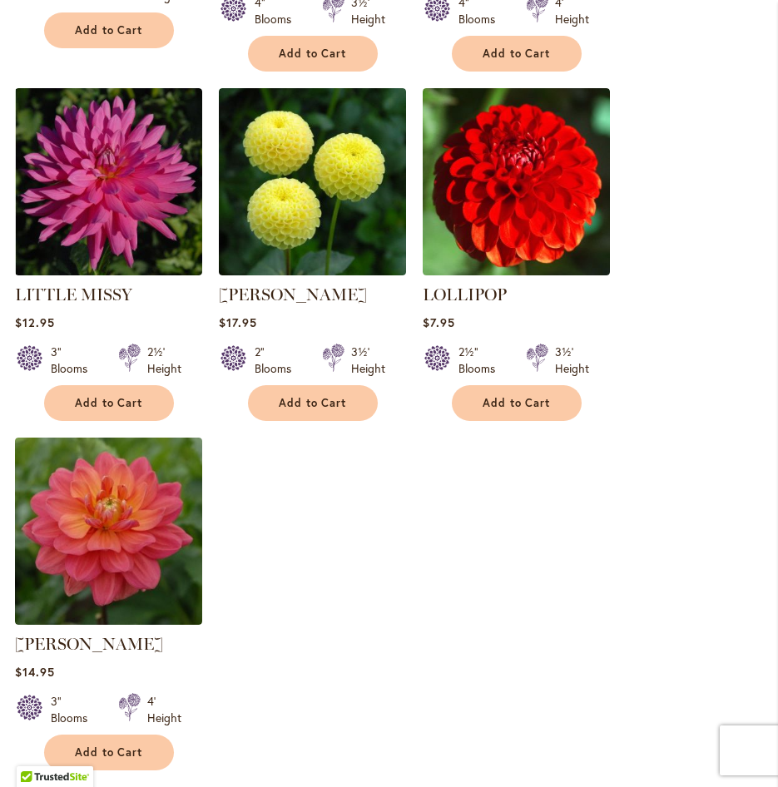
scroll to position [1997, 0]
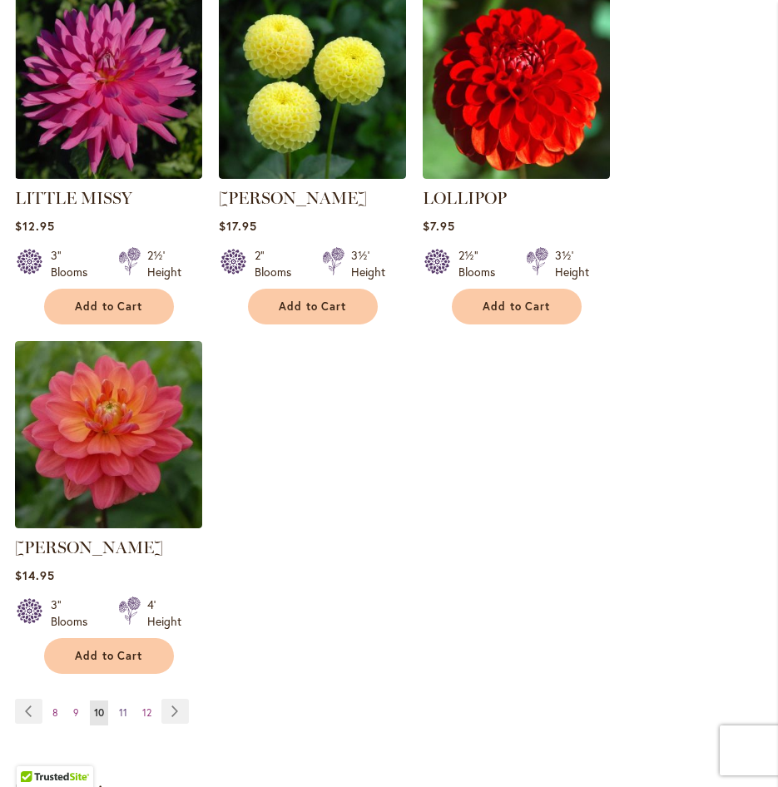
click at [122, 707] on span "11" at bounding box center [123, 713] width 8 height 12
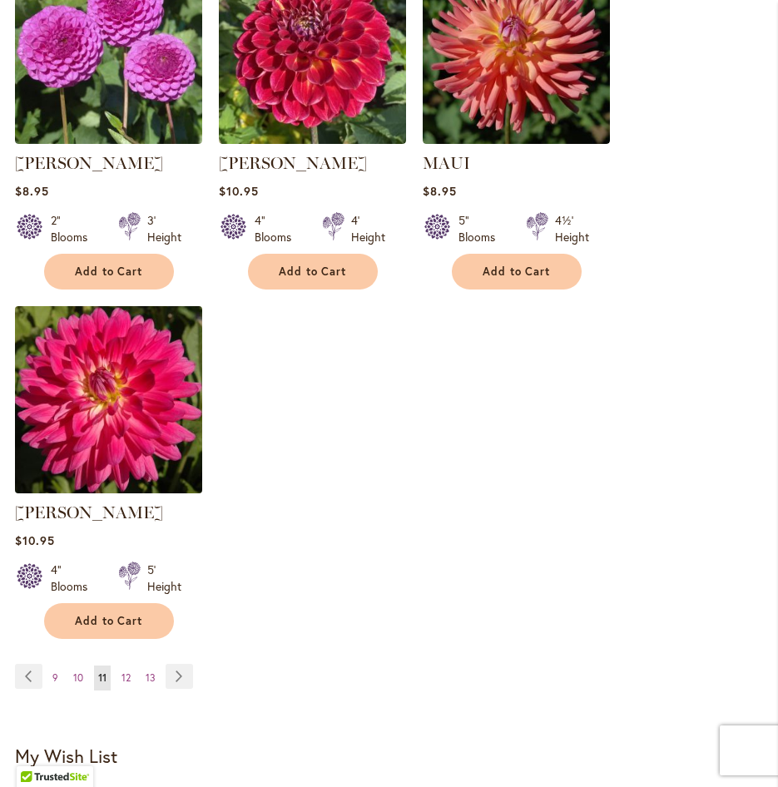
scroll to position [2081, 0]
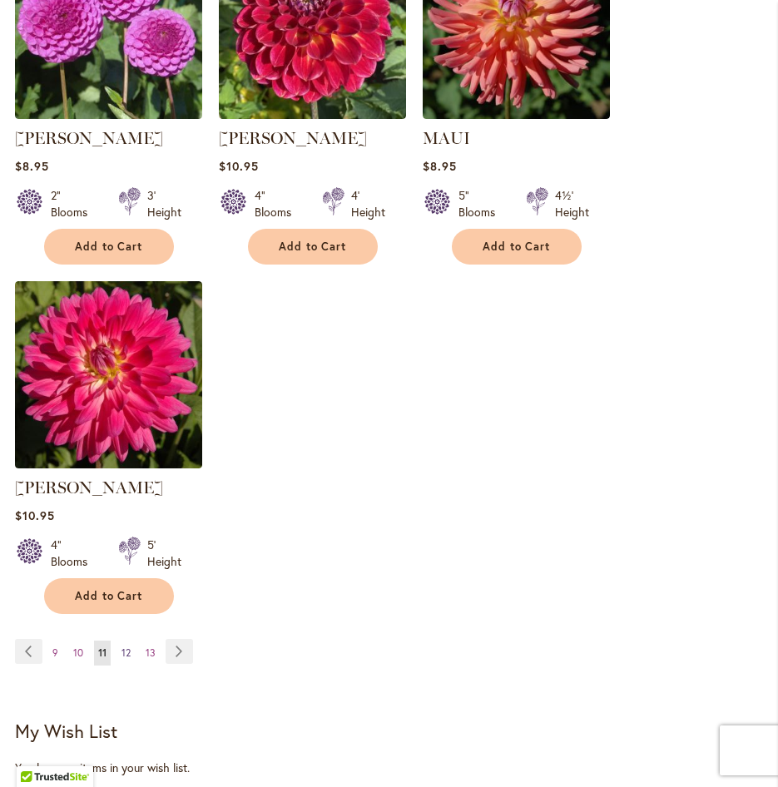
click at [126, 647] on span "12" at bounding box center [126, 653] width 9 height 12
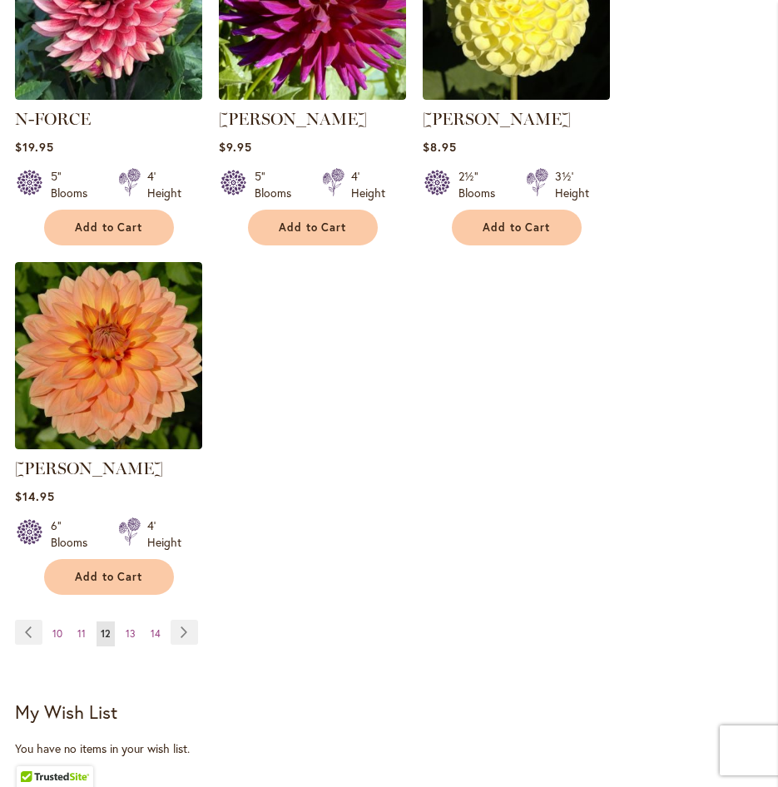
scroll to position [2081, 0]
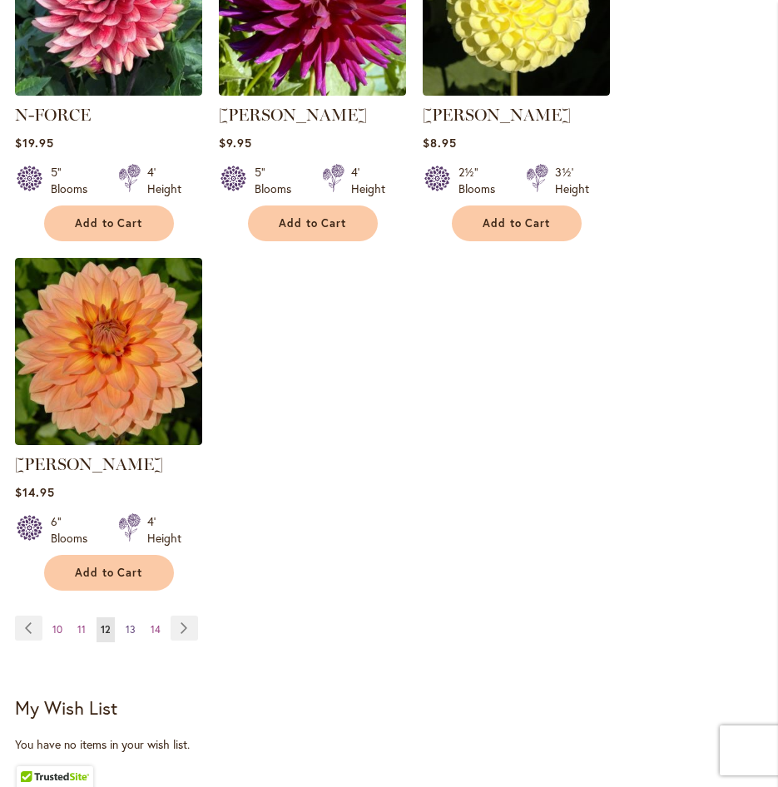
click at [130, 623] on span "13" at bounding box center [131, 629] width 10 height 12
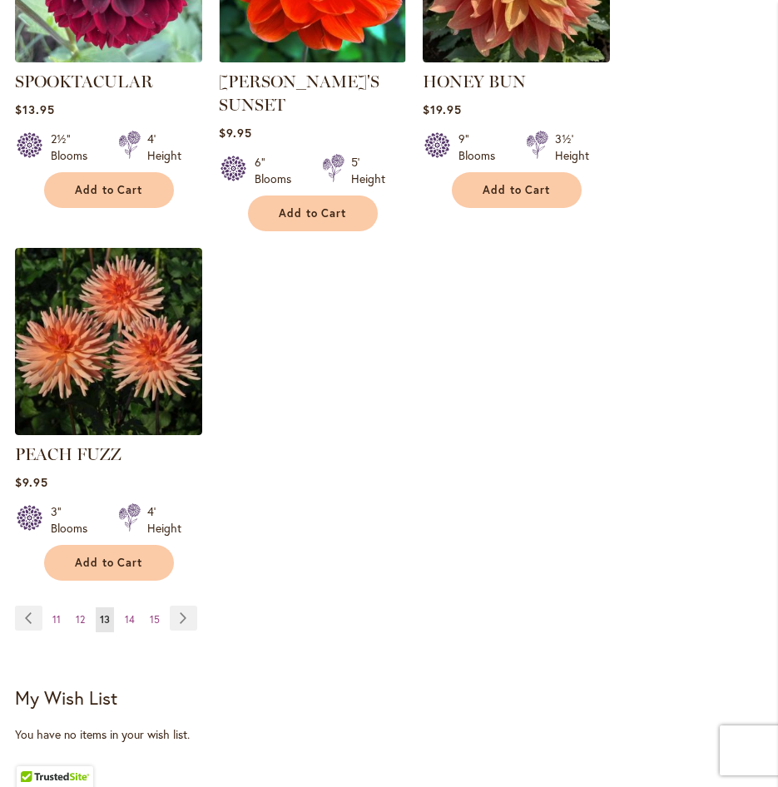
scroll to position [2081, 0]
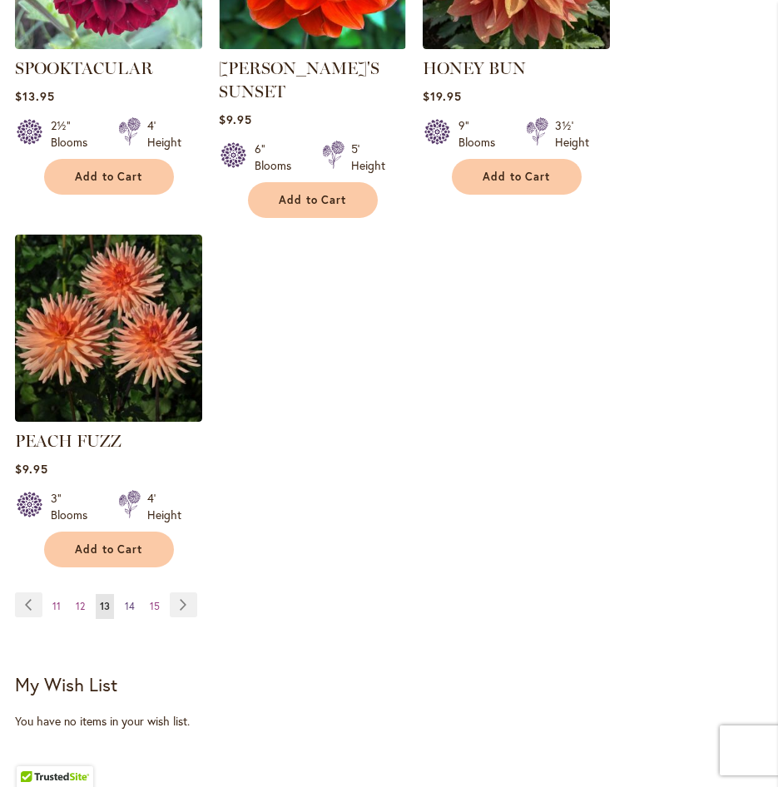
click at [130, 600] on span "14" at bounding box center [130, 606] width 10 height 12
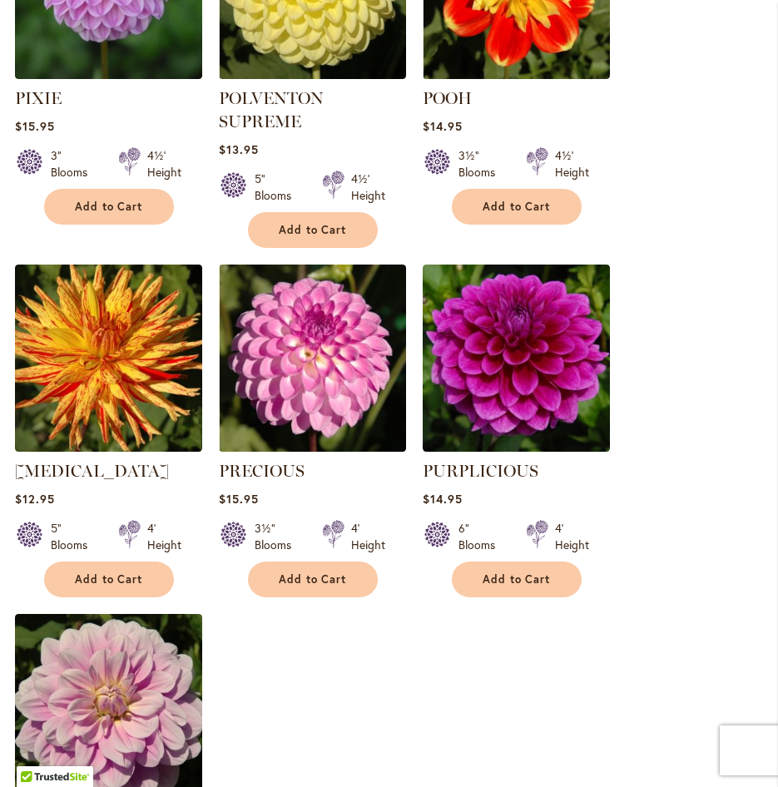
scroll to position [2081, 0]
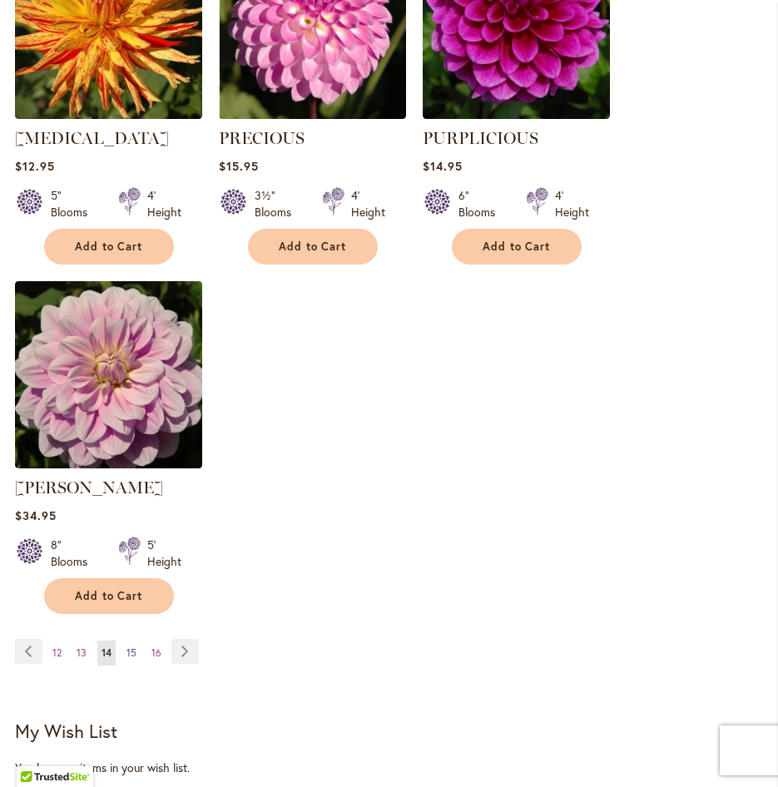
click at [131, 647] on span "15" at bounding box center [131, 653] width 10 height 12
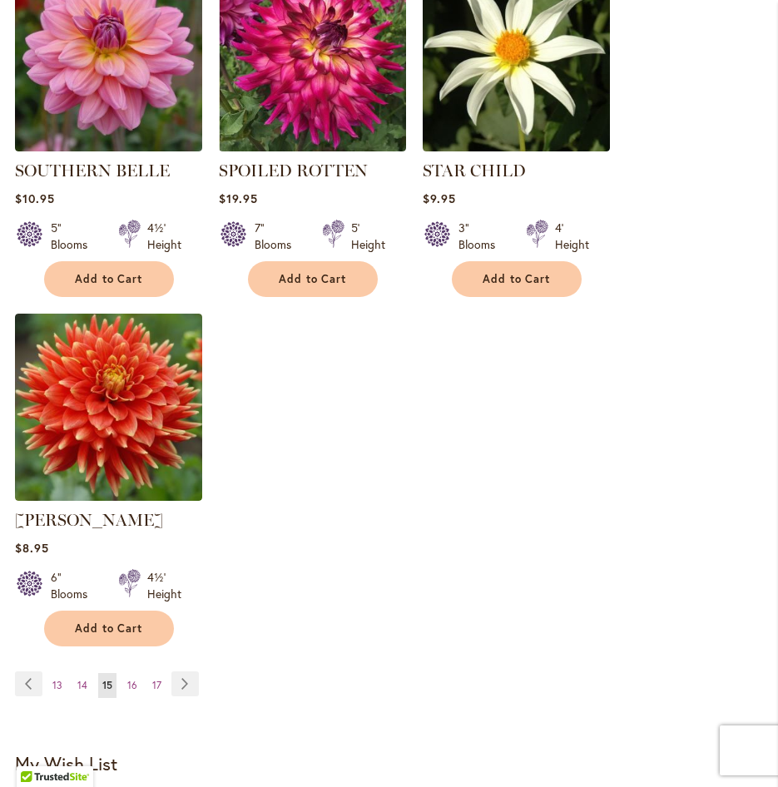
scroll to position [1997, 0]
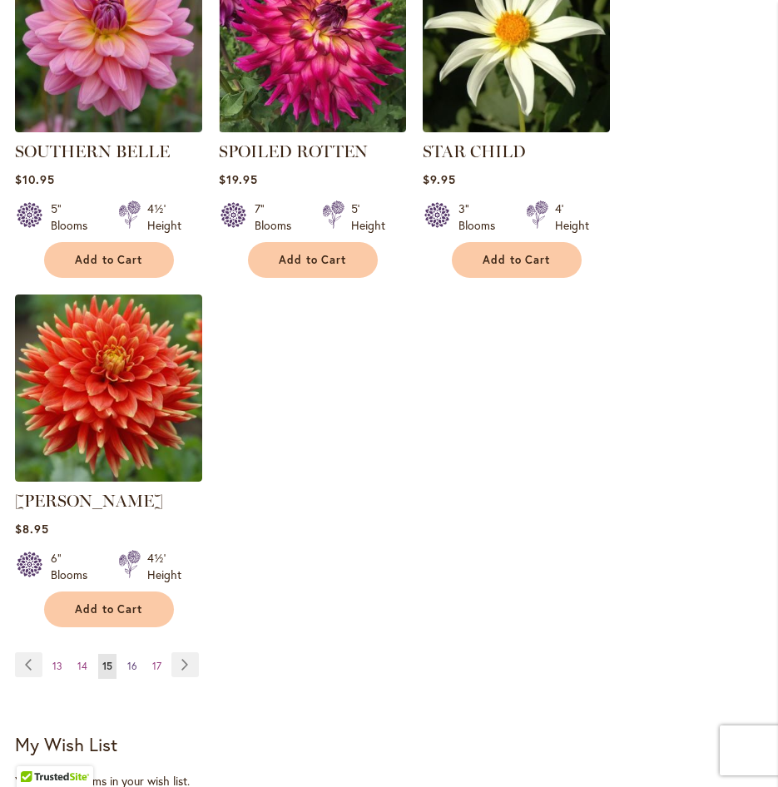
click at [136, 662] on link "Page 16" at bounding box center [132, 666] width 18 height 25
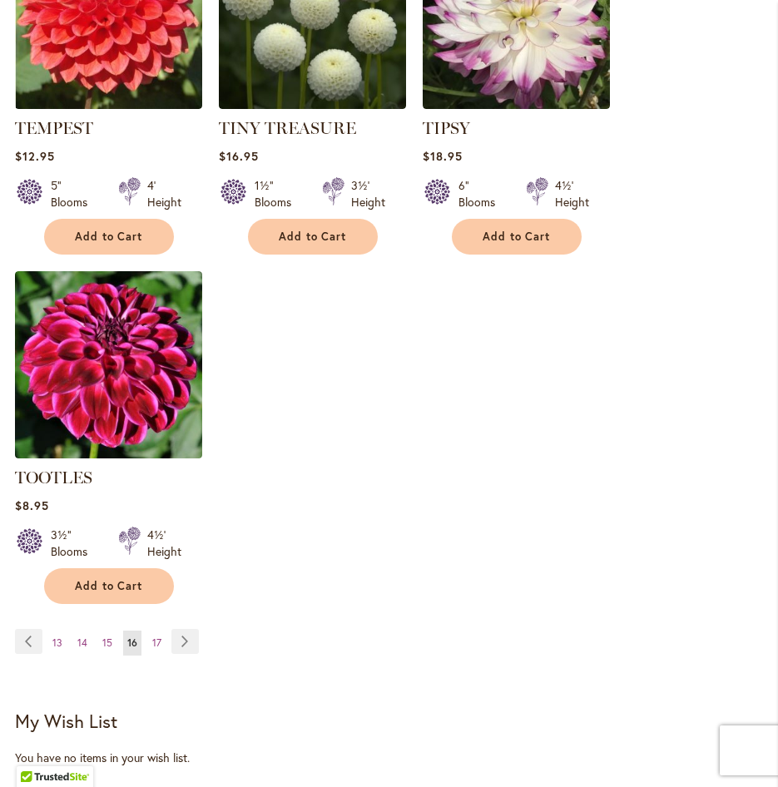
scroll to position [2164, 0]
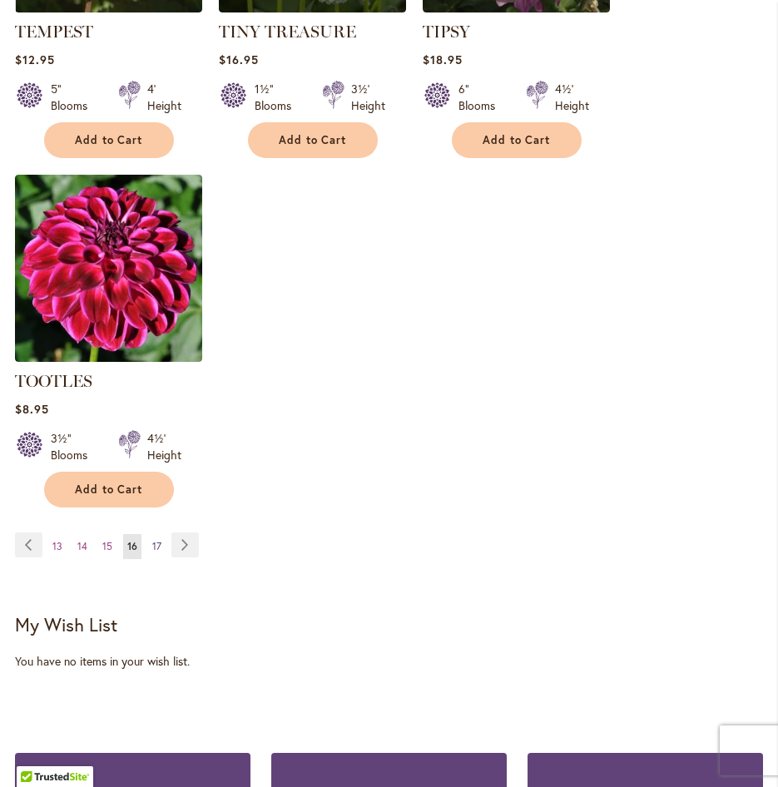
click at [156, 540] on span "17" at bounding box center [156, 546] width 9 height 12
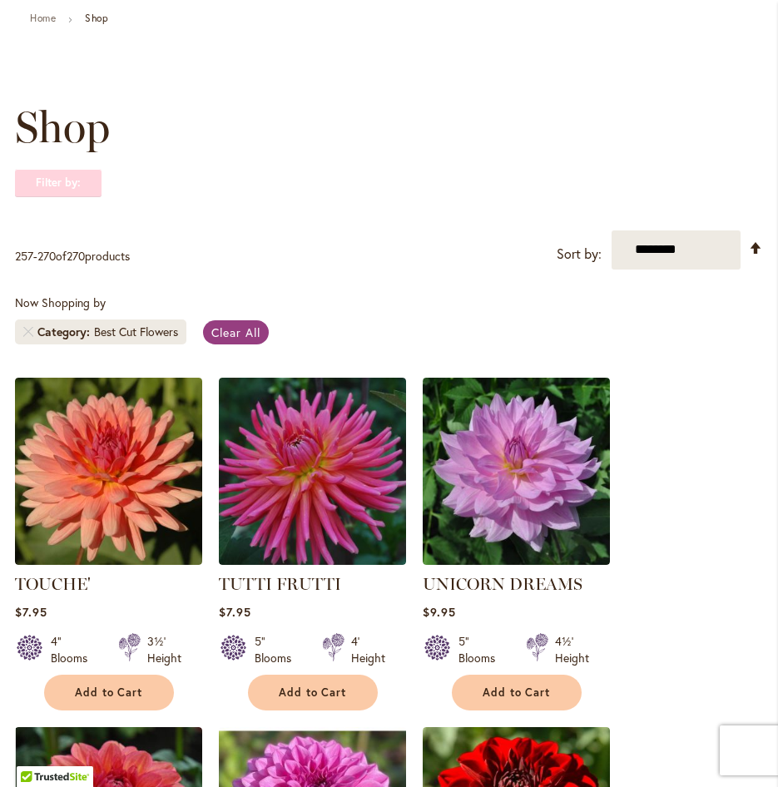
click at [67, 186] on strong "Filter by:" at bounding box center [58, 183] width 87 height 28
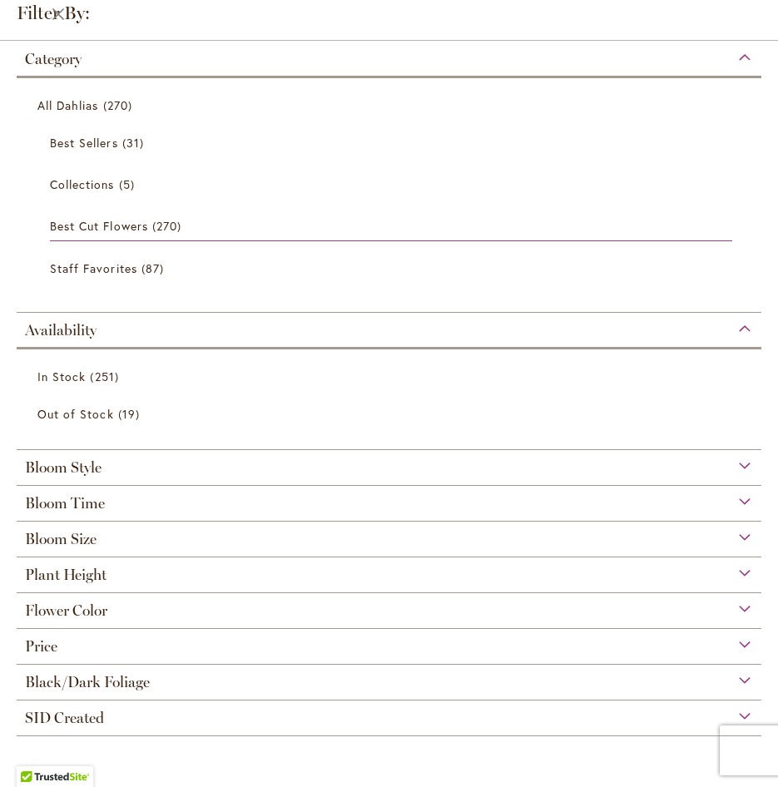
click at [126, 606] on div "Flower Color" at bounding box center [389, 606] width 745 height 27
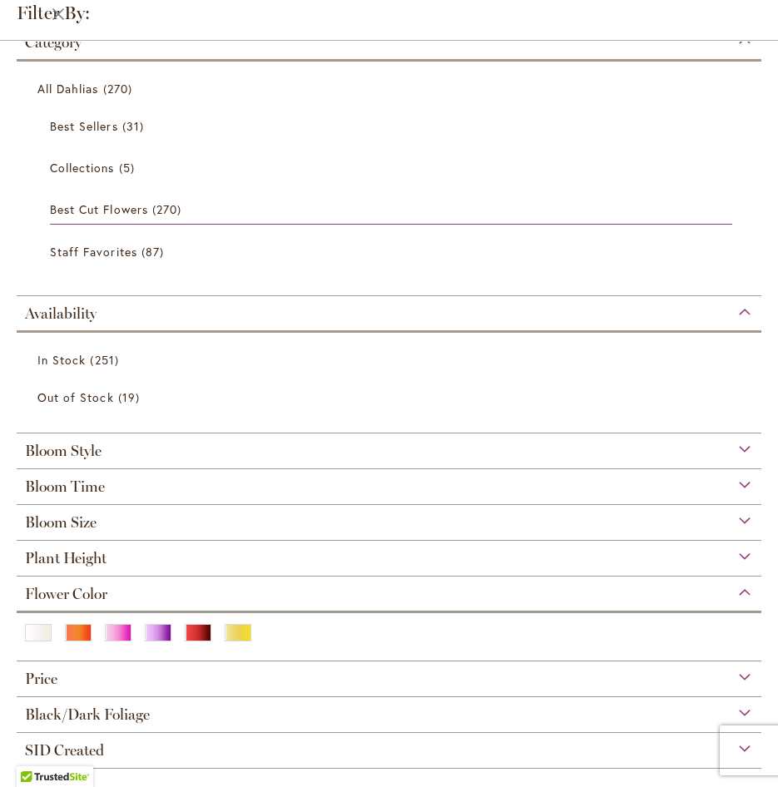
scroll to position [32, 0]
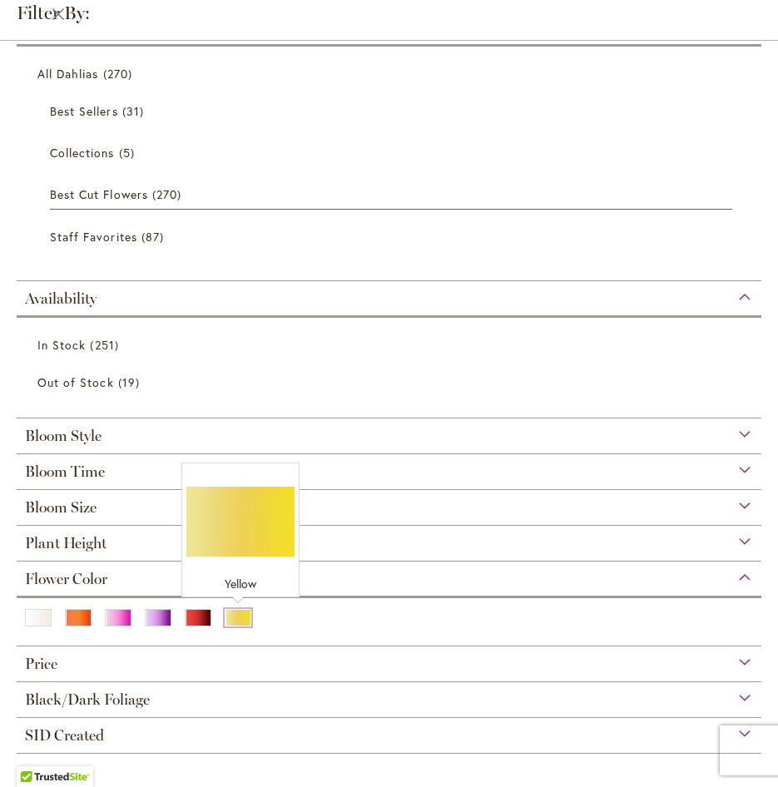
click at [244, 613] on div "Yellow" at bounding box center [238, 617] width 27 height 17
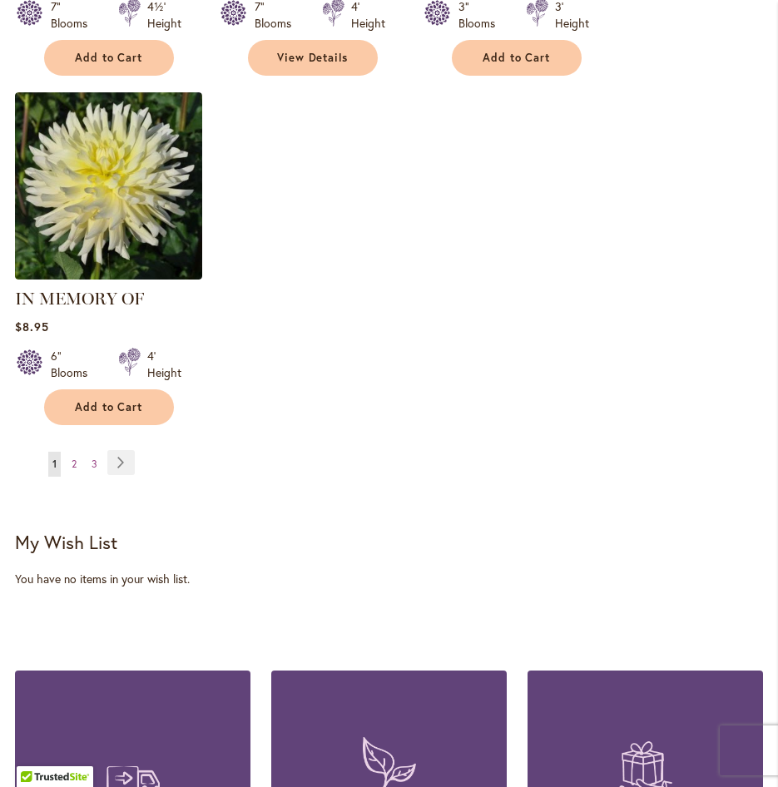
scroll to position [2247, 0]
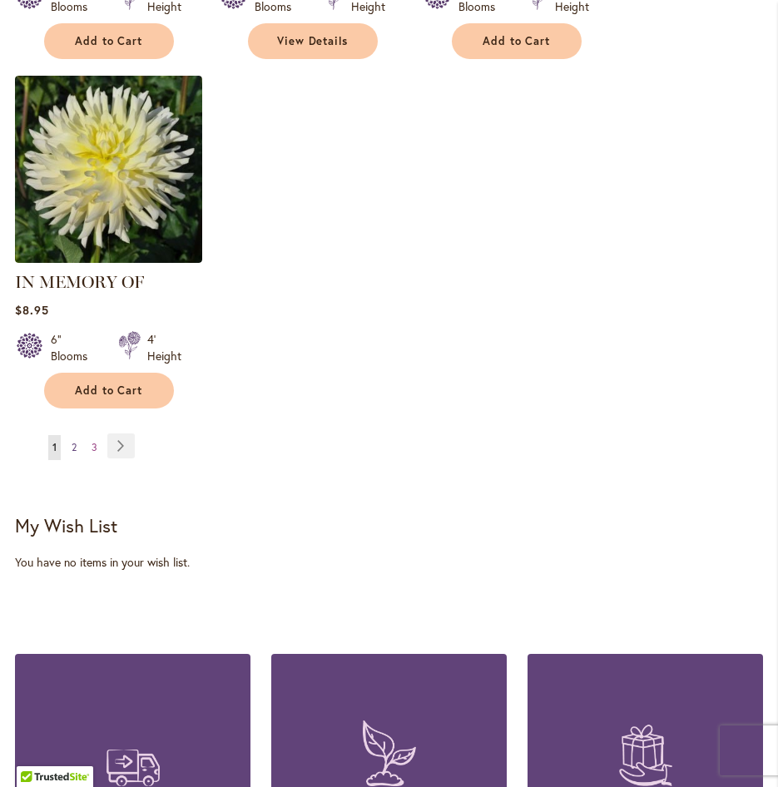
click at [70, 435] on link "Page 2" at bounding box center [73, 447] width 13 height 25
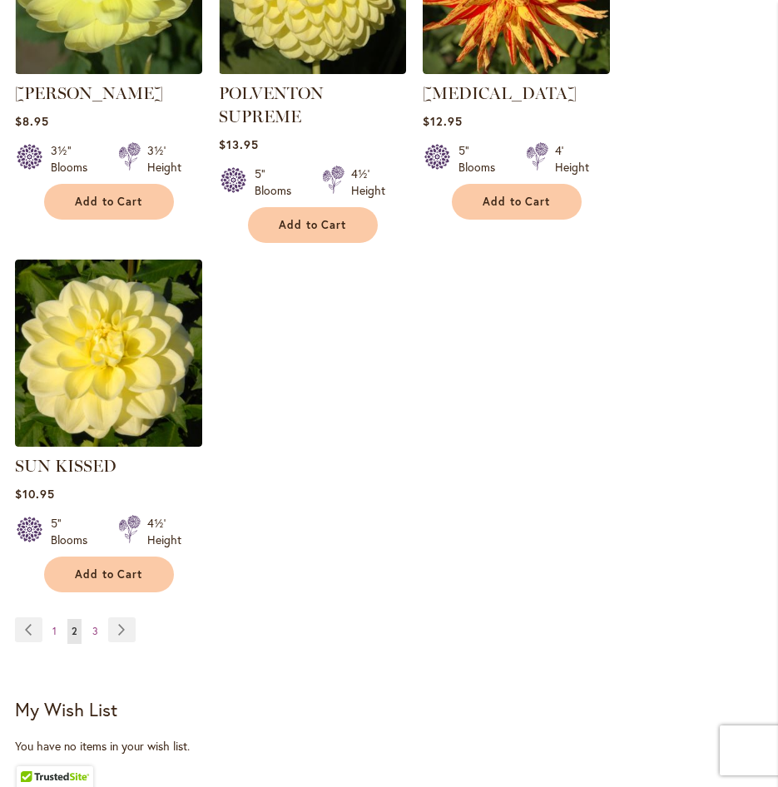
scroll to position [2104, 0]
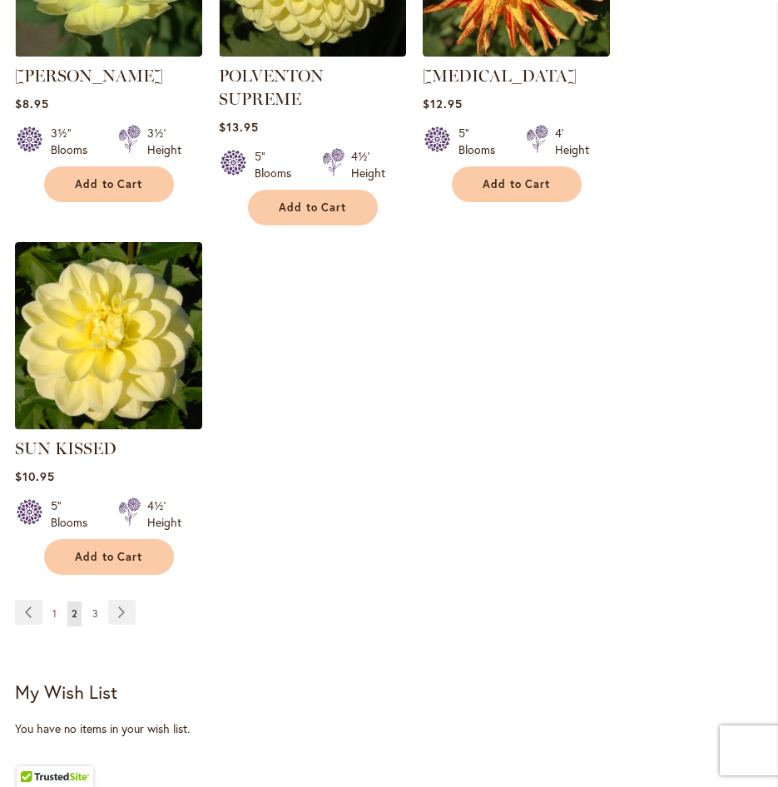
click at [95, 608] on span "3" at bounding box center [95, 614] width 6 height 12
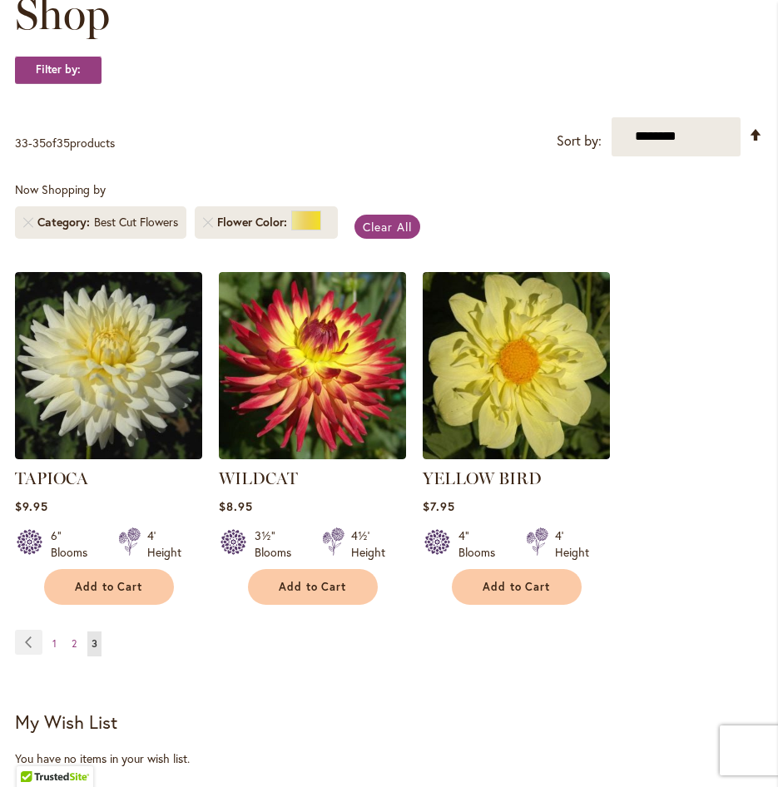
scroll to position [333, 0]
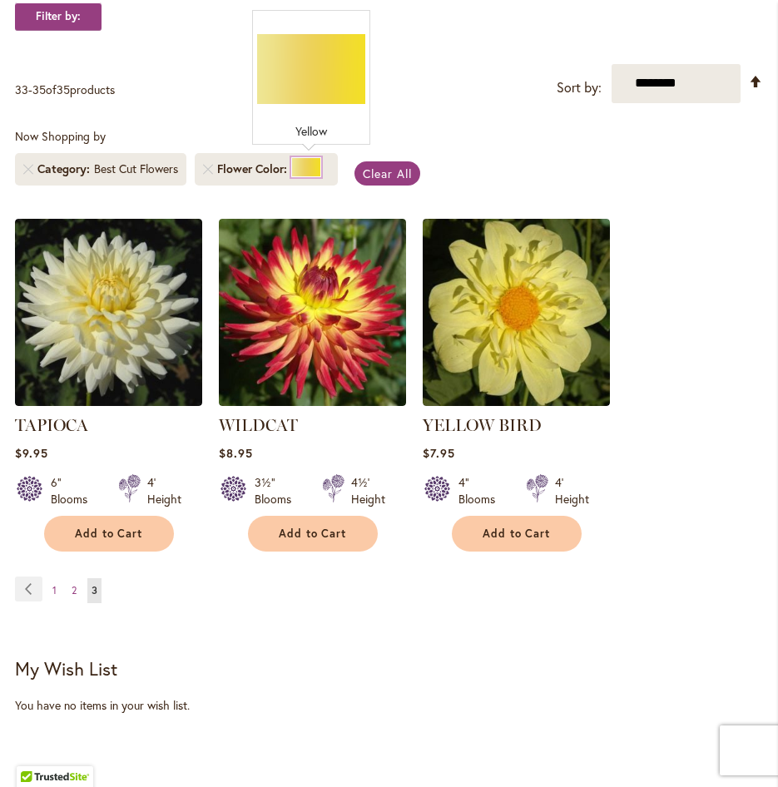
click at [321, 166] on div at bounding box center [306, 167] width 30 height 20
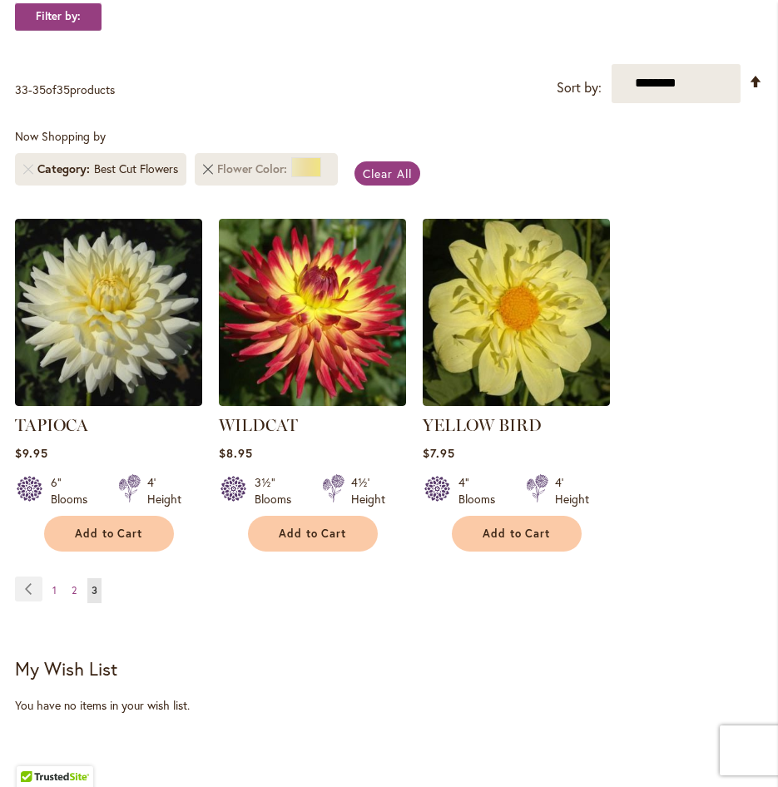
click at [211, 166] on link "Remove Flower Color Yellow" at bounding box center [208, 169] width 10 height 10
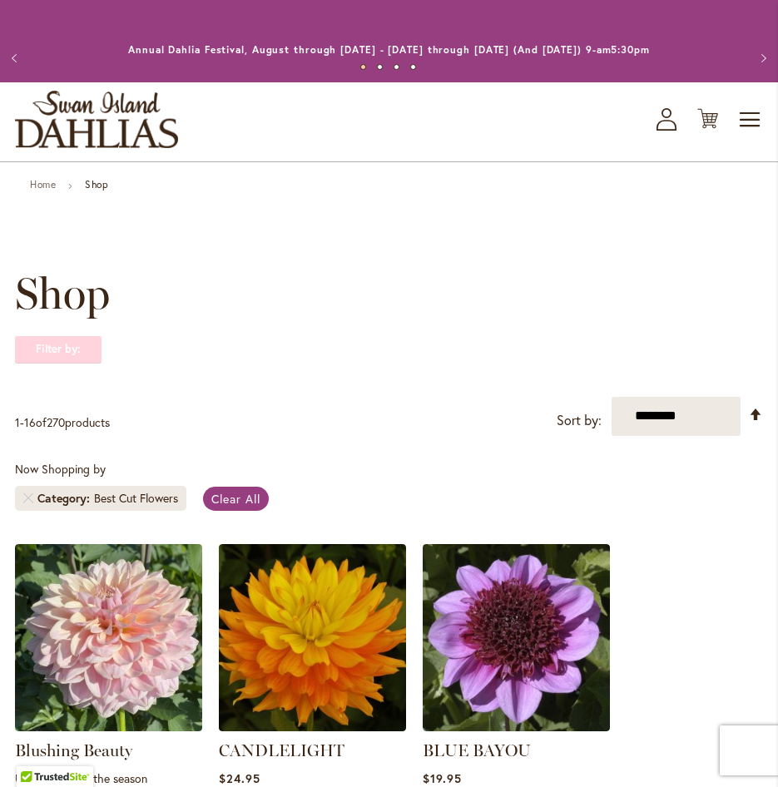
click at [64, 352] on strong "Filter by:" at bounding box center [58, 349] width 87 height 28
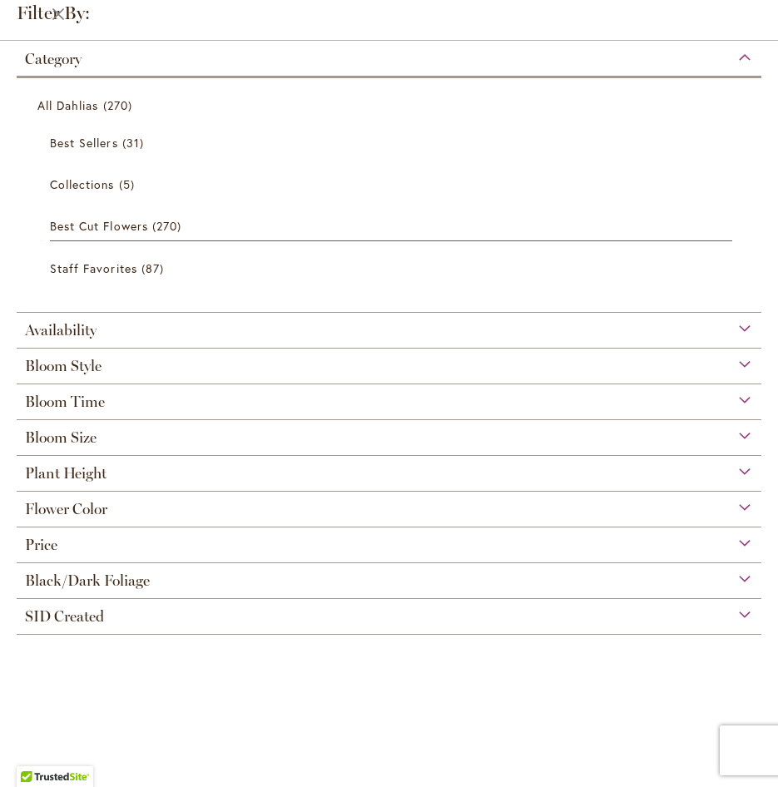
click at [117, 508] on div "Flower Color" at bounding box center [389, 505] width 745 height 27
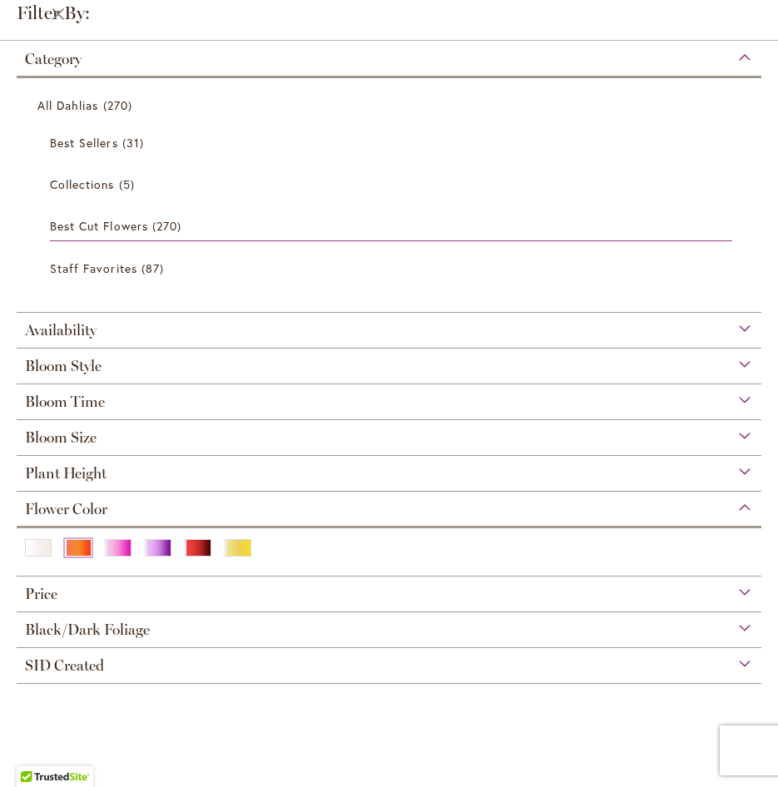
click at [83, 543] on div "Orange/Peach" at bounding box center [78, 547] width 27 height 17
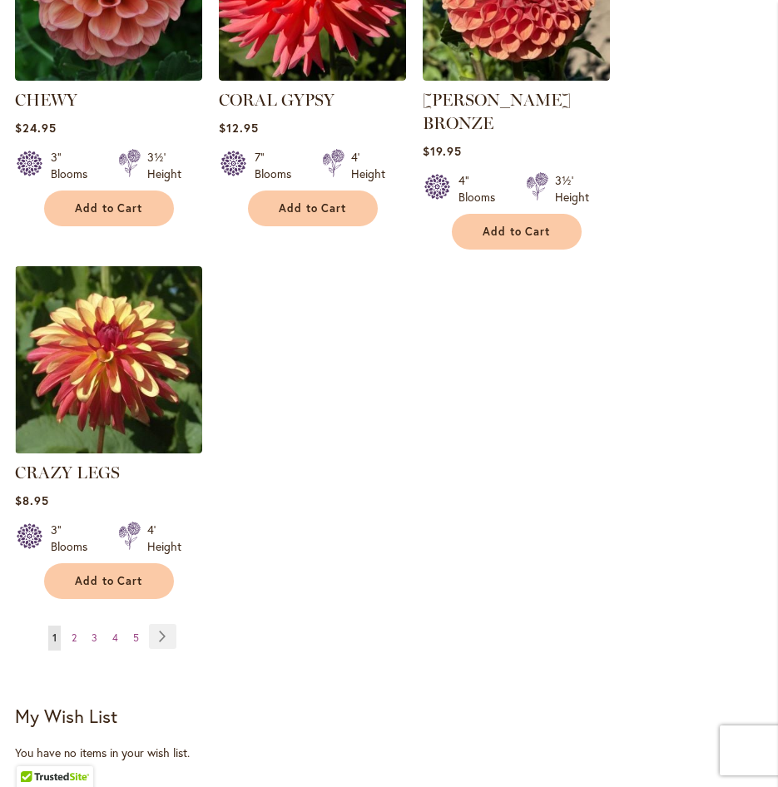
scroll to position [2081, 0]
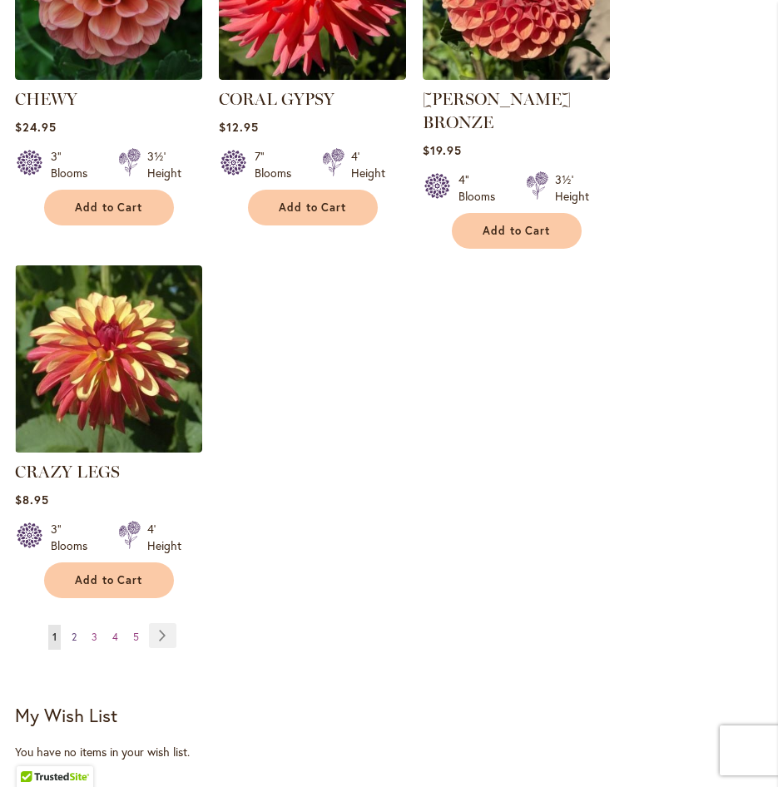
click at [74, 625] on link "Page 2" at bounding box center [73, 637] width 13 height 25
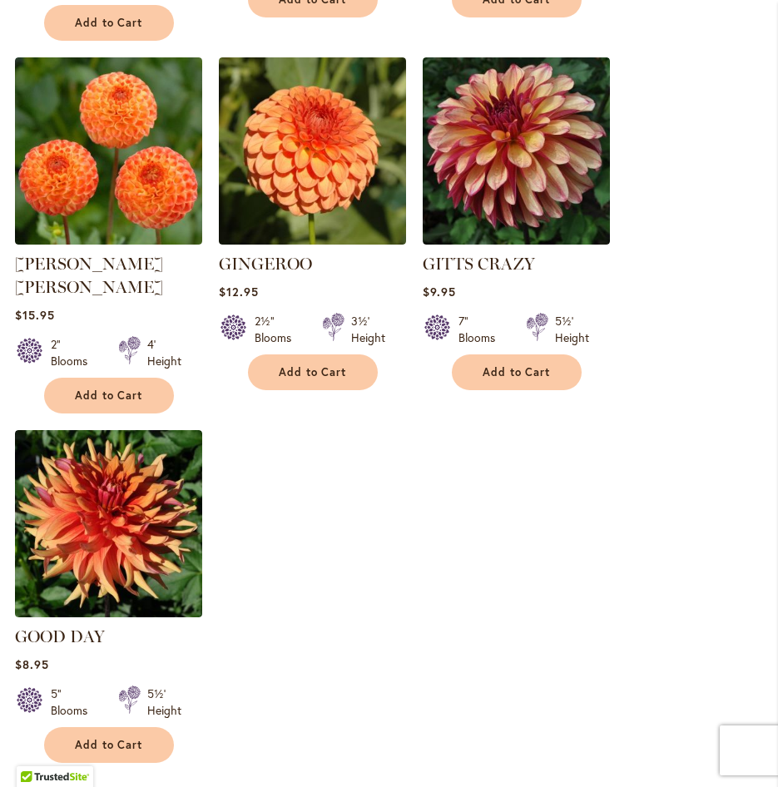
scroll to position [2081, 0]
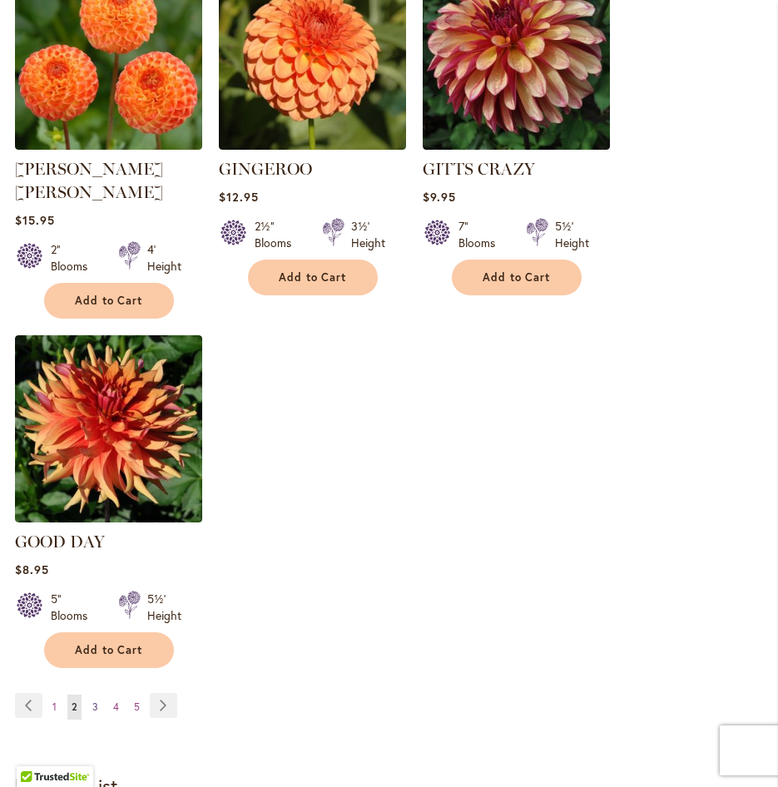
click at [97, 701] on span "3" at bounding box center [95, 707] width 6 height 12
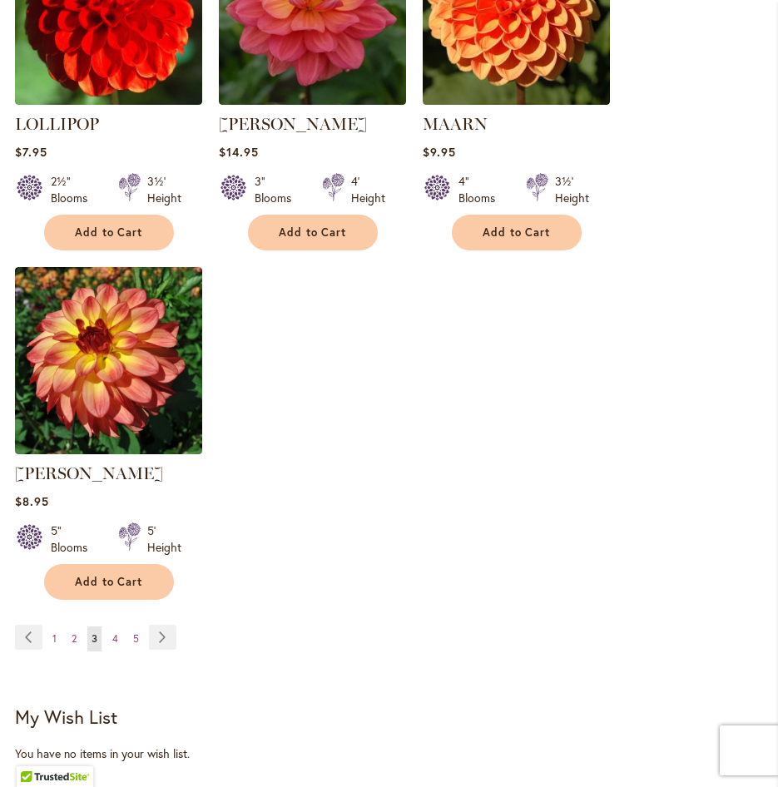
scroll to position [2081, 0]
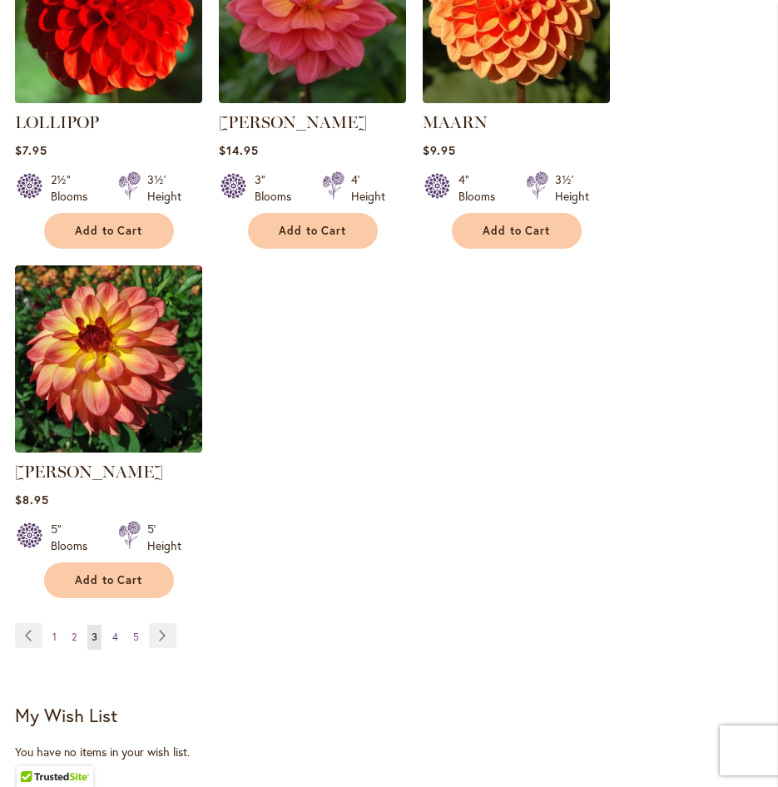
click at [116, 625] on link "Page 4" at bounding box center [115, 637] width 14 height 25
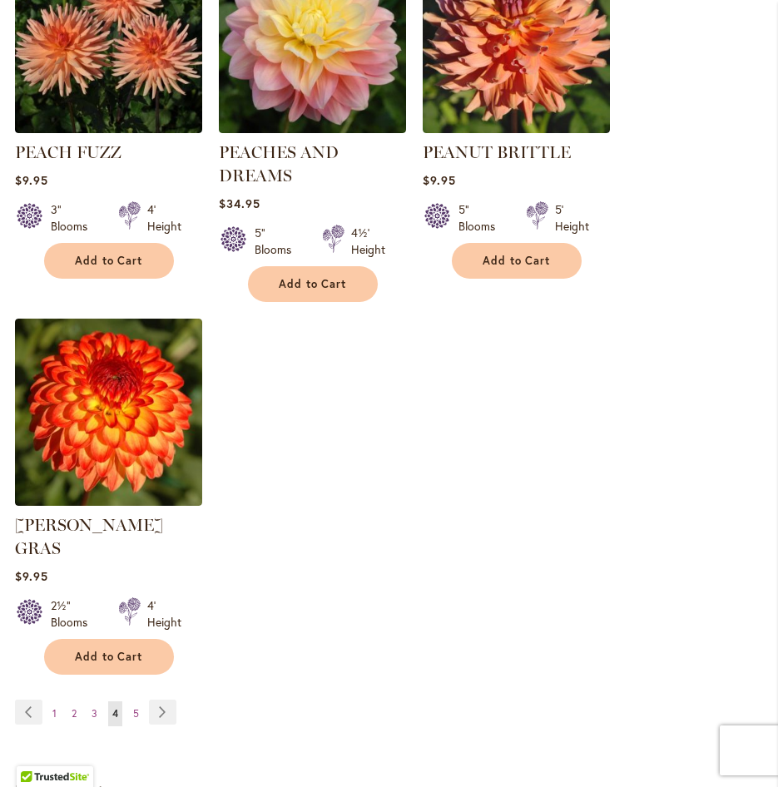
scroll to position [2081, 0]
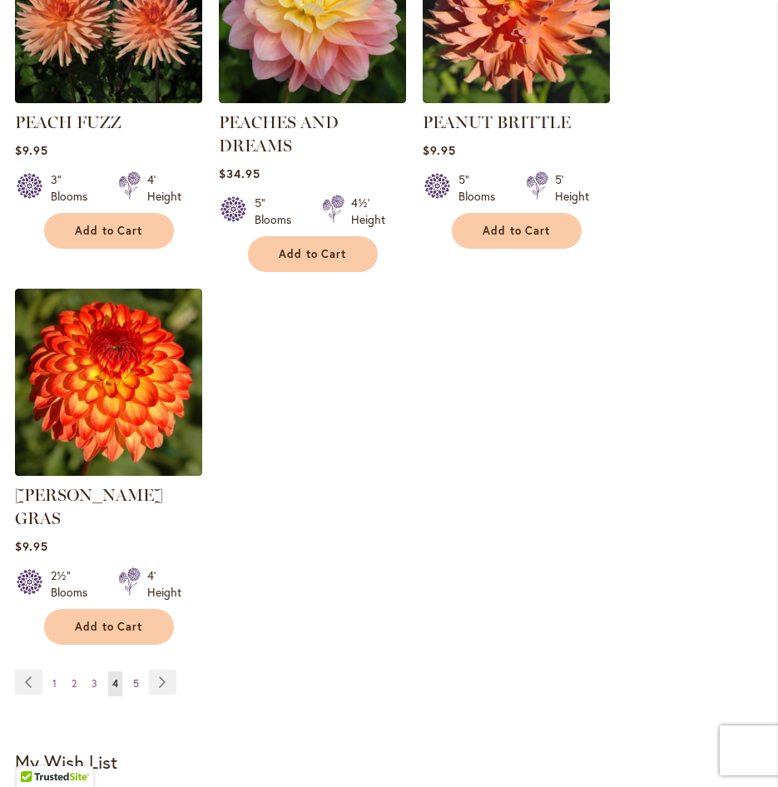
click at [133, 672] on link "Page 5" at bounding box center [136, 684] width 14 height 25
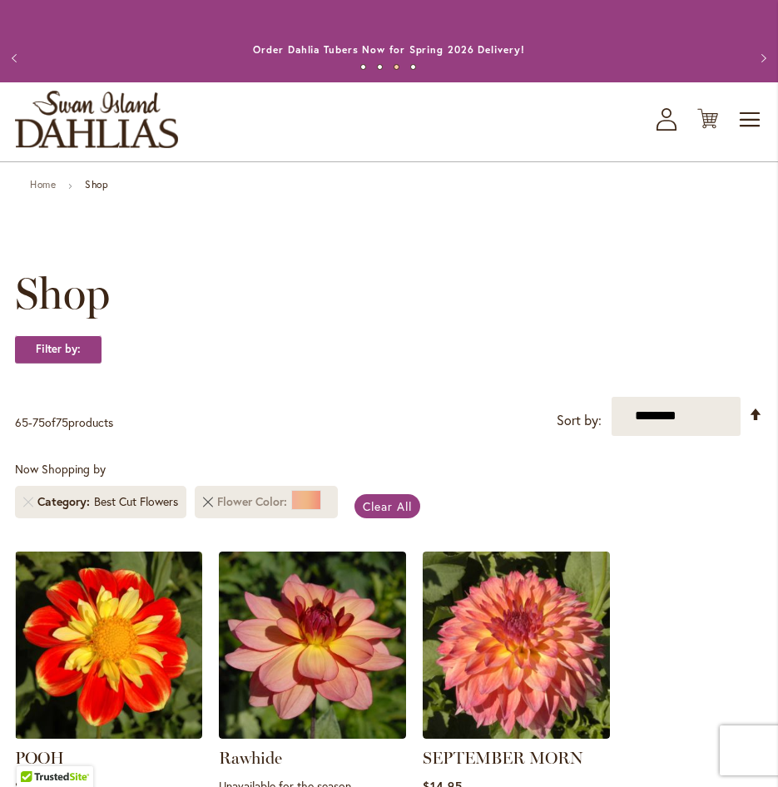
click at [207, 503] on link "Remove Flower Color Orange/Peach" at bounding box center [208, 502] width 10 height 10
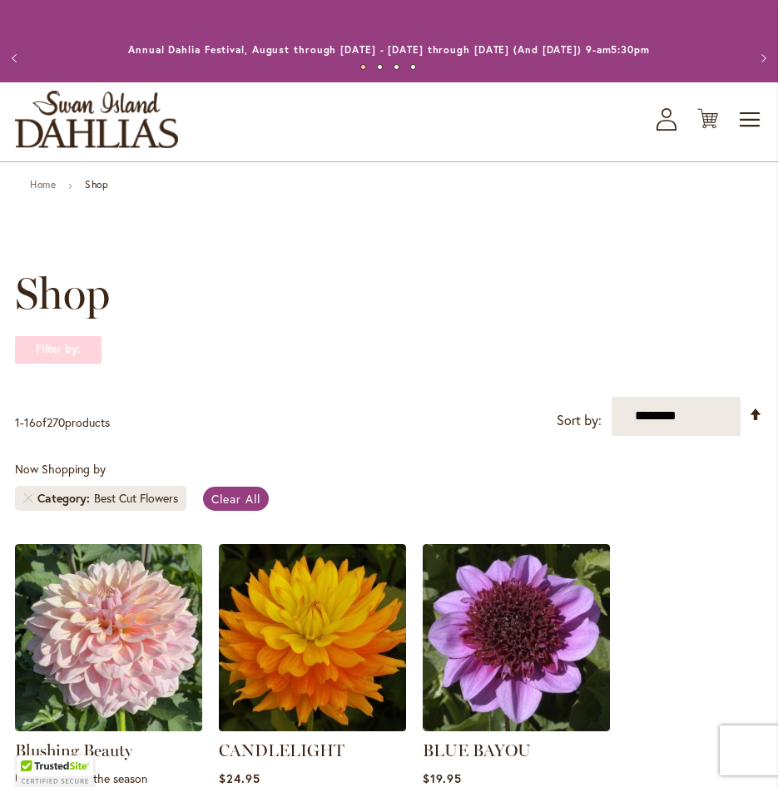
click at [72, 356] on strong "Filter by:" at bounding box center [58, 349] width 87 height 28
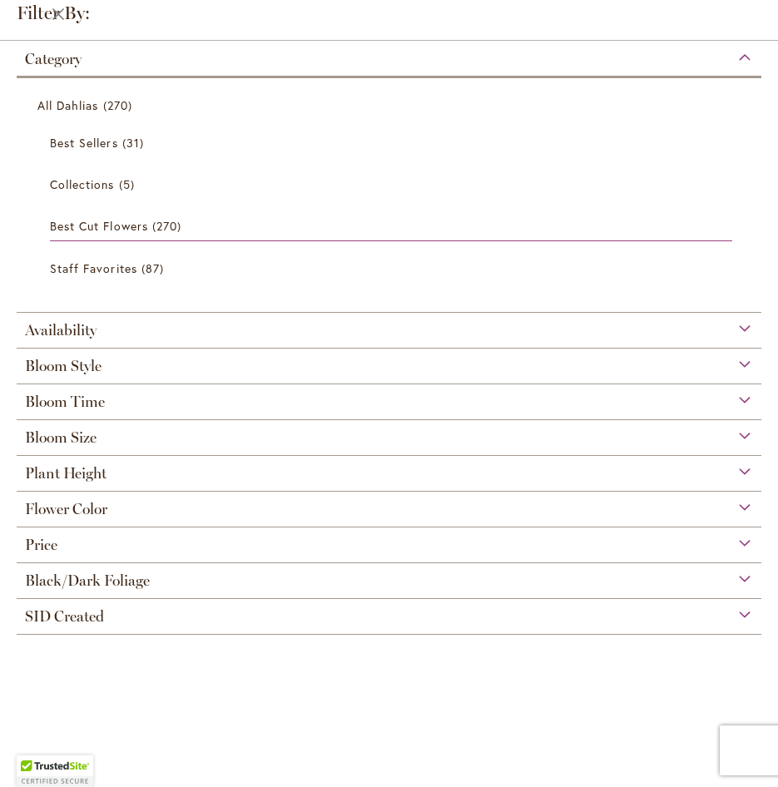
click at [72, 515] on span "Flower Color" at bounding box center [66, 509] width 82 height 18
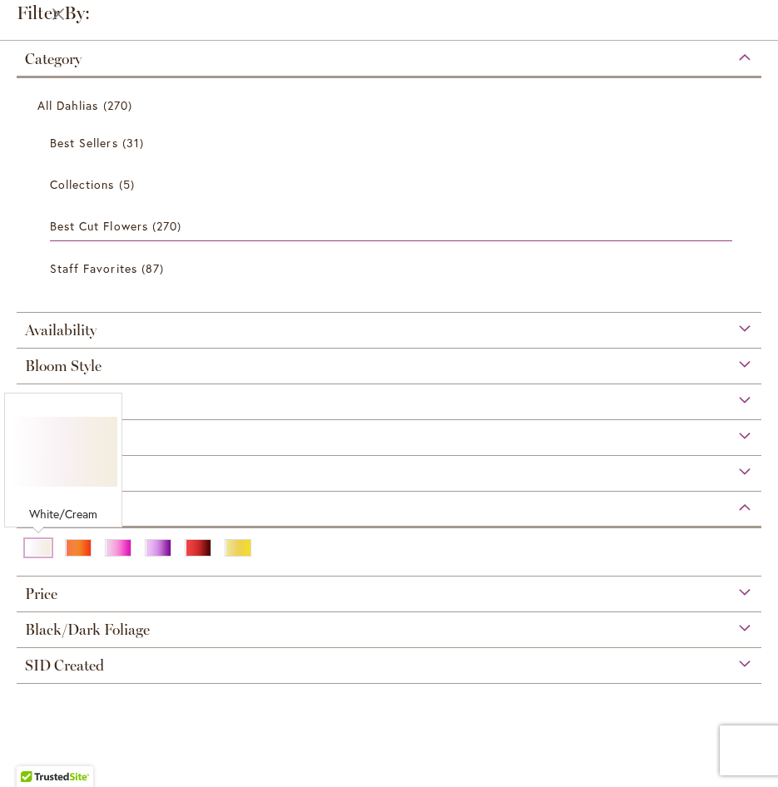
click at [37, 551] on div "White/Cream" at bounding box center [38, 547] width 27 height 17
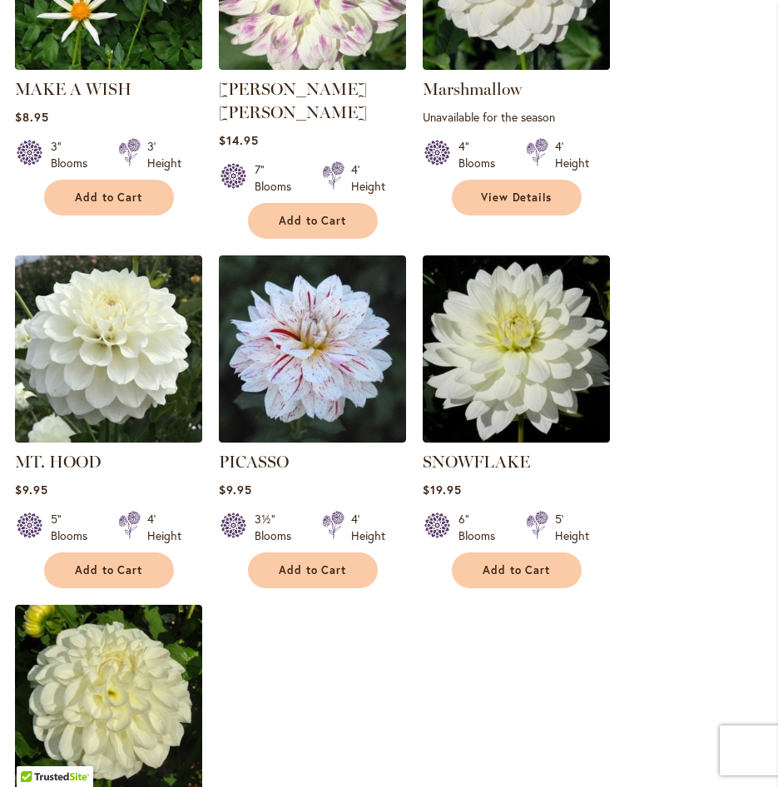
scroll to position [1997, 0]
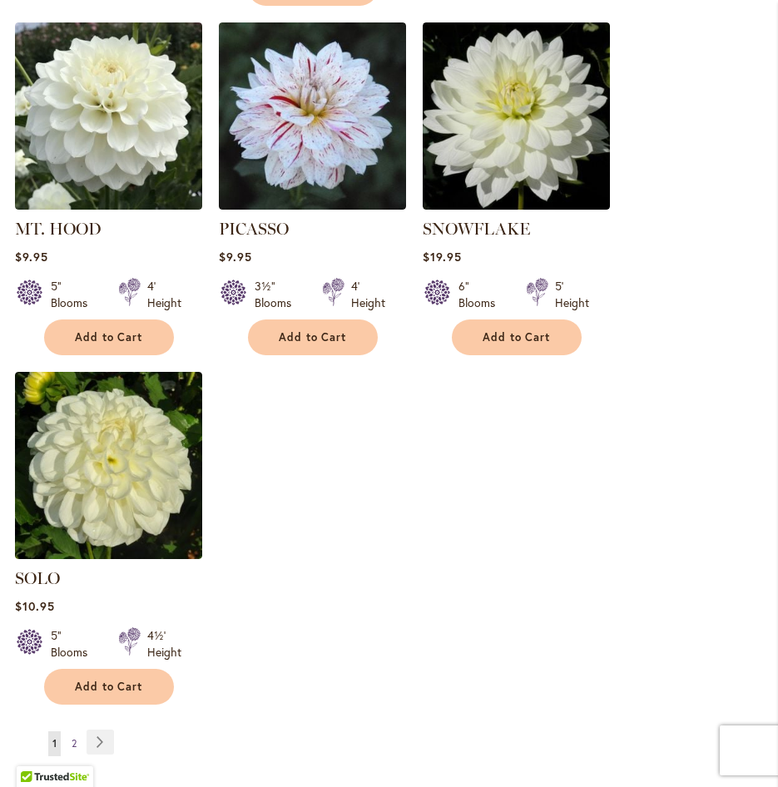
click at [76, 737] on span "2" at bounding box center [74, 743] width 5 height 12
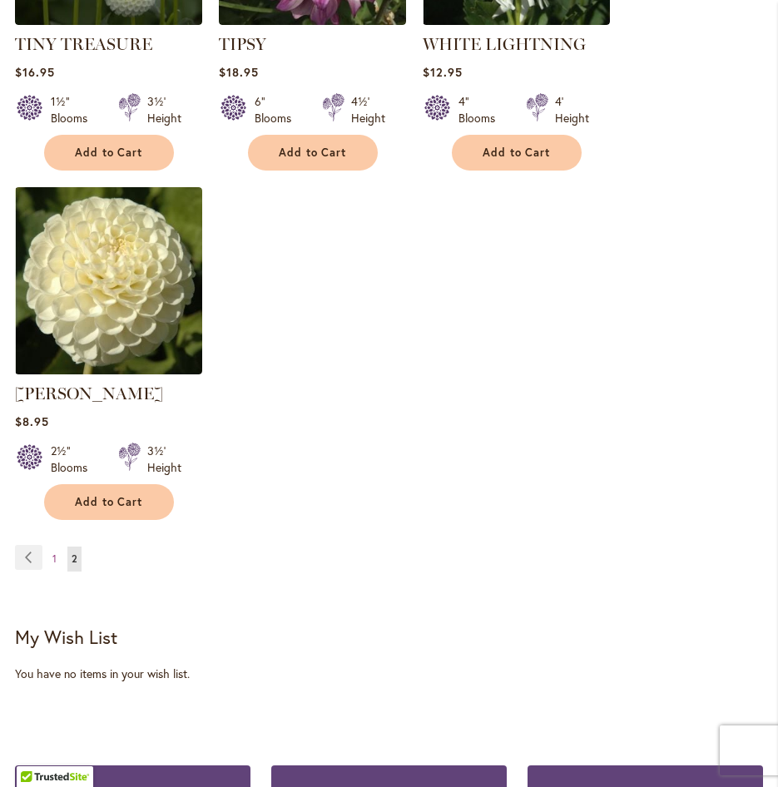
scroll to position [1082, 0]
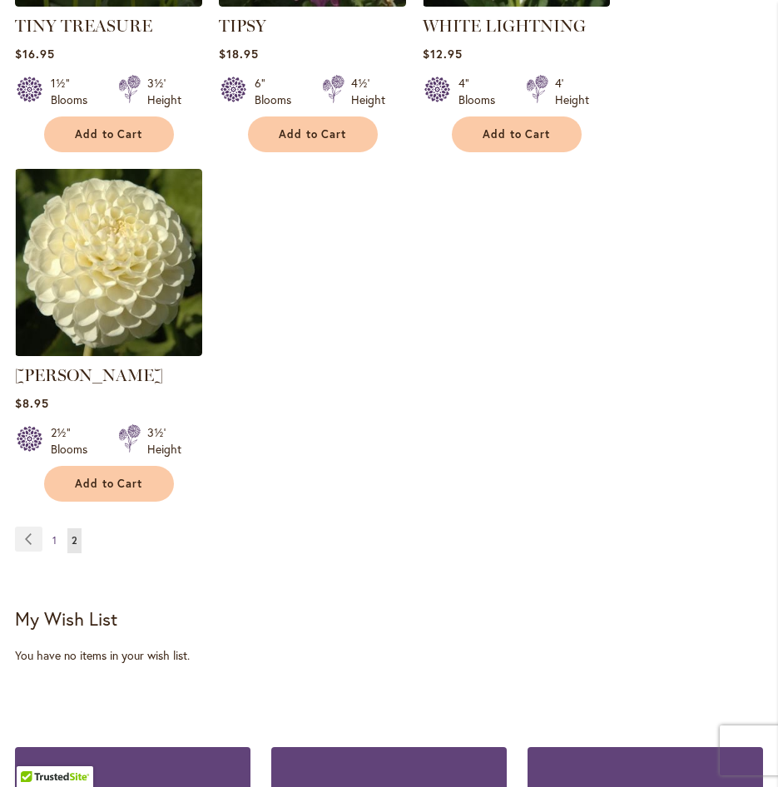
click at [55, 539] on span "1" at bounding box center [54, 540] width 4 height 12
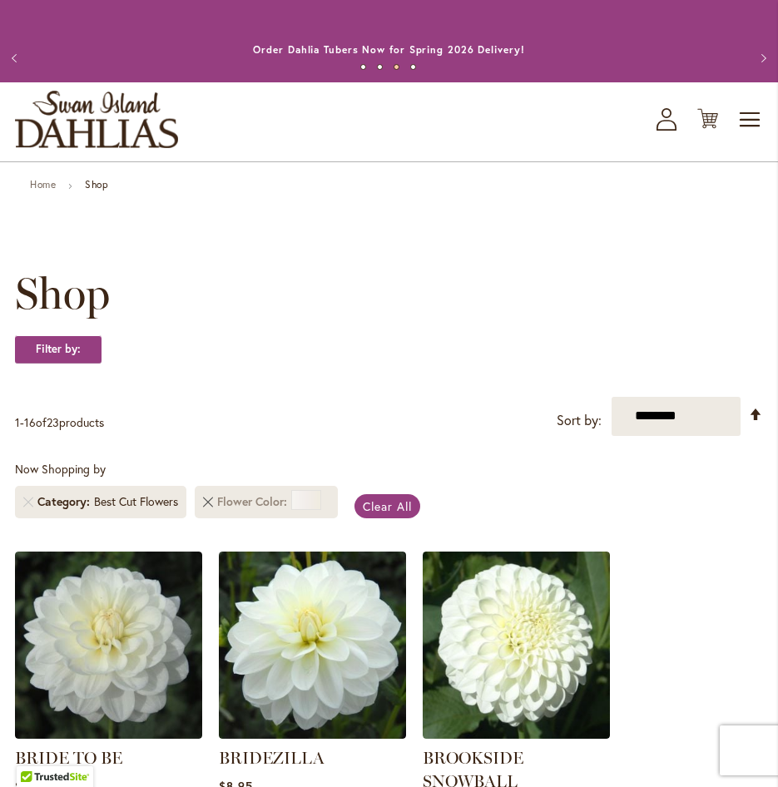
click at [208, 499] on link "Remove Flower Color White/Cream" at bounding box center [208, 502] width 10 height 10
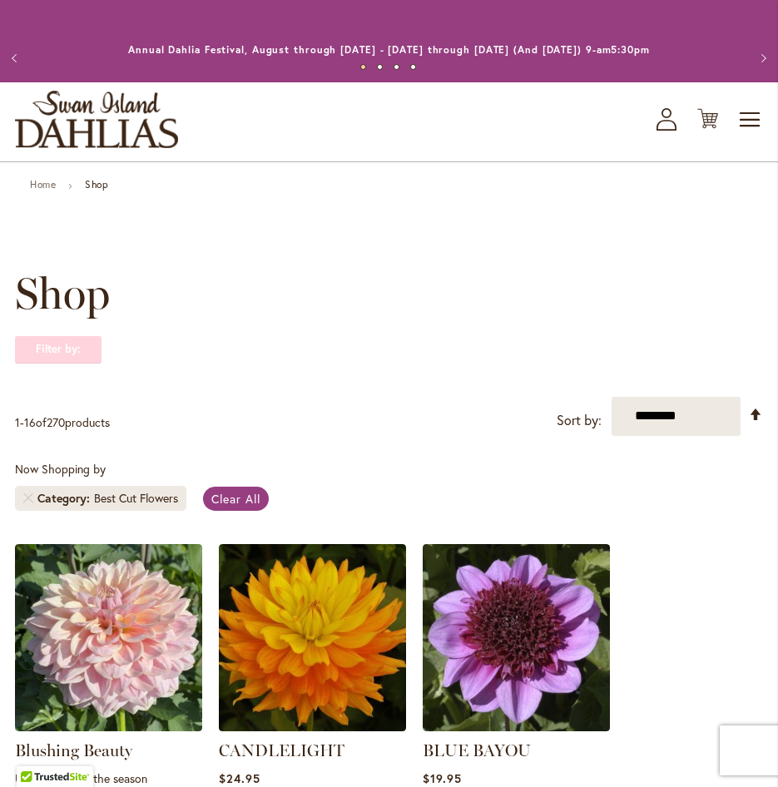
click at [80, 317] on span "Shop" at bounding box center [62, 294] width 95 height 50
click at [79, 343] on strong "Filter by:" at bounding box center [58, 349] width 87 height 28
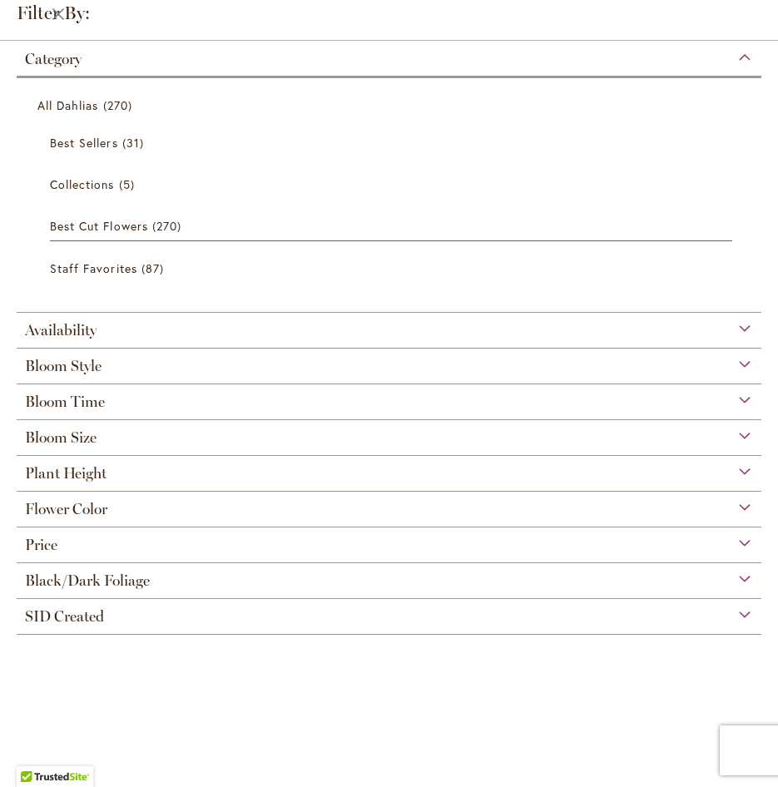
click at [83, 360] on span "Bloom Style" at bounding box center [63, 366] width 77 height 18
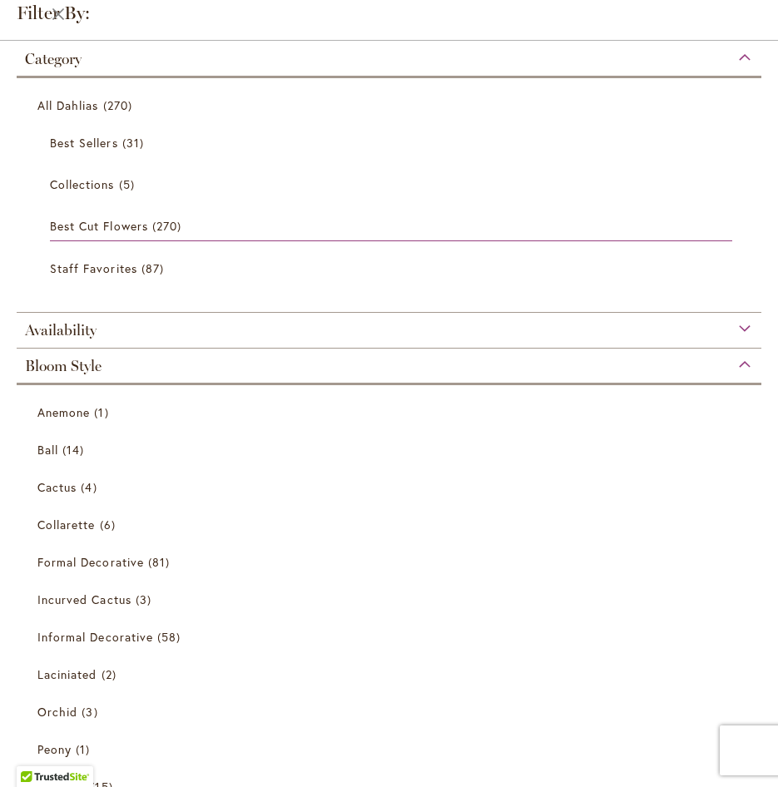
scroll to position [307, 0]
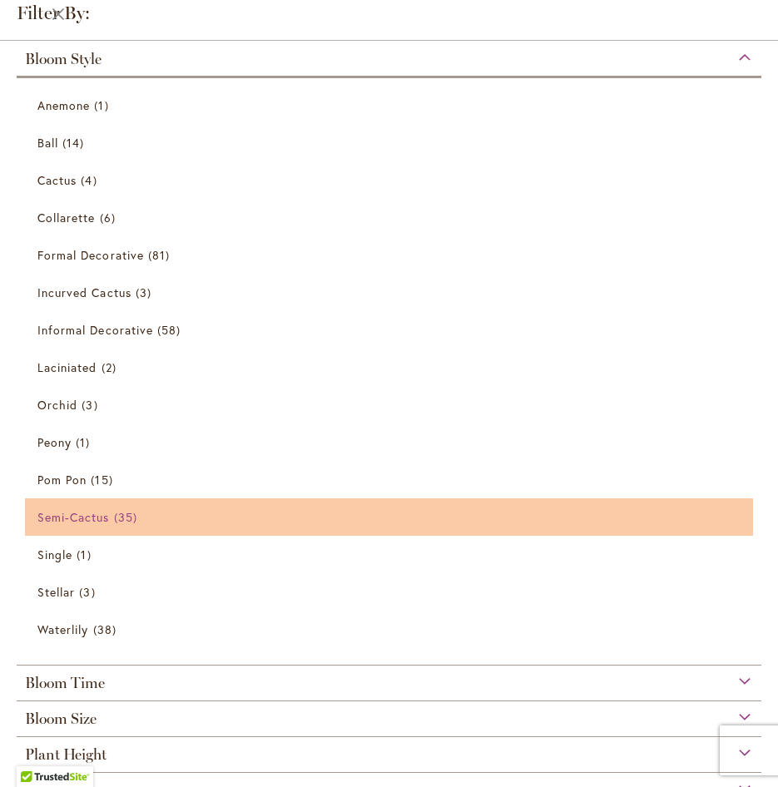
click at [98, 508] on link "Semi-Cactus 35 items" at bounding box center [390, 517] width 707 height 29
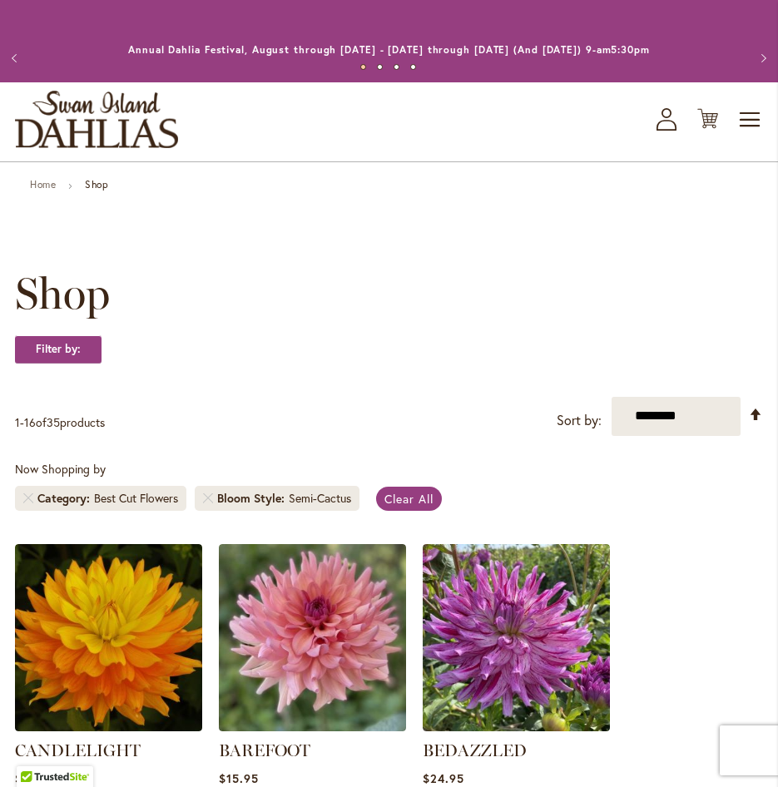
click at [206, 503] on li "Bloom Style Semi-Cactus" at bounding box center [277, 498] width 165 height 25
click at [206, 497] on link "Remove Bloom Style Semi-Cactus" at bounding box center [208, 499] width 10 height 10
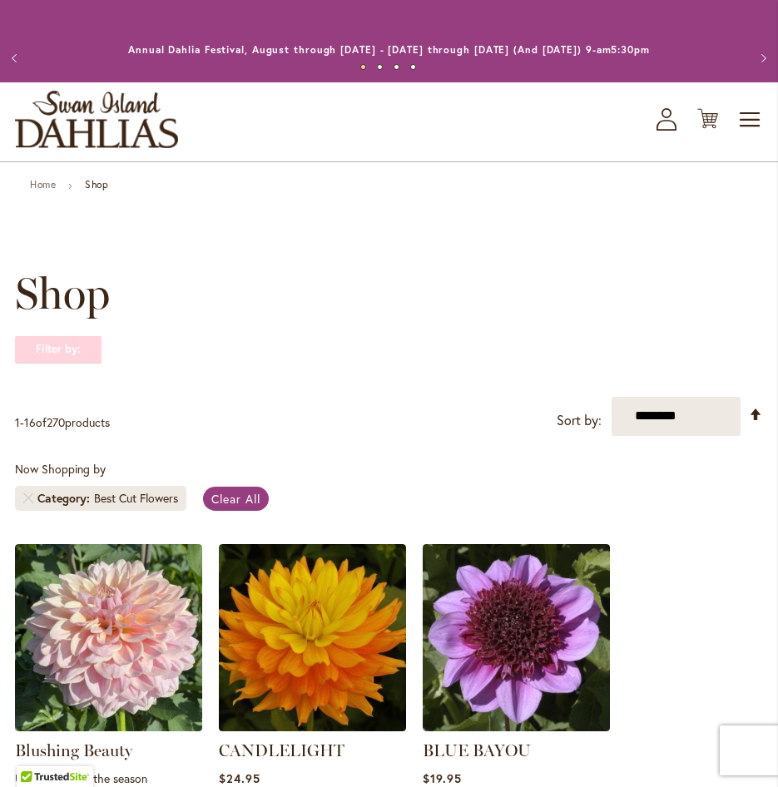
click at [62, 354] on strong "Filter by:" at bounding box center [58, 349] width 87 height 28
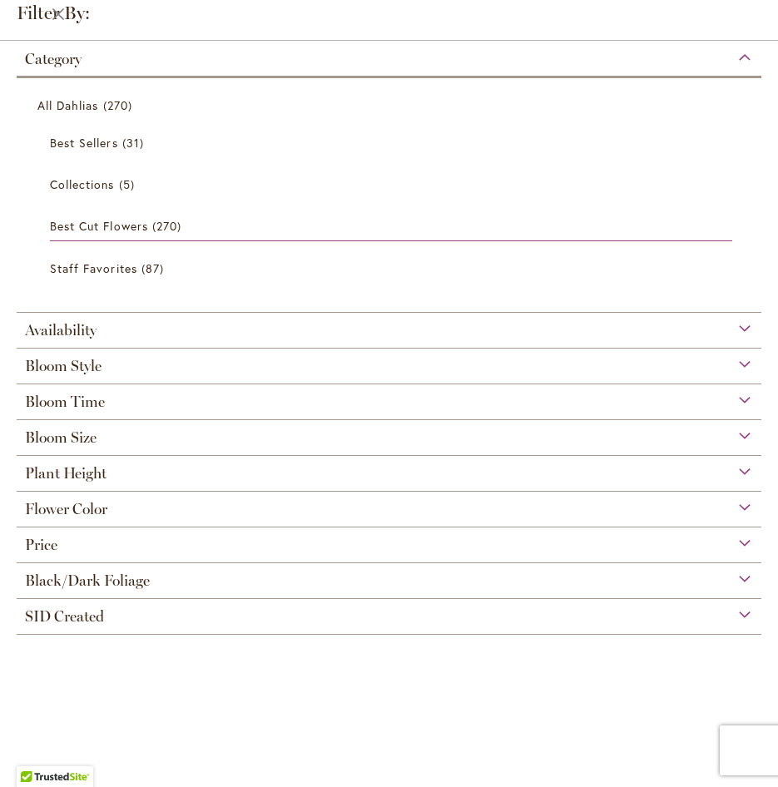
click at [89, 359] on span "Bloom Style" at bounding box center [63, 366] width 77 height 18
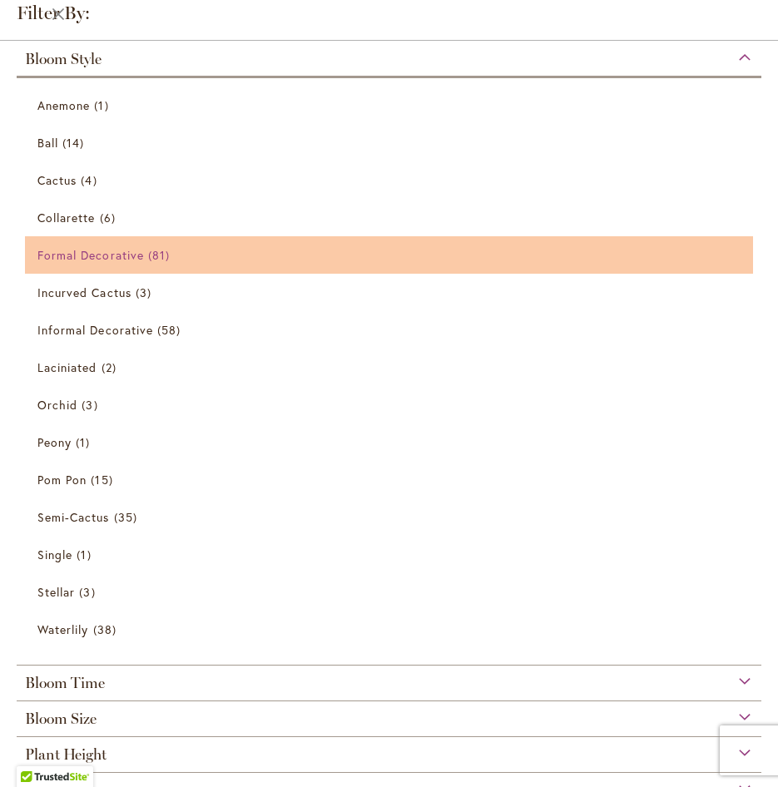
click at [97, 248] on span "Formal Decorative" at bounding box center [90, 255] width 107 height 16
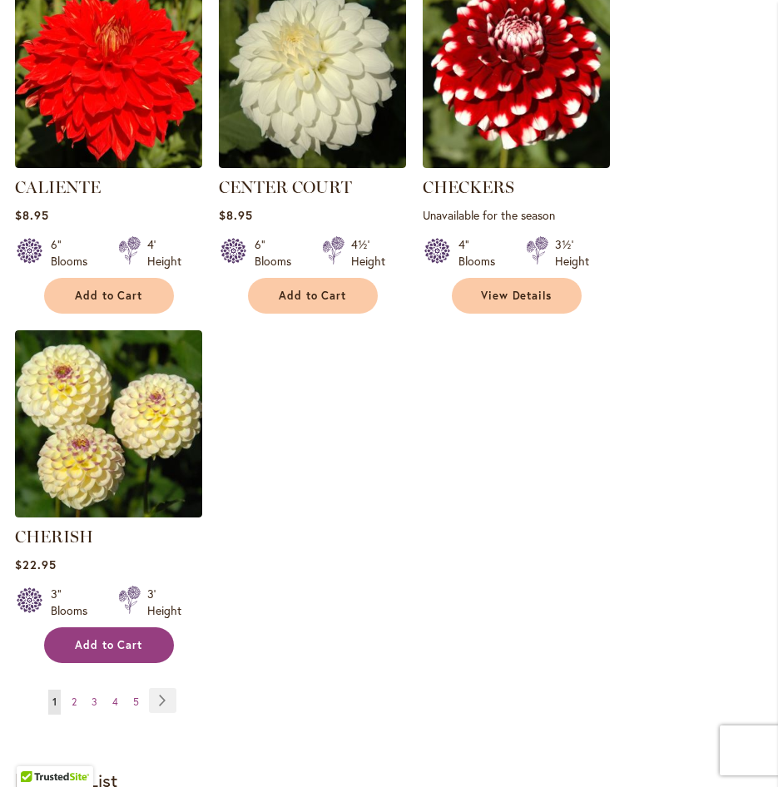
scroll to position [2081, 0]
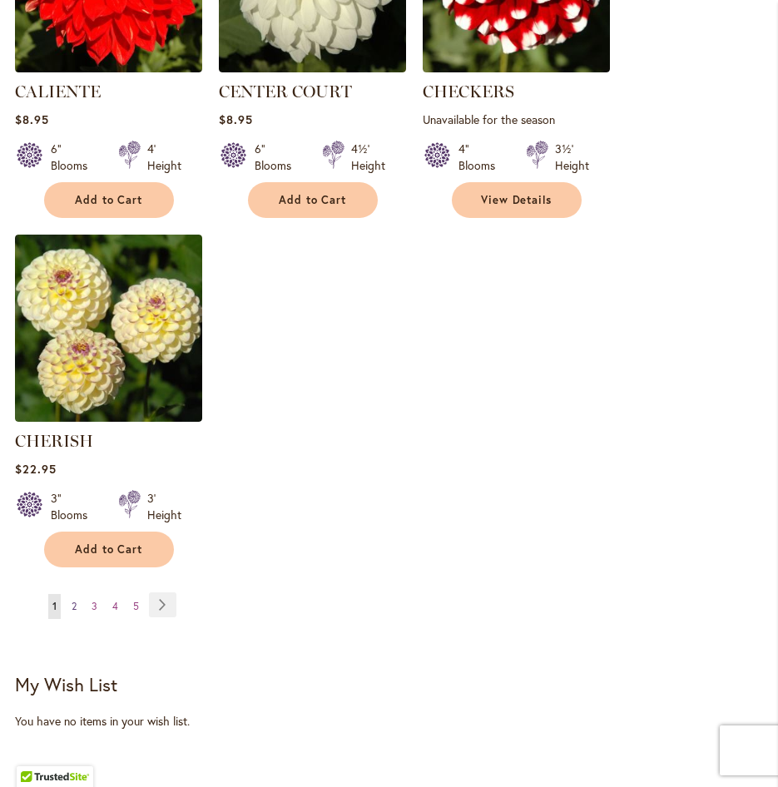
click at [77, 598] on link "Page 2" at bounding box center [73, 606] width 13 height 25
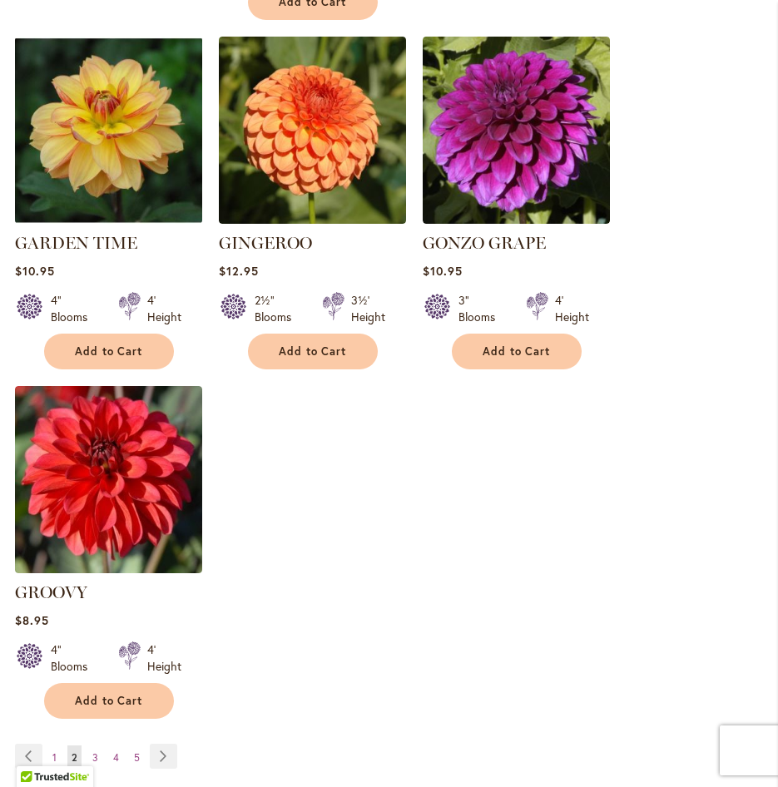
scroll to position [1997, 0]
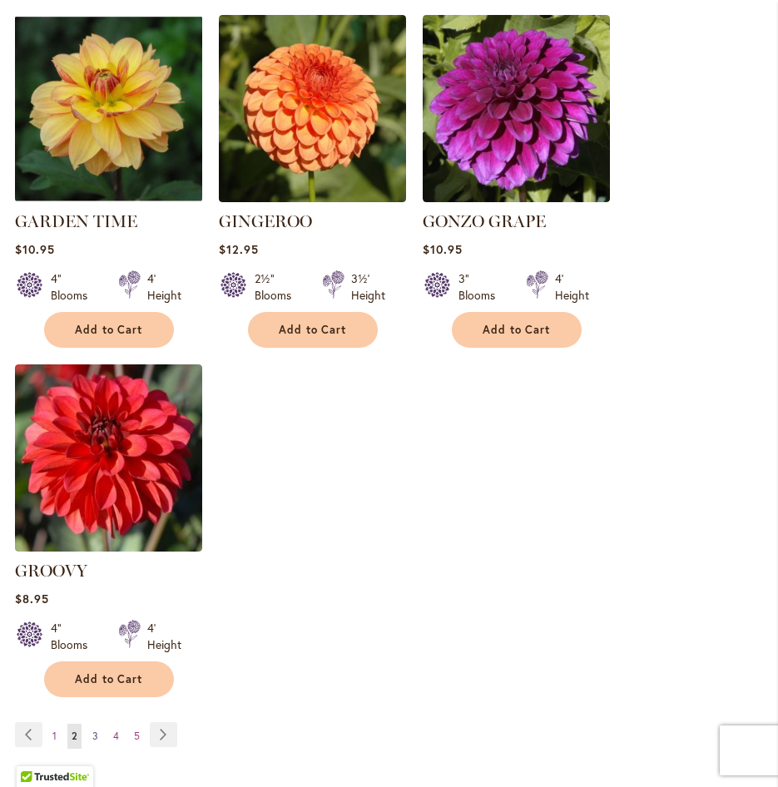
click at [96, 730] on span "3" at bounding box center [95, 736] width 6 height 12
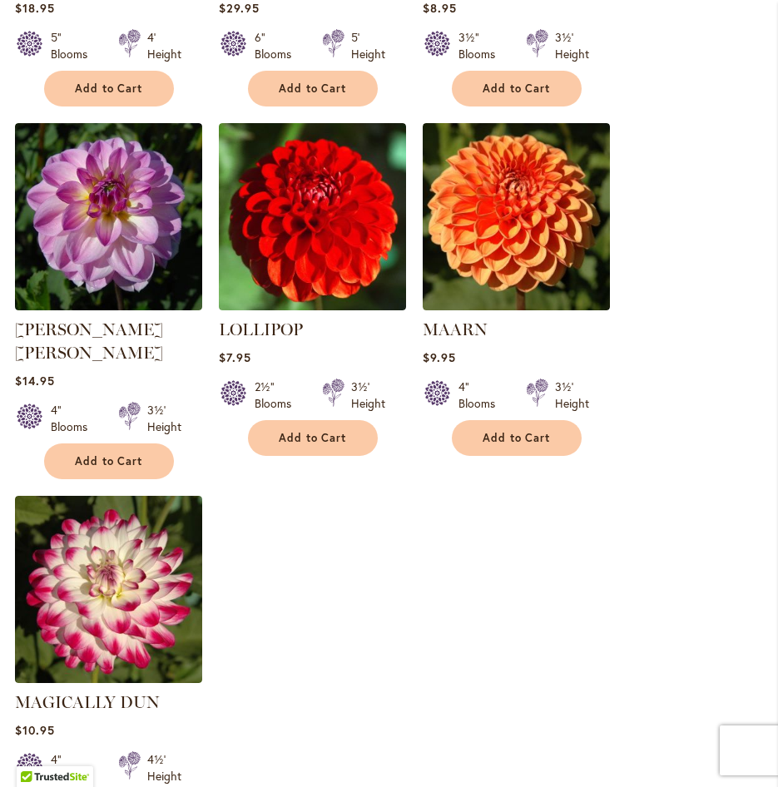
scroll to position [1914, 0]
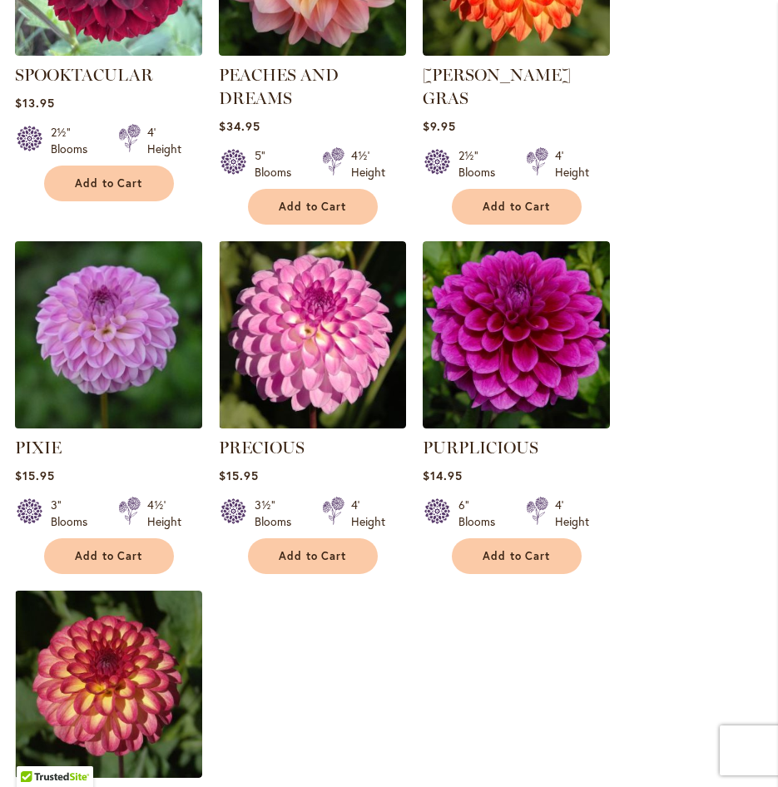
scroll to position [1997, 0]
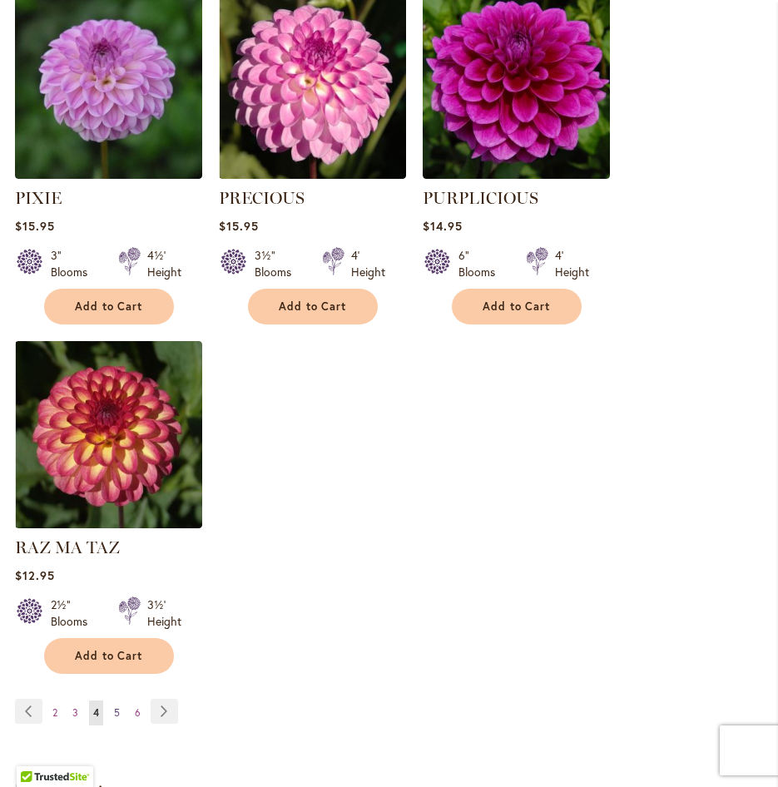
click at [122, 702] on link "Page 5" at bounding box center [117, 713] width 14 height 25
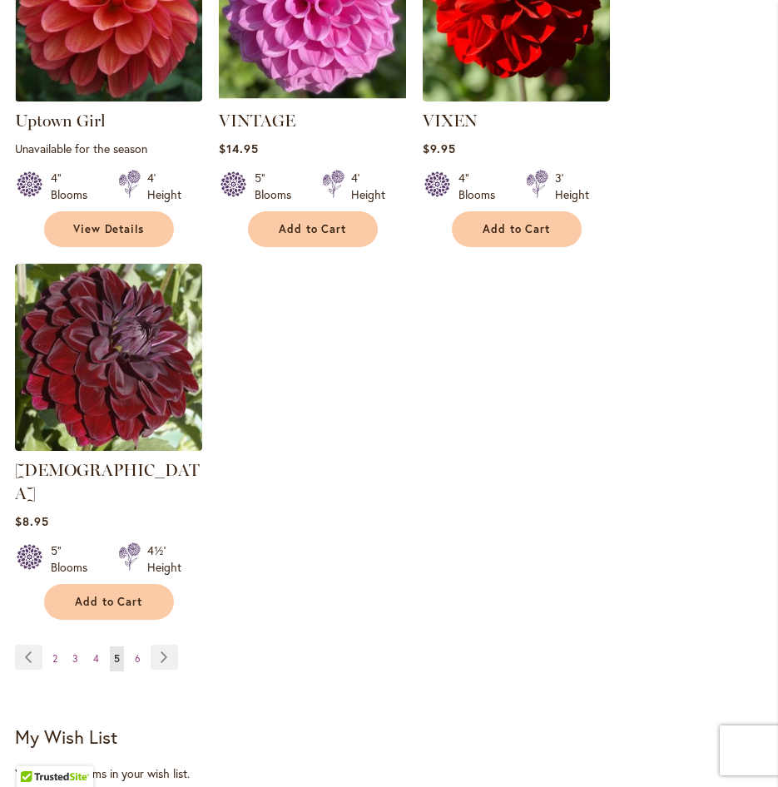
scroll to position [2081, 0]
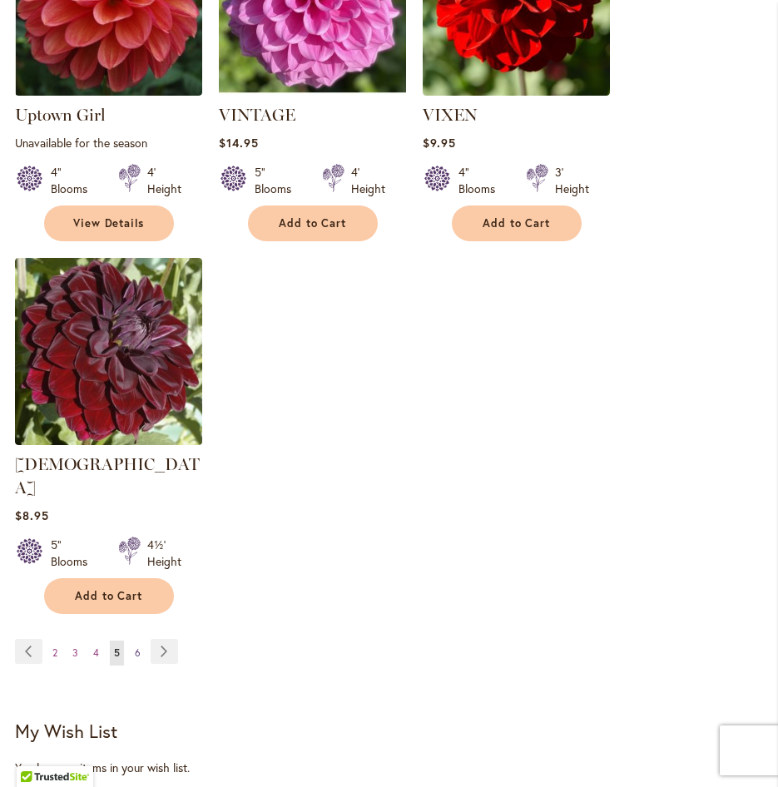
click at [137, 647] on span "6" at bounding box center [138, 653] width 6 height 12
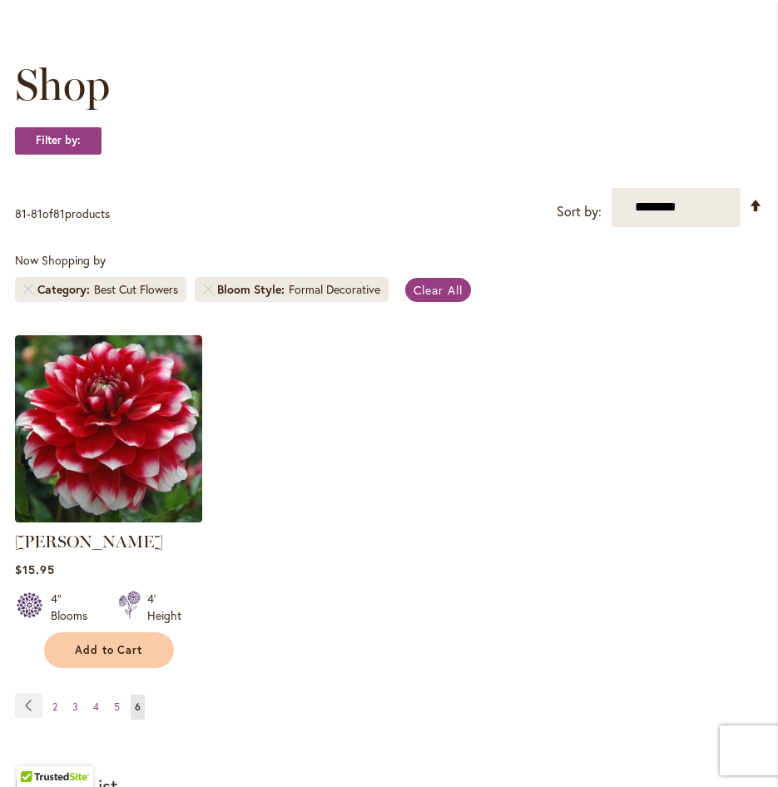
scroll to position [250, 0]
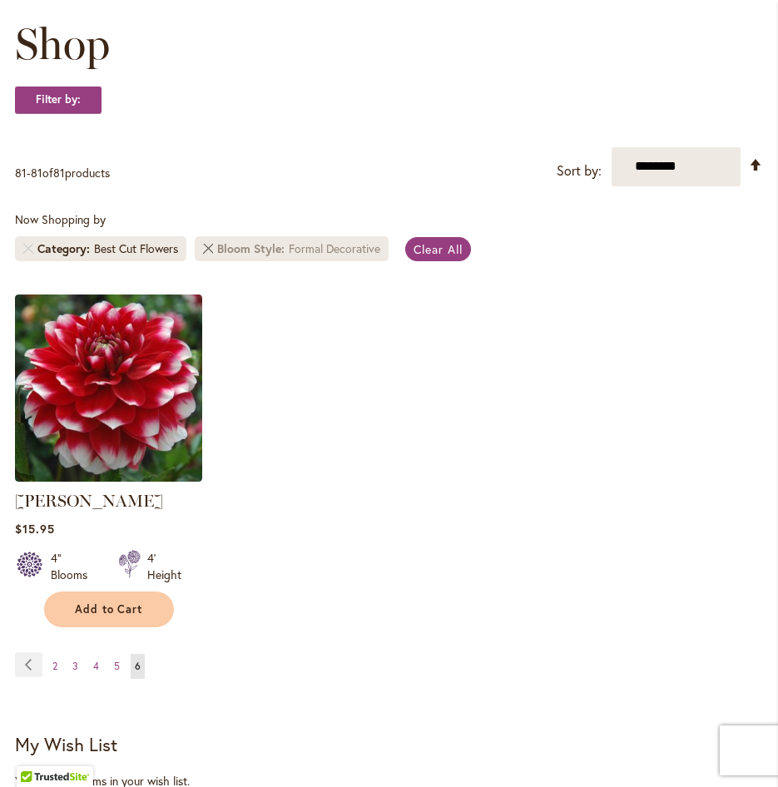
click at [212, 244] on link "Remove Bloom Style Formal Decorative" at bounding box center [208, 249] width 10 height 10
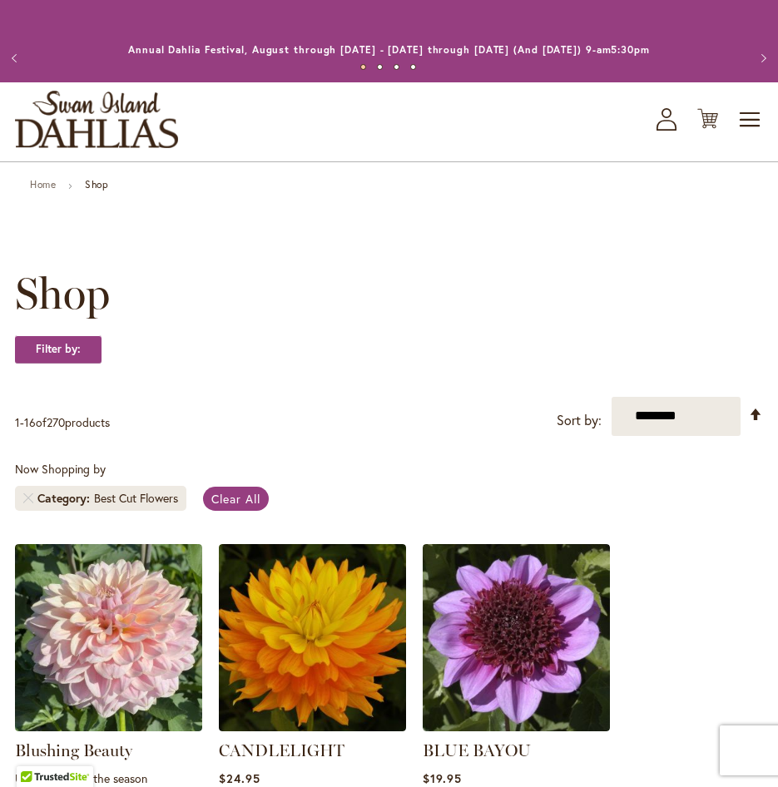
click at [57, 315] on span "Shop" at bounding box center [62, 294] width 95 height 50
click at [55, 345] on strong "Filter by:" at bounding box center [58, 349] width 87 height 28
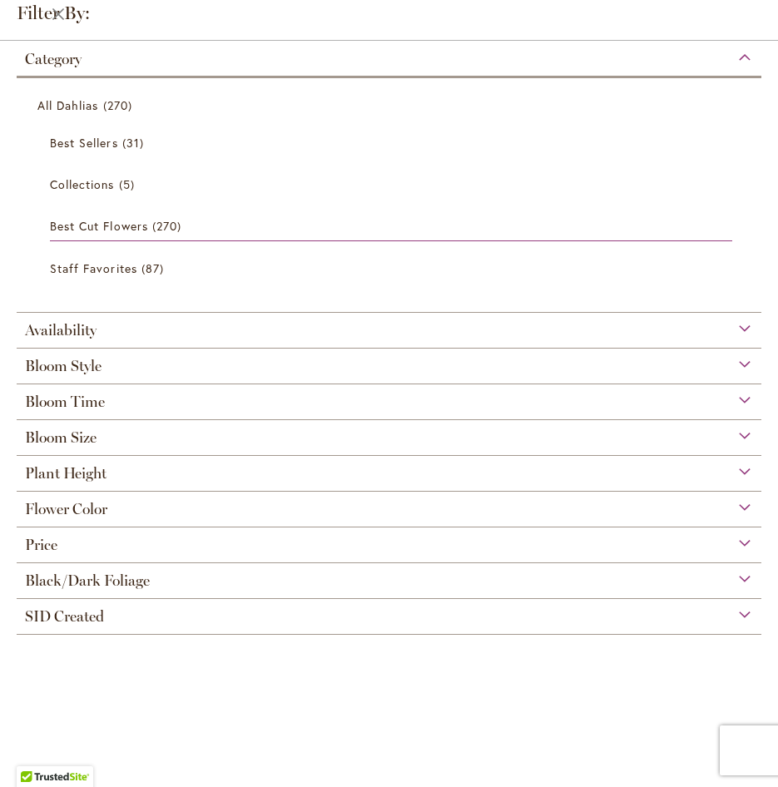
click at [96, 372] on span "Bloom Style" at bounding box center [63, 366] width 77 height 18
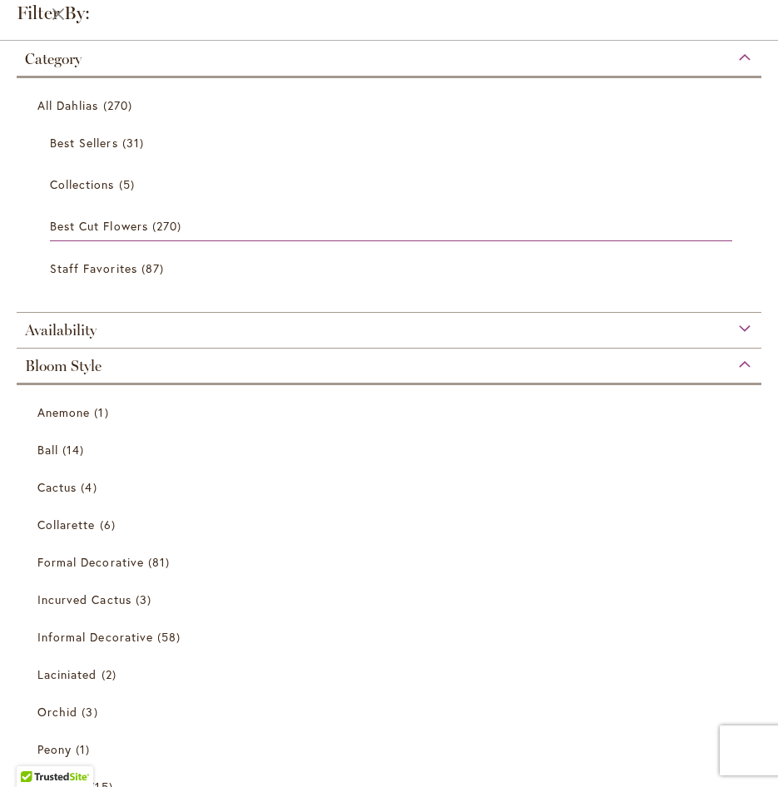
scroll to position [307, 0]
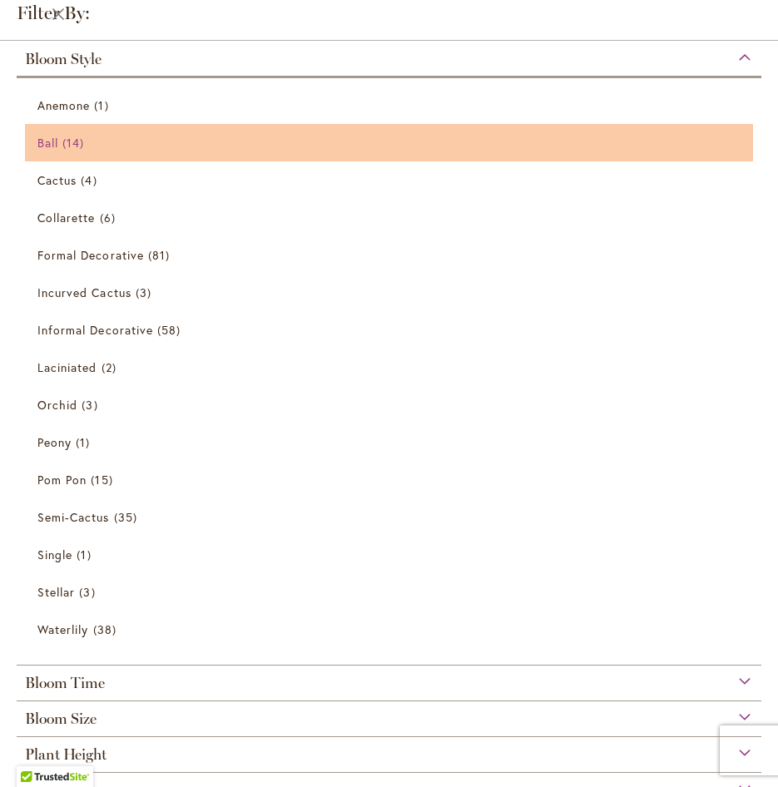
click at [66, 146] on span "14 items" at bounding box center [75, 142] width 26 height 17
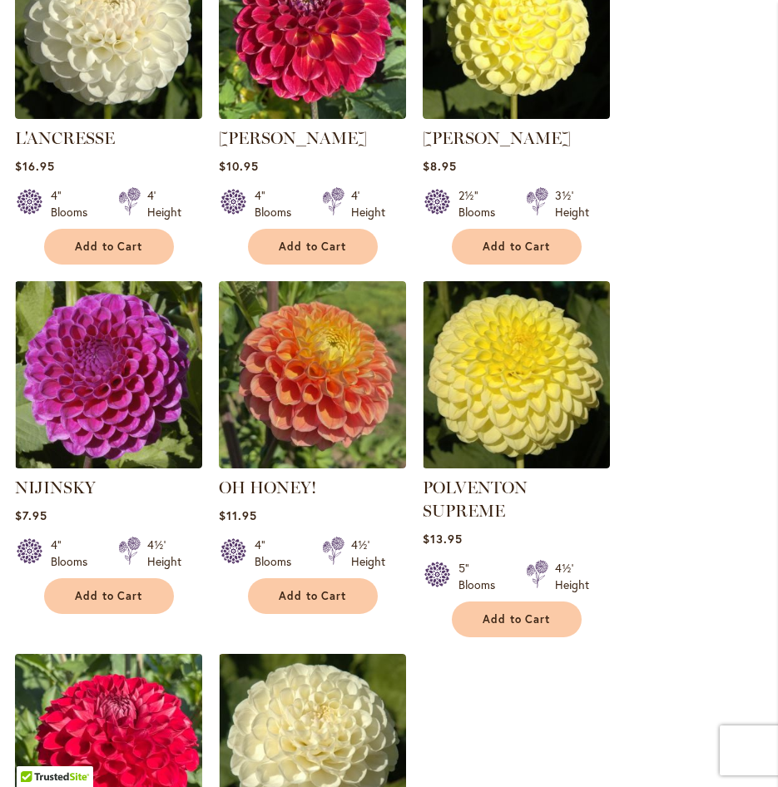
scroll to position [1581, 0]
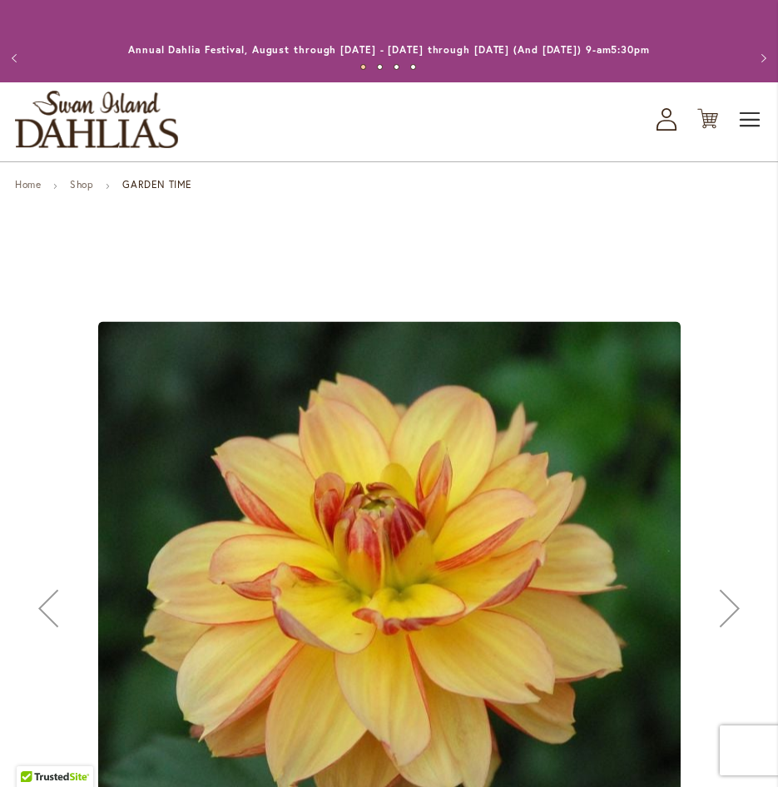
click at [748, 118] on span "Toggle Nav" at bounding box center [750, 119] width 25 height 33
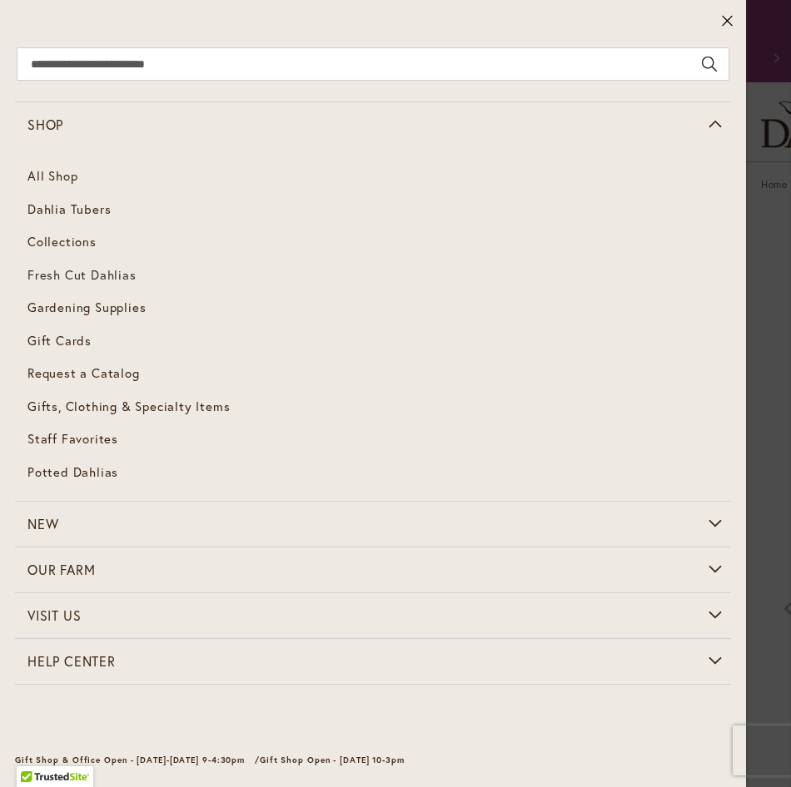
click at [57, 267] on span "Fresh Cut Dahlias" at bounding box center [81, 274] width 109 height 17
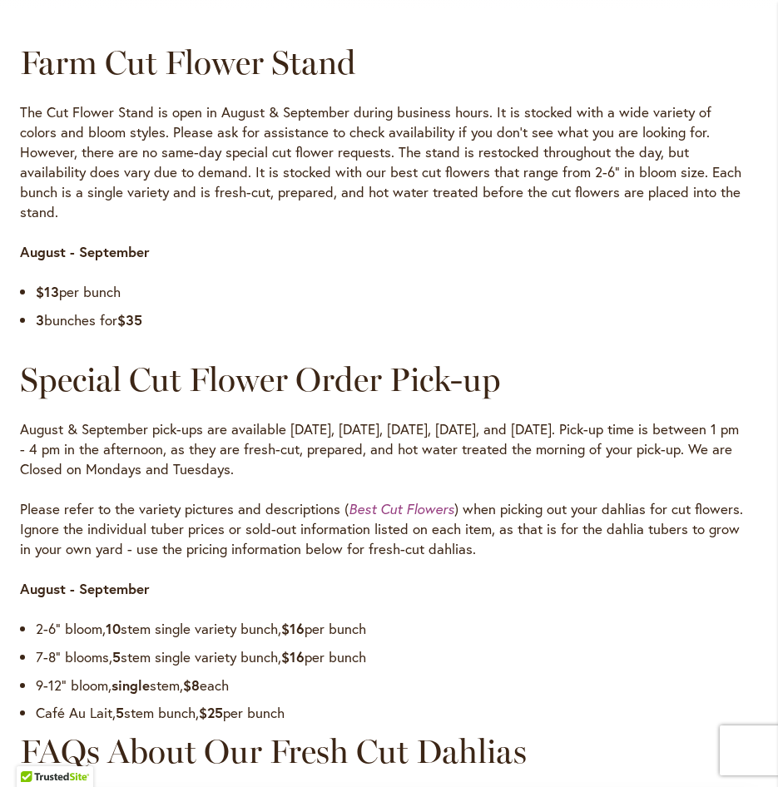
scroll to position [1082, 0]
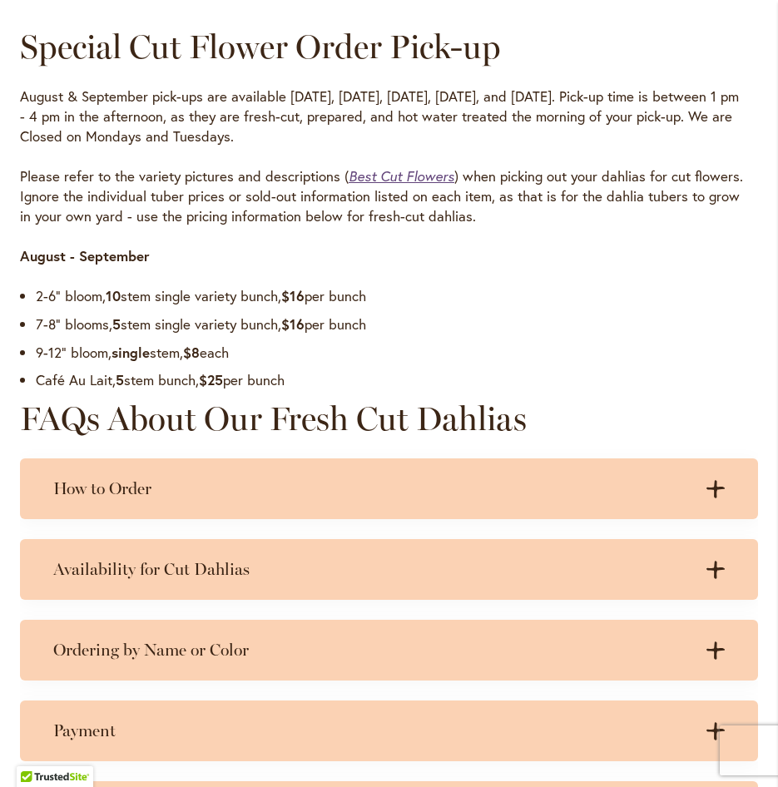
click at [384, 167] on em "Best Cut Flowers" at bounding box center [402, 175] width 106 height 17
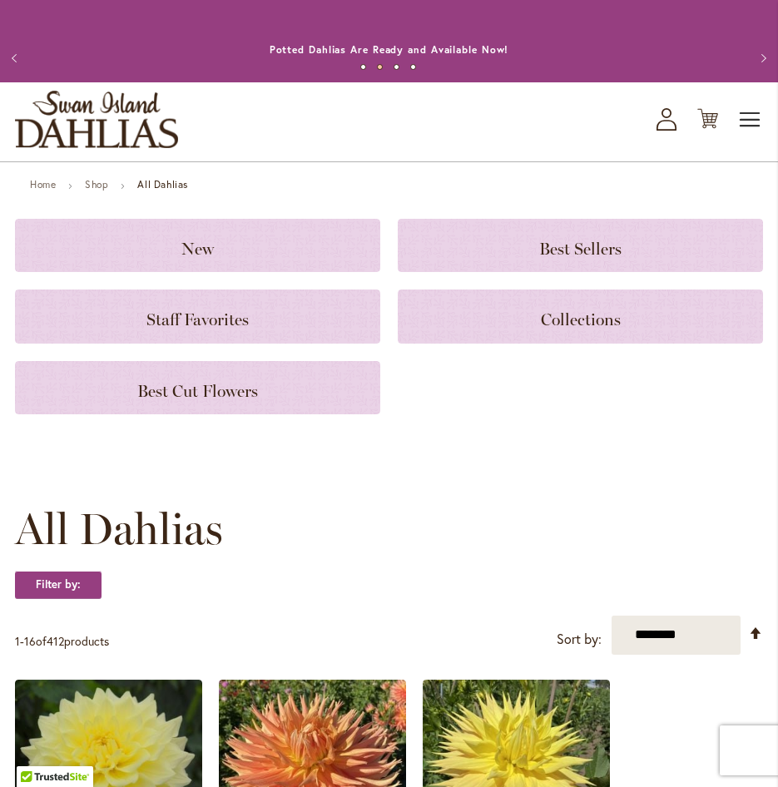
click at [748, 109] on span "Toggle Nav" at bounding box center [750, 119] width 25 height 33
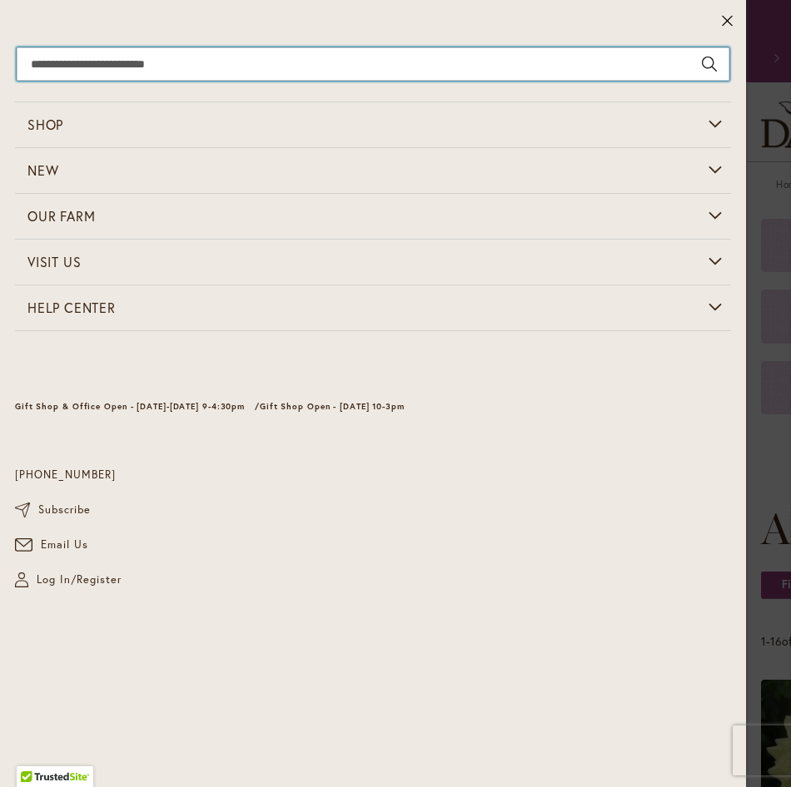
click at [431, 65] on input "Search" at bounding box center [373, 63] width 712 height 33
type input "**********"
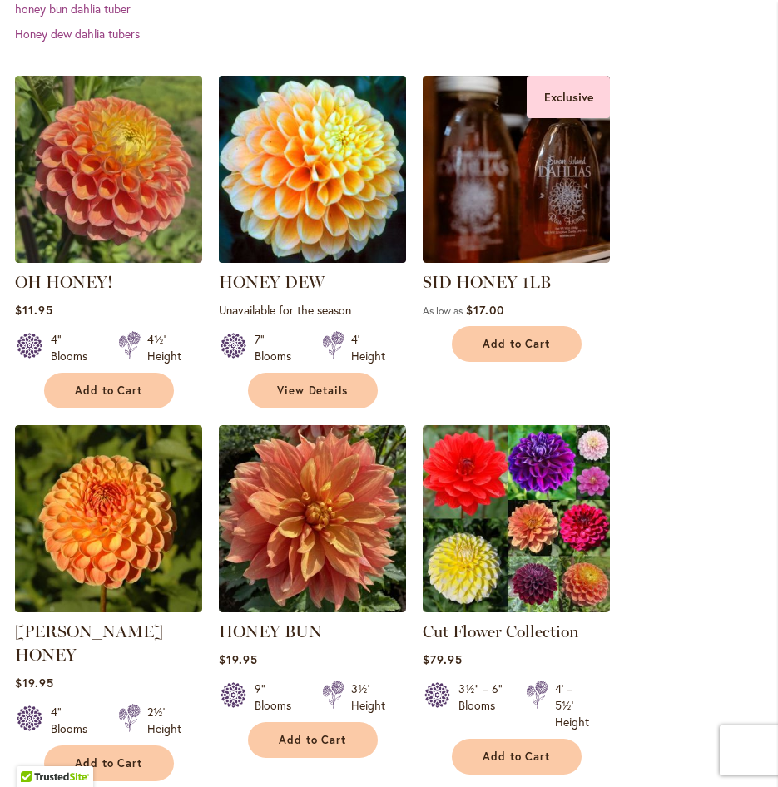
scroll to position [499, 0]
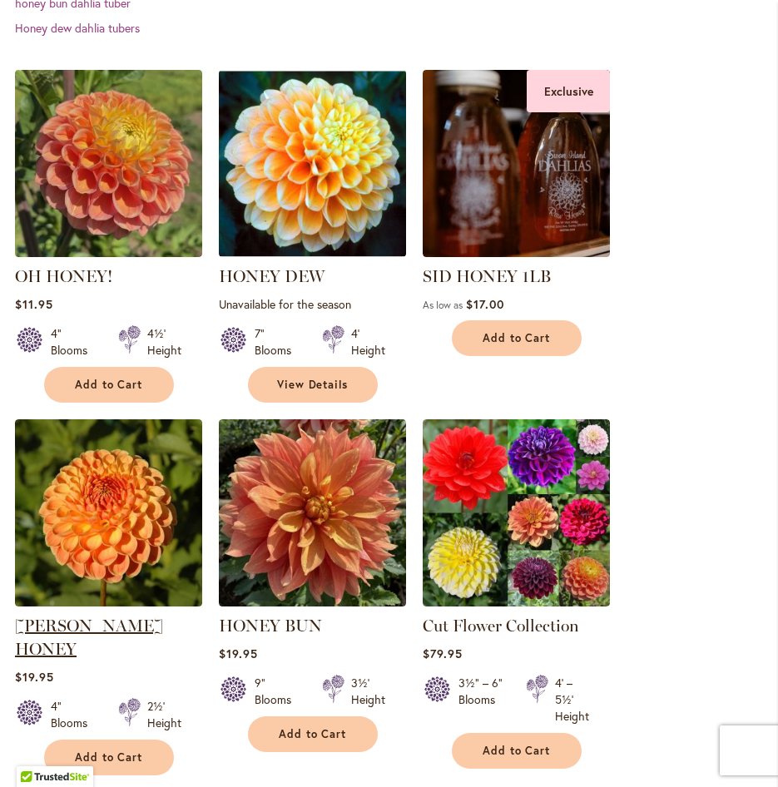
click at [106, 622] on link "CRICHTON HONEY" at bounding box center [89, 637] width 148 height 43
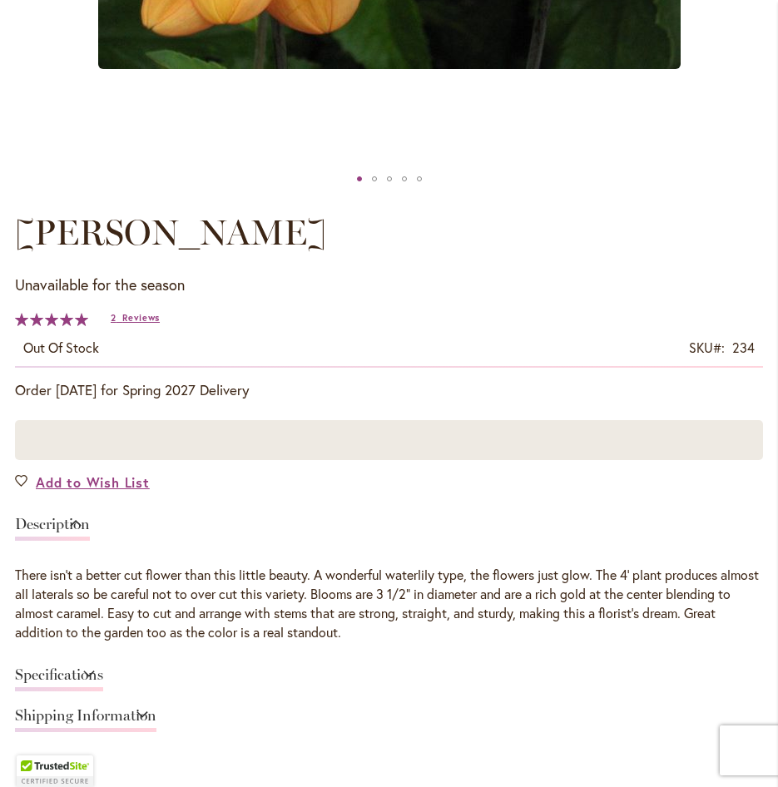
scroll to position [832, 0]
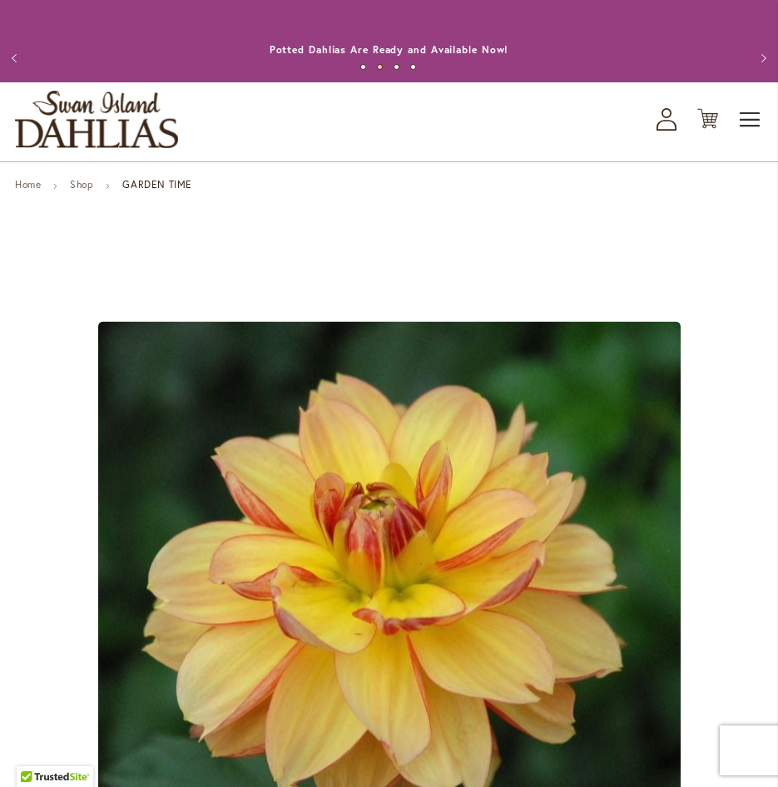
click at [752, 113] on span "Toggle Nav" at bounding box center [750, 119] width 25 height 33
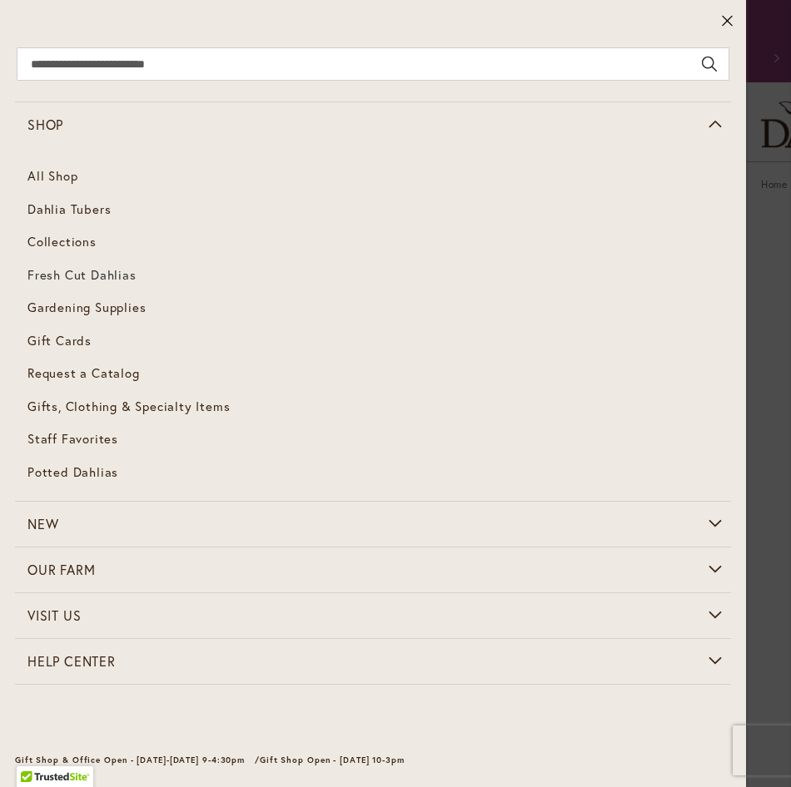
click at [111, 280] on span "Fresh Cut Dahlias" at bounding box center [81, 274] width 109 height 17
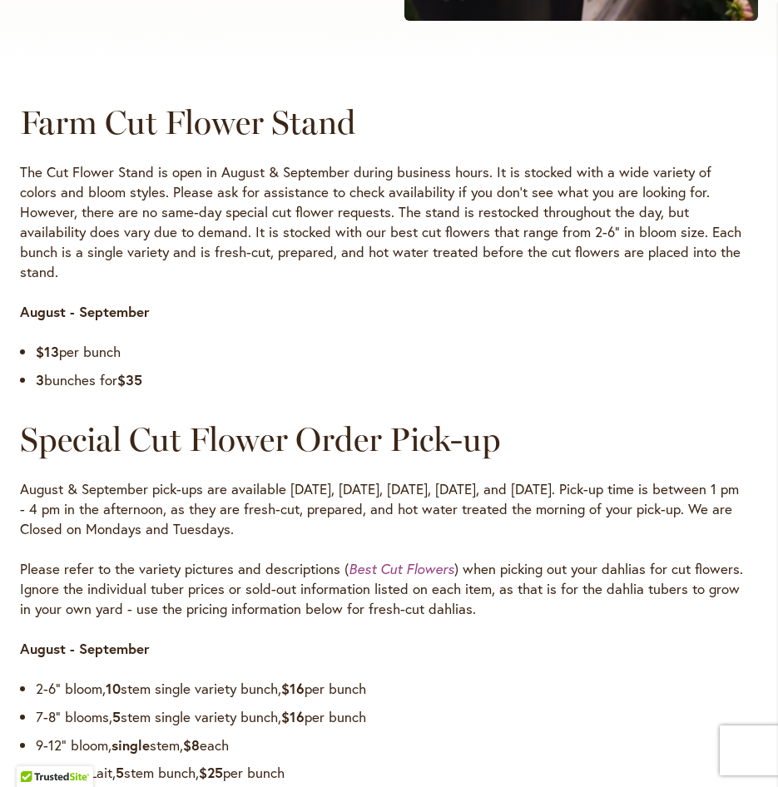
scroll to position [1022, 0]
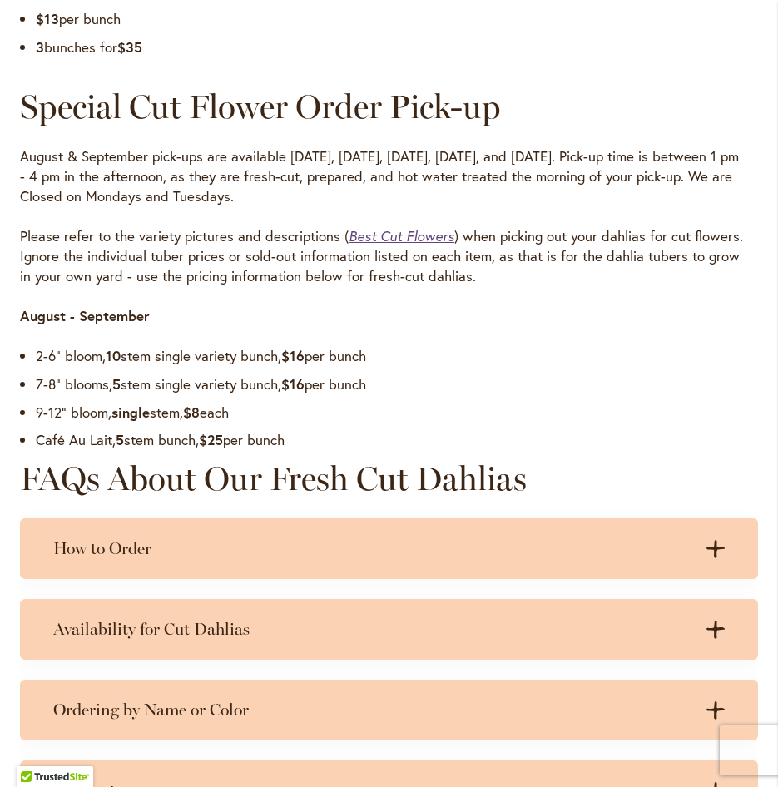
click at [404, 227] on em "Best Cut Flowers" at bounding box center [402, 235] width 106 height 17
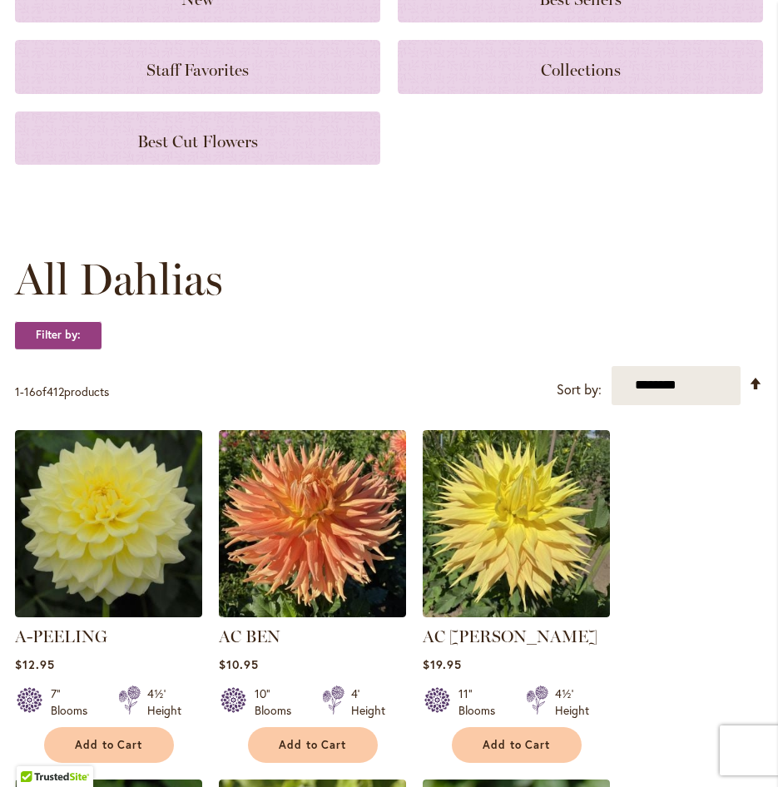
scroll to position [499, 0]
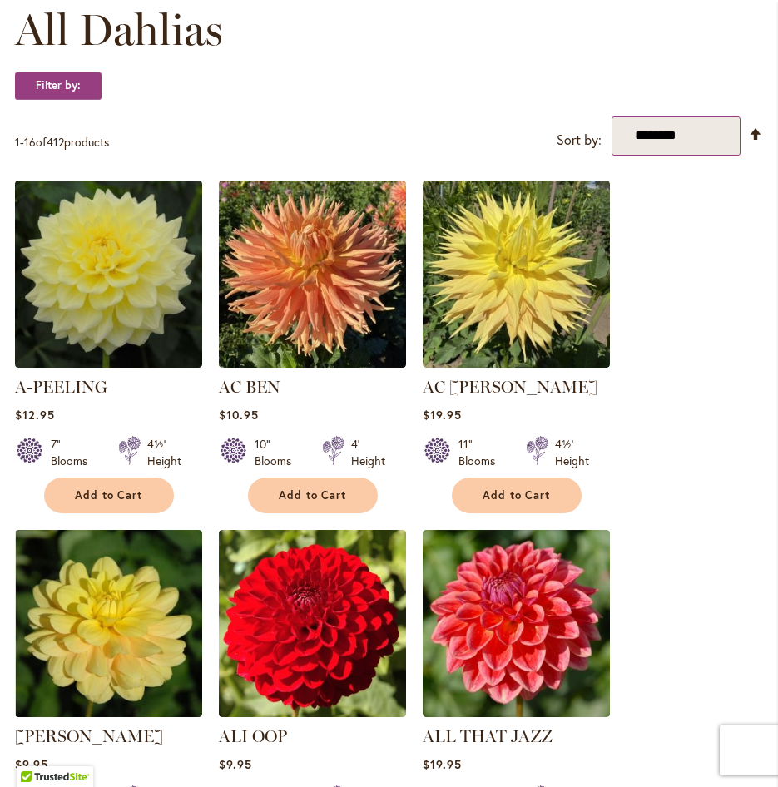
click at [661, 134] on select "**********" at bounding box center [676, 136] width 129 height 39
drag, startPoint x: 476, startPoint y: 126, endPoint x: 432, endPoint y: 129, distance: 44.2
click at [476, 126] on div "**********" at bounding box center [389, 136] width 748 height 39
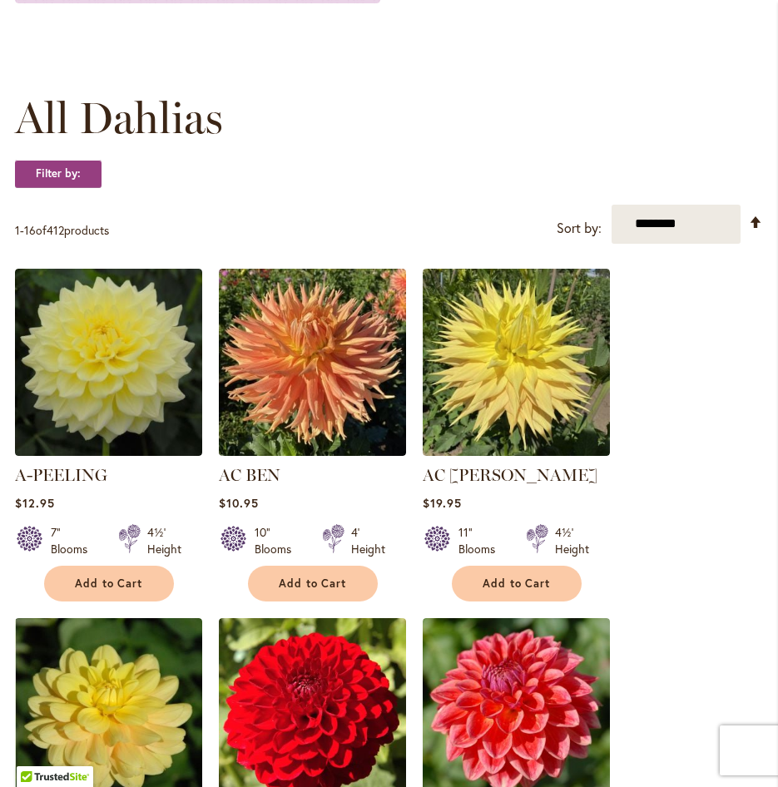
scroll to position [333, 0]
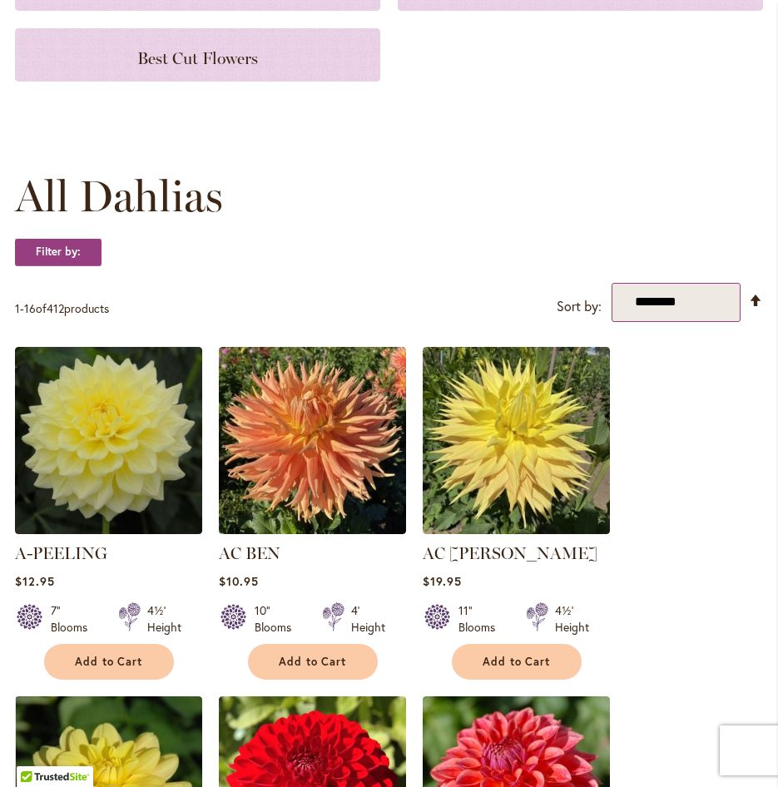
click at [700, 292] on select "**********" at bounding box center [676, 302] width 129 height 39
select select "**********"
click at [612, 283] on select "**********" at bounding box center [676, 302] width 129 height 39
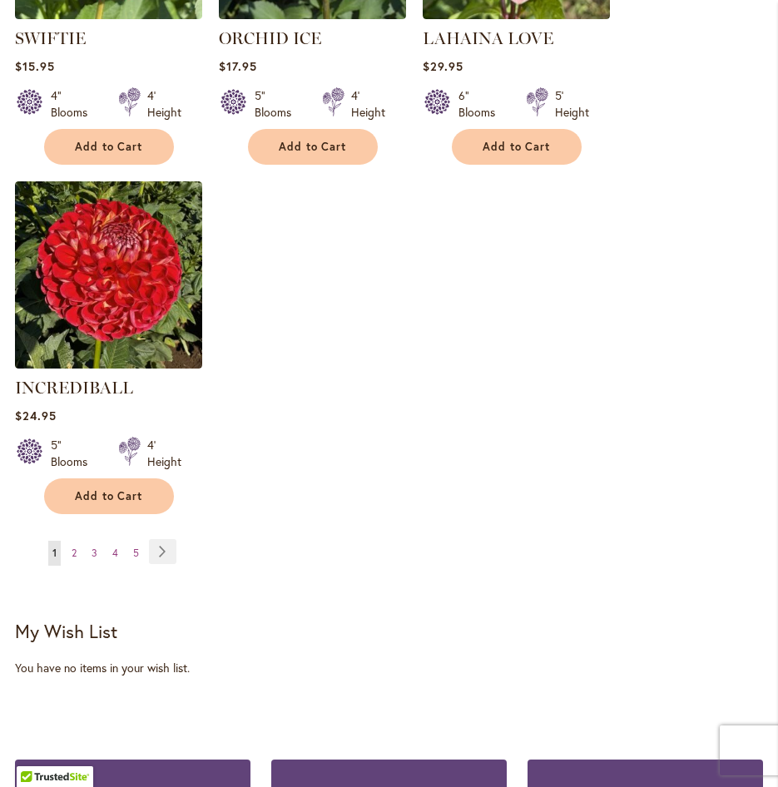
scroll to position [2247, 0]
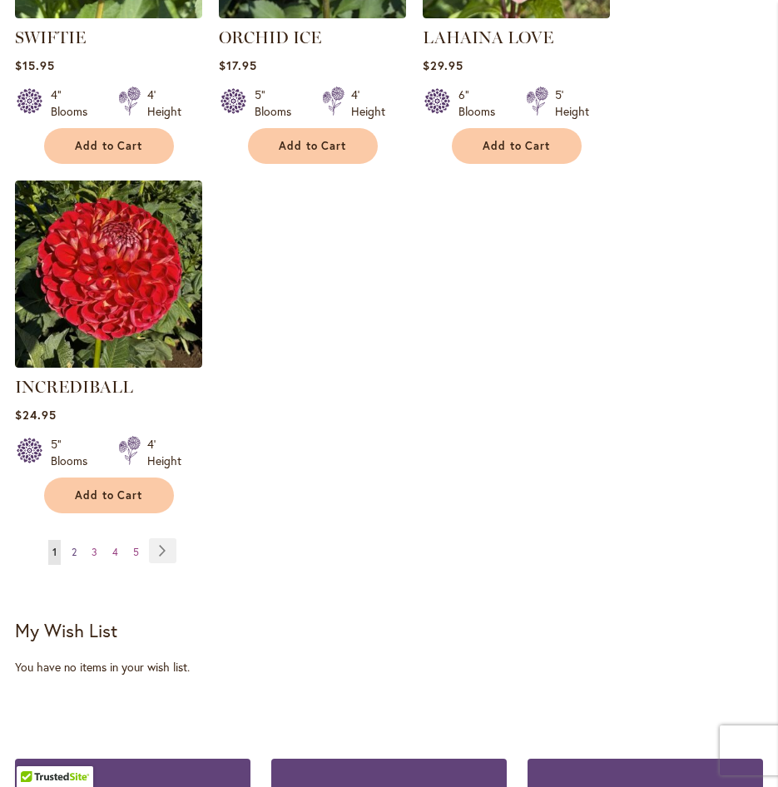
click at [78, 549] on link "Page 2" at bounding box center [73, 552] width 13 height 25
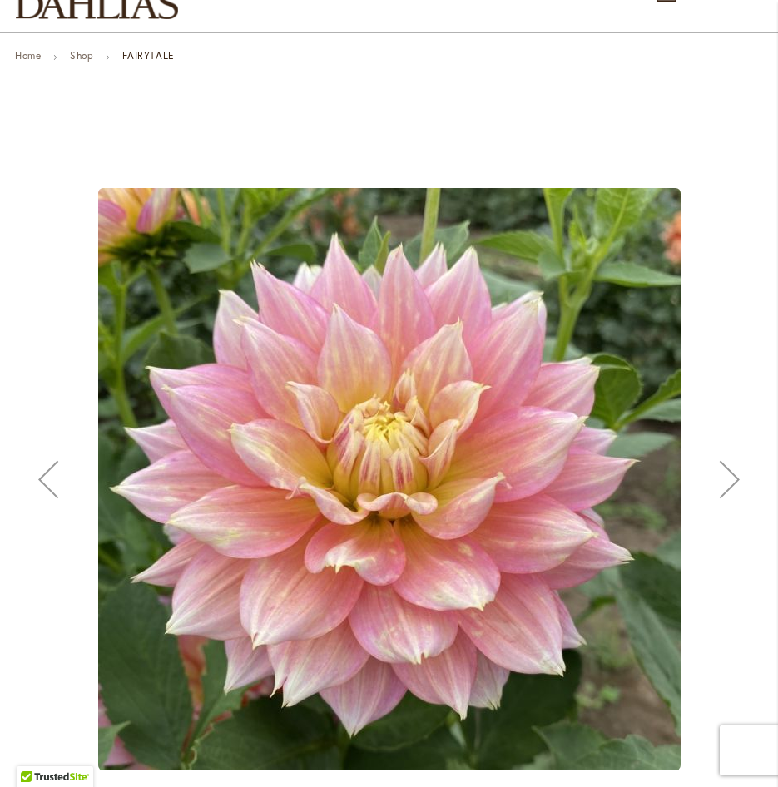
scroll to position [250, 0]
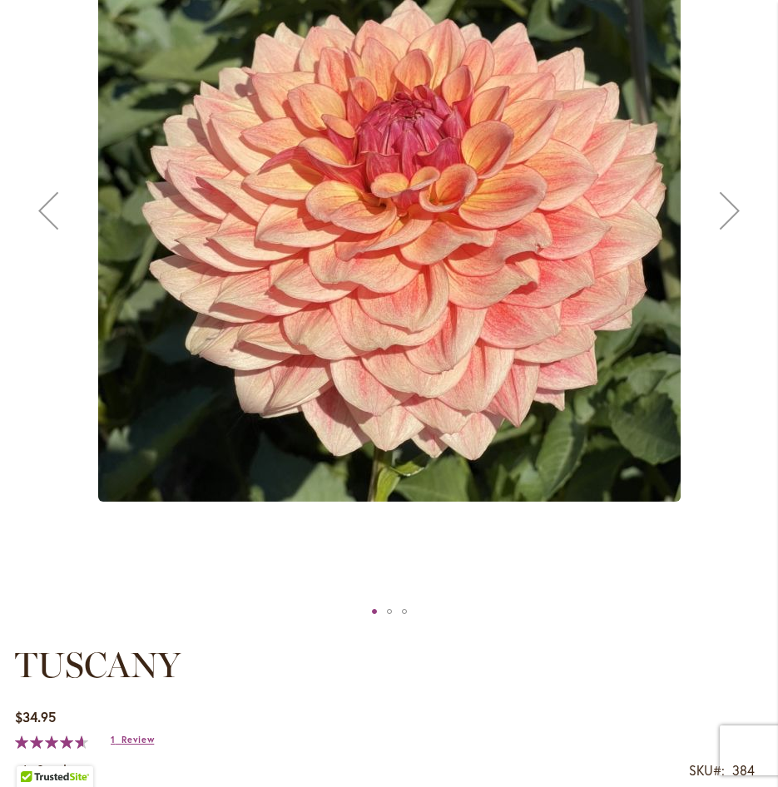
scroll to position [166, 0]
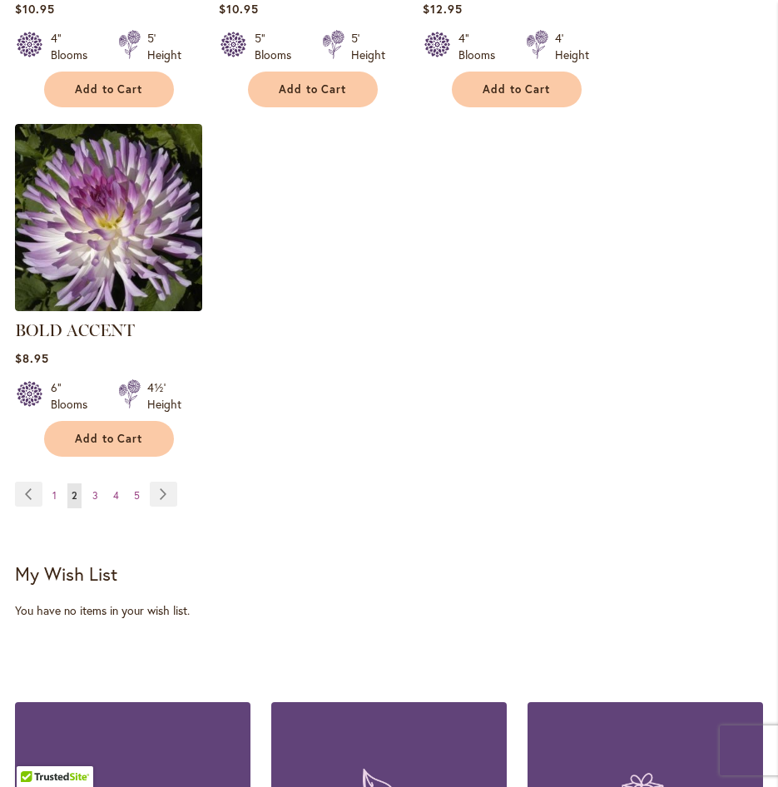
scroll to position [2309, 0]
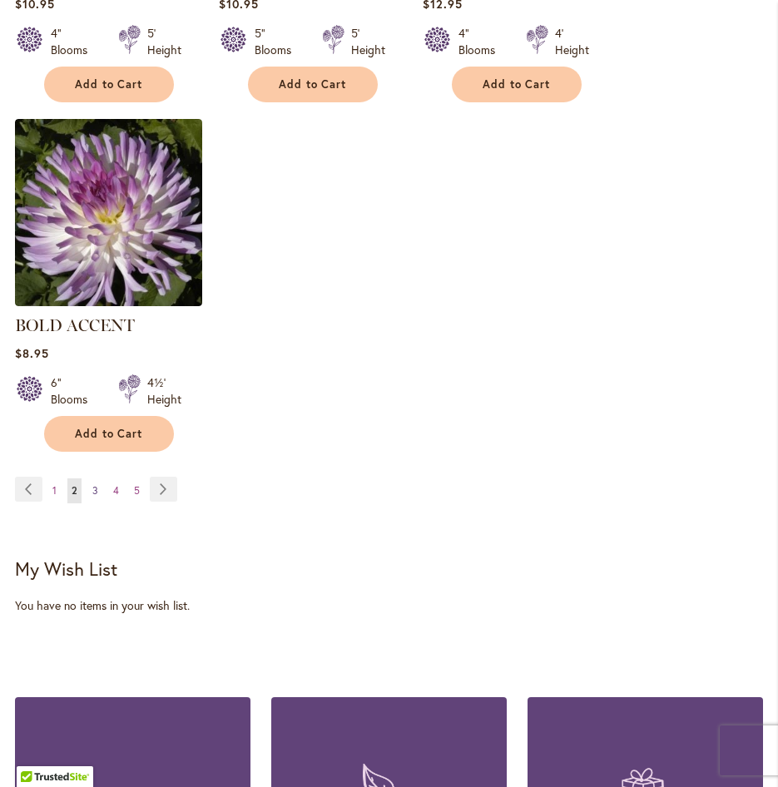
click at [99, 484] on link "Page 3" at bounding box center [95, 491] width 14 height 25
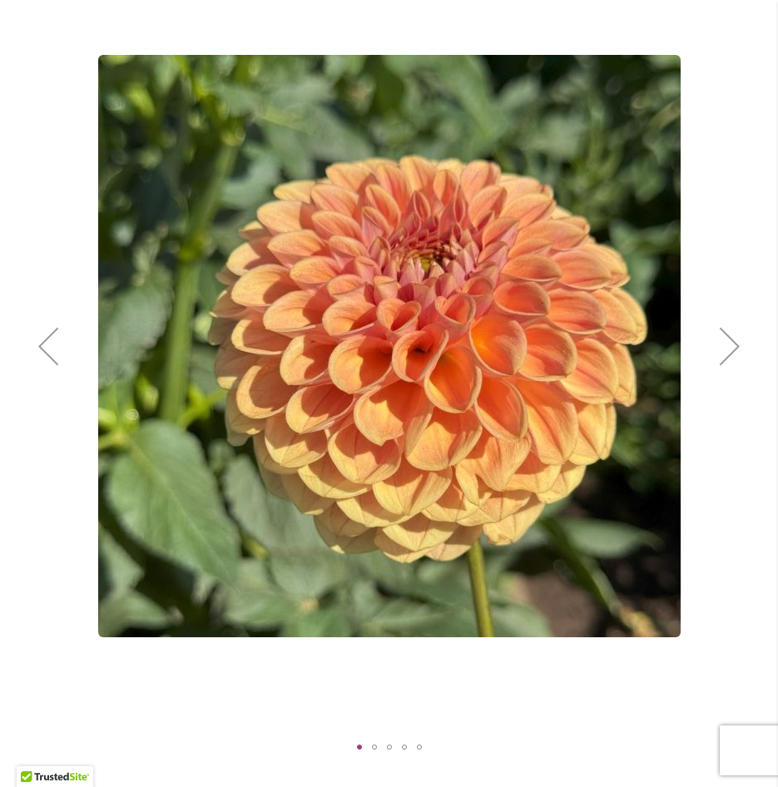
scroll to position [250, 0]
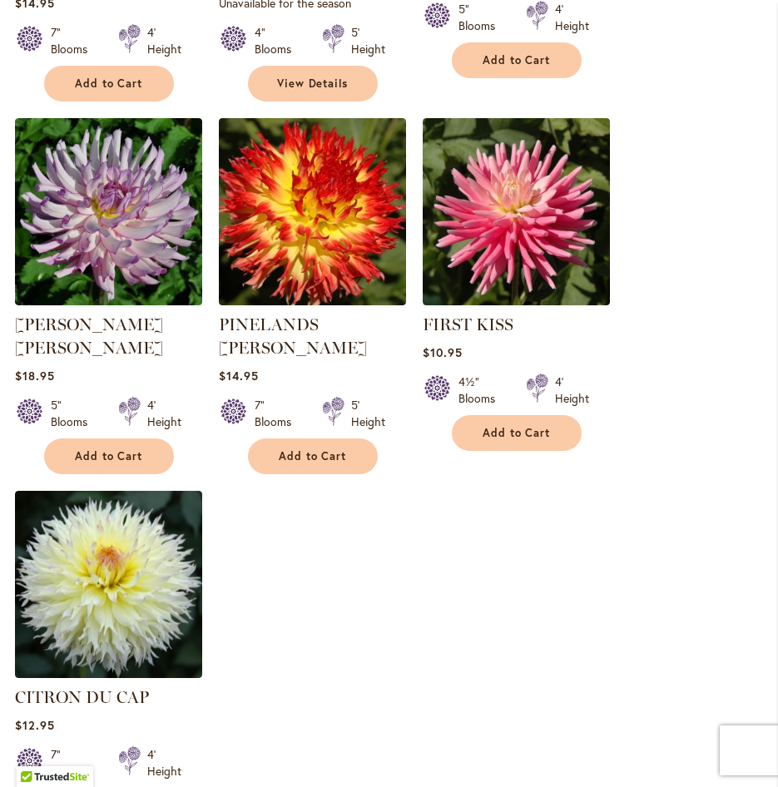
scroll to position [2142, 0]
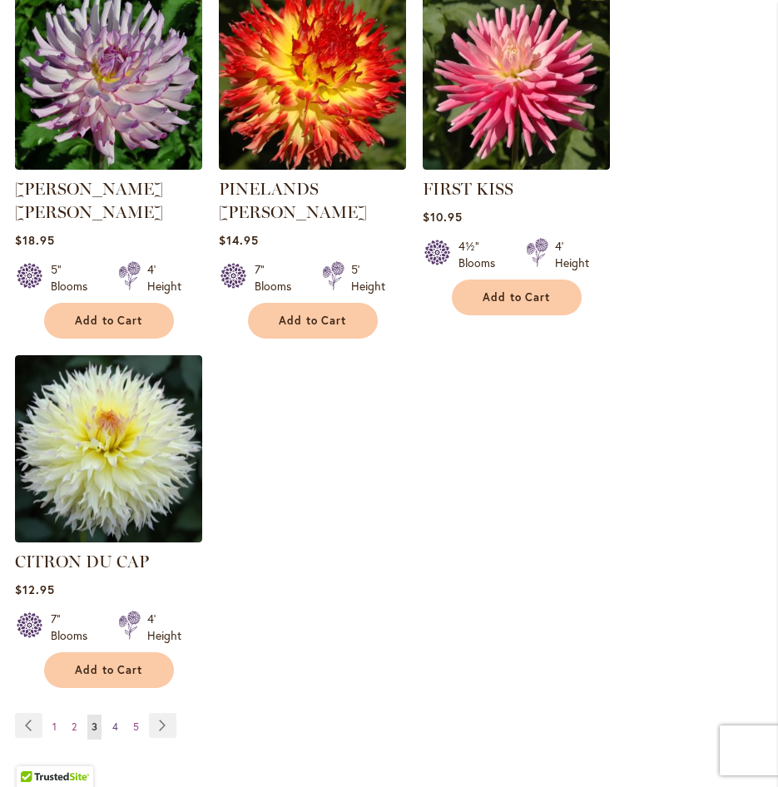
click at [117, 721] on span "4" at bounding box center [115, 727] width 6 height 12
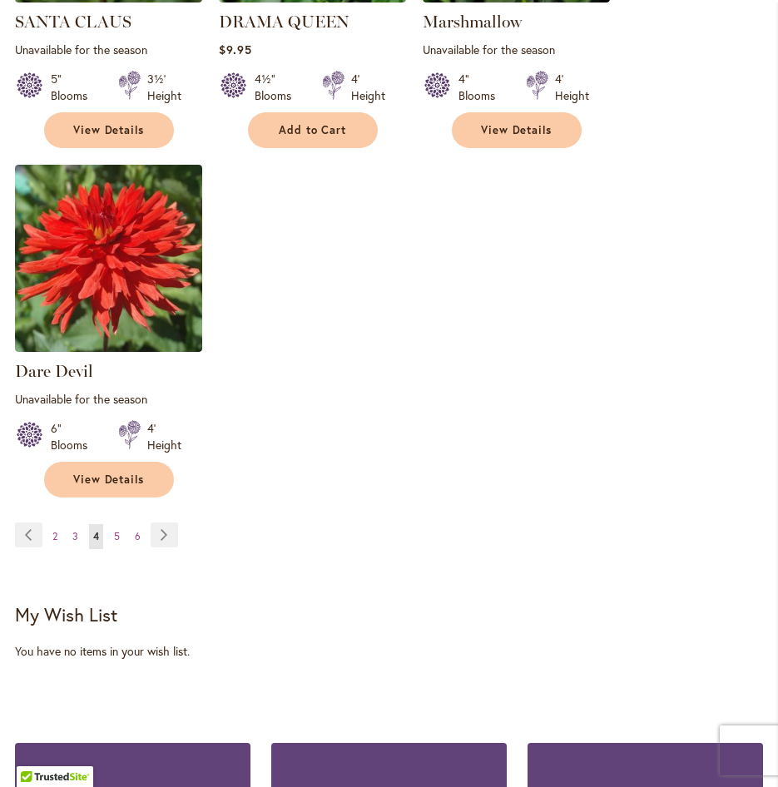
scroll to position [2309, 0]
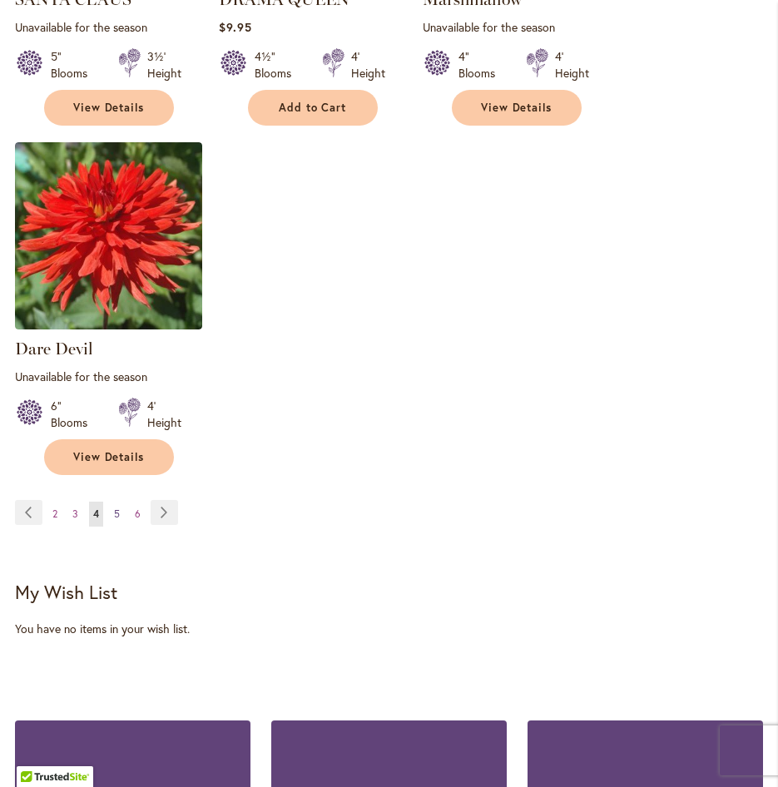
click at [122, 506] on link "Page 5" at bounding box center [117, 514] width 14 height 25
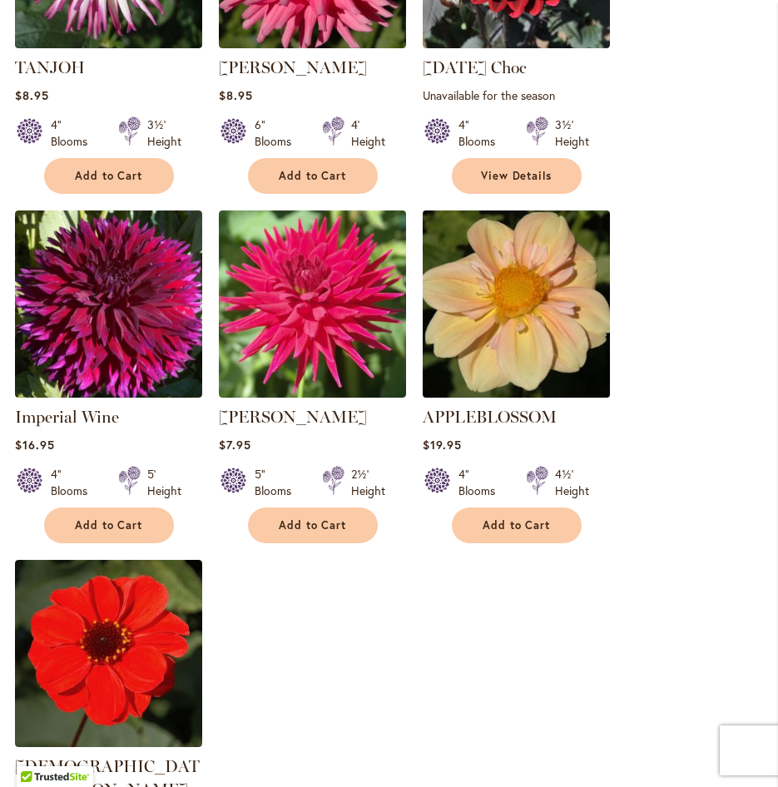
scroll to position [2247, 0]
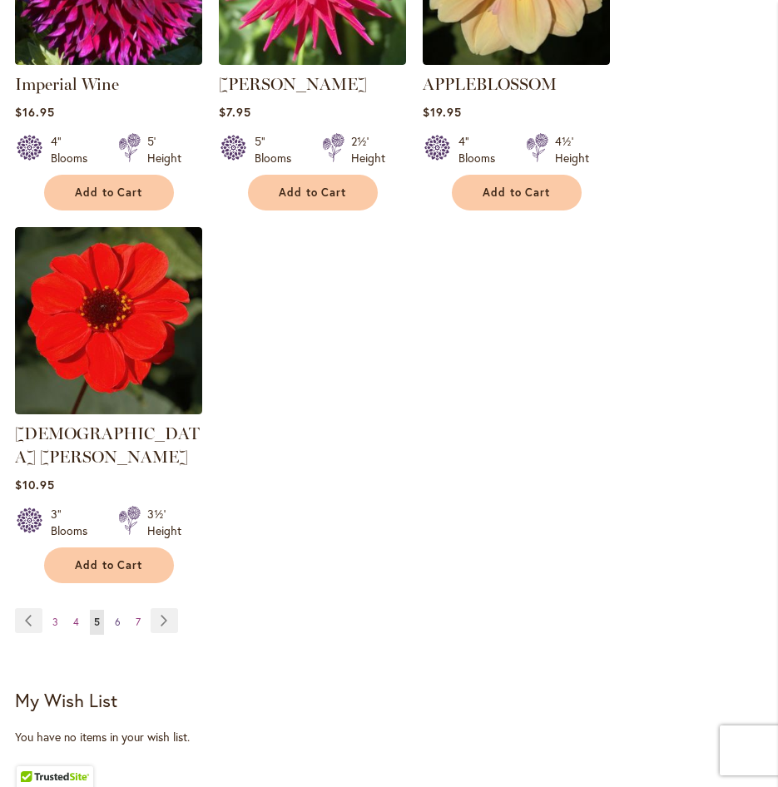
click at [120, 610] on link "Page 6" at bounding box center [118, 622] width 14 height 25
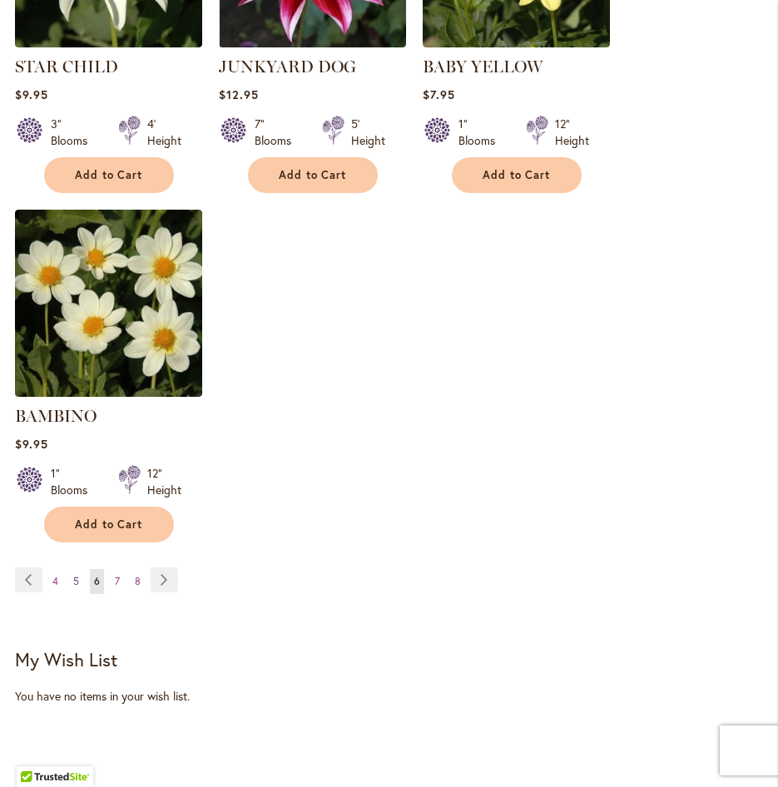
scroll to position [2225, 0]
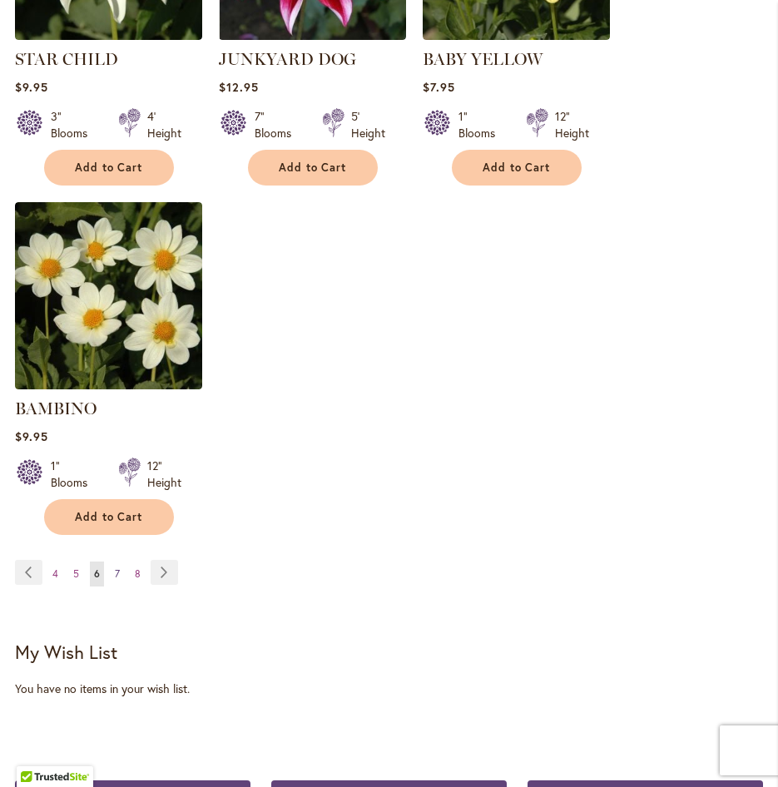
click at [117, 568] on span "7" at bounding box center [117, 574] width 5 height 12
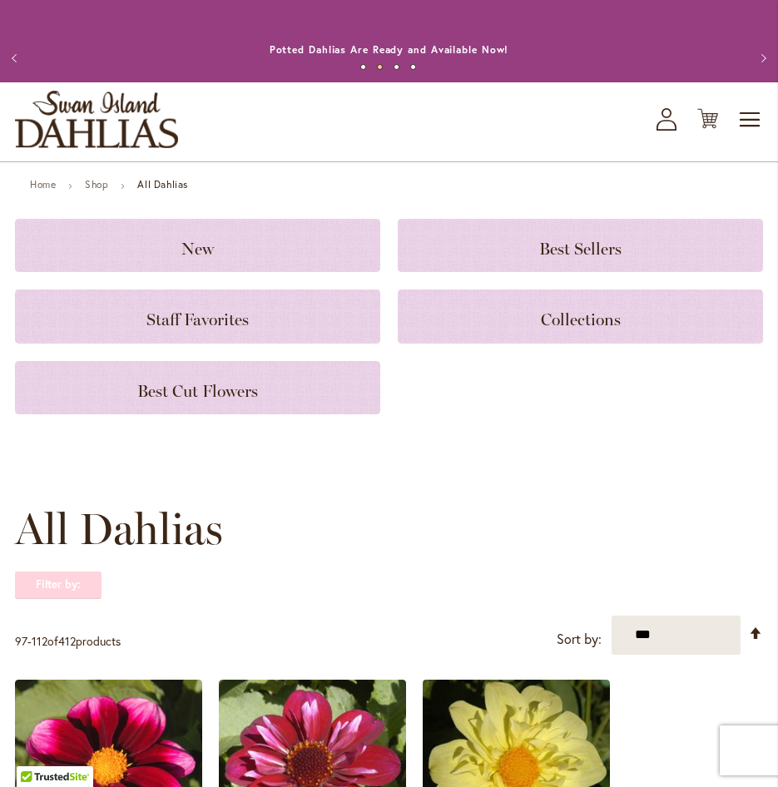
click at [24, 585] on strong "Filter by:" at bounding box center [58, 585] width 87 height 28
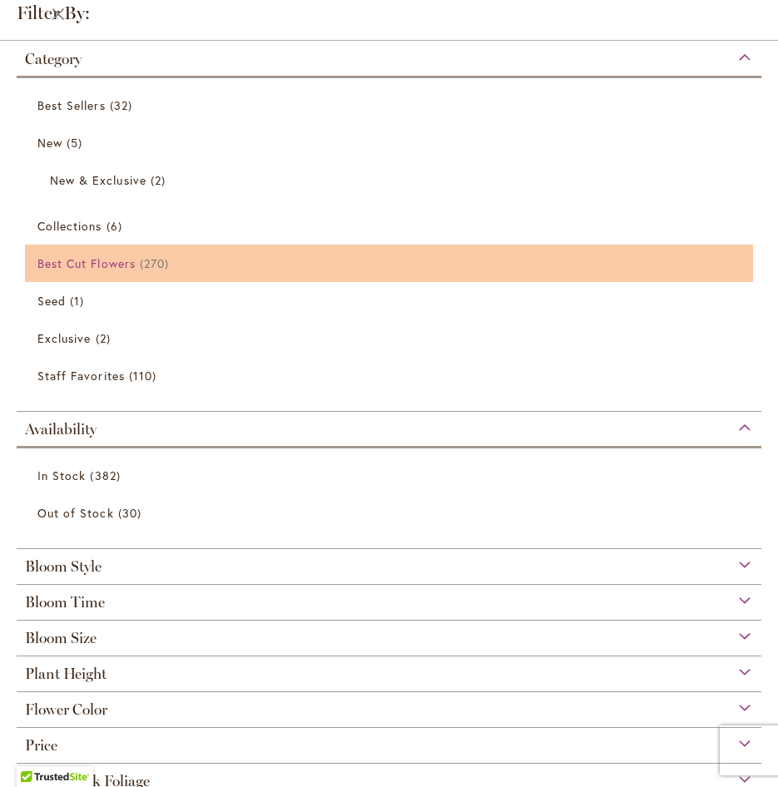
click at [114, 255] on span "Best Cut Flowers" at bounding box center [86, 263] width 98 height 16
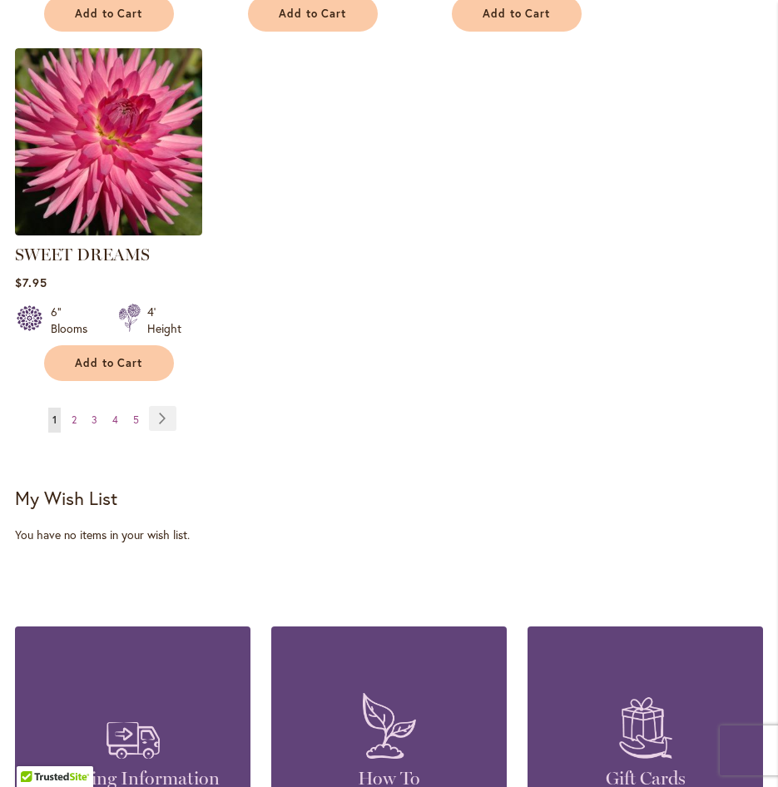
scroll to position [2247, 0]
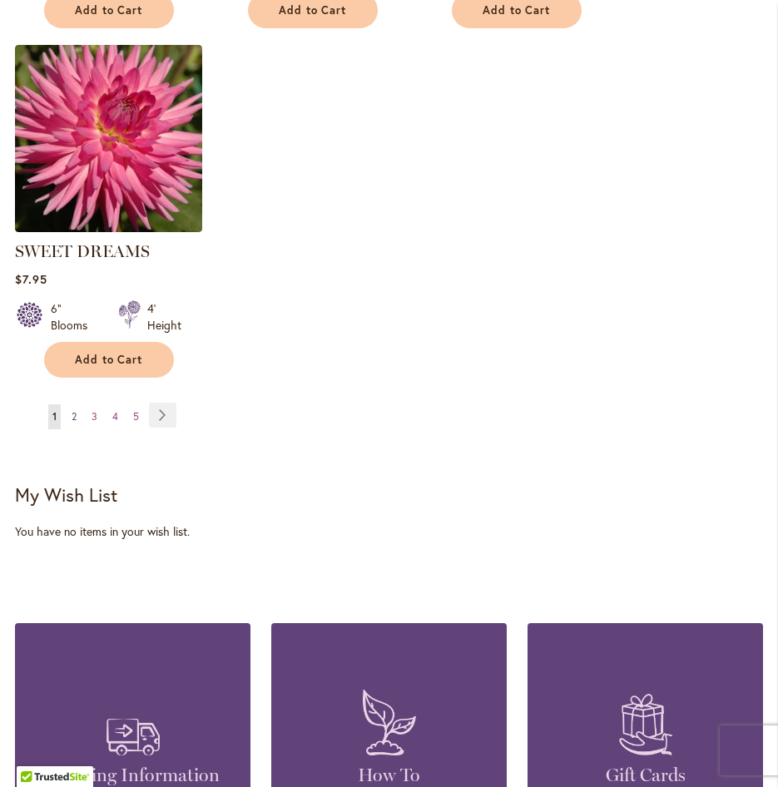
click at [73, 410] on span "2" at bounding box center [74, 416] width 5 height 12
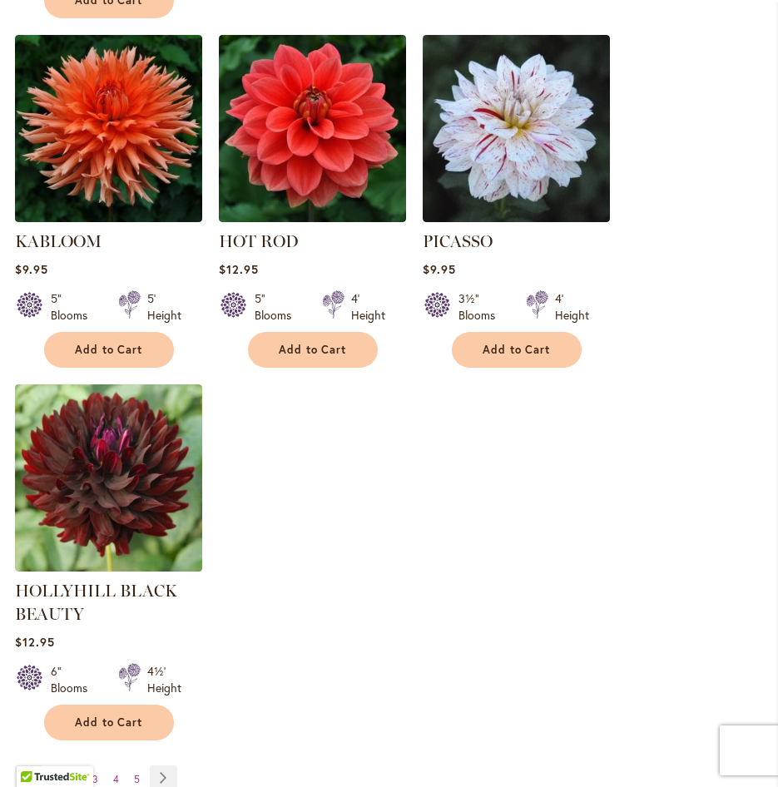
scroll to position [2164, 0]
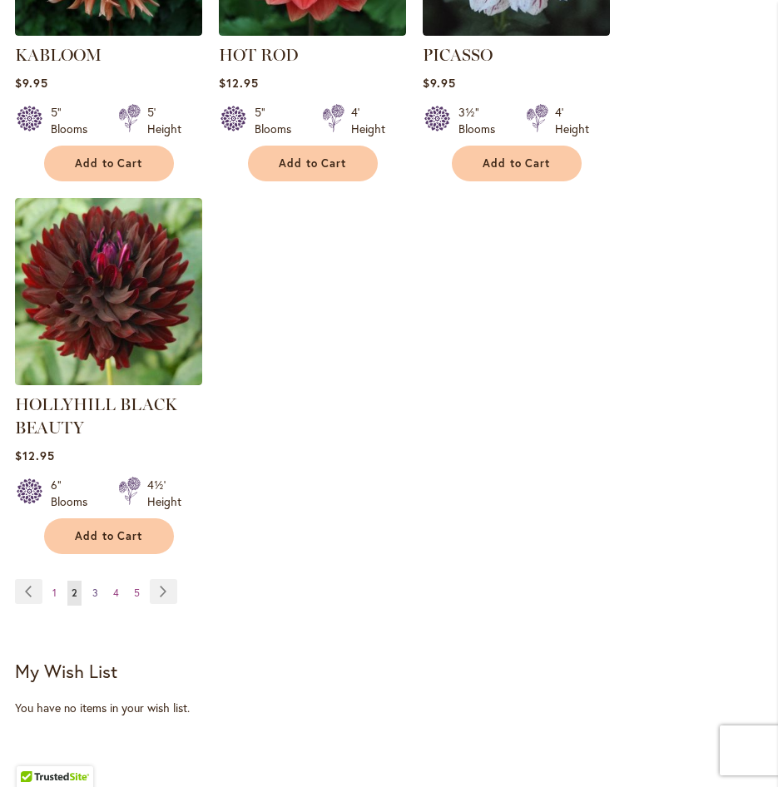
click at [91, 581] on link "Page 3" at bounding box center [95, 593] width 14 height 25
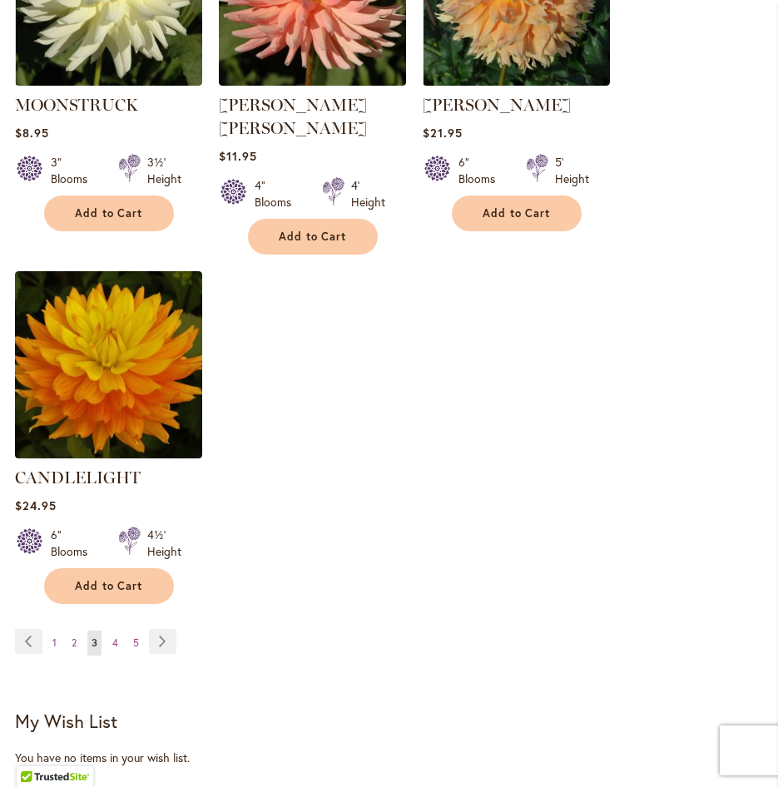
scroll to position [2164, 0]
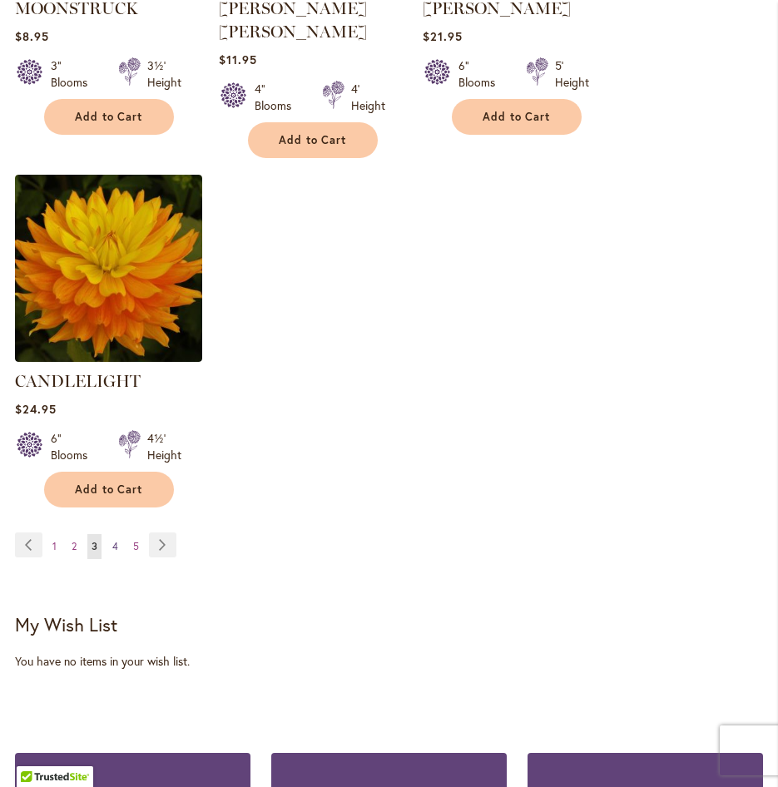
click at [115, 540] on span "4" at bounding box center [115, 546] width 6 height 12
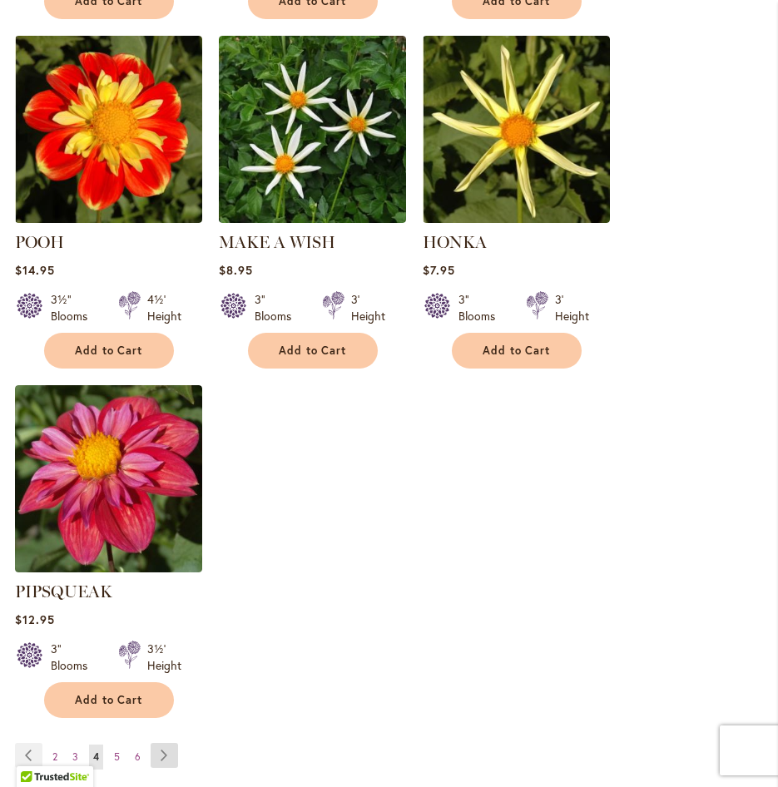
scroll to position [2081, 0]
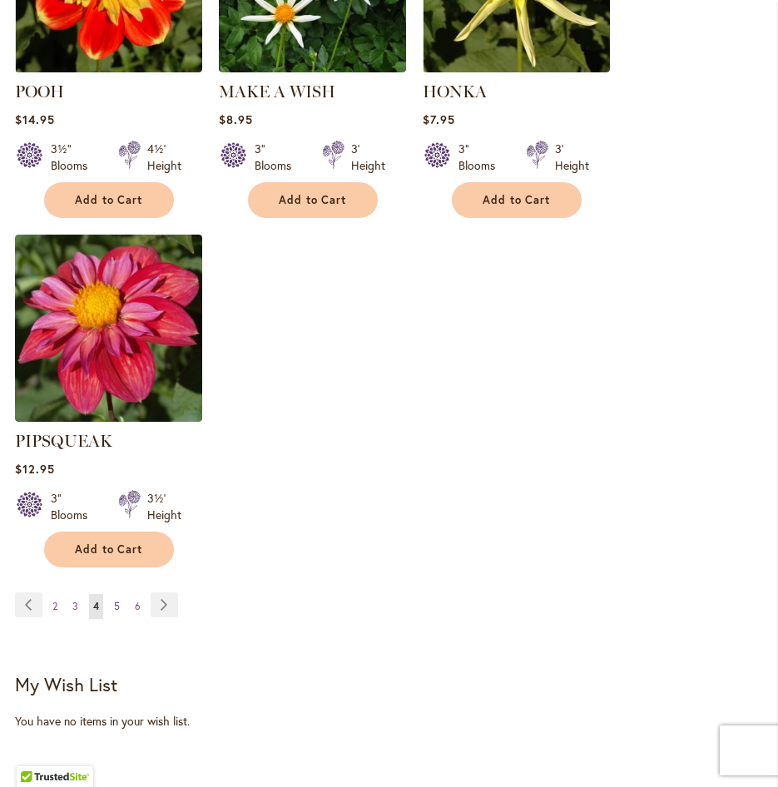
click at [117, 600] on span "5" at bounding box center [117, 606] width 6 height 12
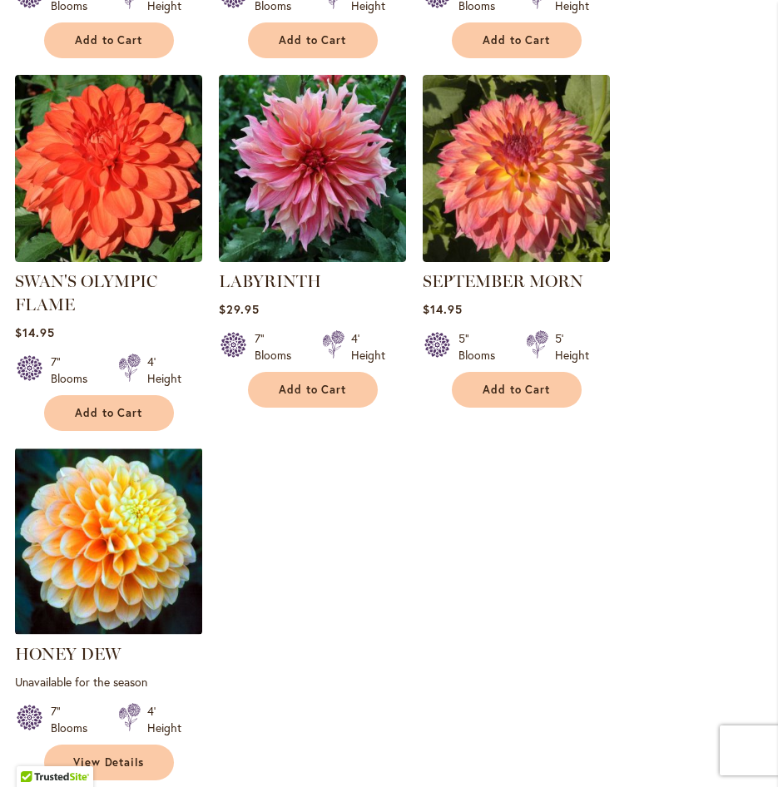
scroll to position [2081, 0]
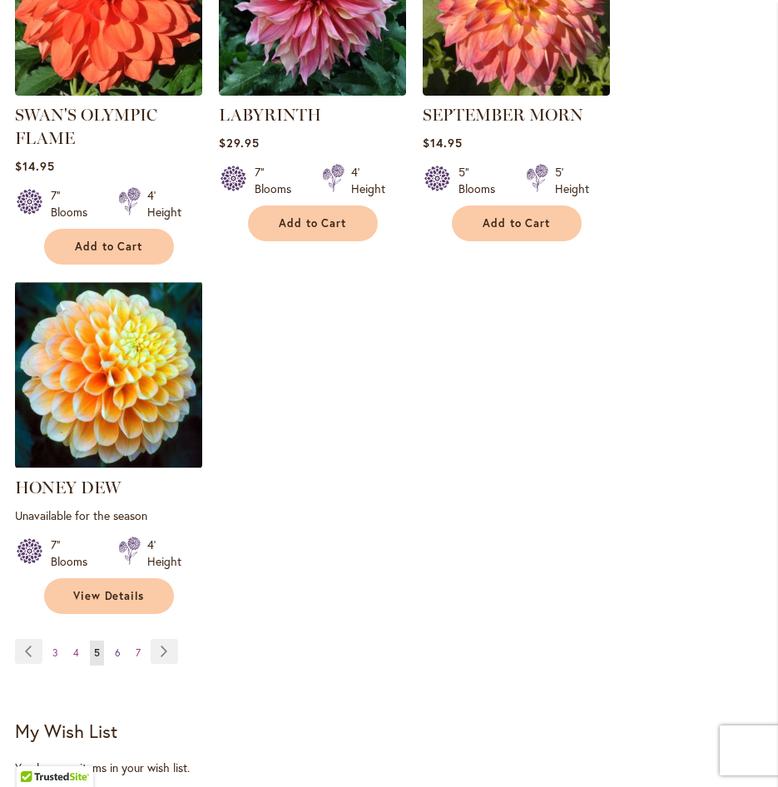
click at [115, 647] on span "6" at bounding box center [118, 653] width 6 height 12
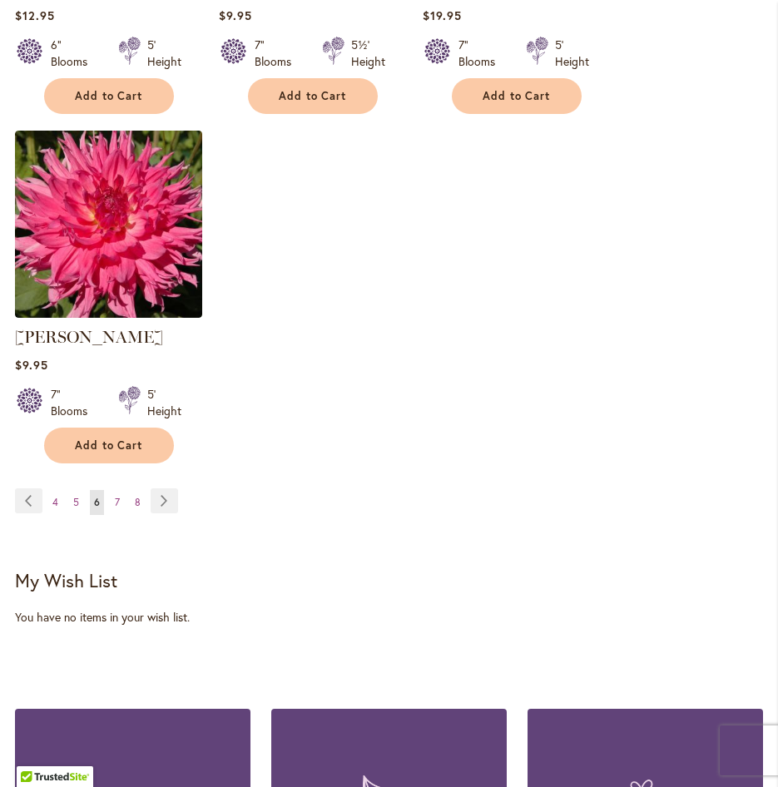
scroll to position [2168, 0]
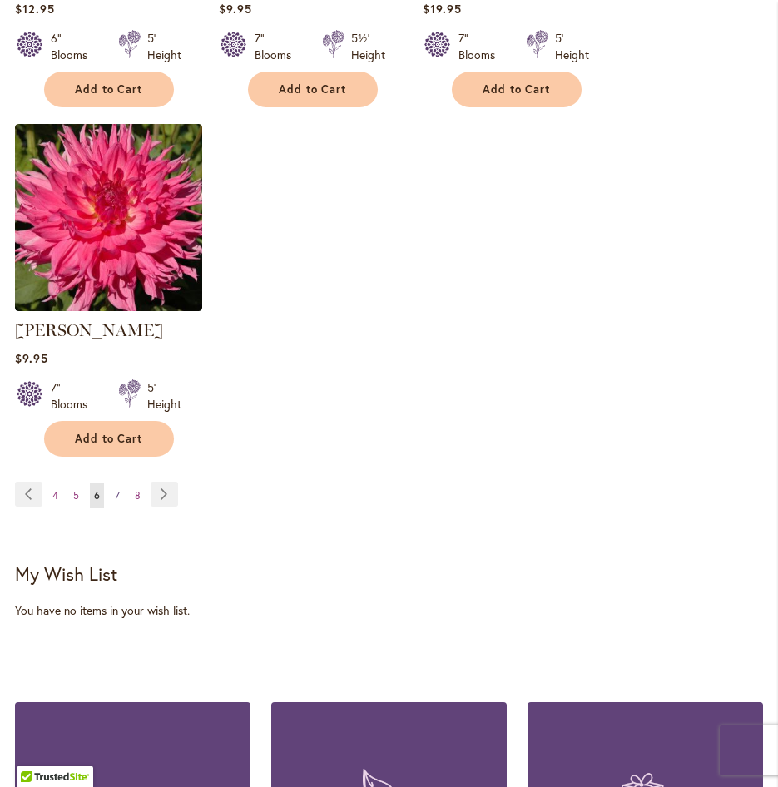
click at [115, 491] on span "7" at bounding box center [117, 495] width 5 height 12
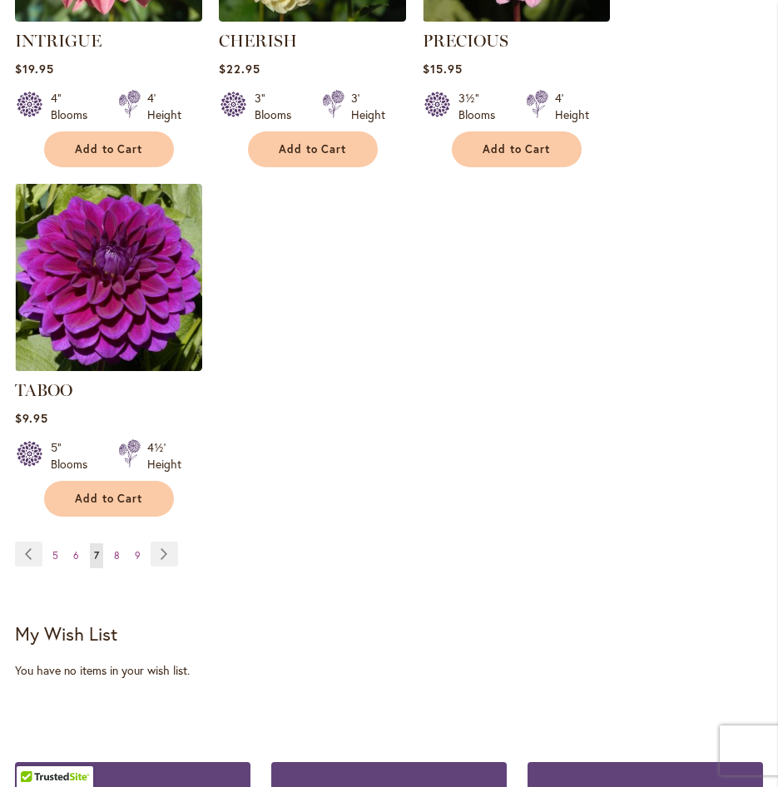
scroll to position [2164, 0]
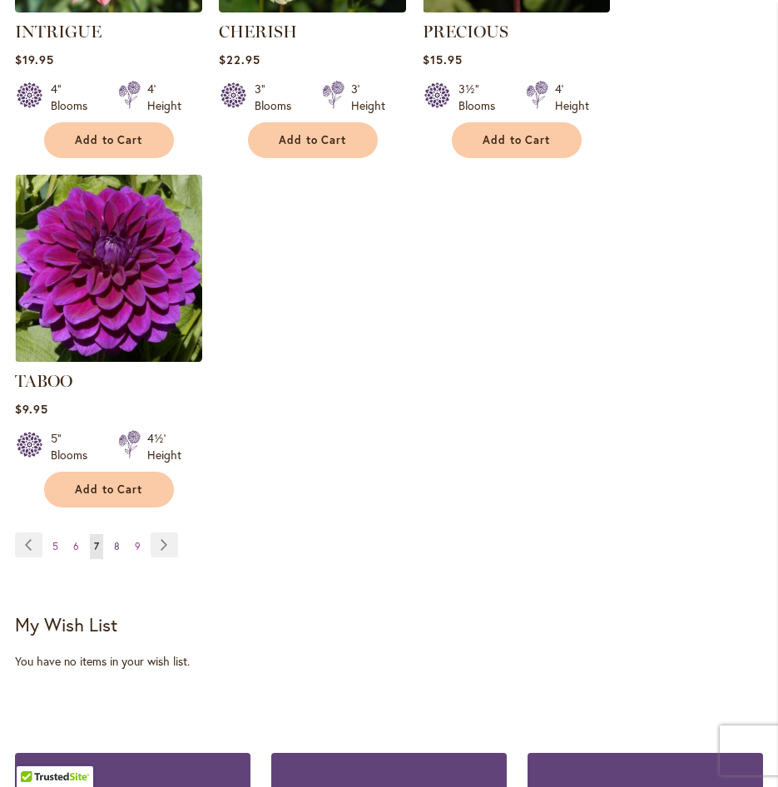
click at [117, 540] on span "8" at bounding box center [117, 546] width 6 height 12
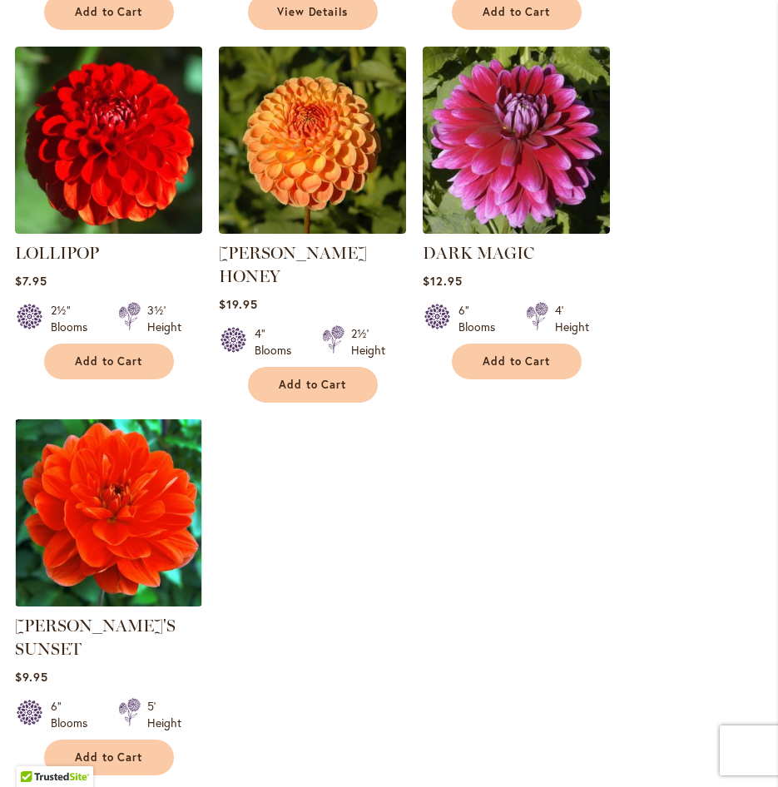
scroll to position [2018, 0]
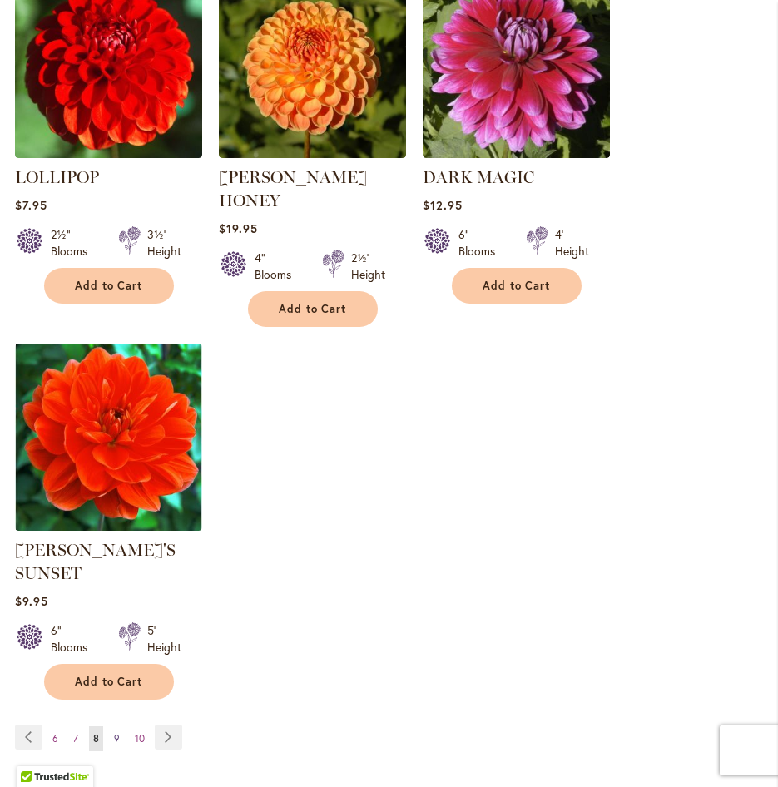
click at [120, 727] on link "Page 9" at bounding box center [117, 739] width 14 height 25
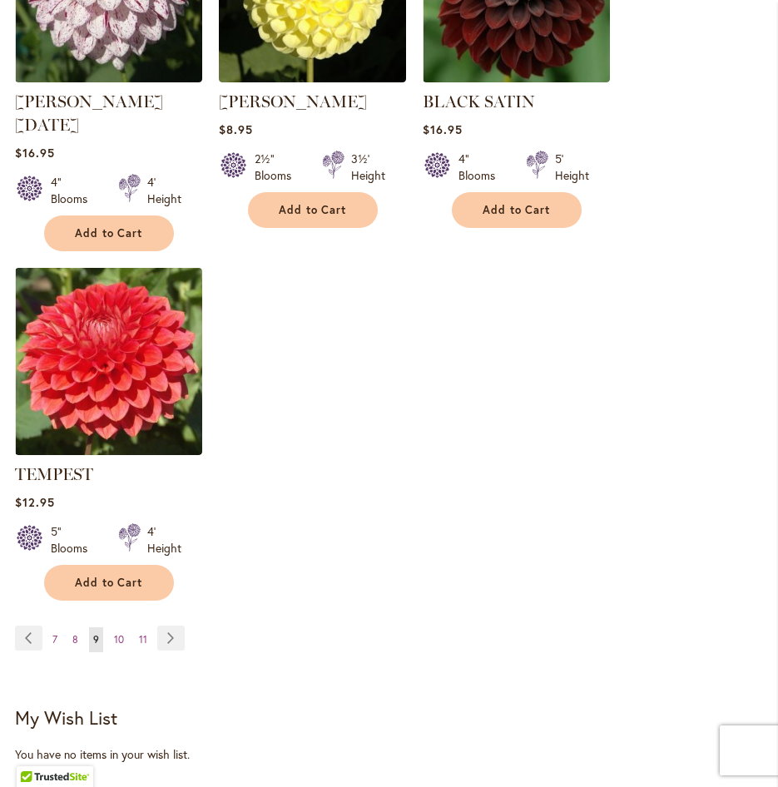
scroll to position [2081, 0]
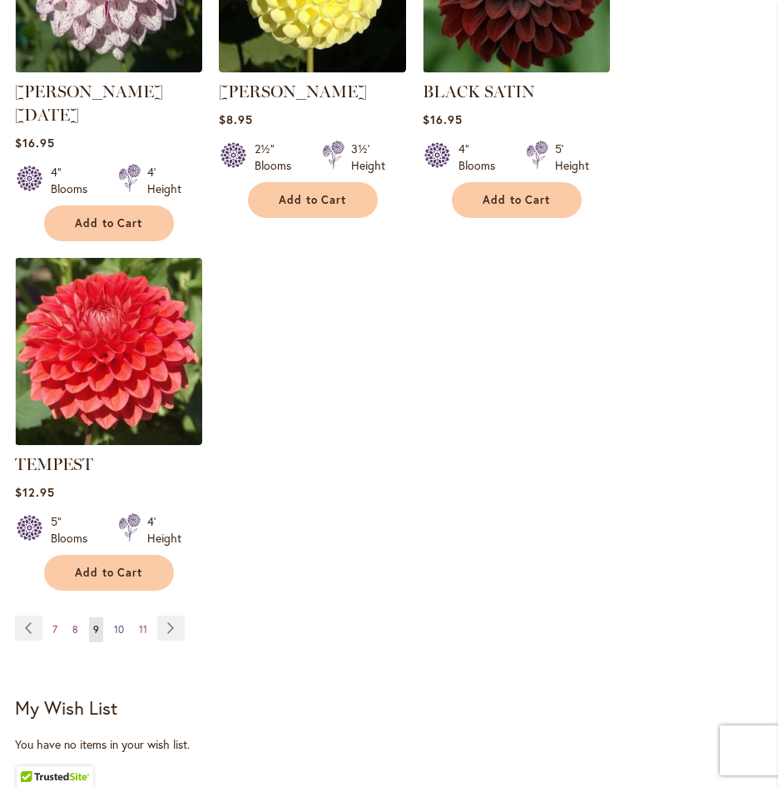
click at [120, 623] on span "10" at bounding box center [119, 629] width 10 height 12
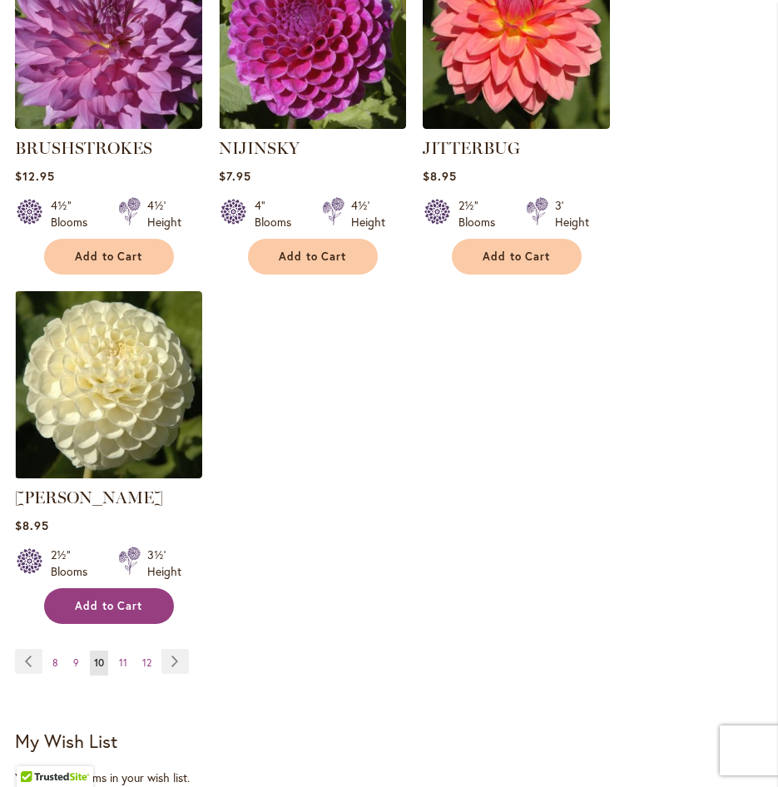
scroll to position [2002, 0]
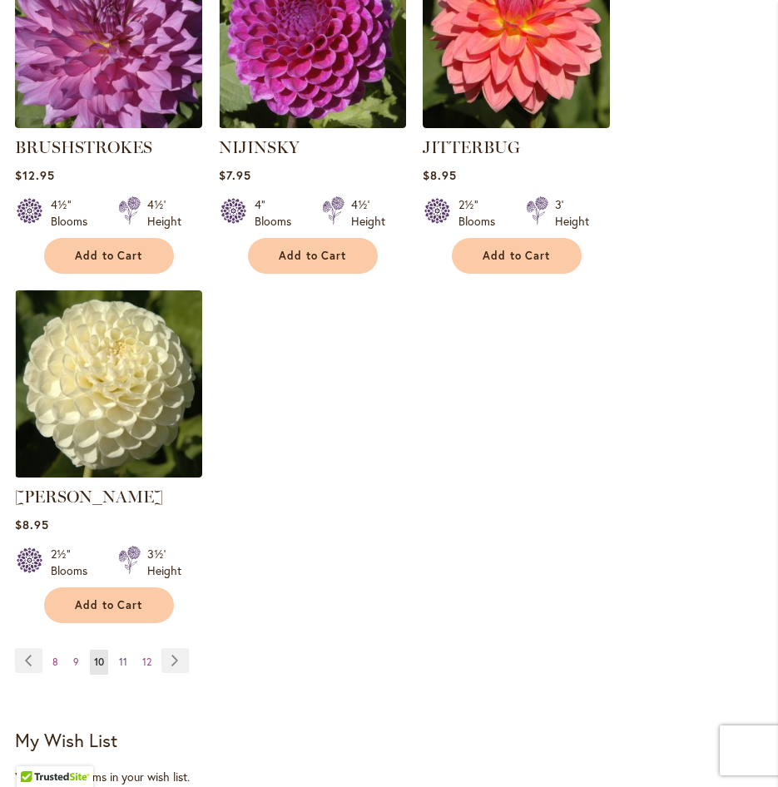
click at [123, 659] on span "11" at bounding box center [123, 662] width 8 height 12
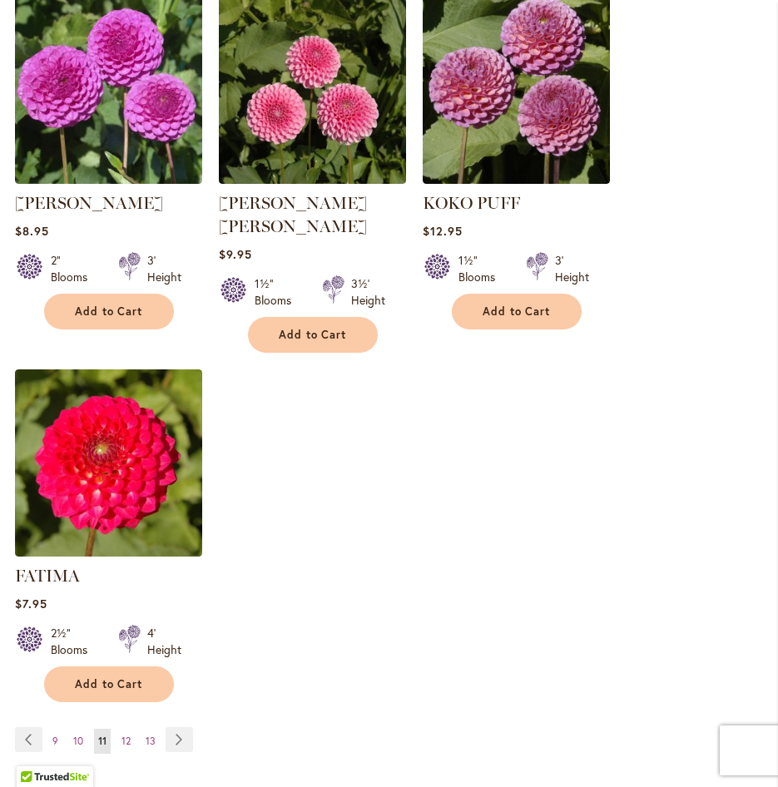
scroll to position [2081, 0]
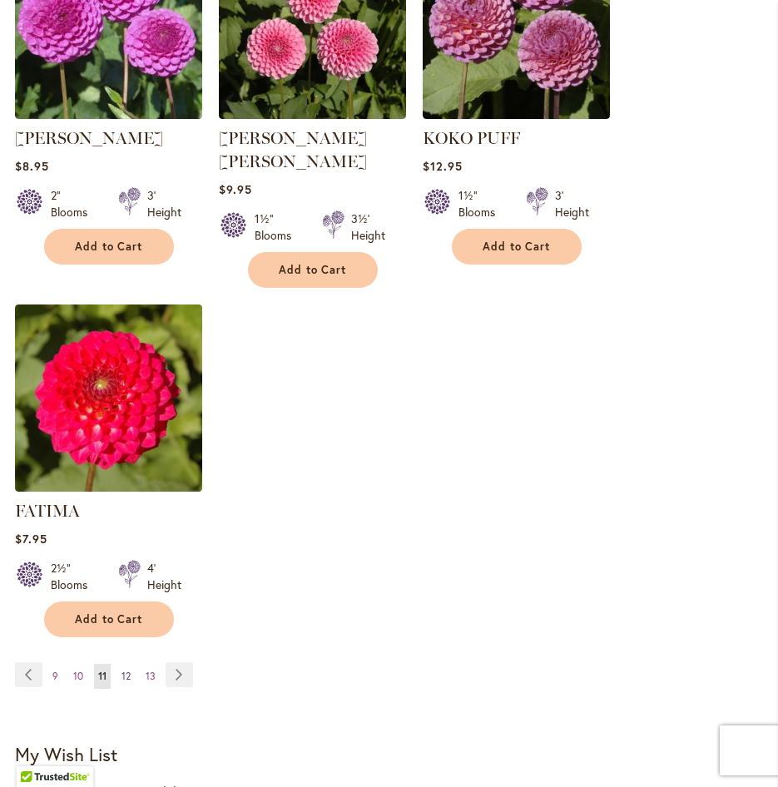
click at [129, 670] on span "12" at bounding box center [126, 676] width 9 height 12
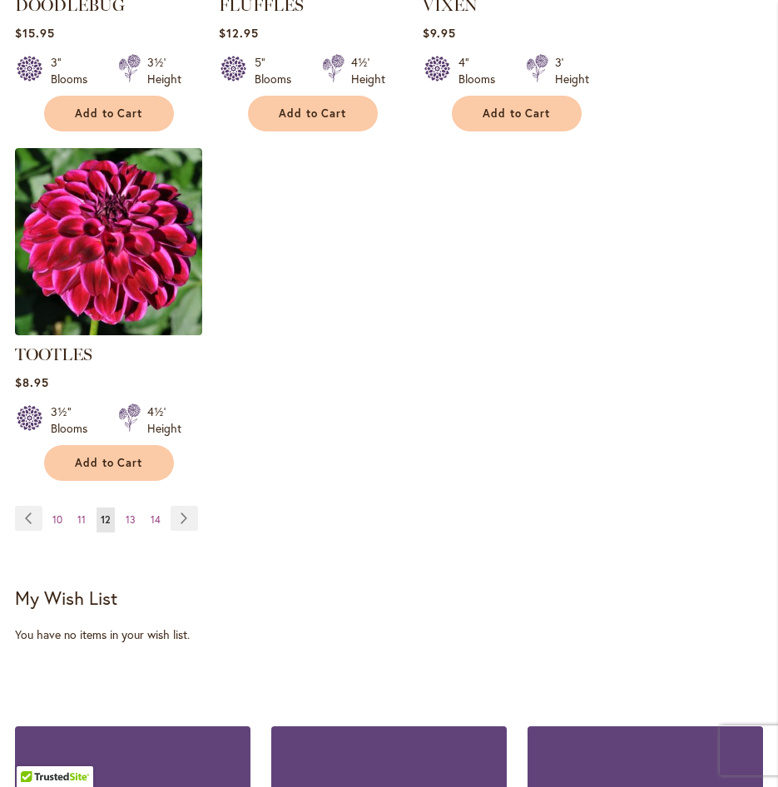
scroll to position [2247, 0]
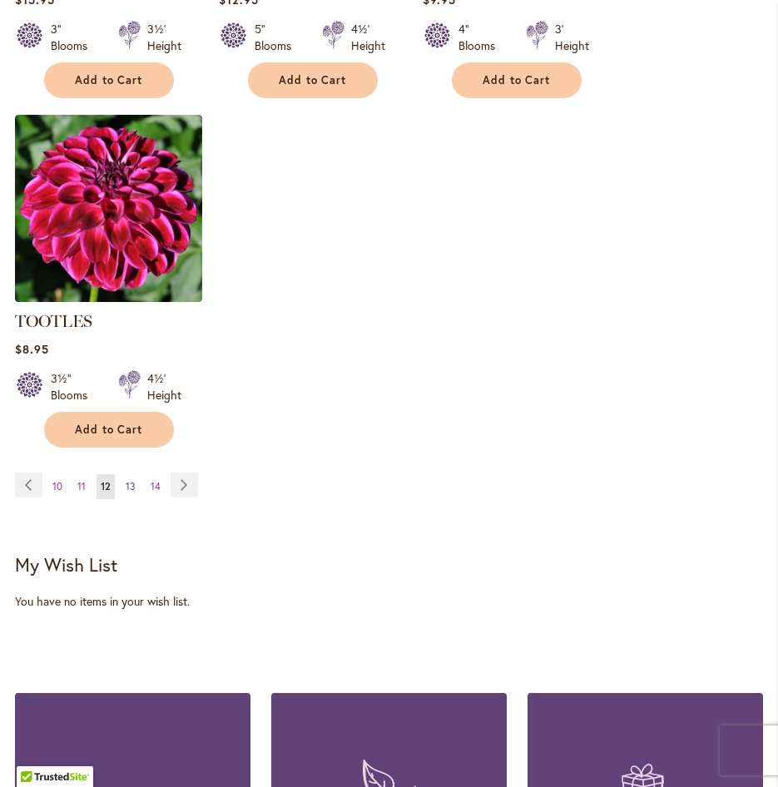
click at [126, 480] on span "13" at bounding box center [131, 486] width 10 height 12
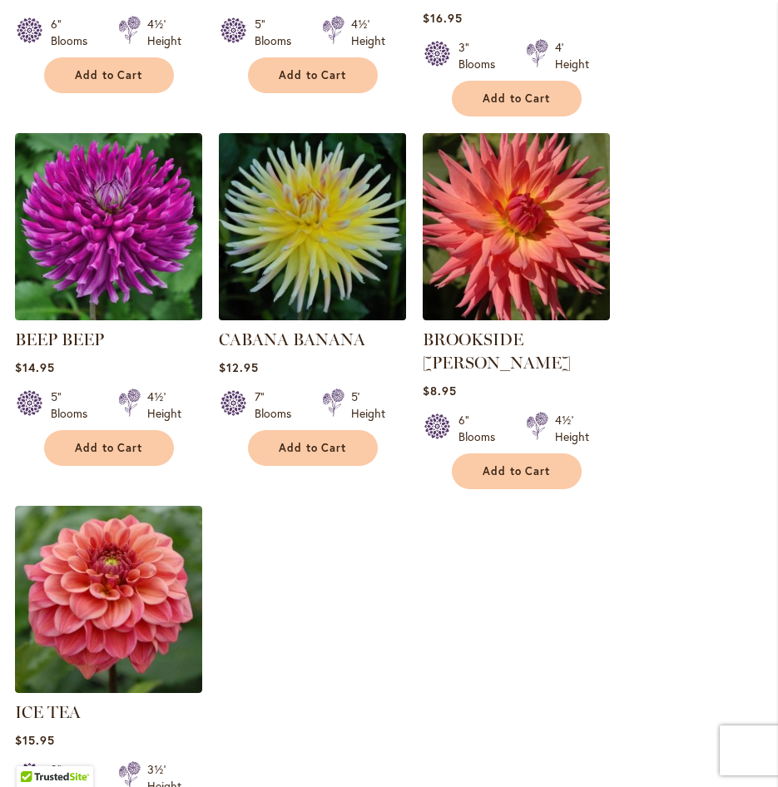
scroll to position [1997, 0]
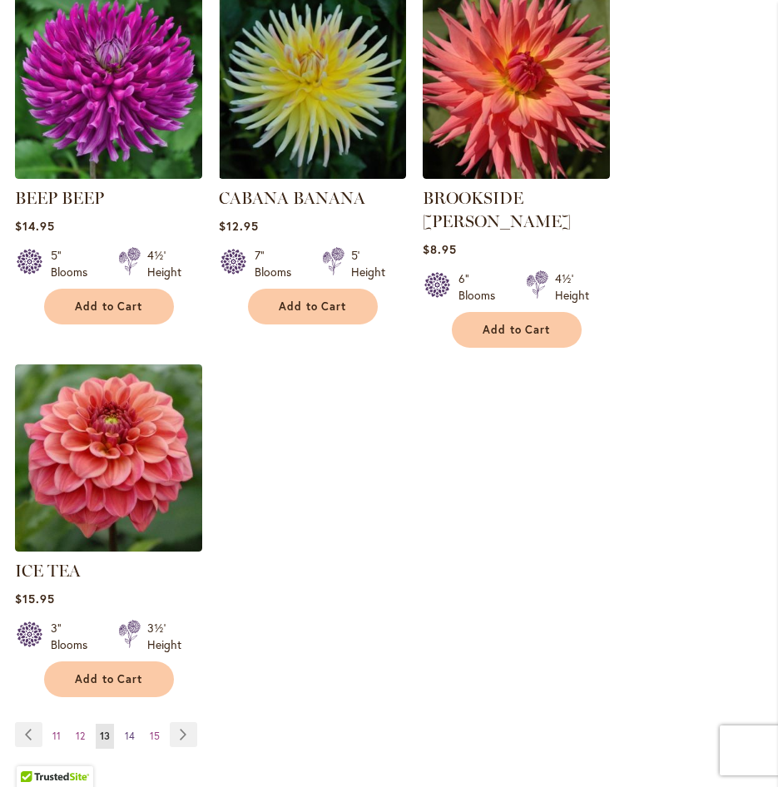
click at [135, 724] on link "Page 14" at bounding box center [130, 736] width 18 height 25
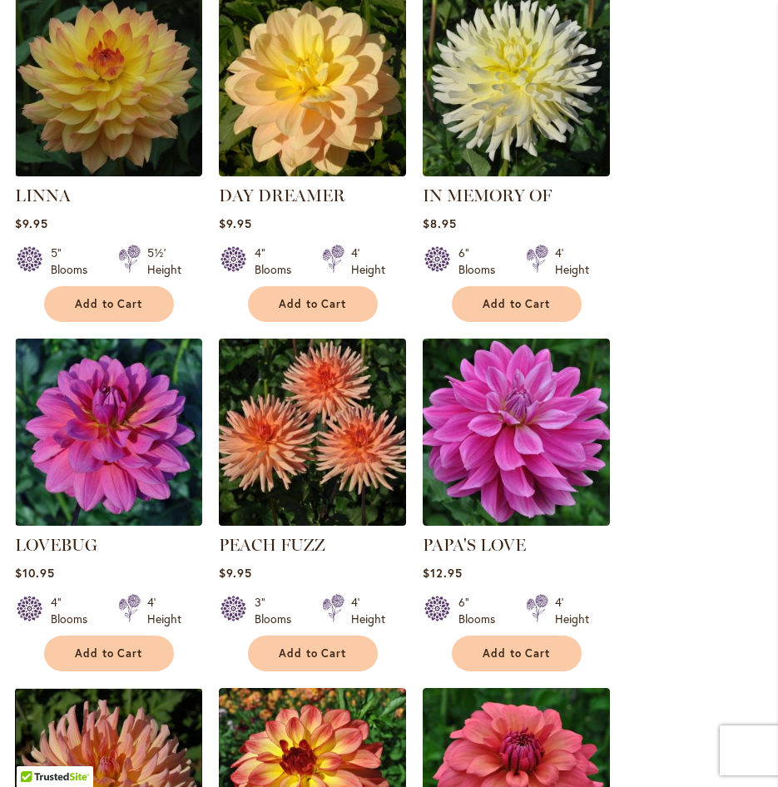
scroll to position [915, 0]
